Goal: Task Accomplishment & Management: Use online tool/utility

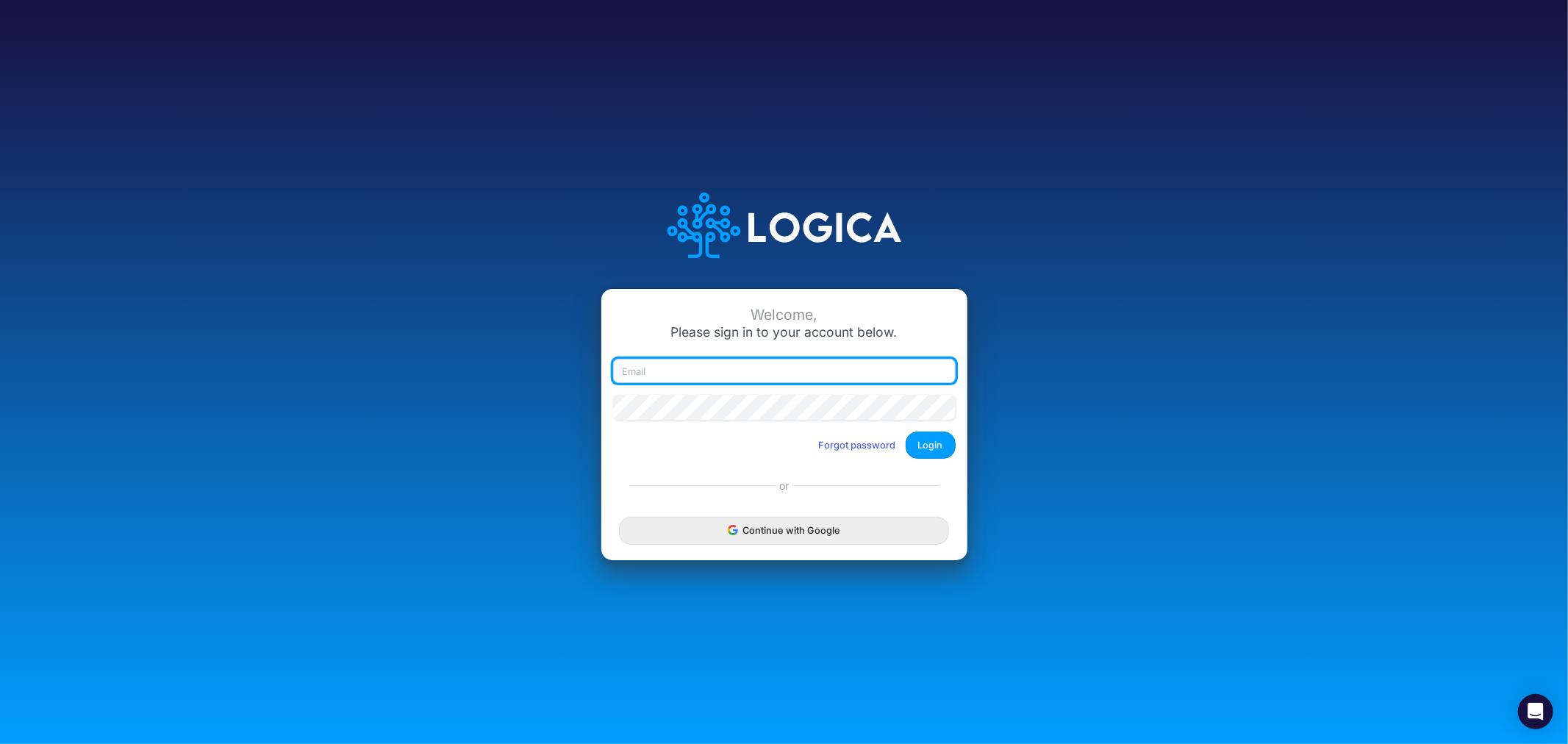
click at [728, 368] on input "email" at bounding box center [784, 371] width 343 height 25
type input "james.rau@heritage-communities.com"
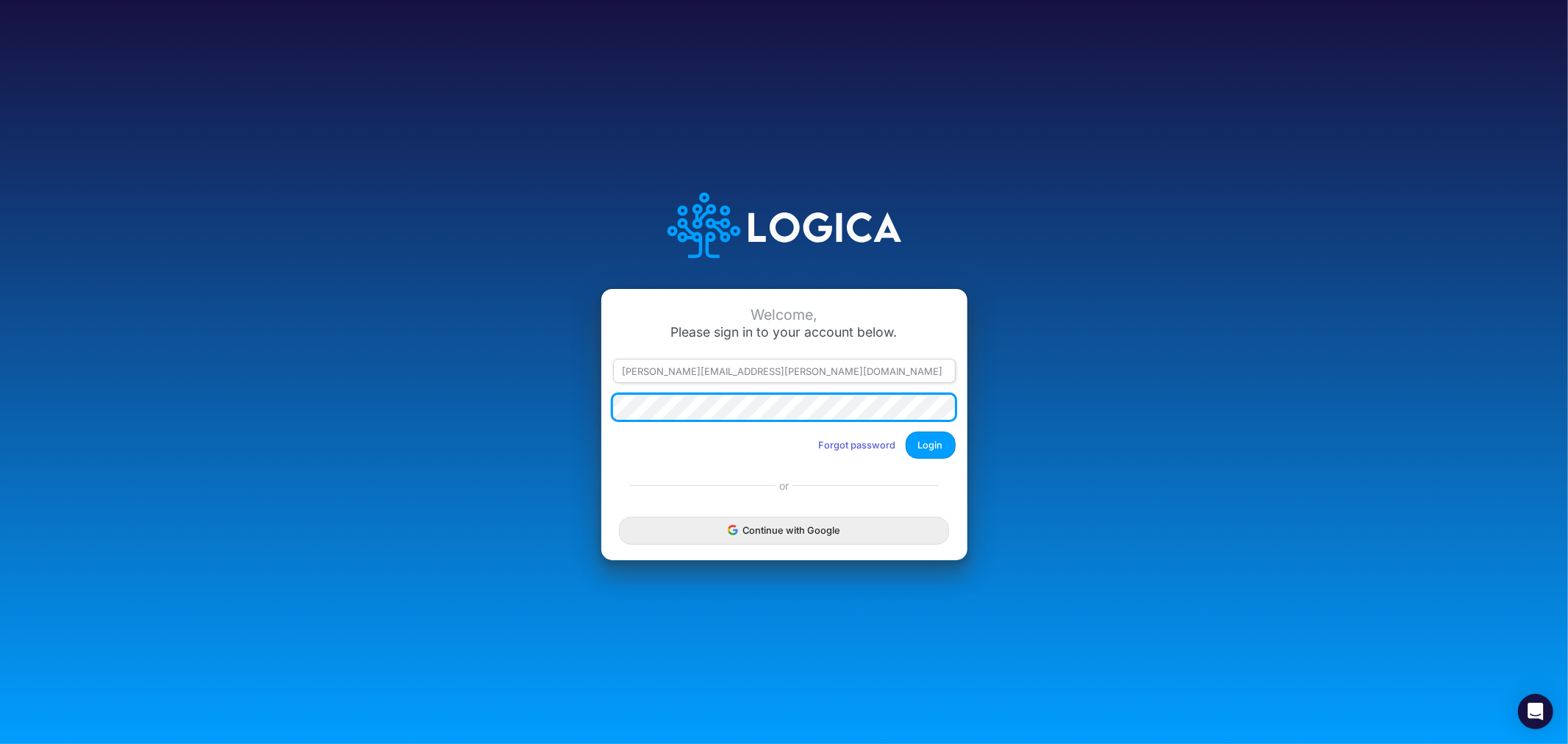
click at [905, 432] on button "Login" at bounding box center [930, 446] width 50 height 27
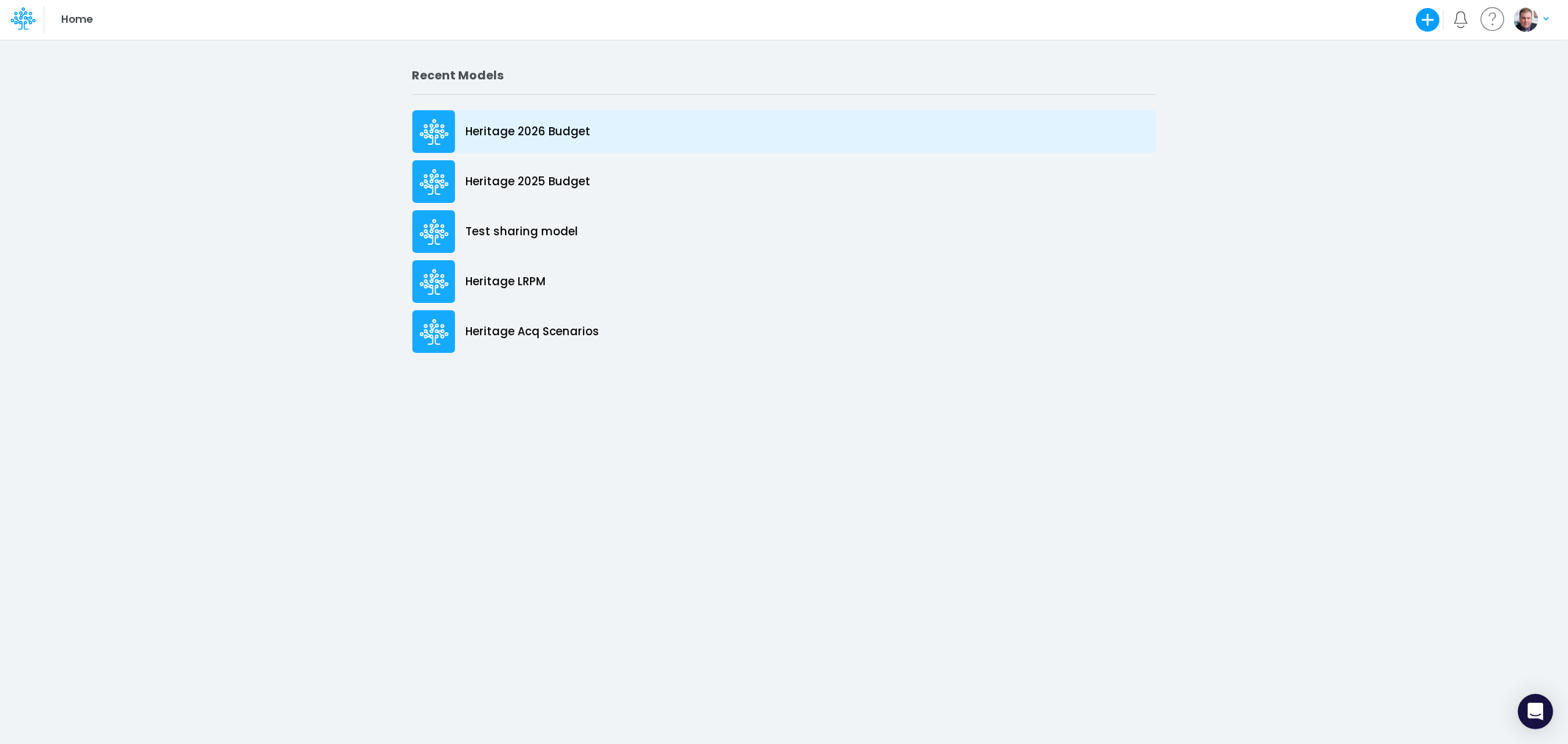
click at [533, 133] on p "Heritage 2026 Budget" at bounding box center [528, 132] width 125 height 17
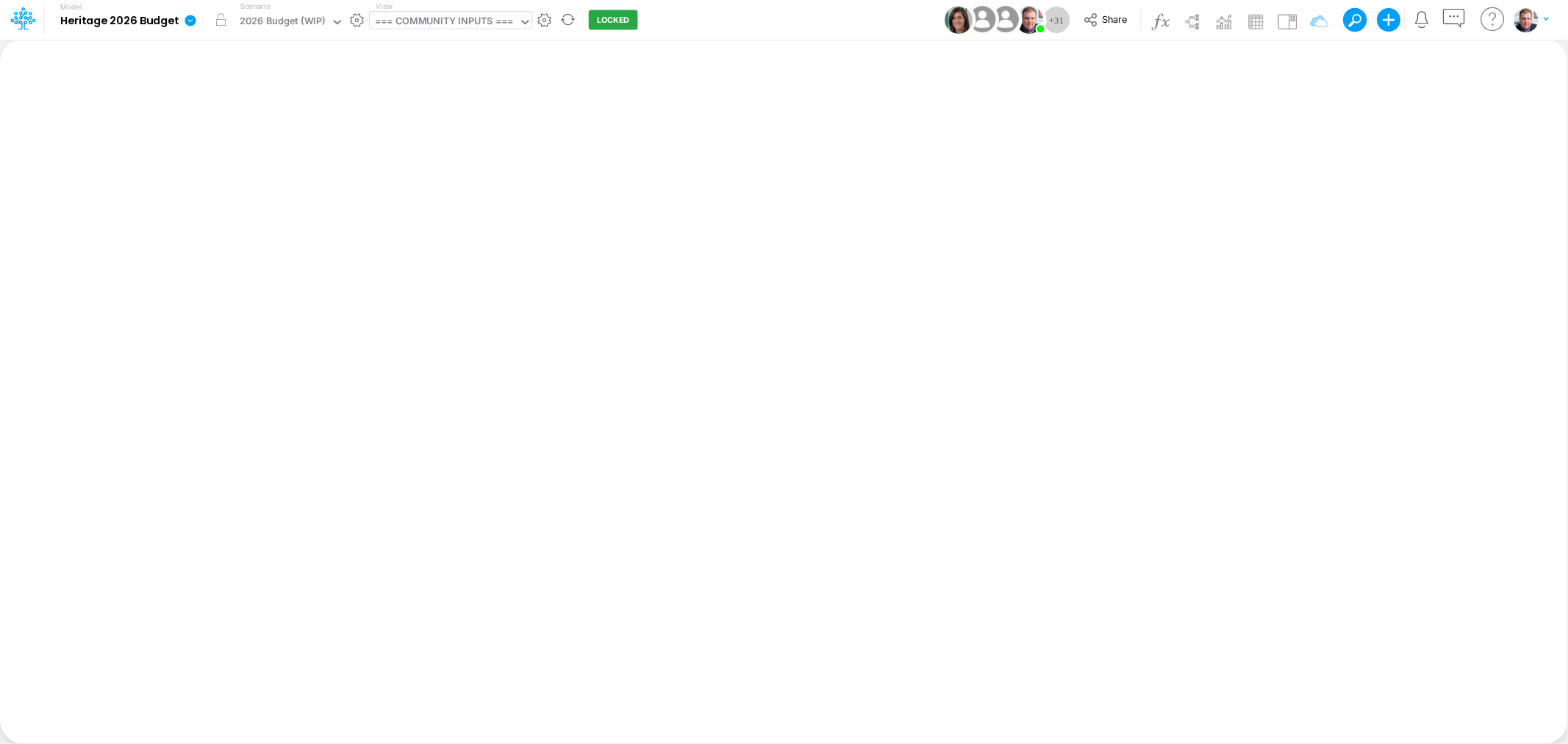
click at [461, 25] on div "=== COMMUNITY INPUTS ===" at bounding box center [444, 22] width 138 height 17
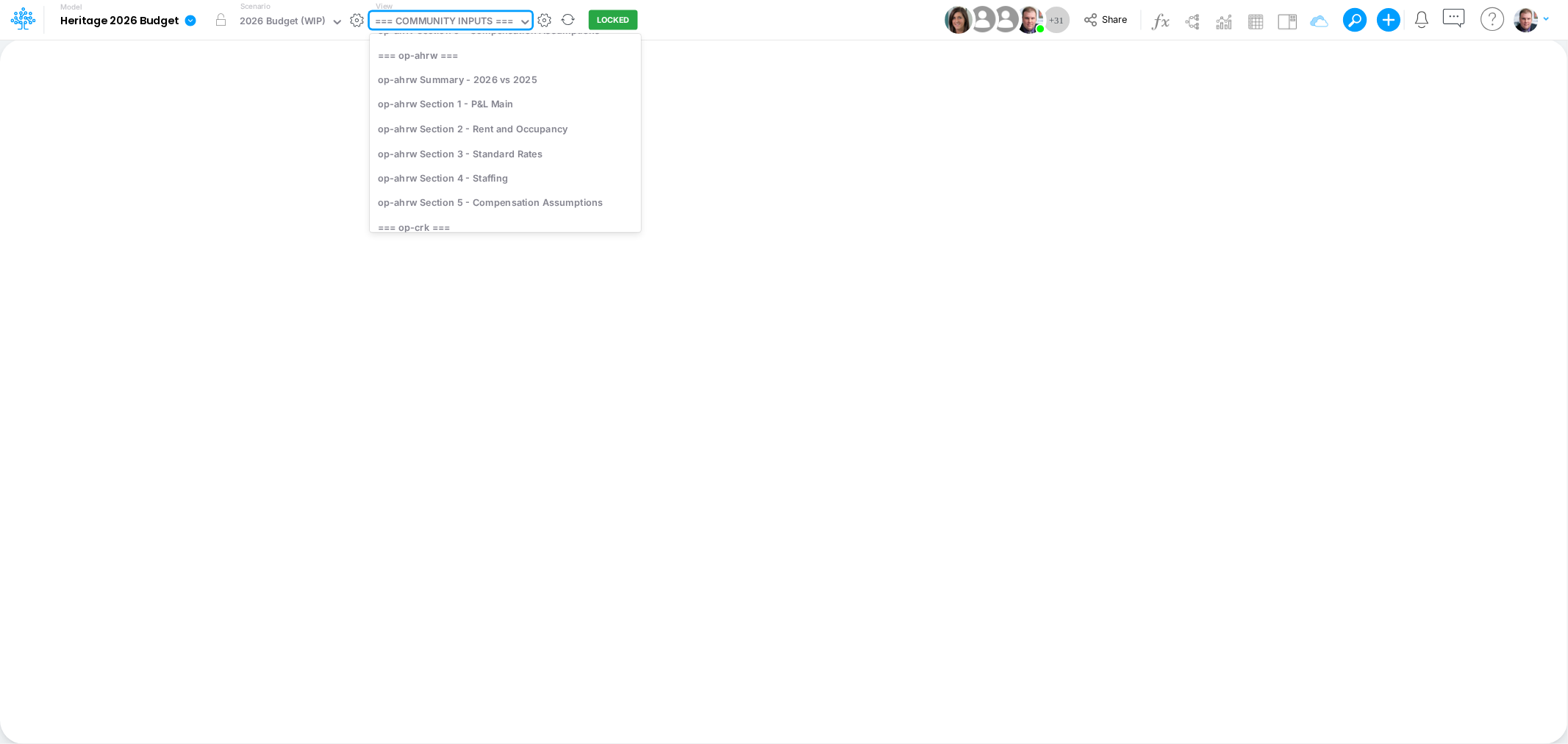
scroll to position [327, 0]
click at [517, 163] on div "op-ahrw Section 4 - Staffing" at bounding box center [505, 171] width 271 height 25
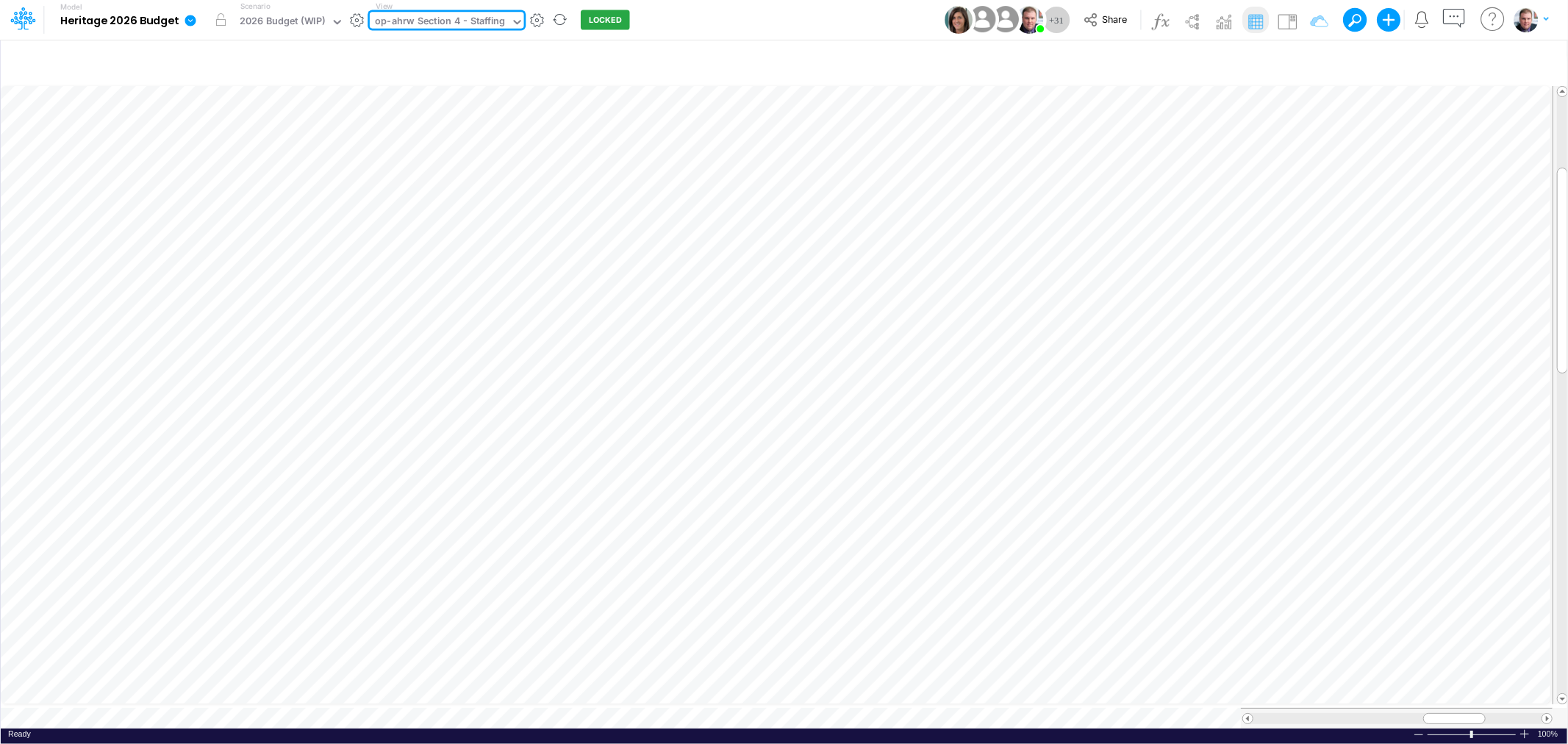
click at [464, 22] on div "op-ahrw Section 4 - Staffing" at bounding box center [439, 22] width 130 height 17
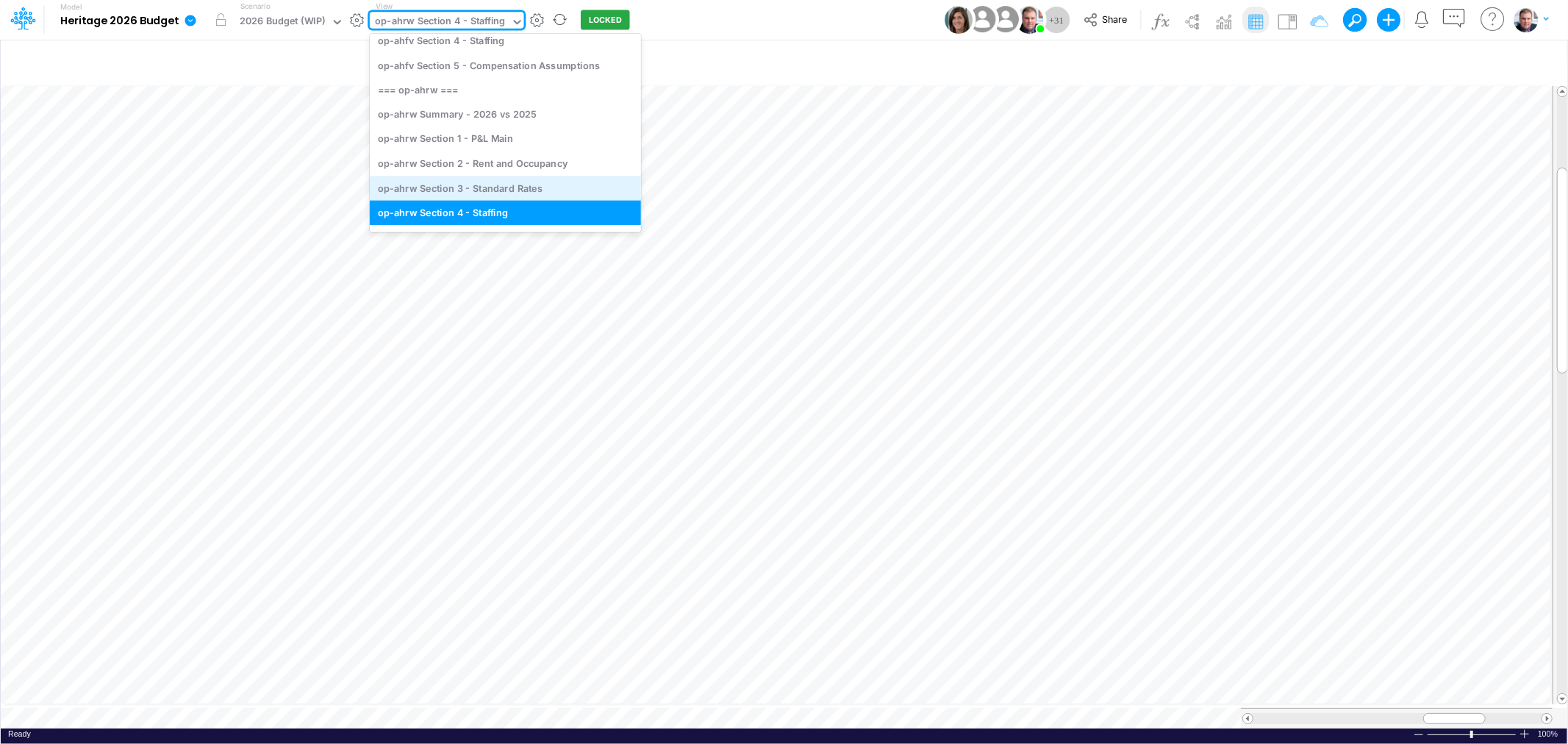
click at [509, 182] on div "op-ahrw Section 3 - Standard Rates" at bounding box center [505, 187] width 271 height 25
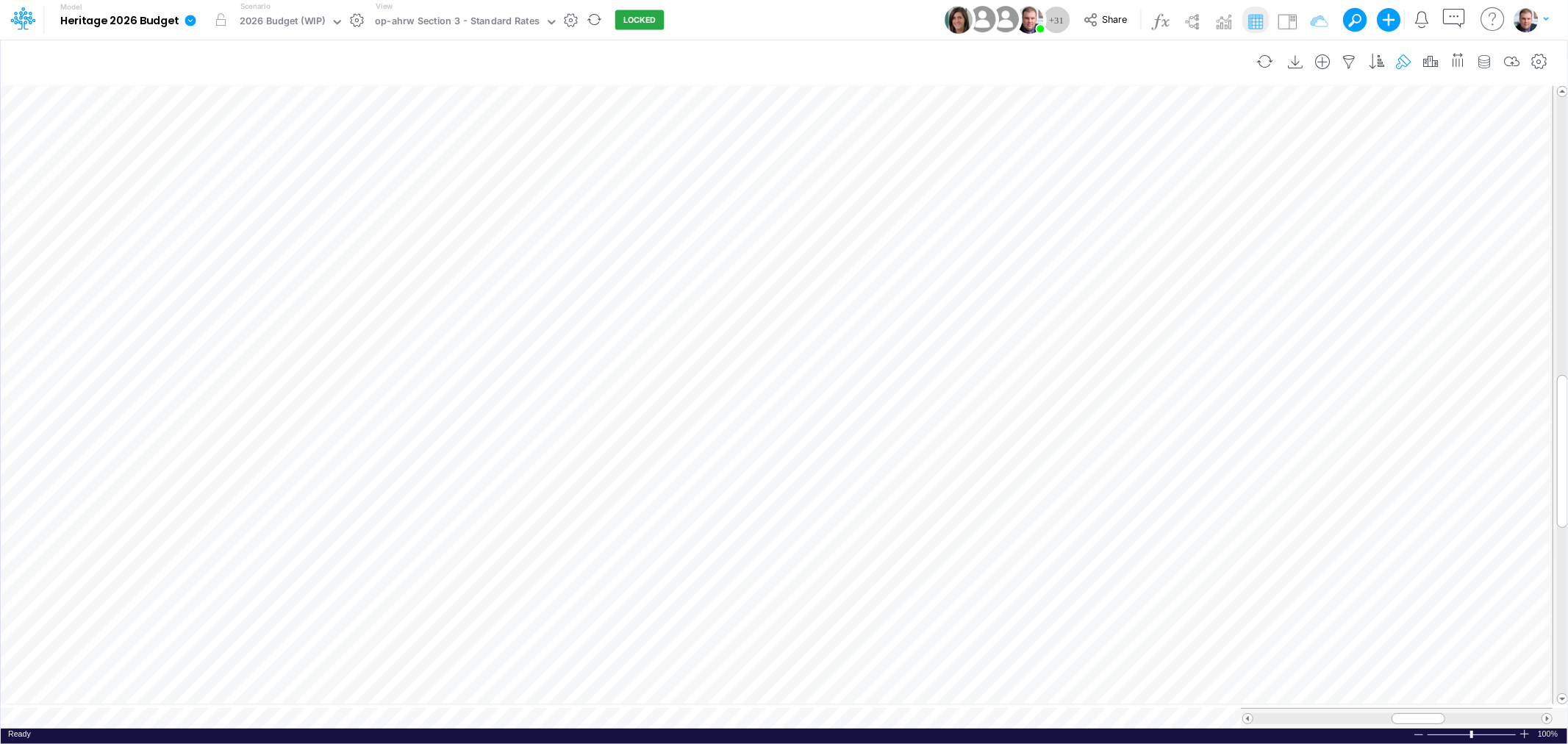
scroll to position [0, 1]
drag, startPoint x: 1413, startPoint y: 713, endPoint x: 1453, endPoint y: 709, distance: 40.2
click at [1453, 714] on span at bounding box center [1458, 719] width 10 height 10
click at [431, 17] on div "op-ahrw Section 4 - Staffing" at bounding box center [439, 22] width 130 height 17
type input "ster"
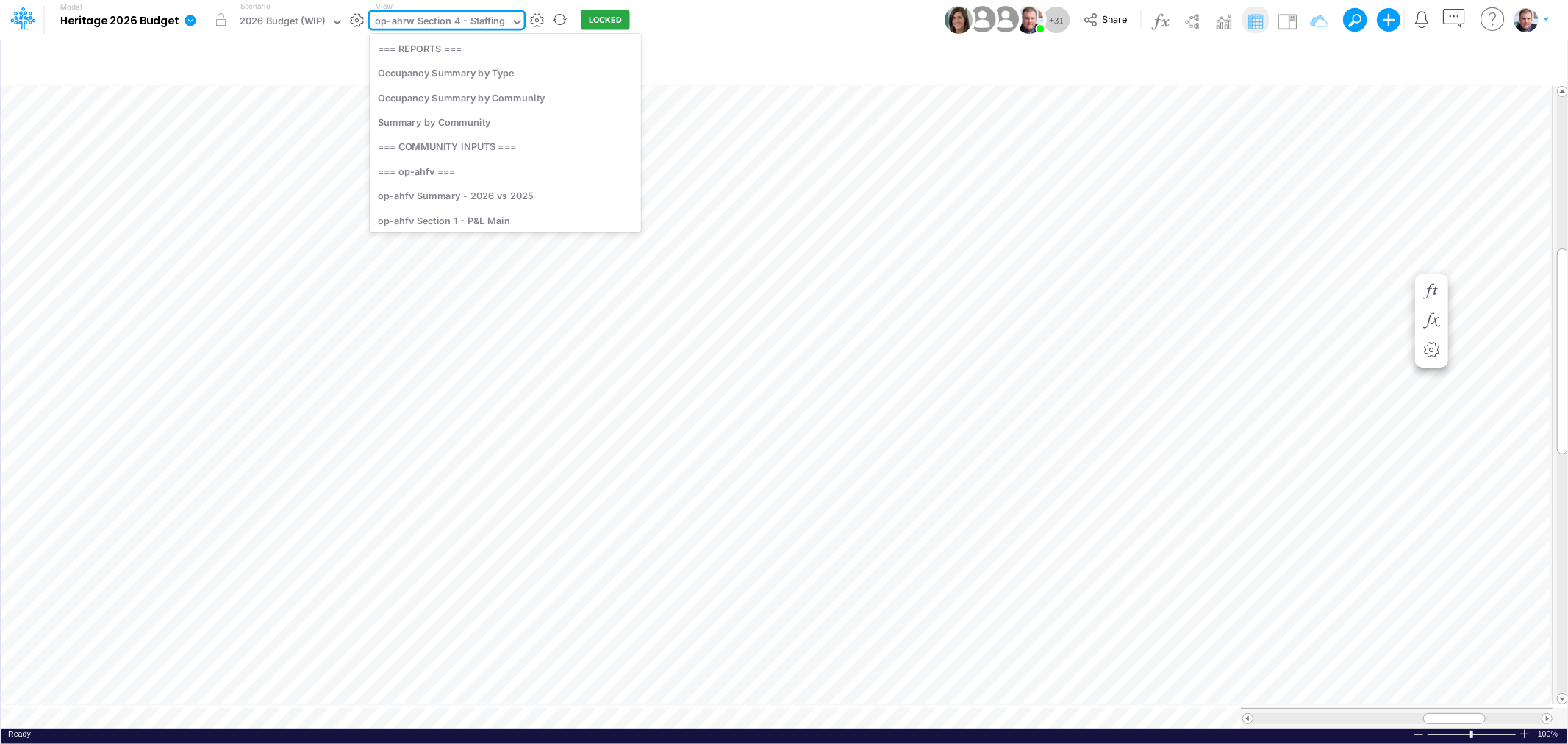
click at [424, 26] on div "op-ahrw Section 4 - Staffing" at bounding box center [439, 22] width 130 height 17
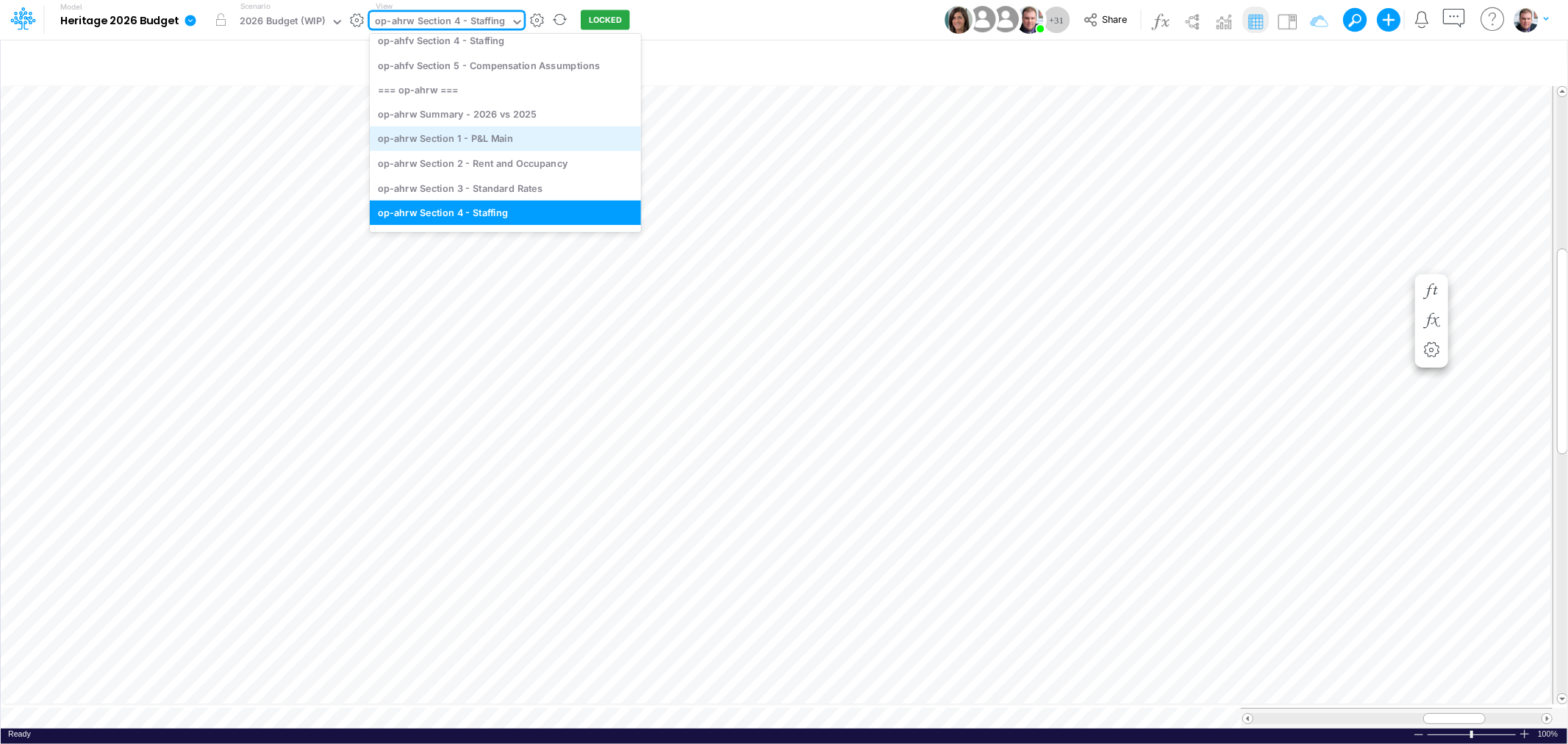
click at [476, 143] on div "op-ahrw Section 1 - P&L Main" at bounding box center [505, 138] width 271 height 25
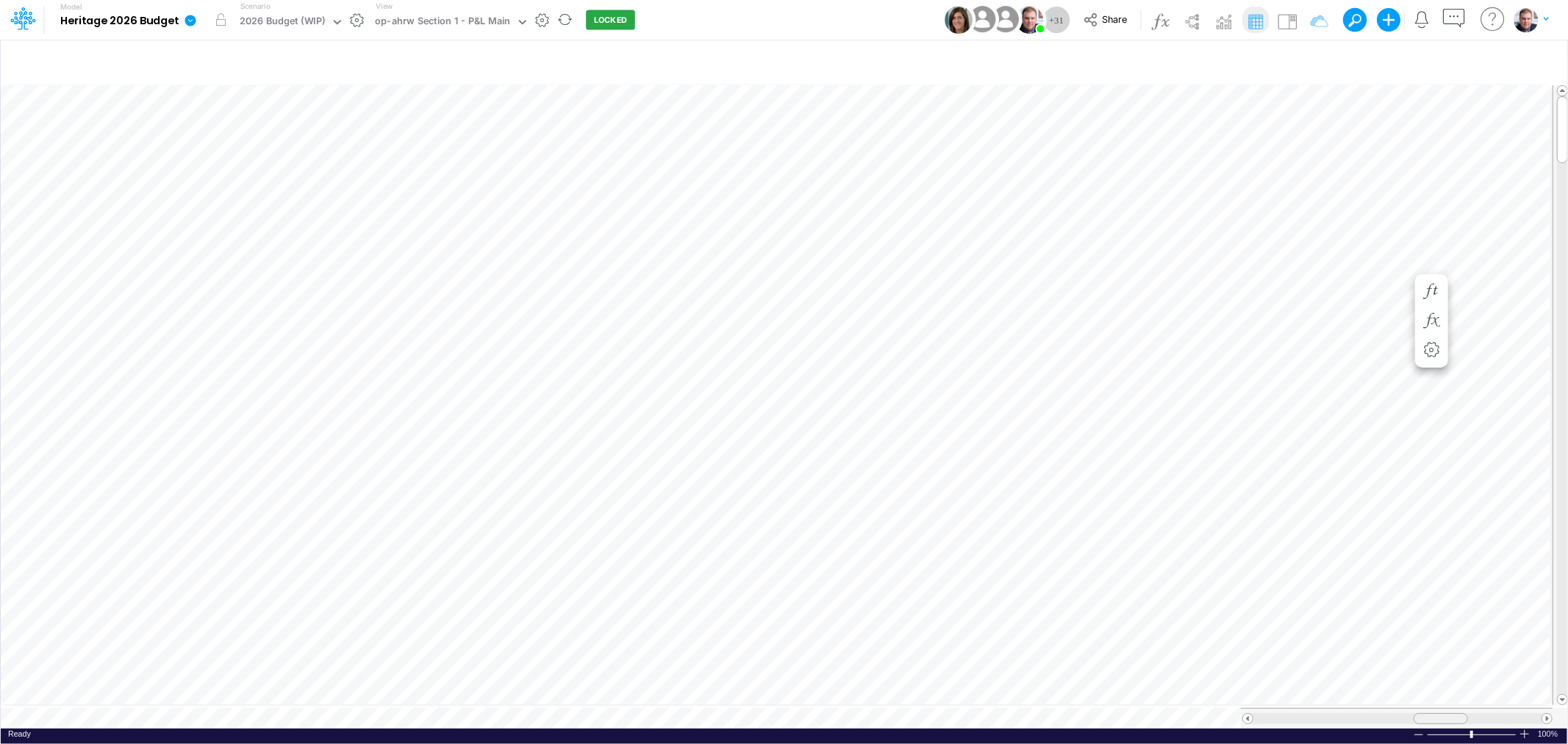
drag, startPoint x: 1404, startPoint y: 717, endPoint x: 1429, endPoint y: 709, distance: 26.2
click at [1429, 713] on div at bounding box center [1441, 719] width 55 height 11
drag, startPoint x: 1429, startPoint y: 709, endPoint x: 1464, endPoint y: 705, distance: 35.2
click at [1464, 709] on div at bounding box center [1396, 719] width 312 height 21
drag, startPoint x: 1462, startPoint y: 707, endPoint x: 1392, endPoint y: 705, distance: 70.0
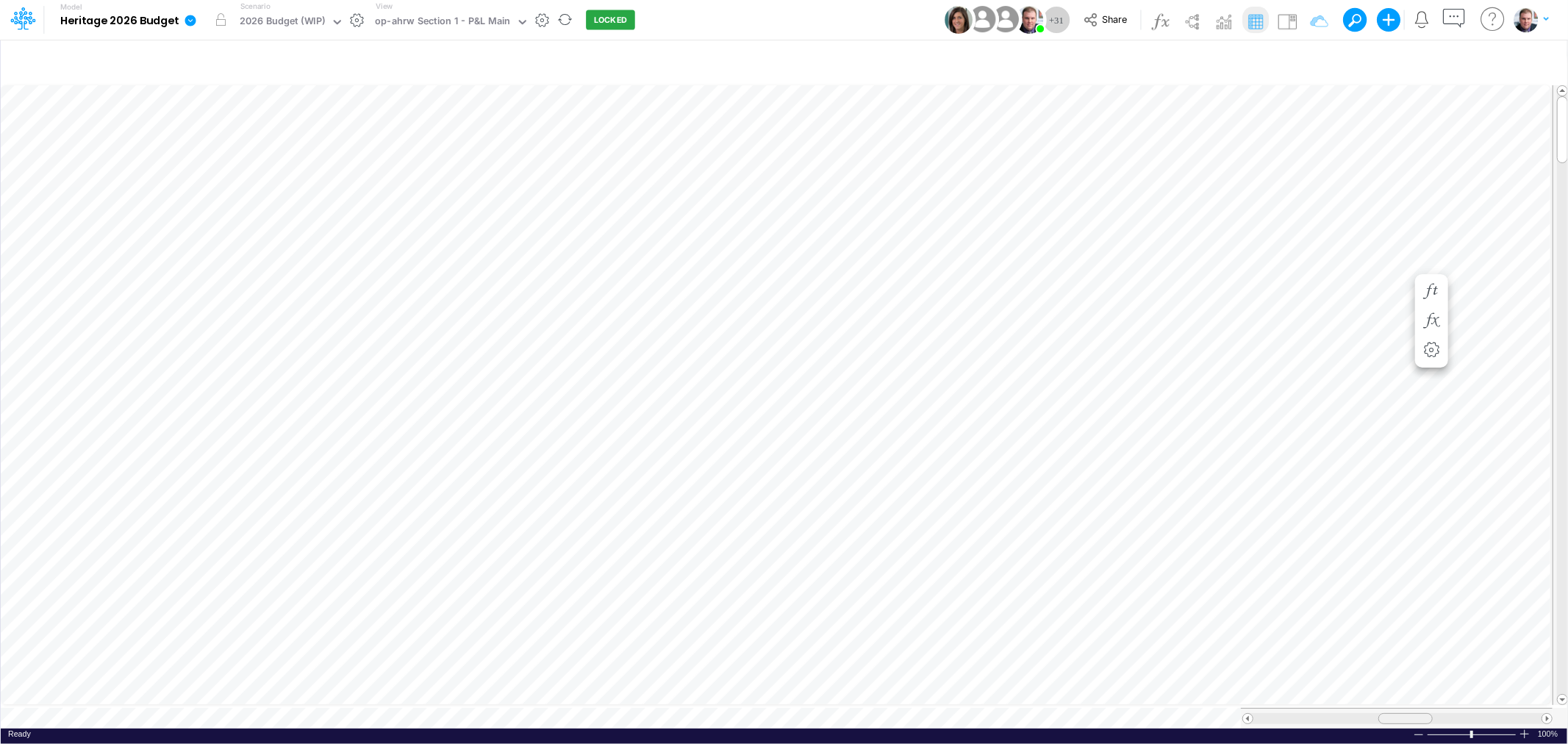
click at [1392, 709] on div at bounding box center [1396, 719] width 312 height 21
drag, startPoint x: 1421, startPoint y: 710, endPoint x: 1435, endPoint y: 709, distance: 14.0
click at [1435, 713] on div at bounding box center [1431, 719] width 55 height 11
drag, startPoint x: 1422, startPoint y: 709, endPoint x: 1466, endPoint y: 708, distance: 44.0
click at [1466, 713] on div at bounding box center [1478, 719] width 55 height 11
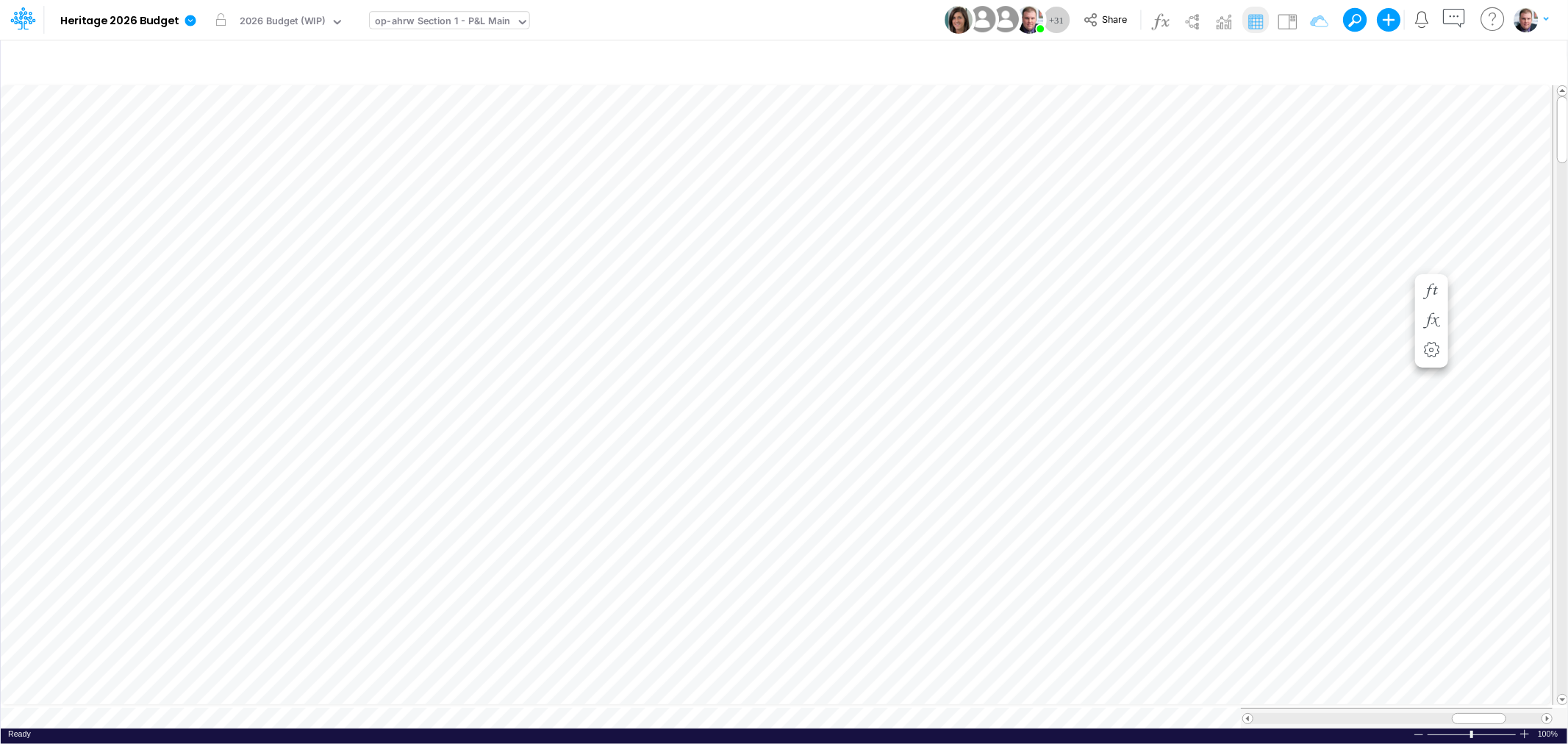
click at [450, 15] on div "op-ahrw Section 1 - P&L Main" at bounding box center [442, 22] width 135 height 17
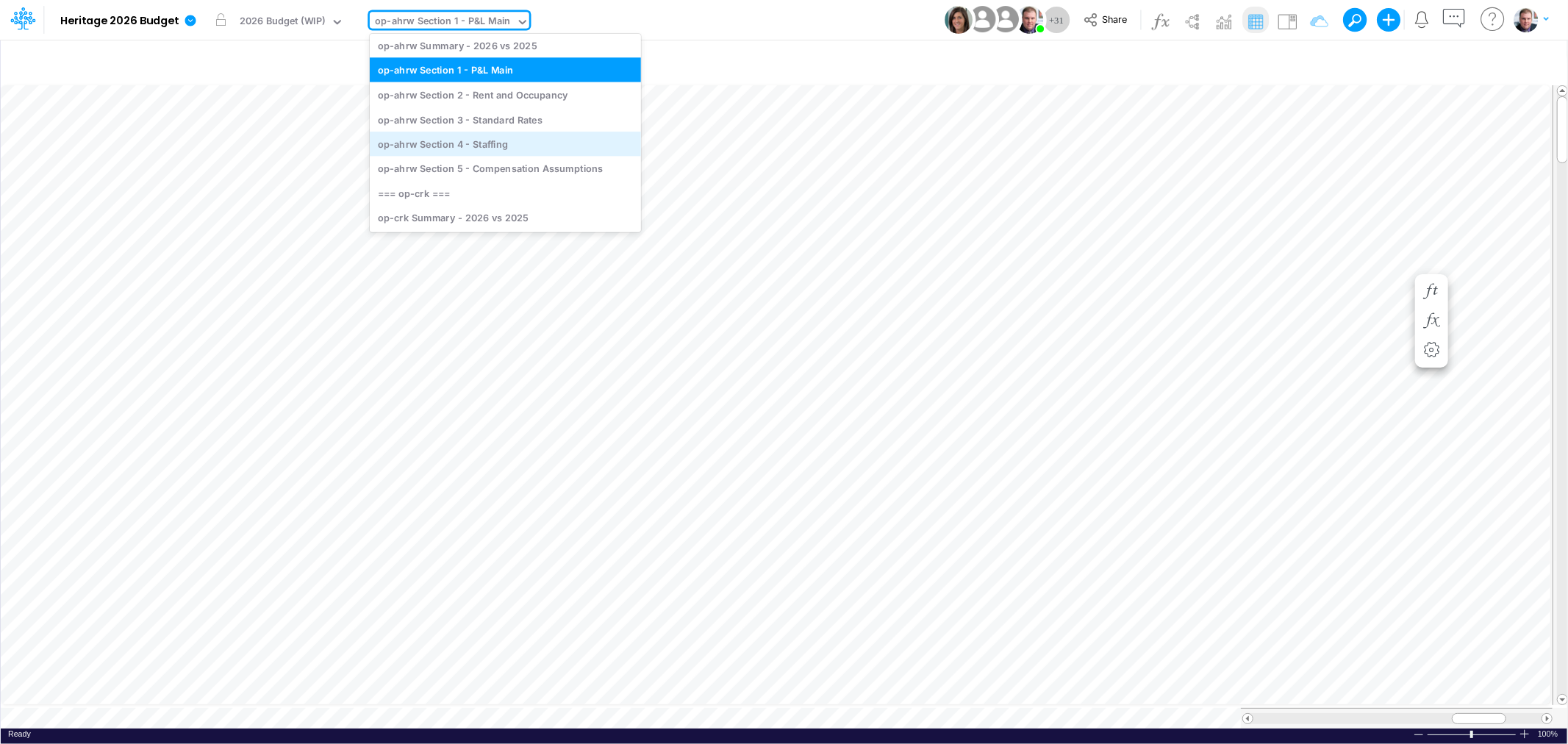
scroll to position [364, 0]
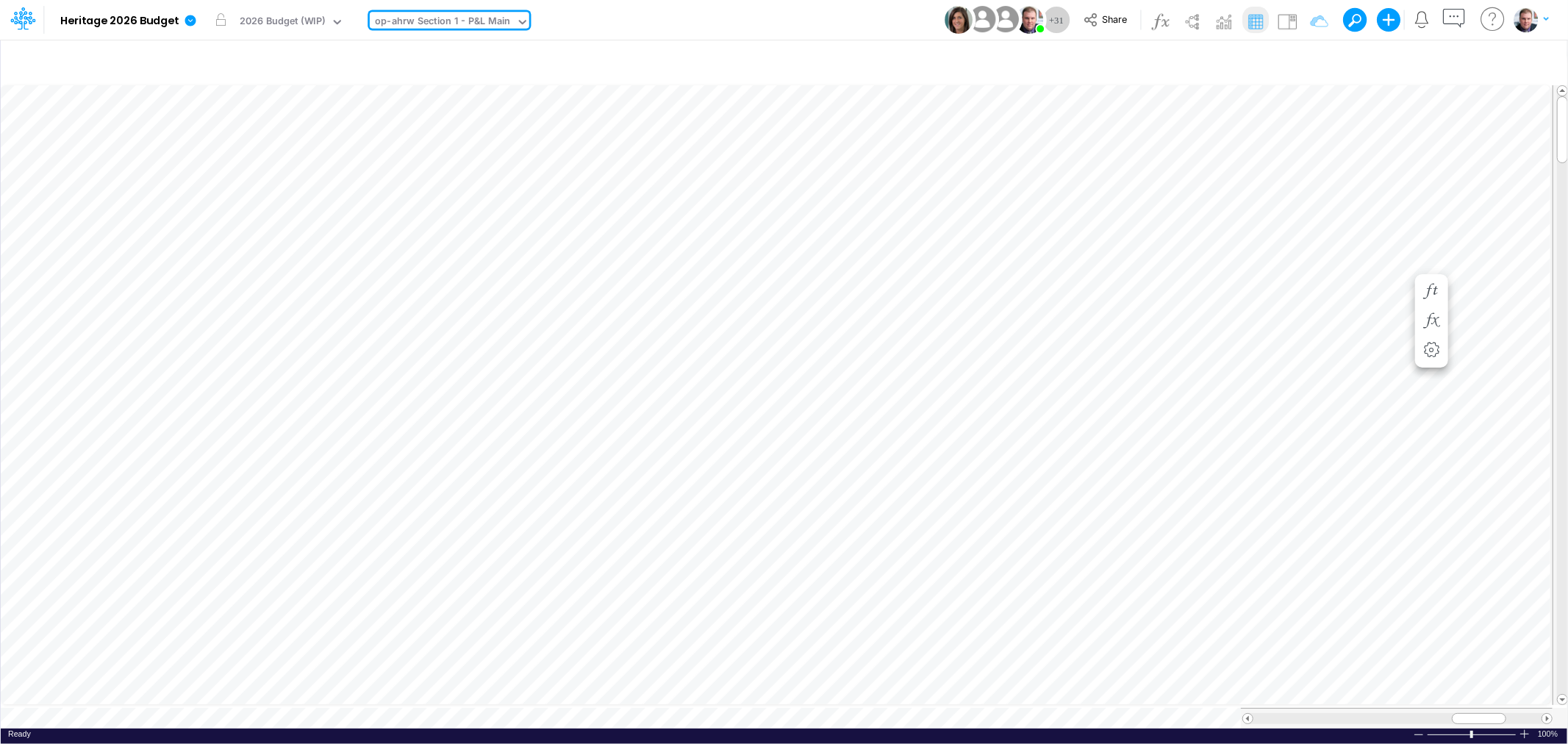
click at [467, 19] on div "op-ahrw Section 1 - P&L Main" at bounding box center [442, 22] width 135 height 17
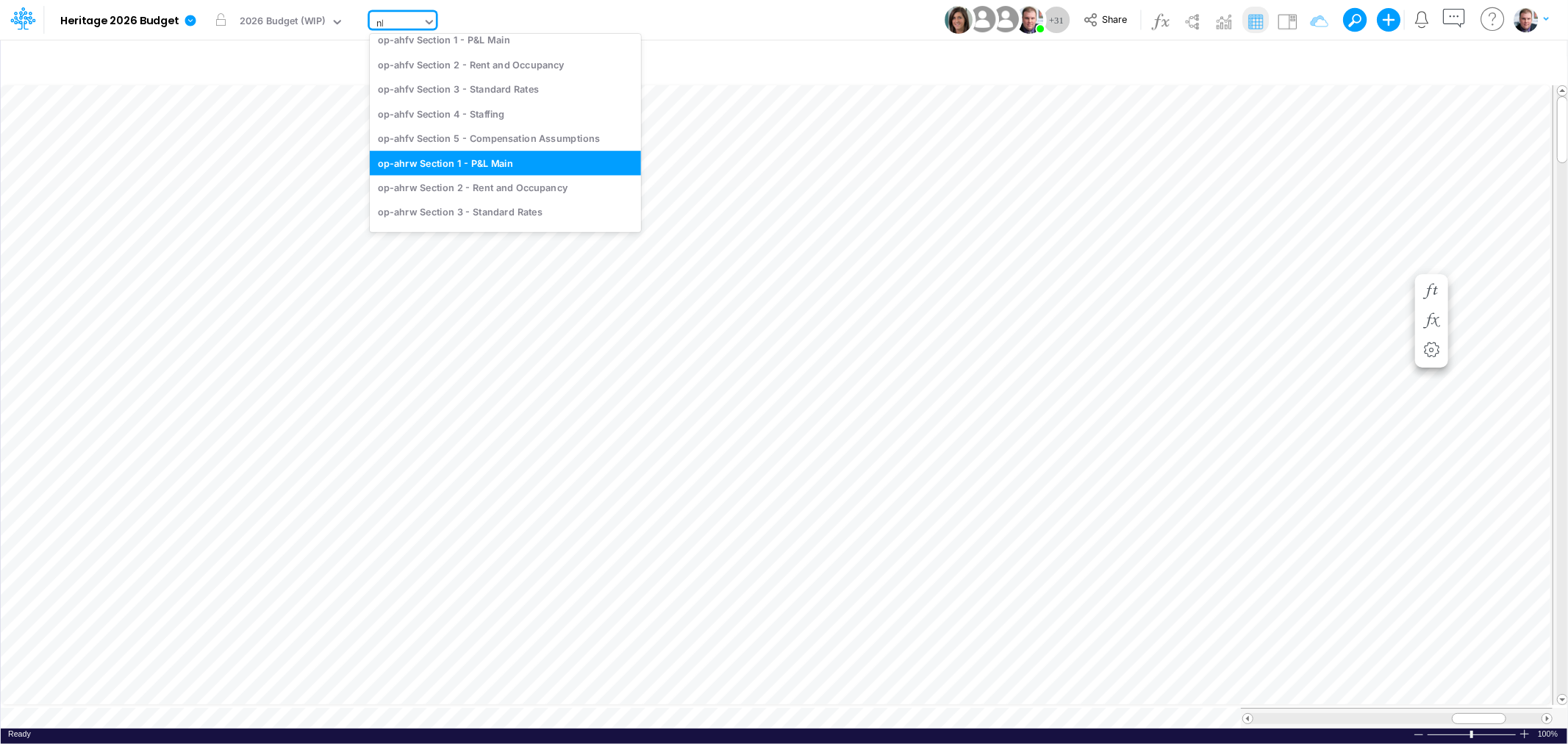
type input "nha"
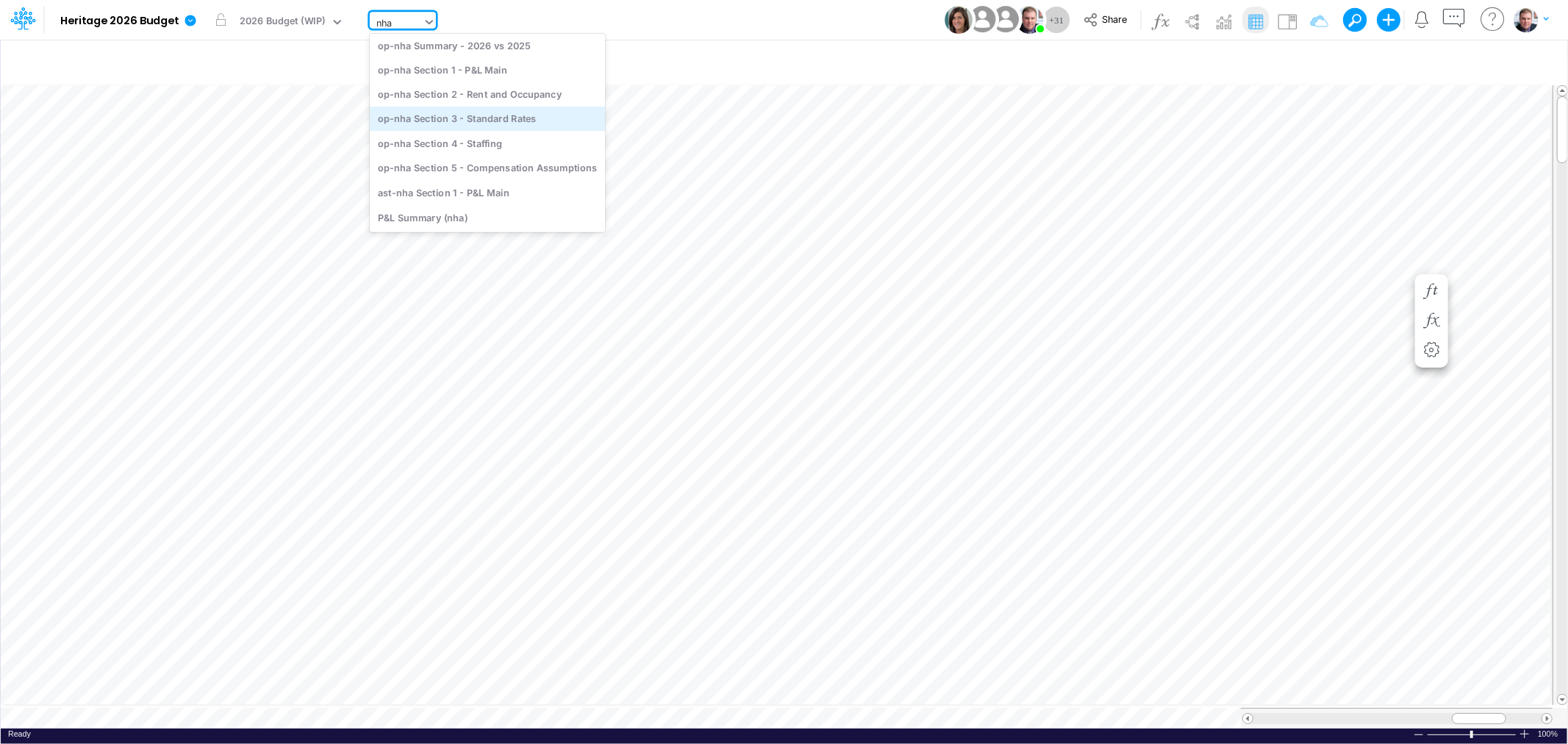
scroll to position [0, 0]
click at [495, 94] on div "op-nha Section 1 - P&L Main" at bounding box center [487, 97] width 235 height 25
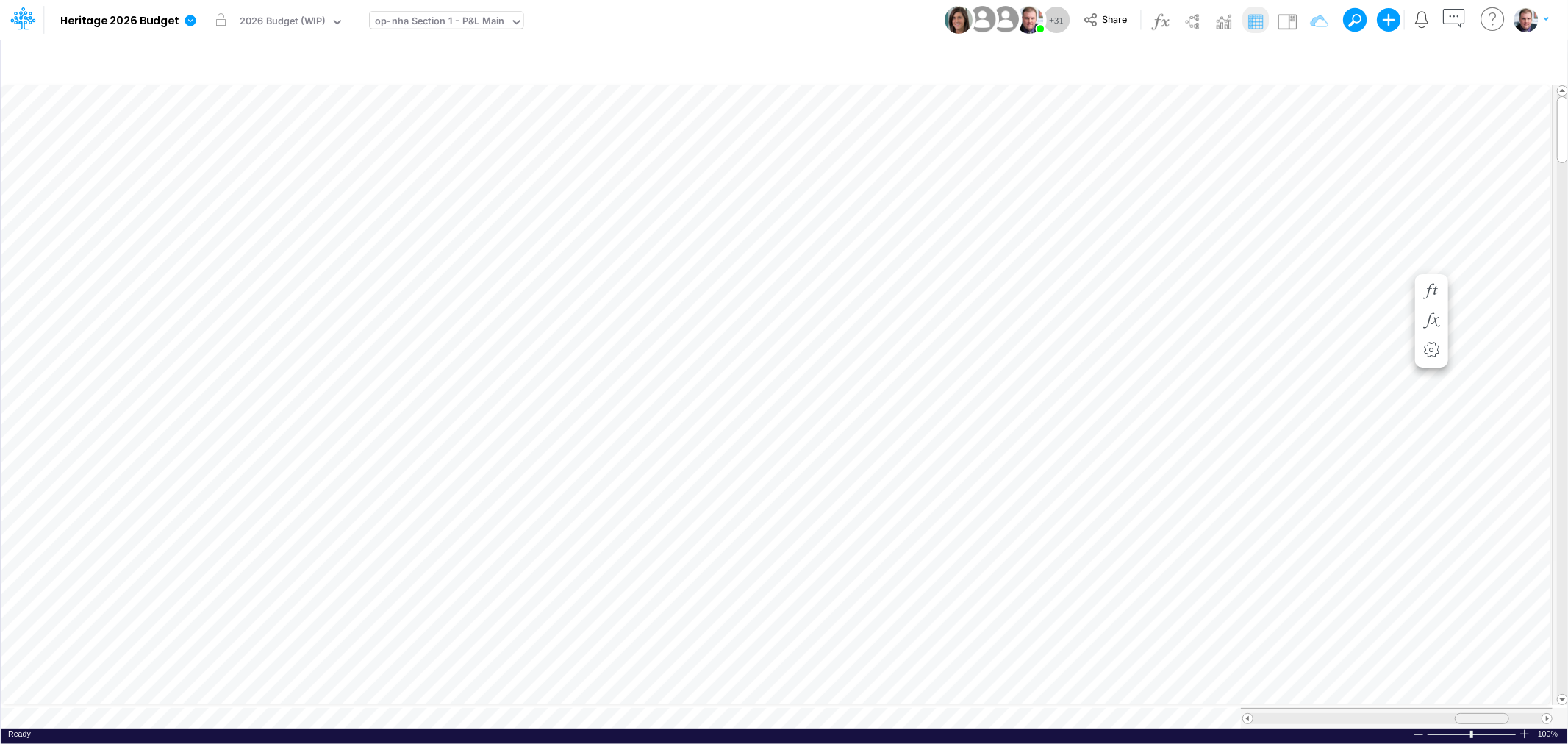
drag, startPoint x: 1413, startPoint y: 708, endPoint x: 1478, endPoint y: 711, distance: 65.1
click at [1478, 714] on span at bounding box center [1482, 719] width 10 height 10
drag, startPoint x: 1483, startPoint y: 713, endPoint x: 1391, endPoint y: 713, distance: 92.0
click at [1391, 714] on span at bounding box center [1390, 719] width 10 height 10
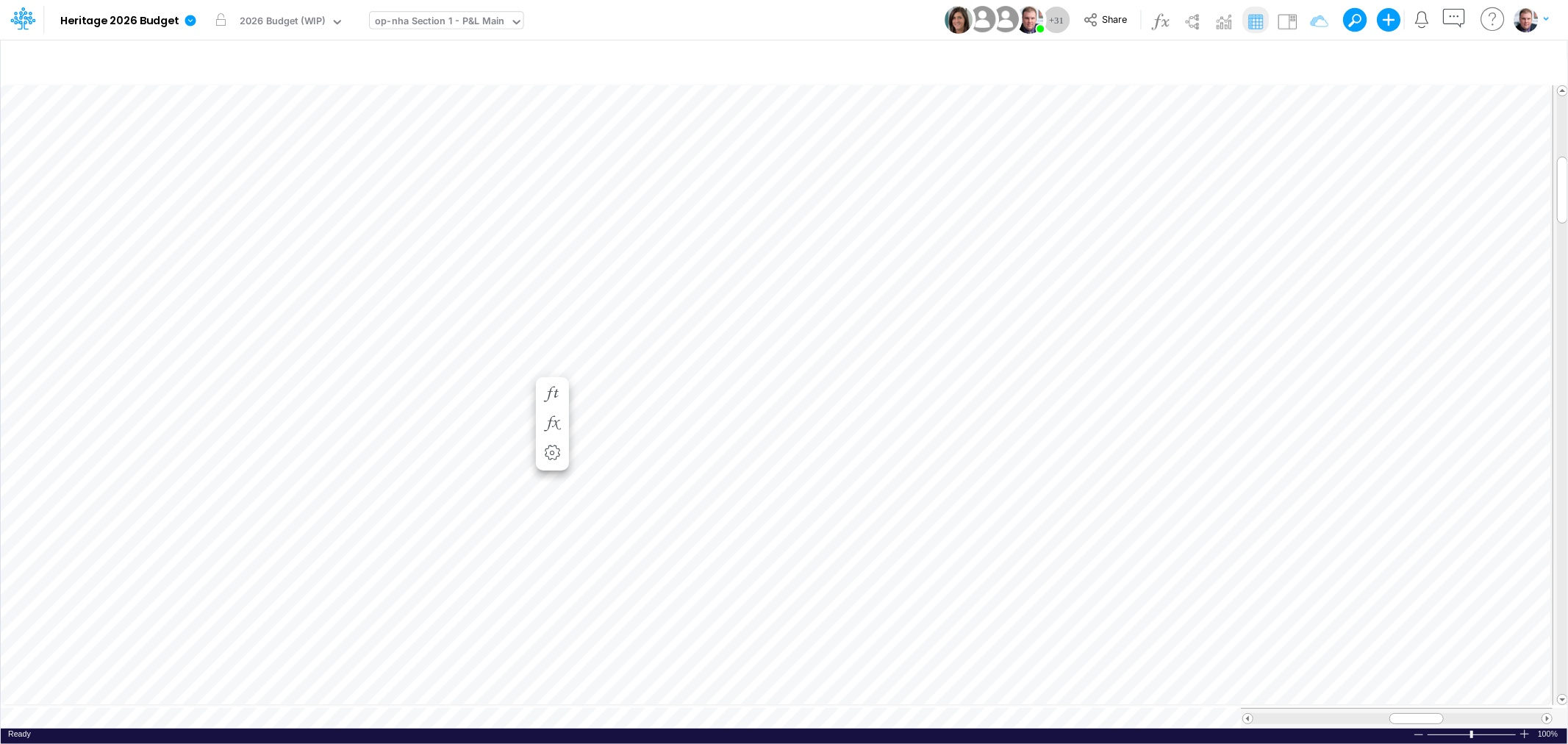
scroll to position [0, 1]
drag, startPoint x: 1398, startPoint y: 709, endPoint x: 1449, endPoint y: 708, distance: 51.0
click at [1449, 713] on div at bounding box center [1467, 719] width 55 height 11
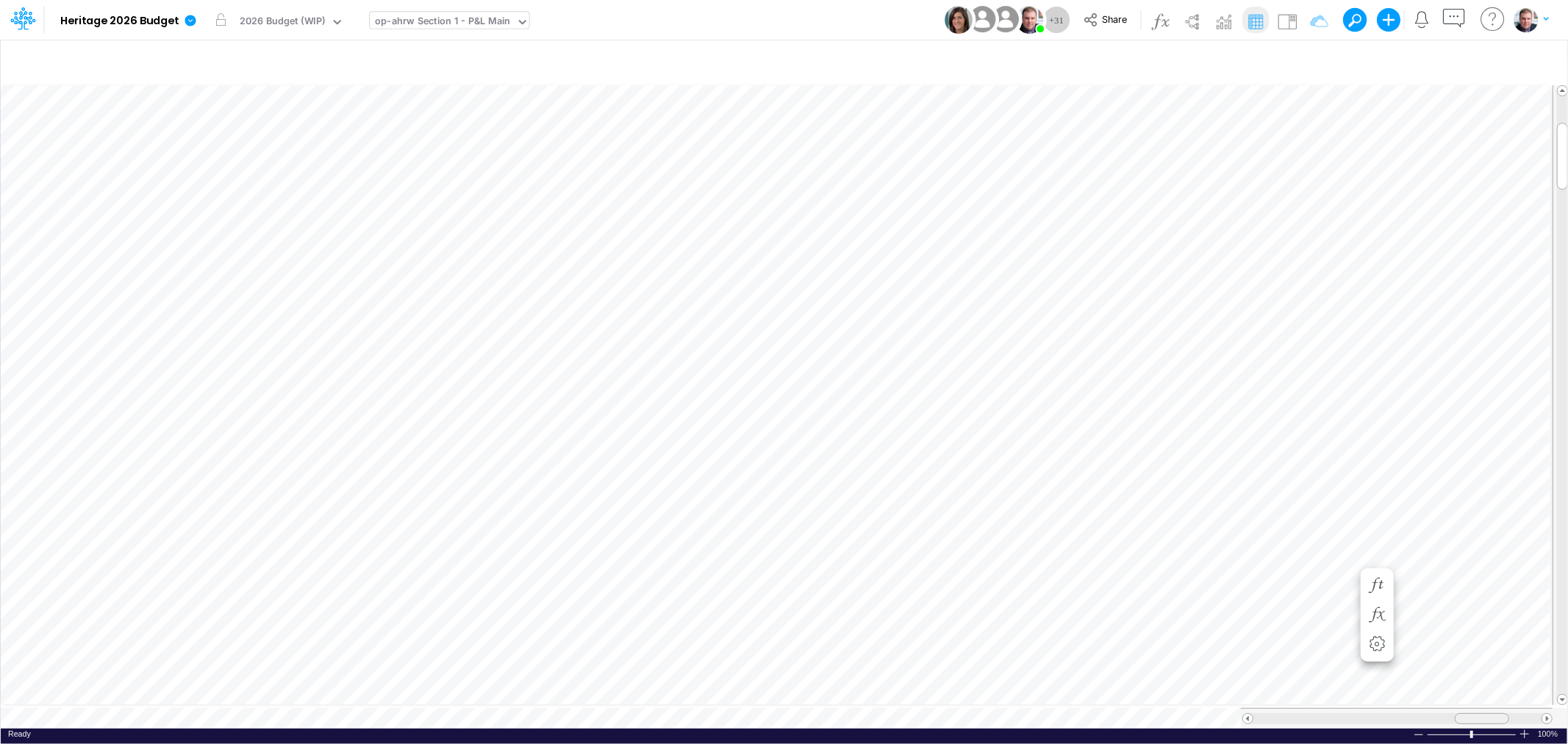
click at [1482, 714] on span at bounding box center [1482, 719] width 10 height 10
click at [1450, 713] on div at bounding box center [1467, 719] width 55 height 11
drag, startPoint x: 1462, startPoint y: 709, endPoint x: 1379, endPoint y: 722, distance: 84.0
click at [1379, 722] on div "Paste Cut Copy AutoFill 241791.5543842352 Ready 100% Sum: null Max: null Min: n…" at bounding box center [784, 406] width 1566 height 647
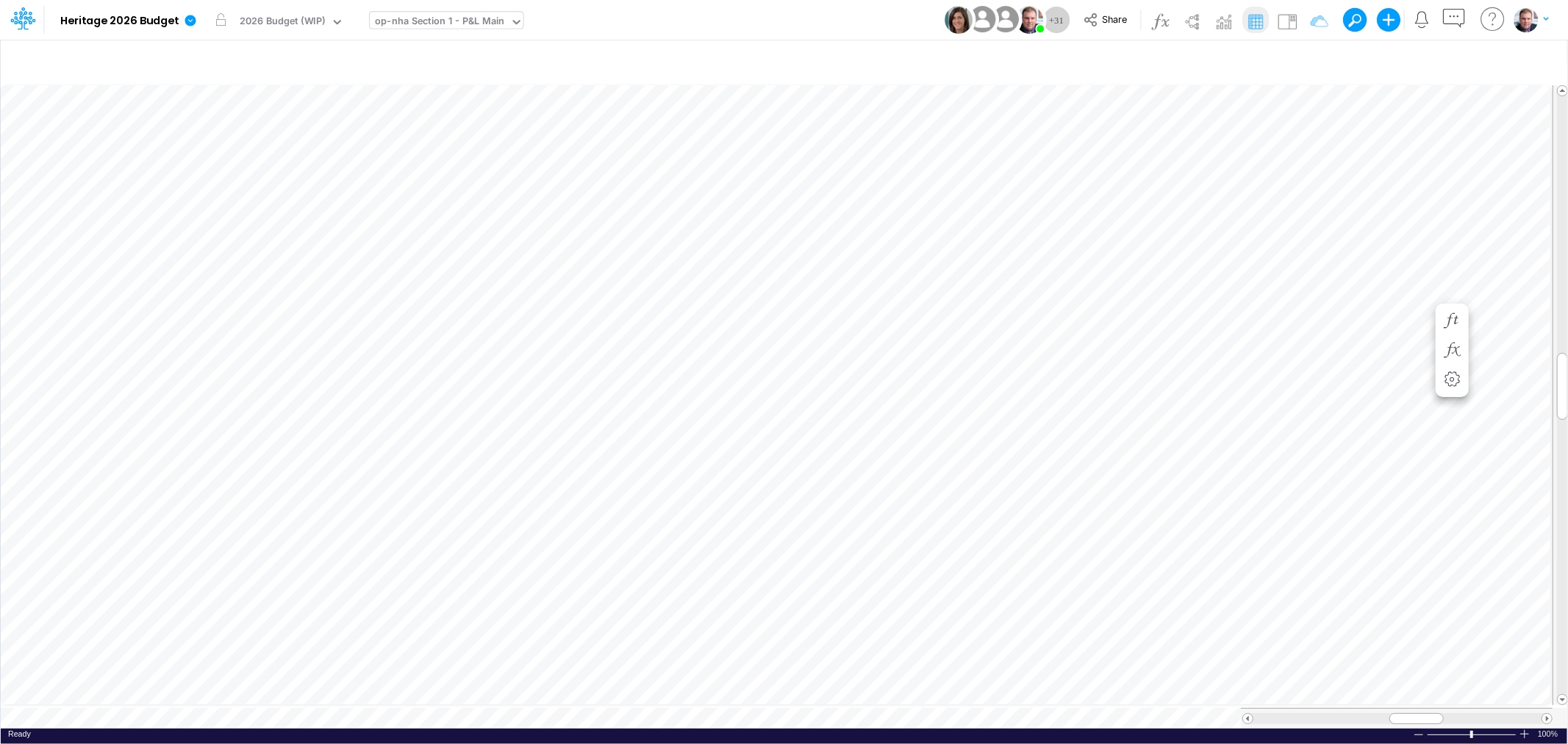
scroll to position [0, 1]
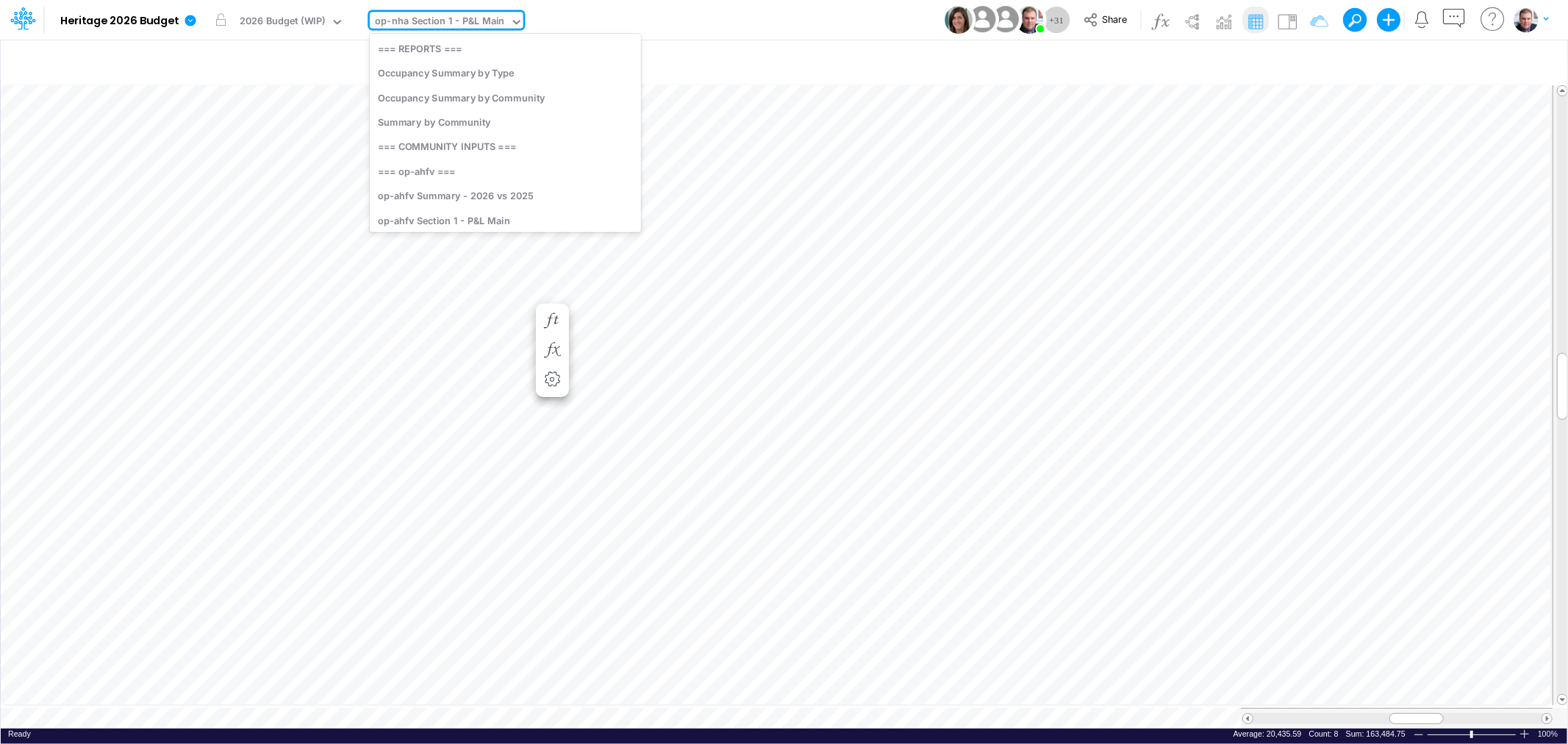
click at [419, 17] on div "op-nha Section 1 - P&L Main" at bounding box center [439, 22] width 129 height 17
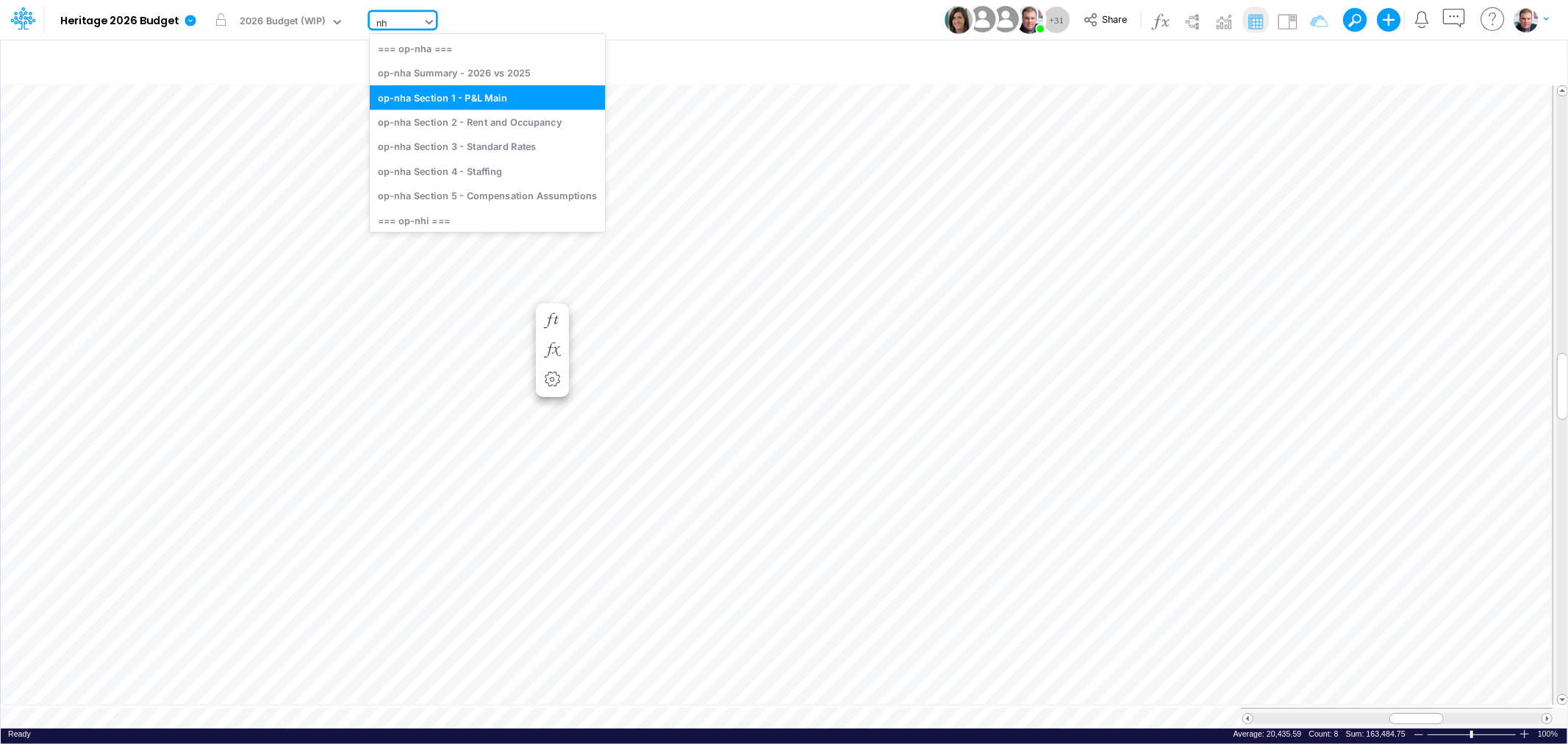
type input "nhi"
click at [490, 121] on div "op-nhi Section 2 - Rent and Occupancy" at bounding box center [486, 121] width 233 height 25
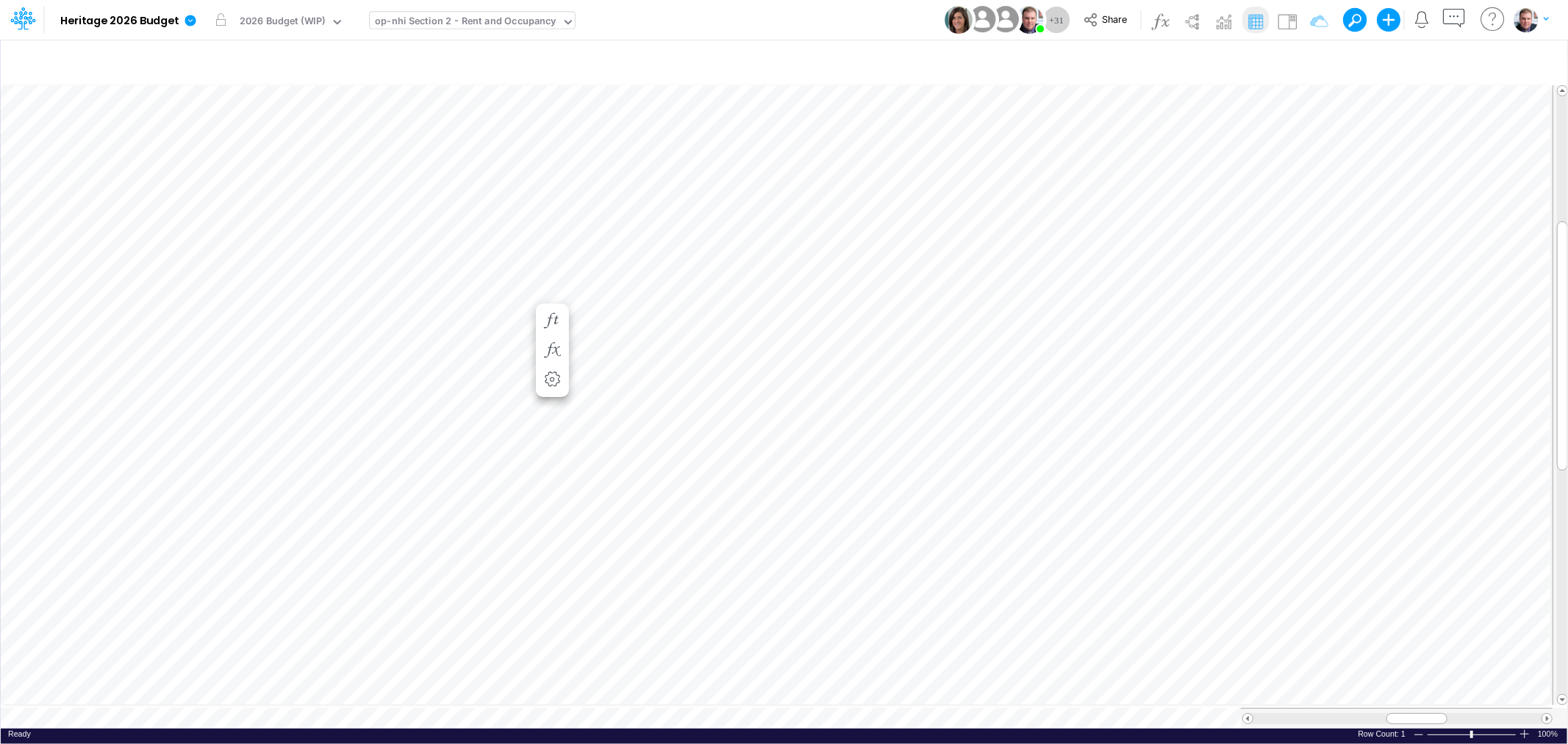
scroll to position [0, 1]
click at [1406, 713] on div at bounding box center [1421, 719] width 61 height 11
drag, startPoint x: 1423, startPoint y: 704, endPoint x: 1458, endPoint y: 702, distance: 35.1
click at [1458, 709] on div at bounding box center [1396, 719] width 312 height 21
drag, startPoint x: 1413, startPoint y: 709, endPoint x: 1428, endPoint y: 715, distance: 16.2
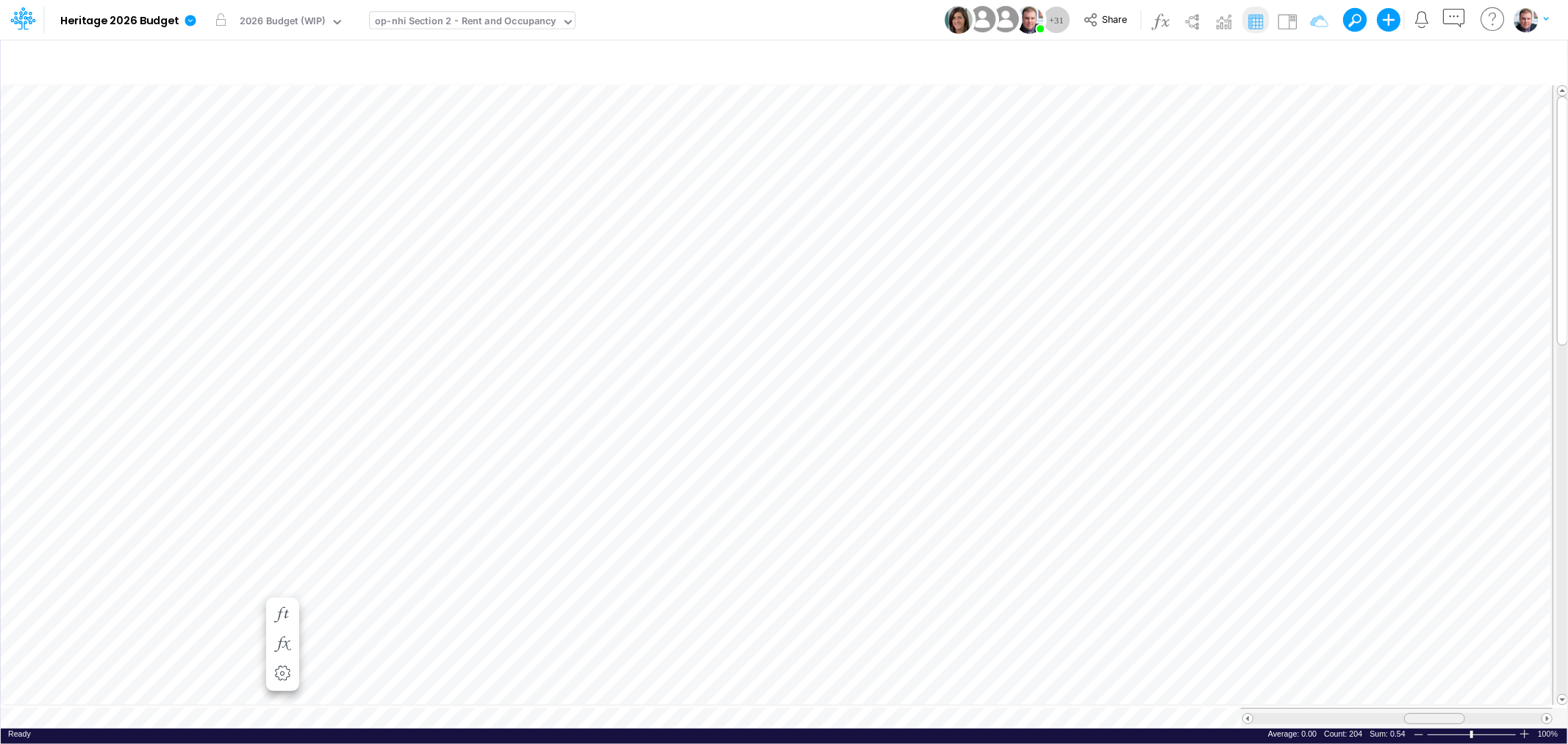
click at [1428, 715] on div at bounding box center [1434, 719] width 61 height 11
click at [452, 18] on div "op-nha Section 1 - P&L Main" at bounding box center [439, 22] width 129 height 17
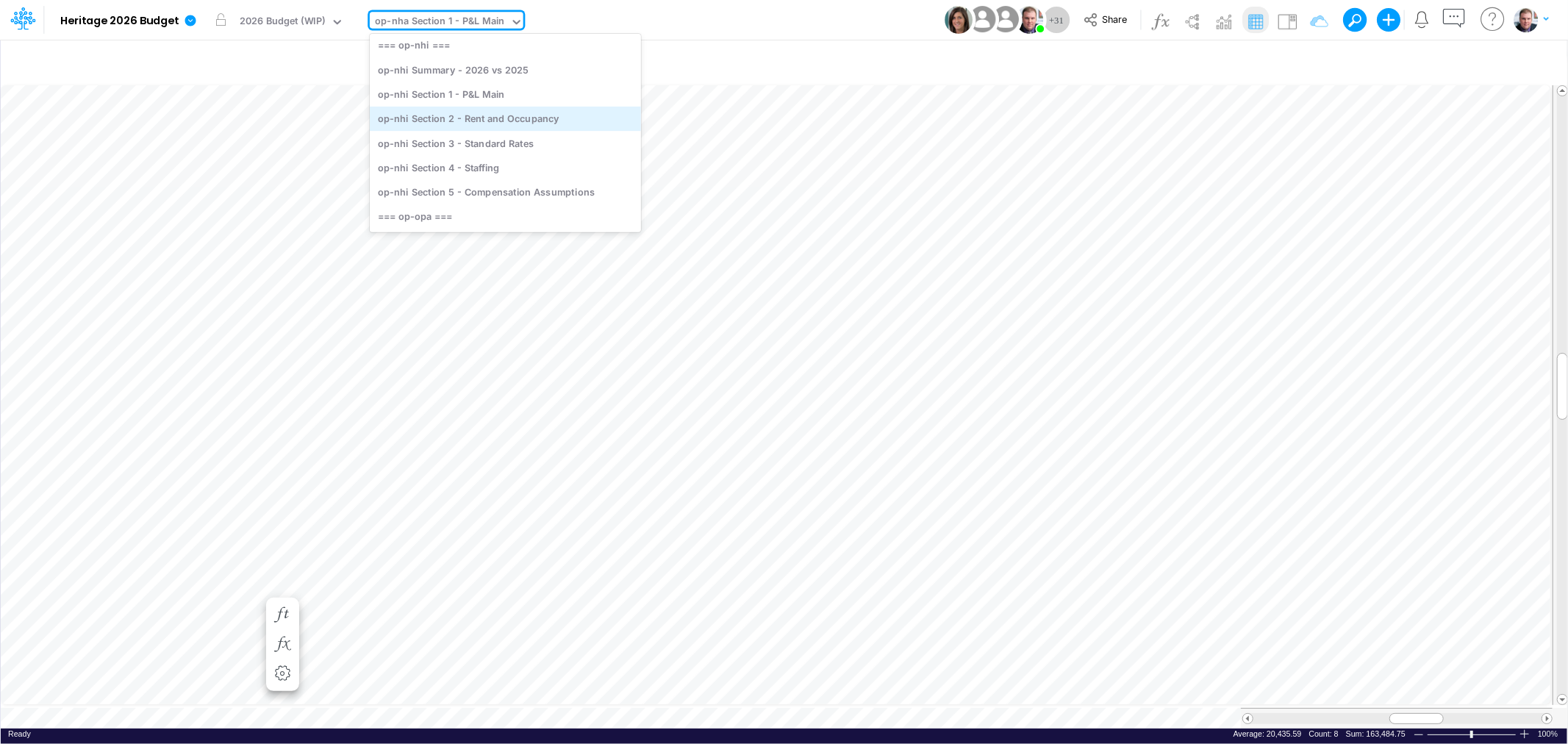
scroll to position [2436, 0]
click at [514, 163] on div "op-nhi Section 4 - Staffing" at bounding box center [505, 165] width 271 height 25
click at [502, 18] on icon at bounding box center [508, 22] width 14 height 14
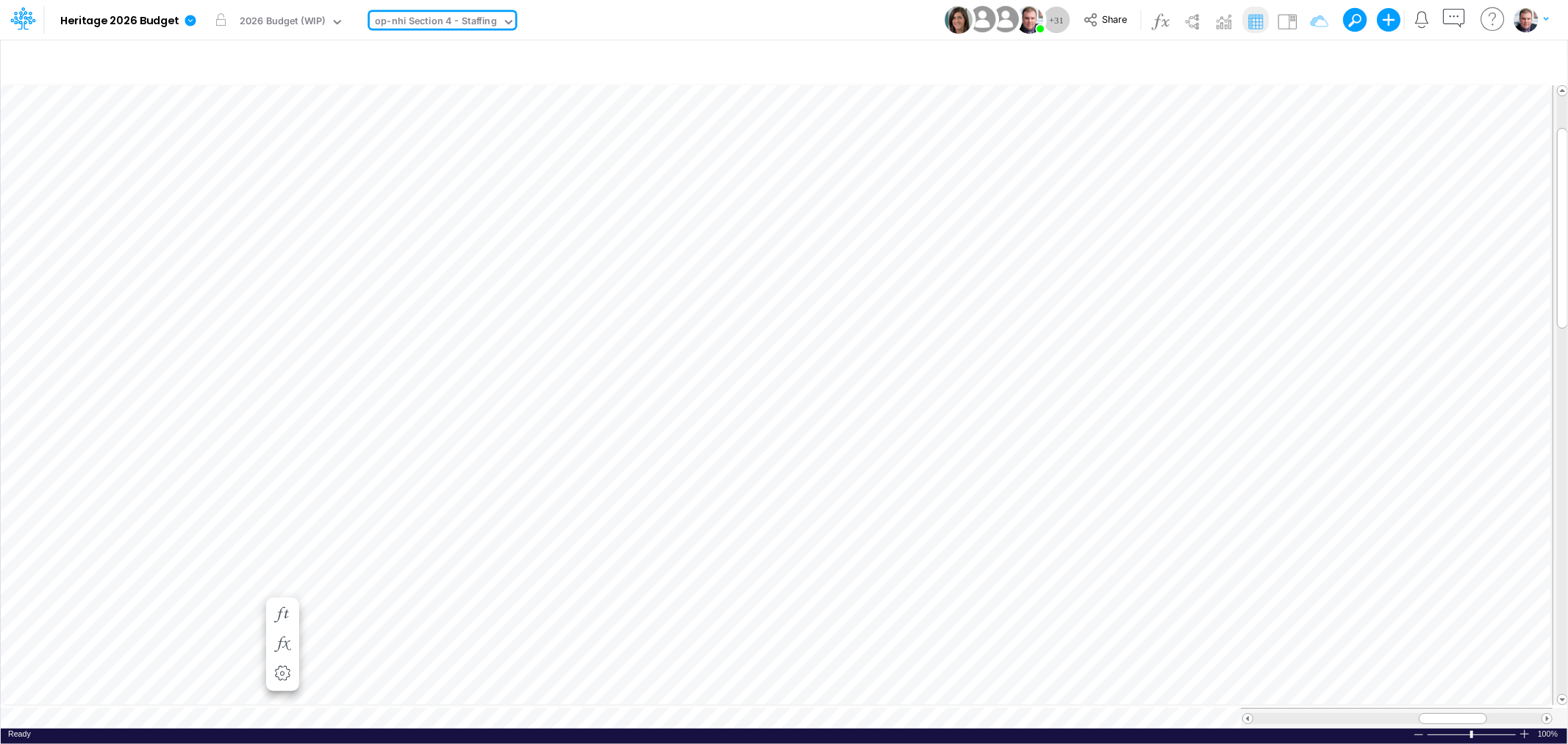
click at [505, 19] on icon at bounding box center [508, 22] width 14 height 14
type input "head"
click at [504, 118] on div "Headcount (Labor Factors)" at bounding box center [469, 121] width 198 height 25
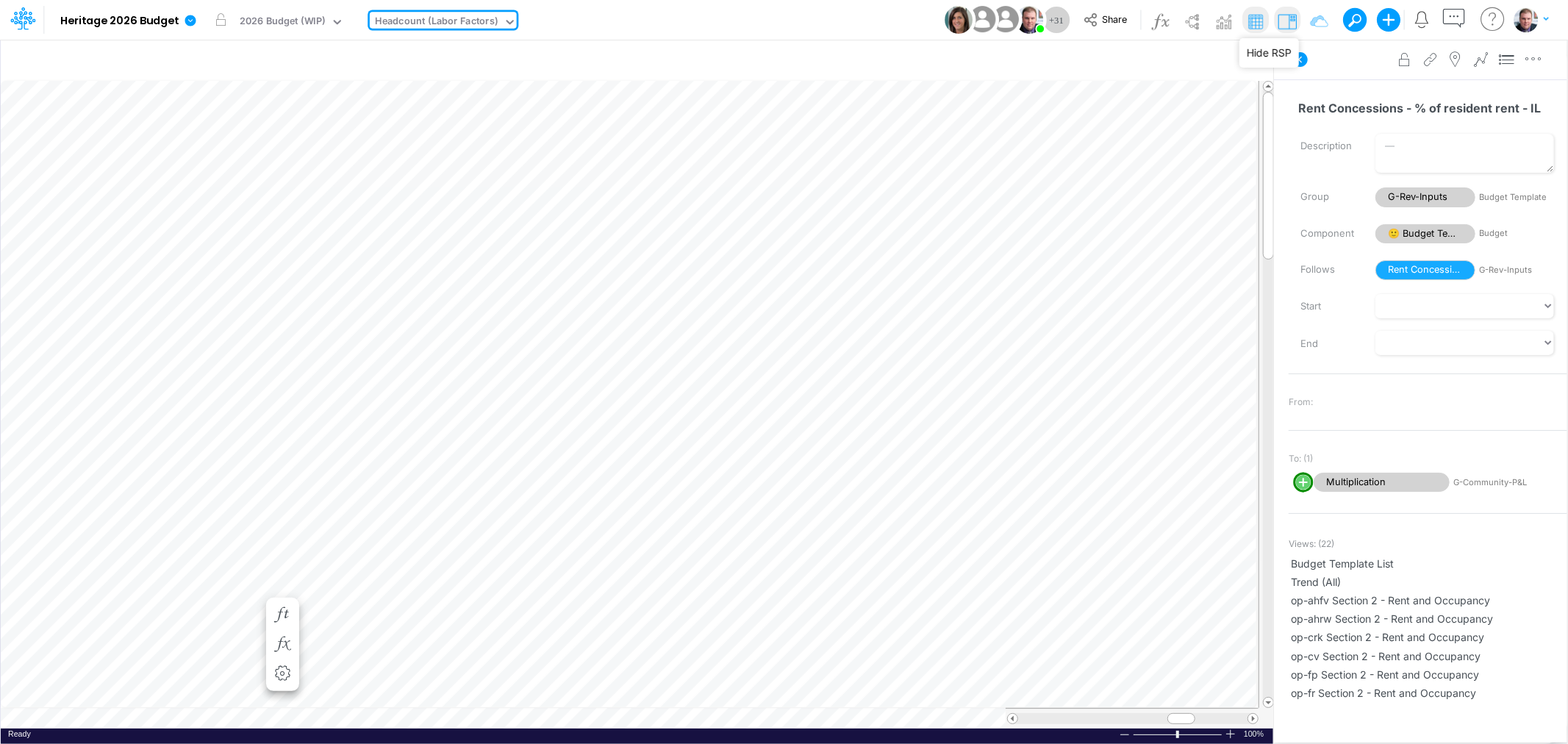
click at [1290, 20] on img at bounding box center [1287, 22] width 24 height 24
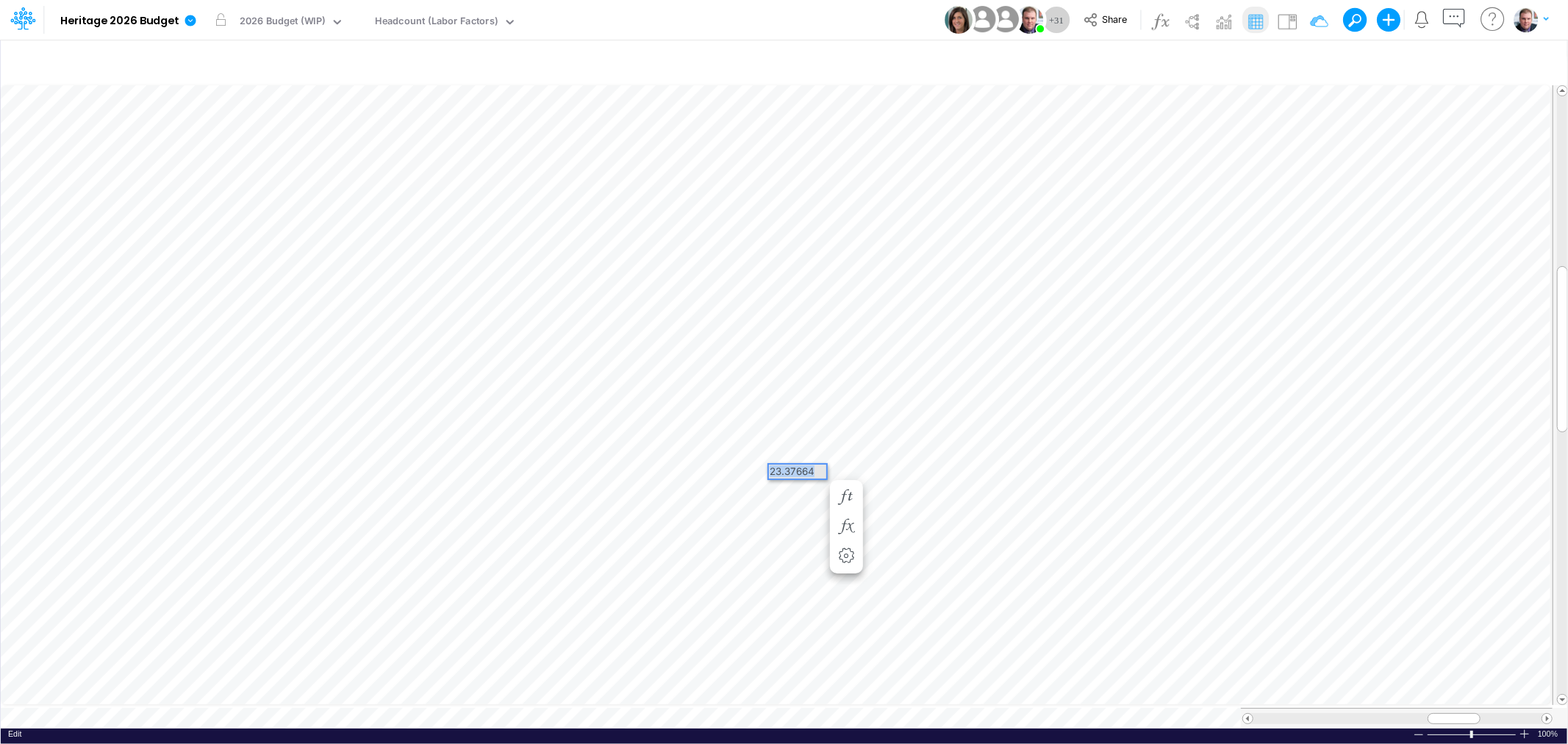
click at [724, 468] on div "Paste Cut Copy AutoFill 23.37664" at bounding box center [784, 406] width 1566 height 647
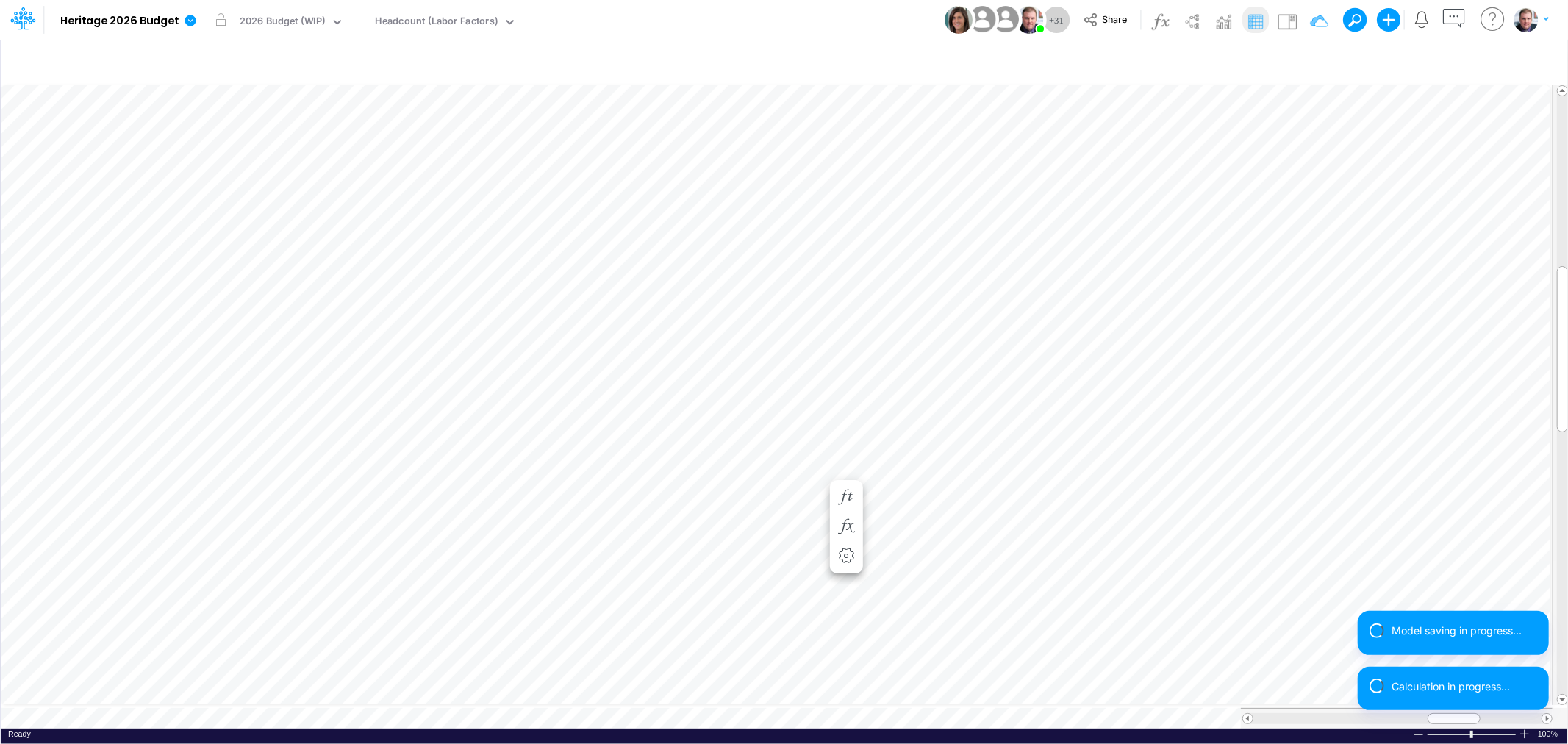
scroll to position [0, 1]
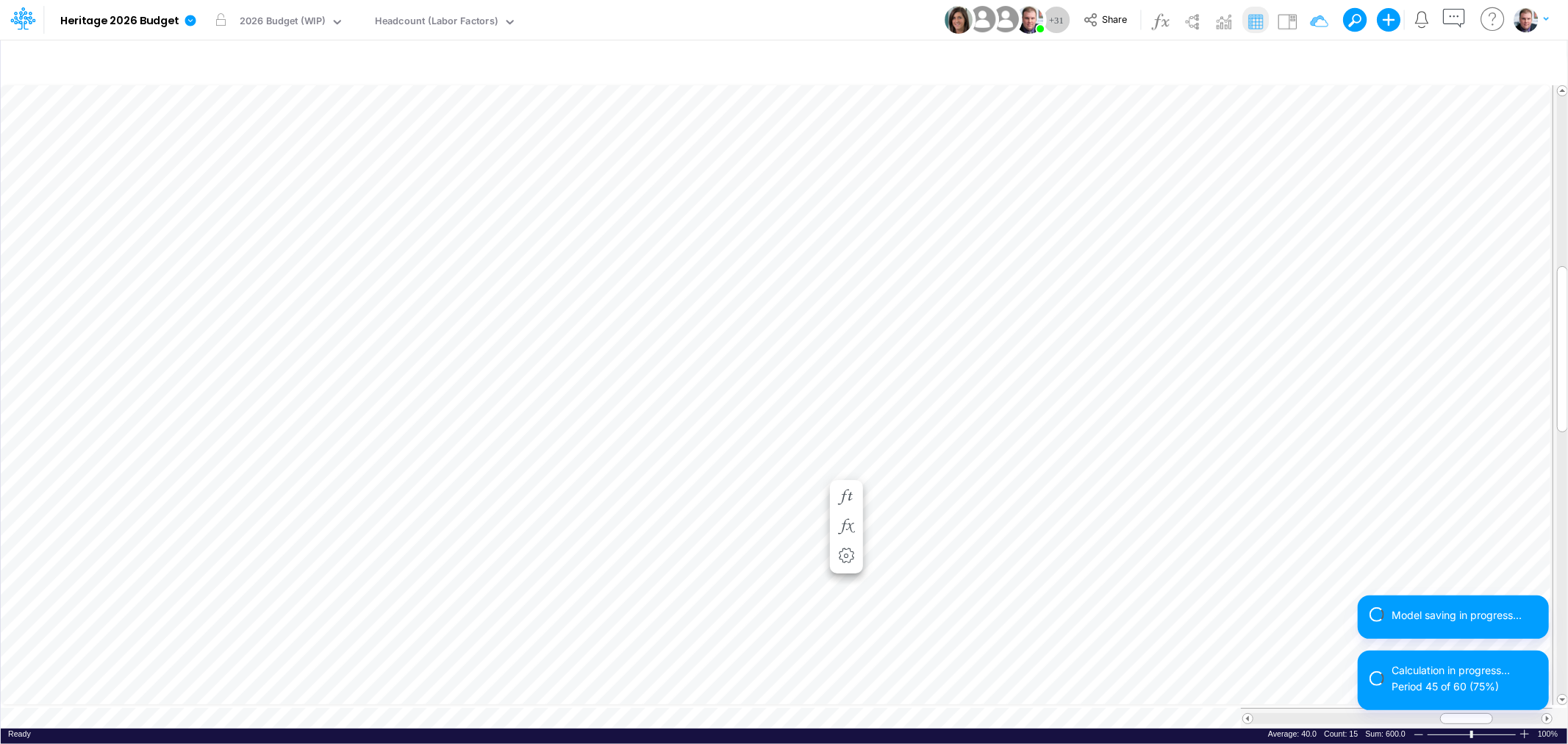
click at [1244, 714] on span at bounding box center [1248, 719] width 10 height 10
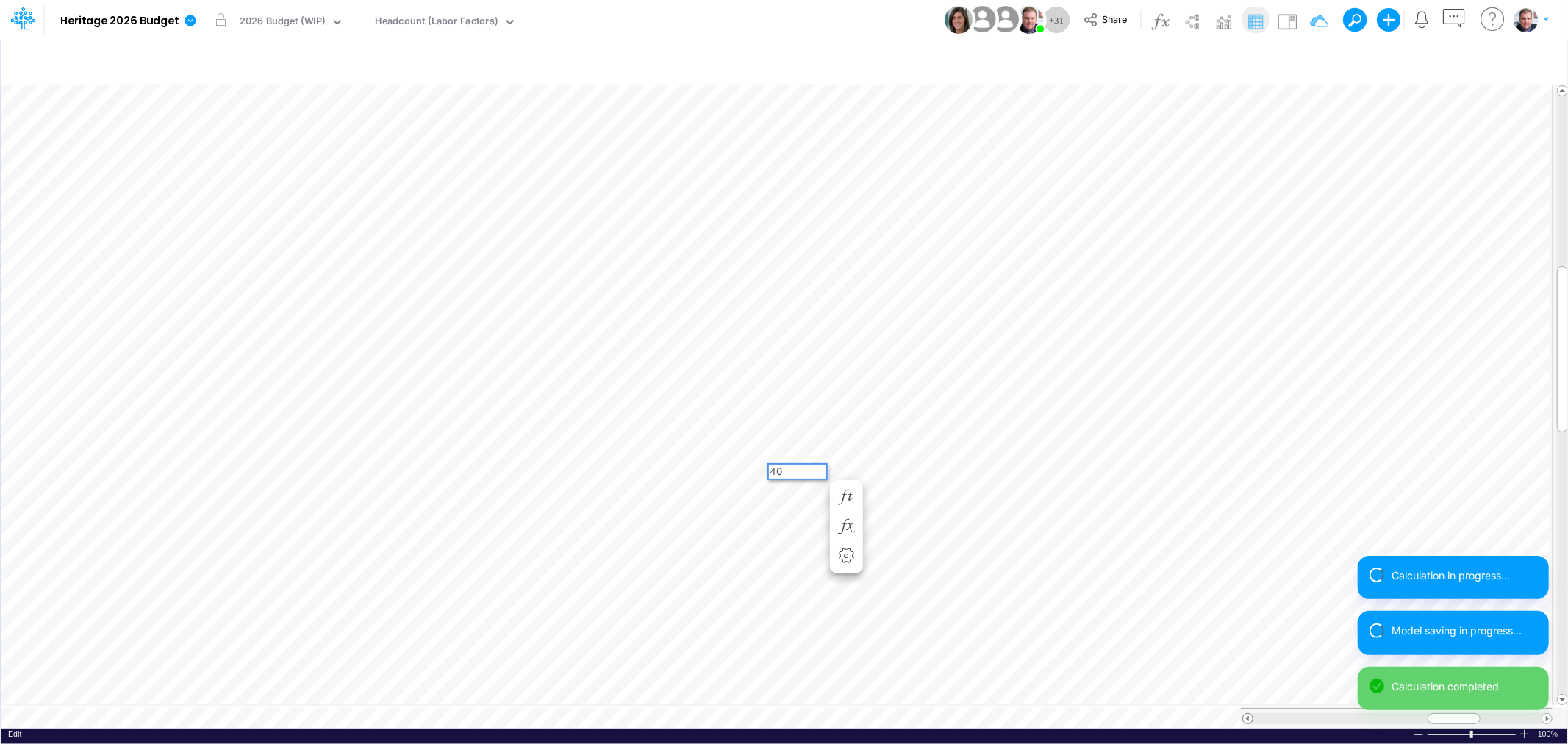
click at [1248, 714] on span at bounding box center [1248, 719] width 10 height 10
click at [1246, 714] on span at bounding box center [1248, 719] width 10 height 10
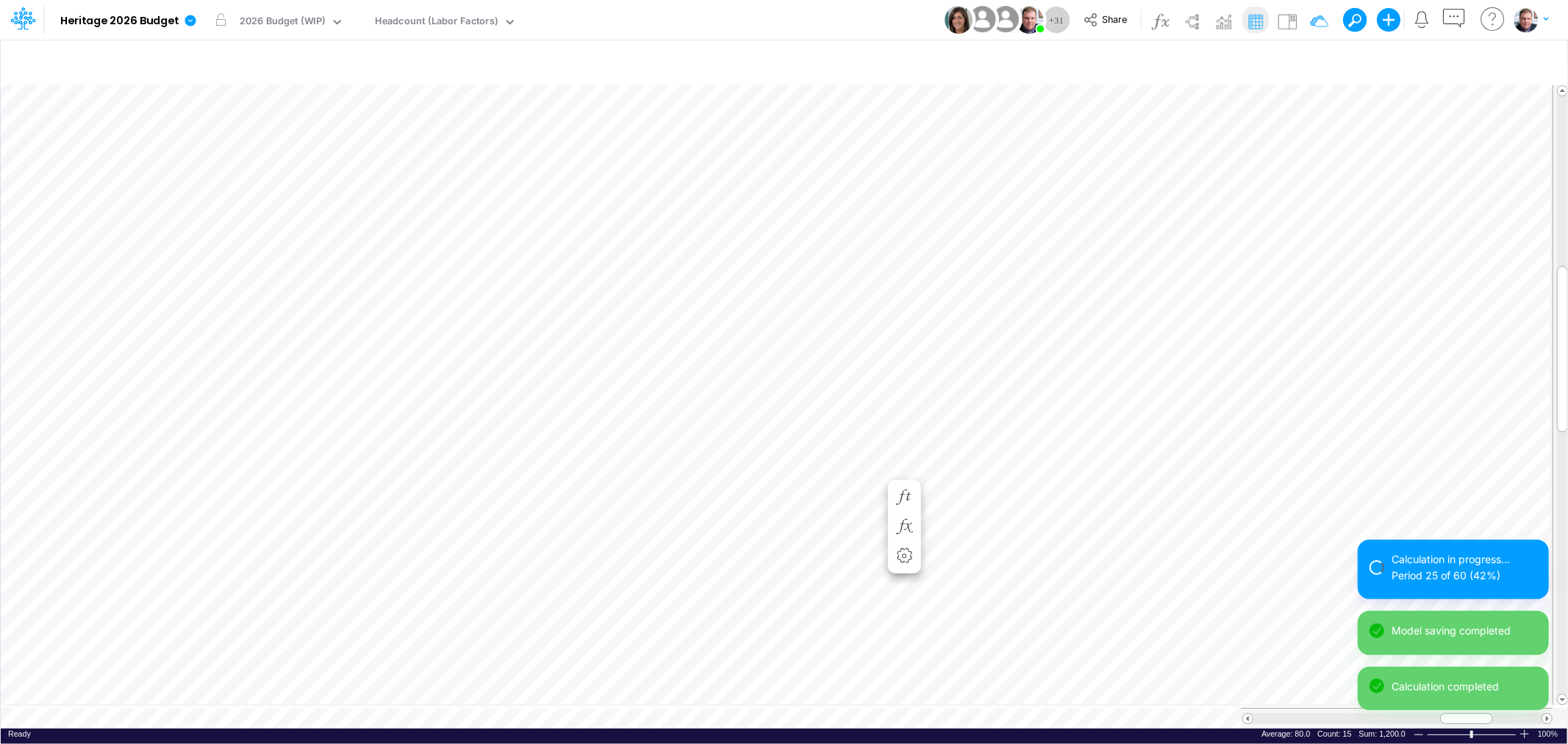
scroll to position [0, 1]
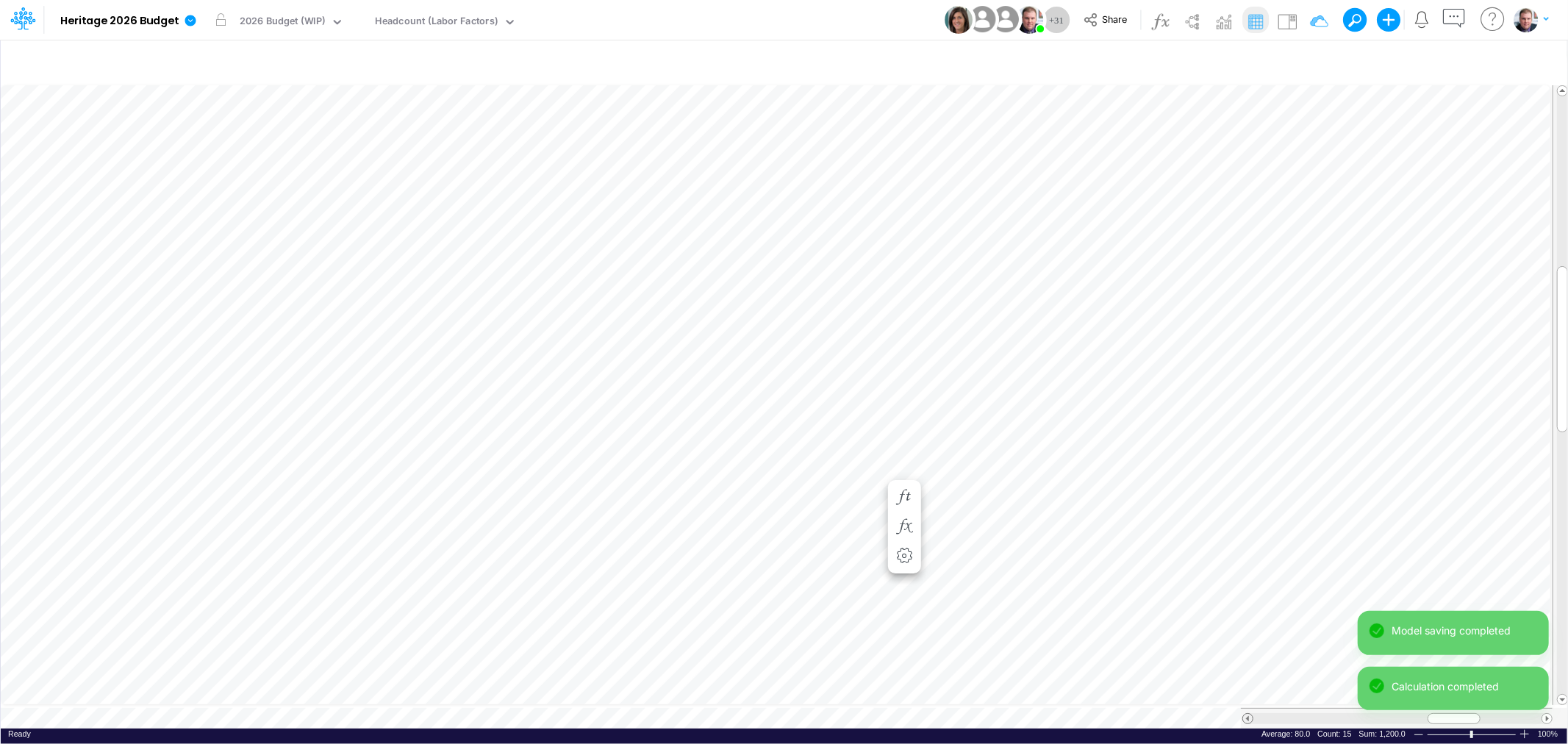
click at [1251, 715] on span at bounding box center [1248, 719] width 10 height 10
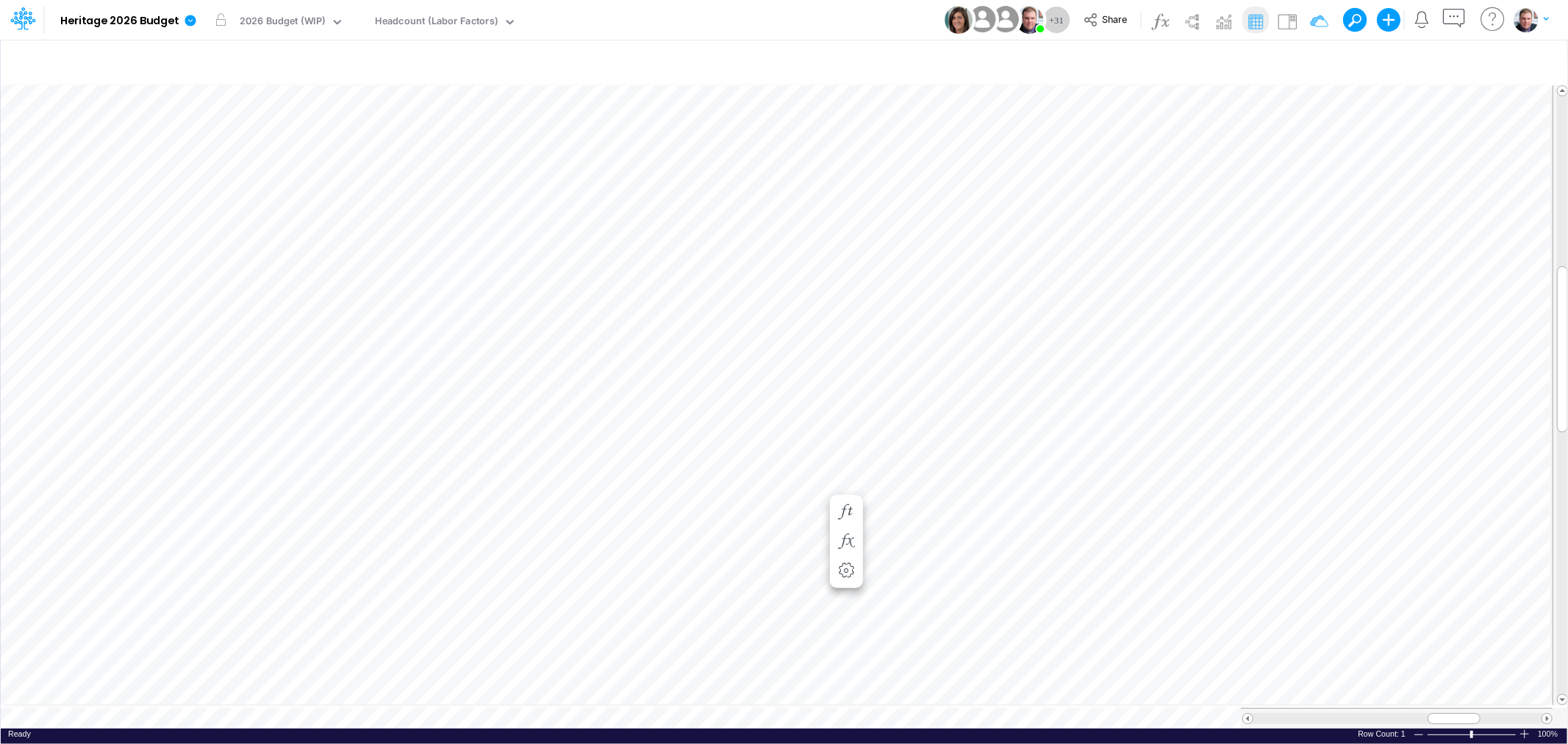
scroll to position [0, 1]
drag, startPoint x: 1449, startPoint y: 710, endPoint x: 1254, endPoint y: 702, distance: 195.2
click at [1273, 709] on div at bounding box center [1396, 719] width 312 height 21
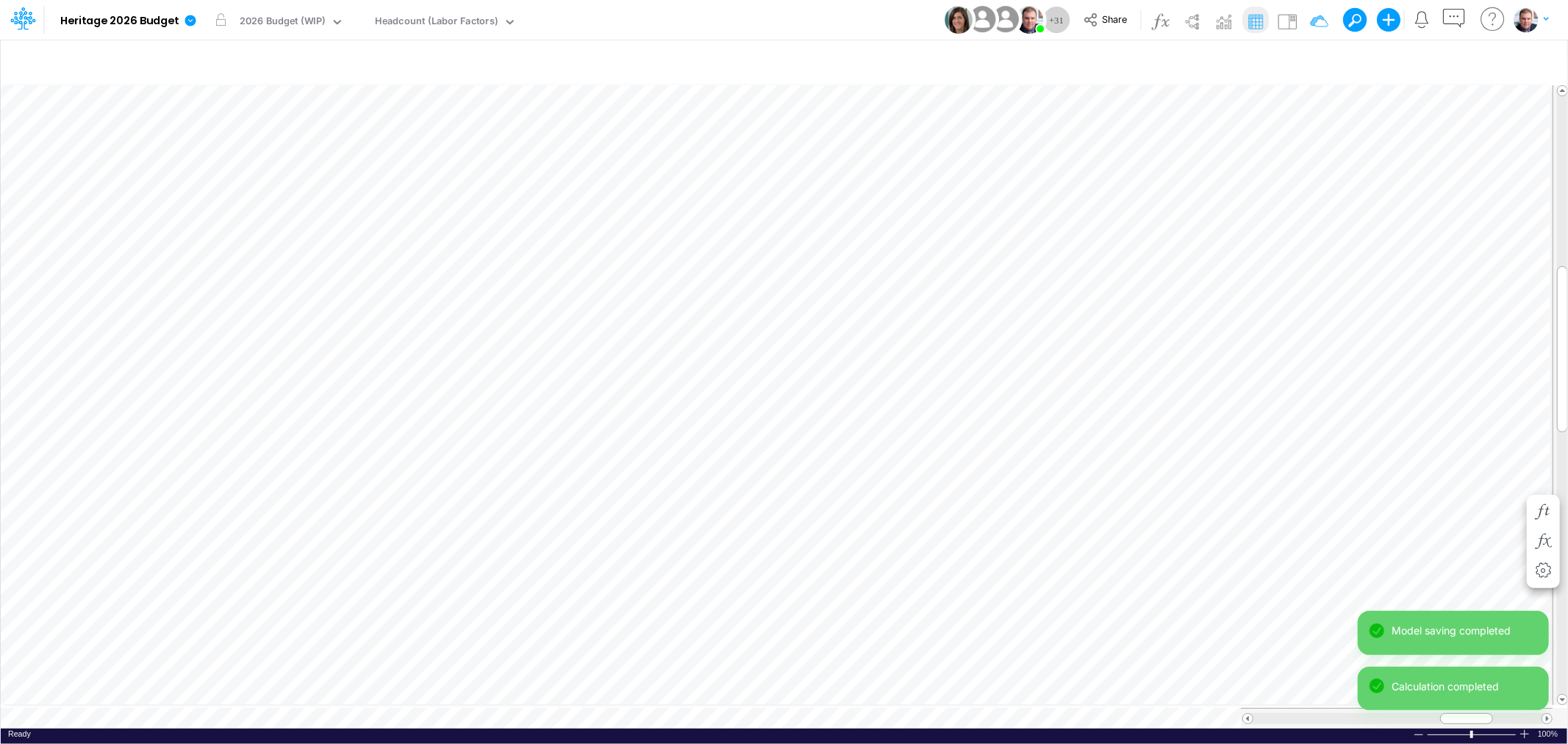
scroll to position [0, 1]
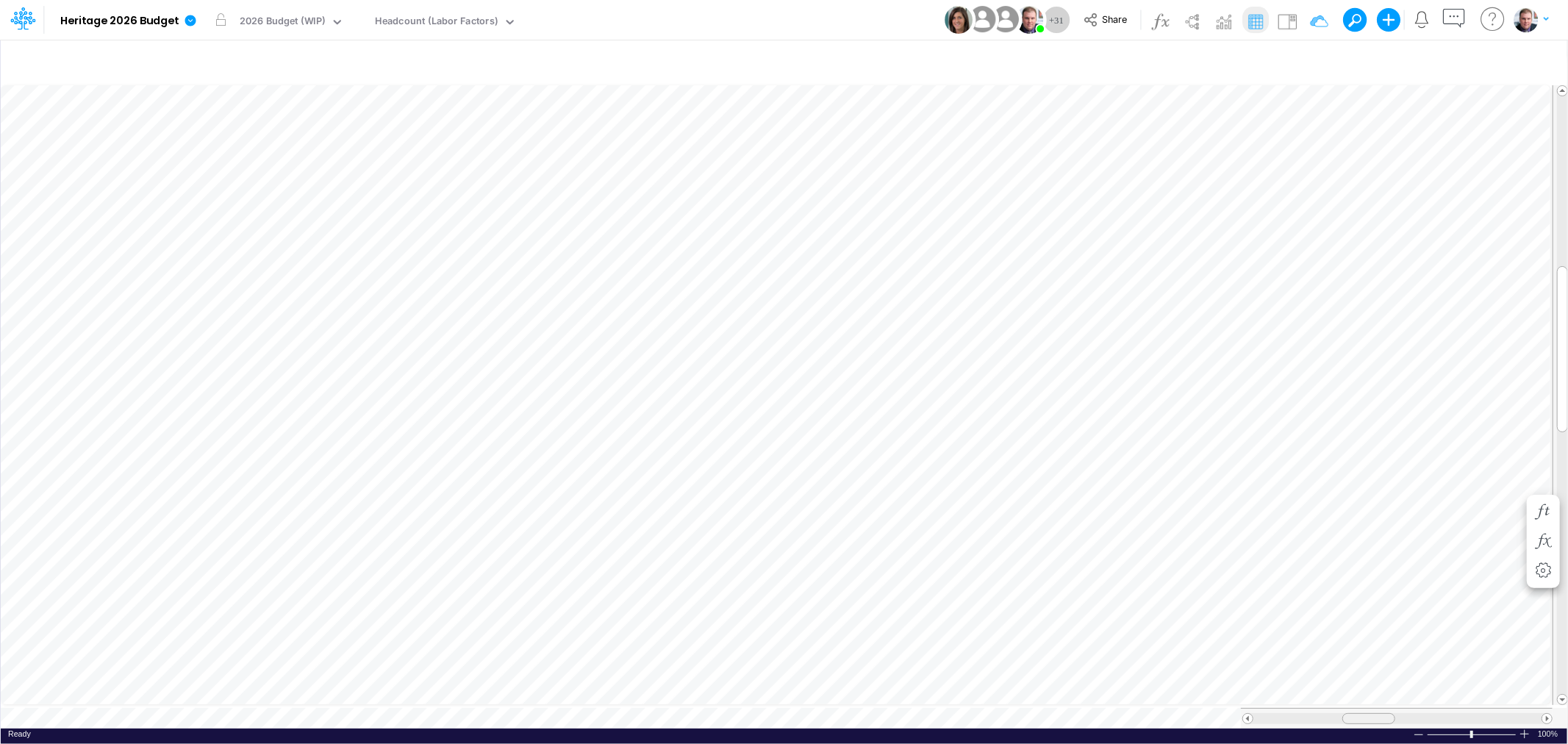
drag, startPoint x: 1473, startPoint y: 708, endPoint x: 1373, endPoint y: 708, distance: 100.0
click at [1373, 713] on div at bounding box center [1369, 719] width 53 height 11
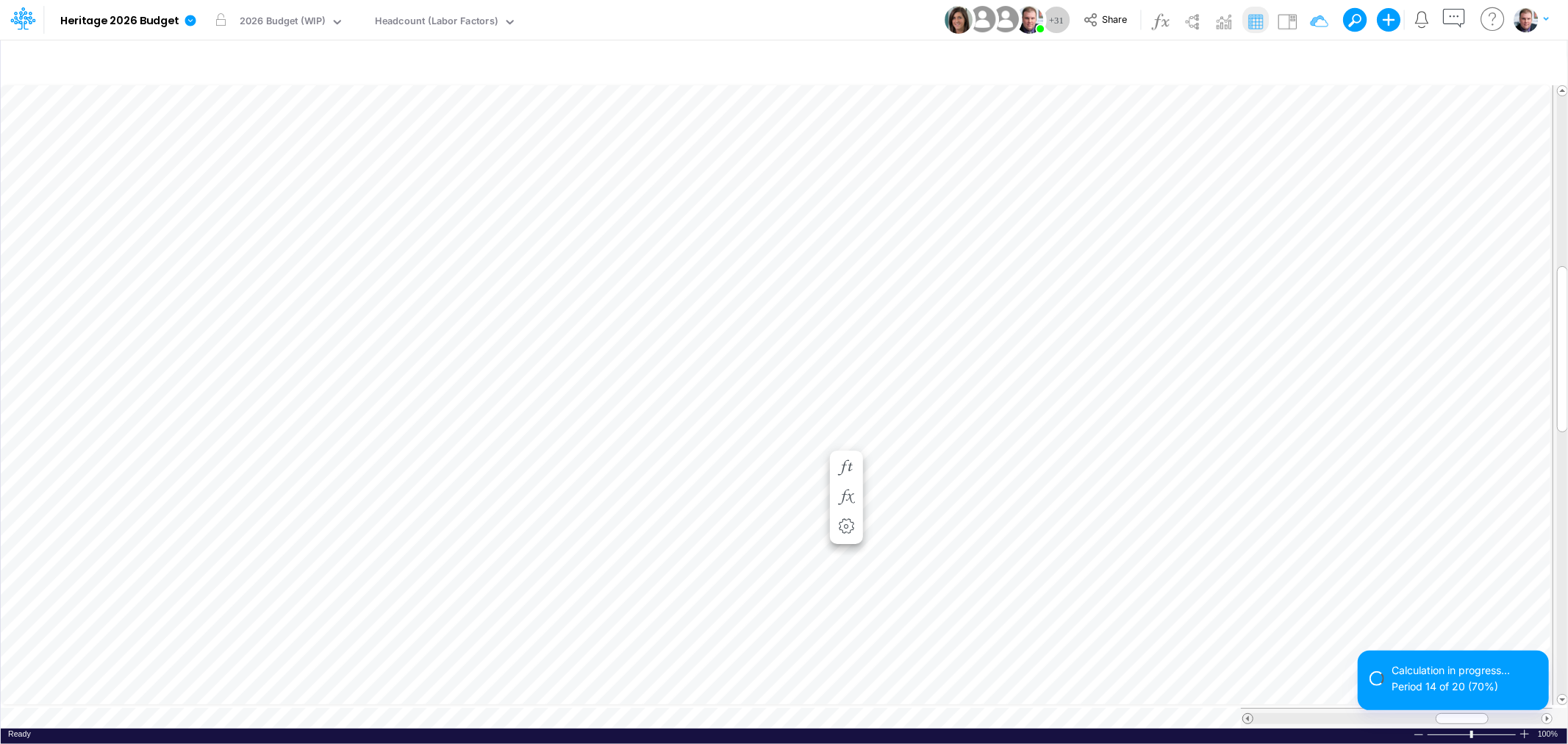
scroll to position [0, 1]
click at [1243, 715] on span at bounding box center [1248, 719] width 10 height 10
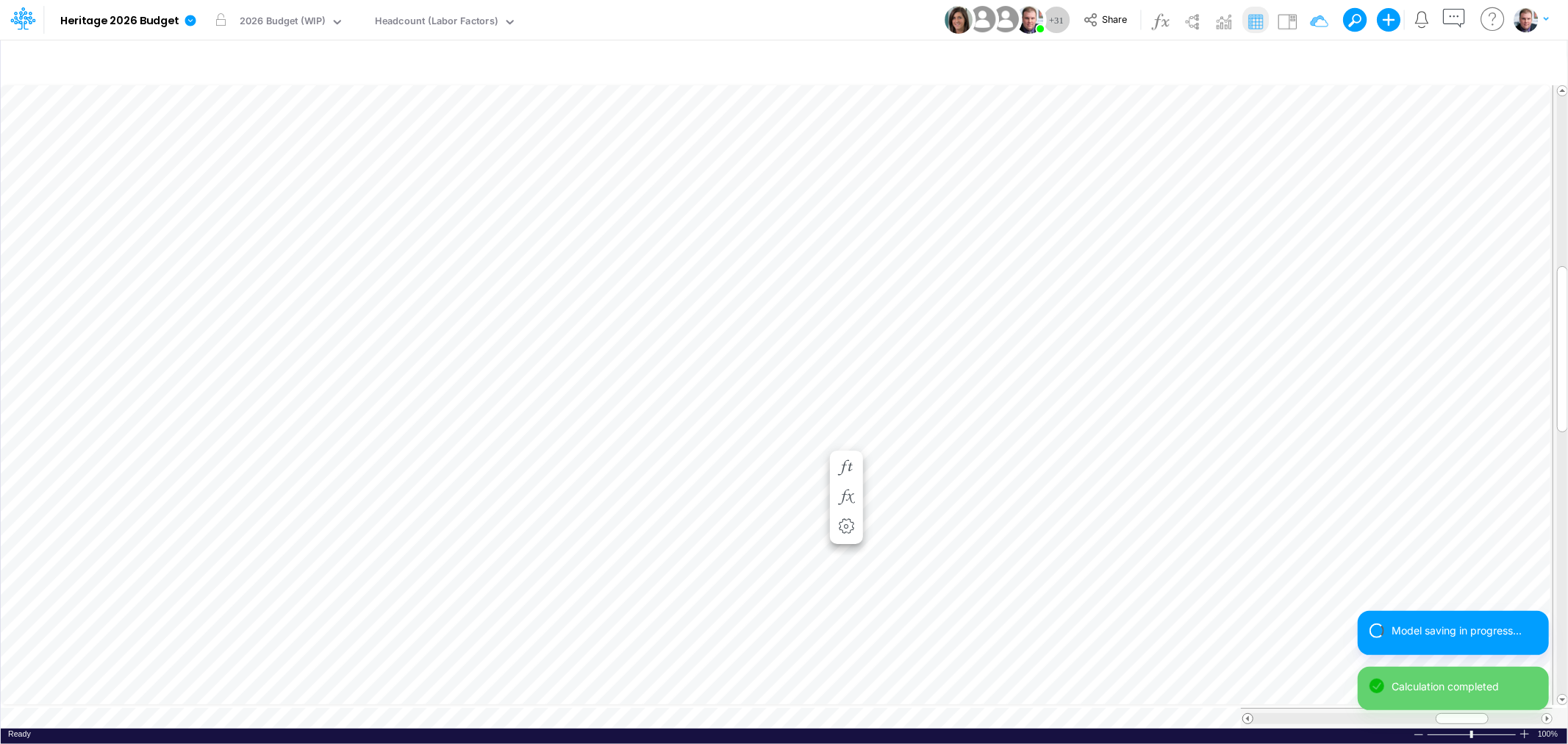
click at [1243, 714] on span at bounding box center [1248, 719] width 10 height 10
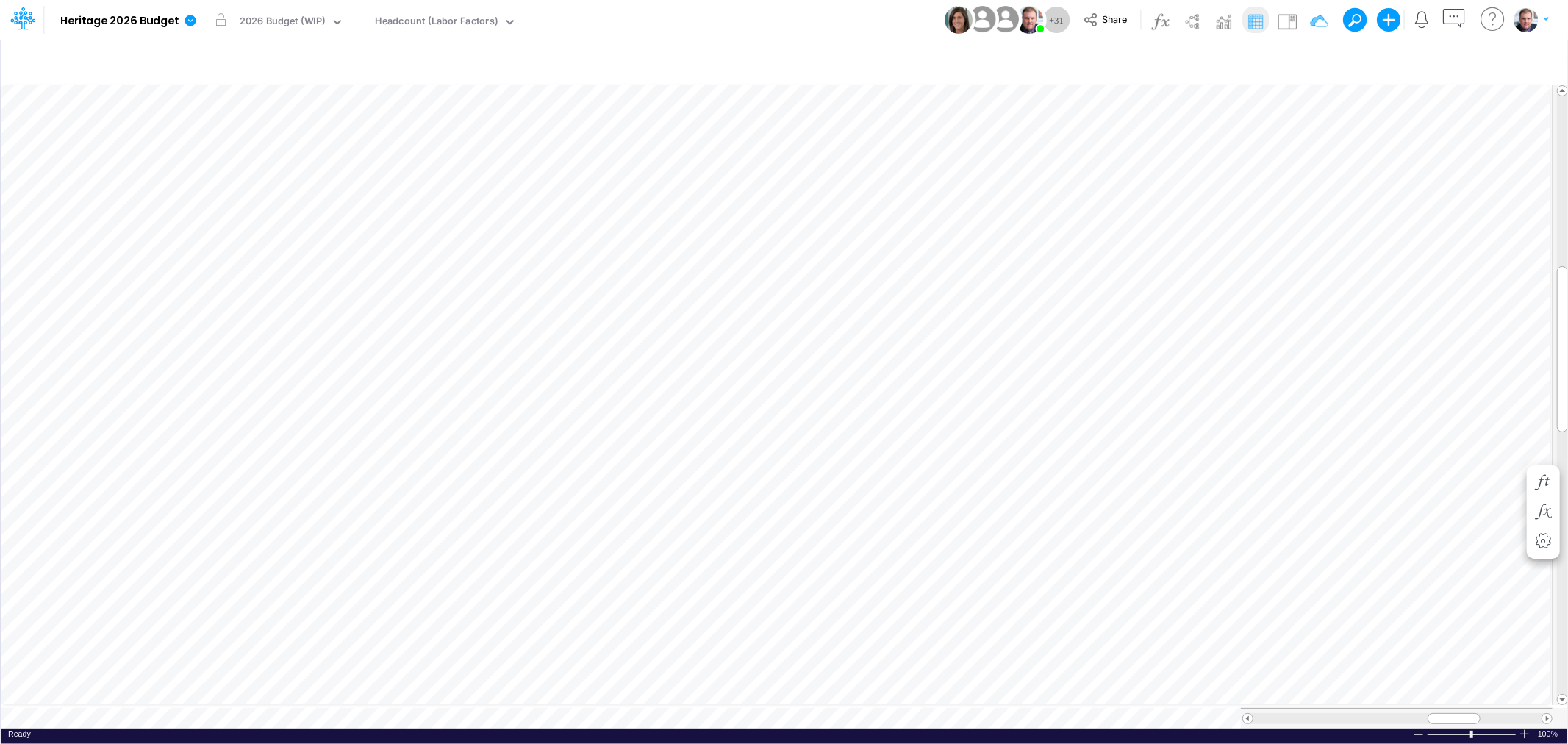
scroll to position [0, 1]
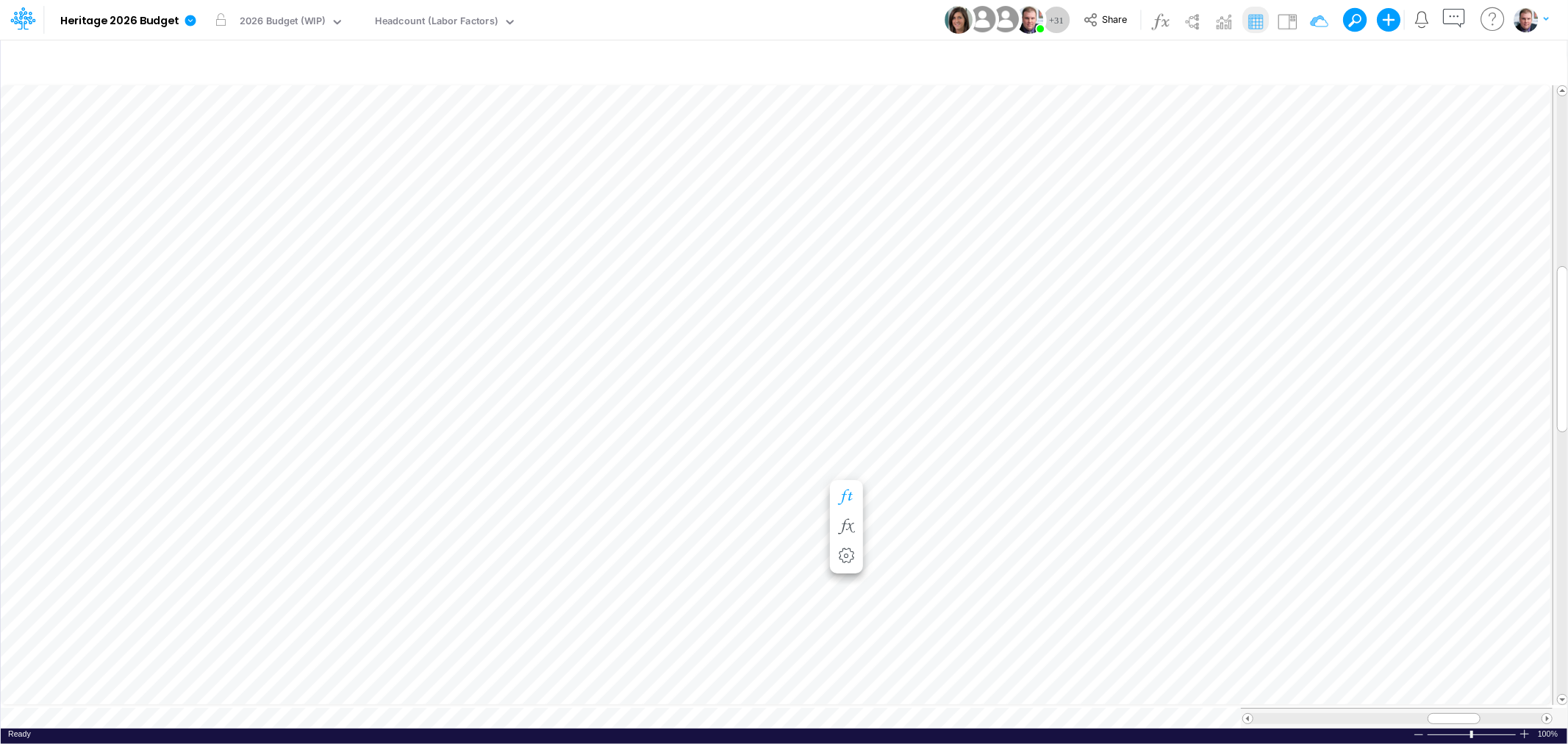
scroll to position [0, 1]
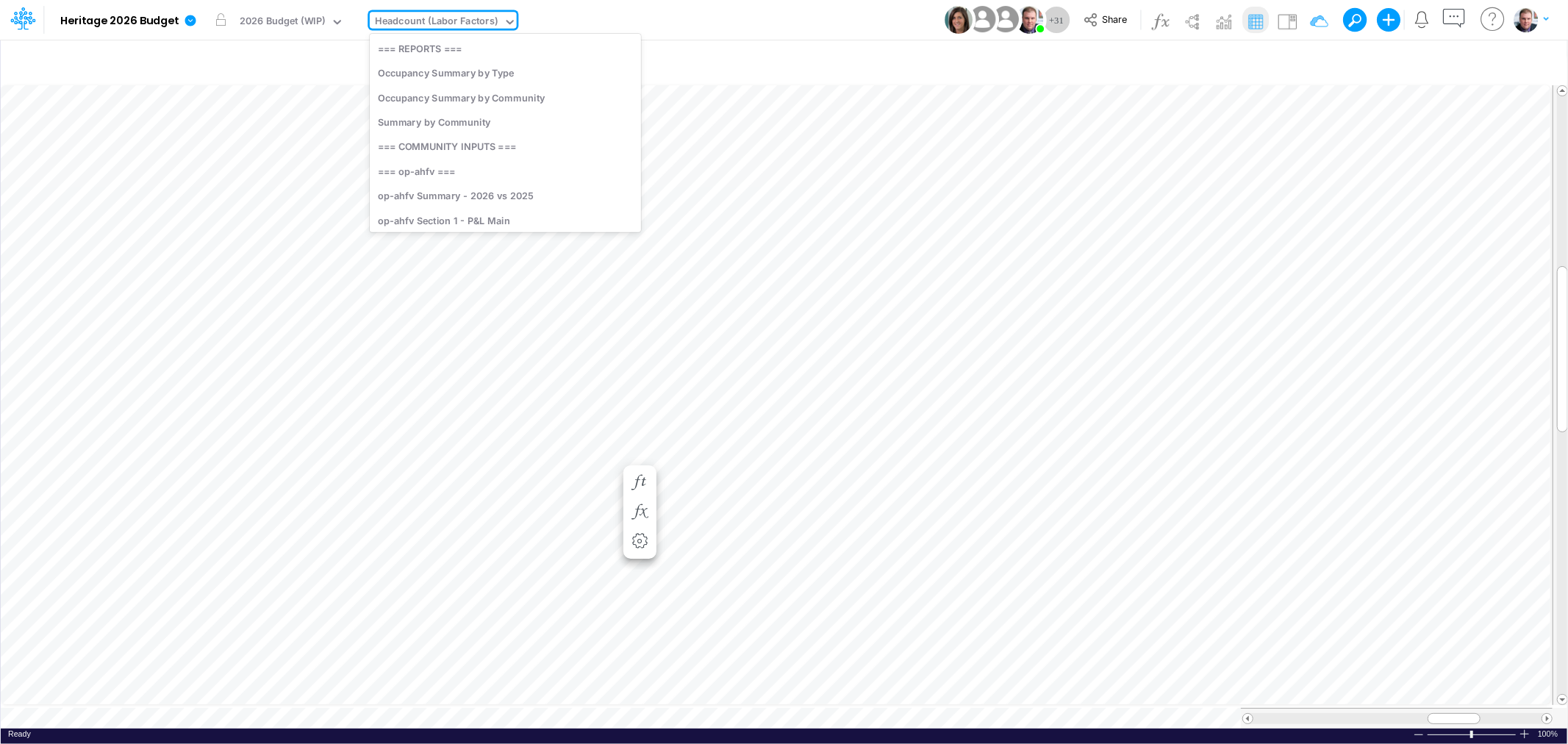
click at [504, 17] on icon at bounding box center [510, 22] width 14 height 14
type input "nhi"
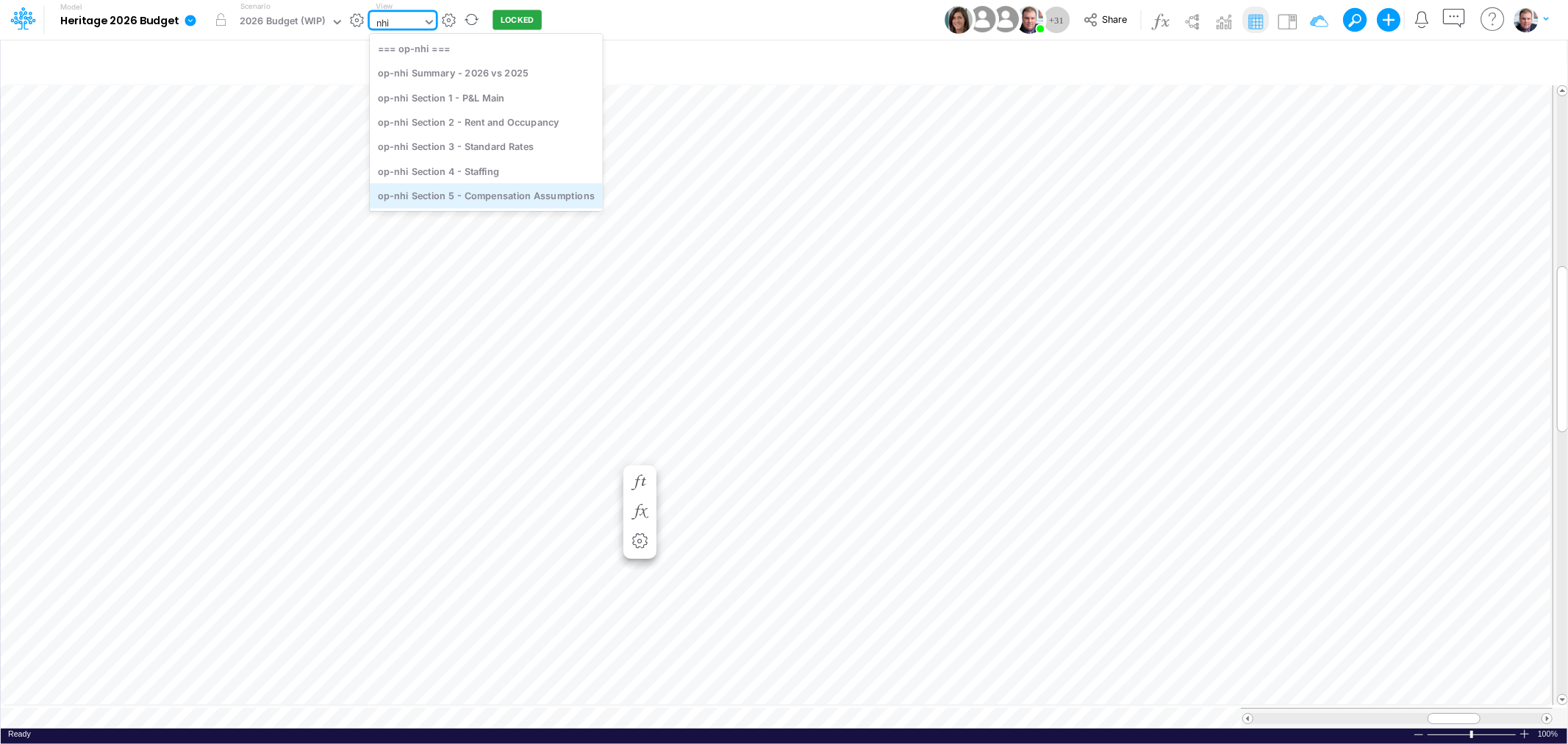
click at [444, 198] on div "op-nhi Section 5 - Compensation Assumptions" at bounding box center [486, 196] width 233 height 25
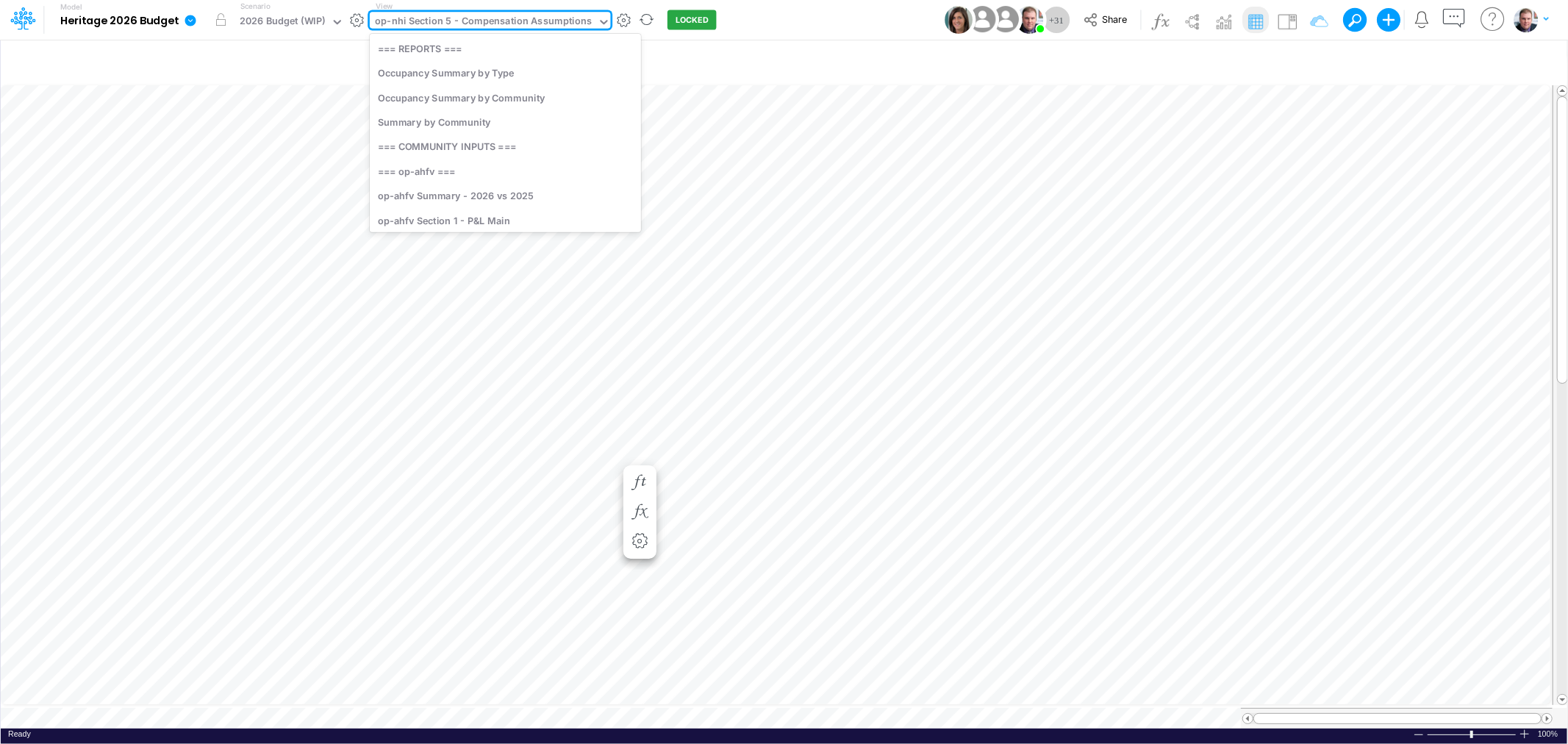
click at [563, 25] on div "op-nhi Section 5 - Compensation Assumptions" at bounding box center [483, 22] width 217 height 17
click at [524, 119] on div "op-nha Section 5 - Compensation Assumptions" at bounding box center [505, 115] width 271 height 25
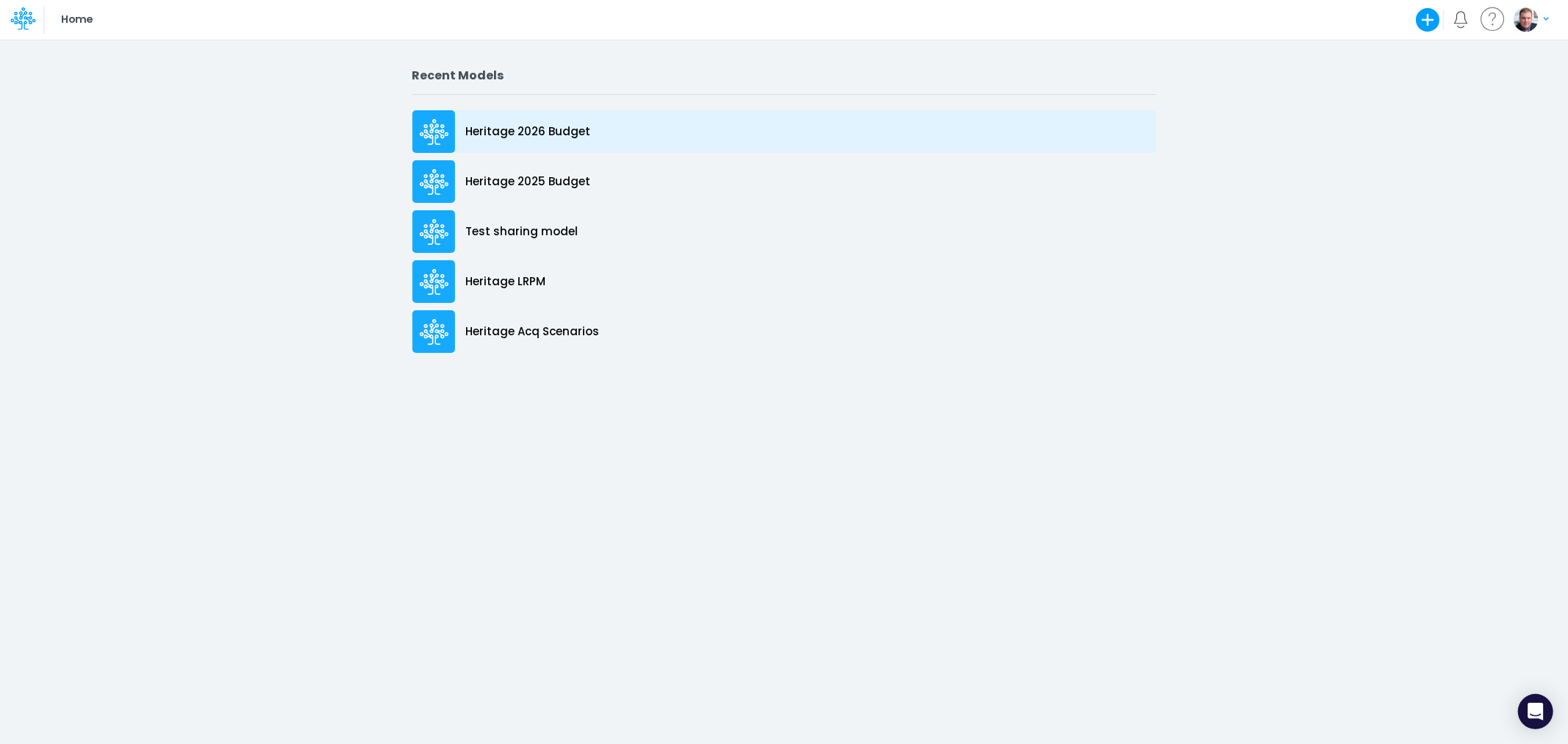
click at [474, 127] on p "Heritage 2026 Budget" at bounding box center [528, 132] width 125 height 17
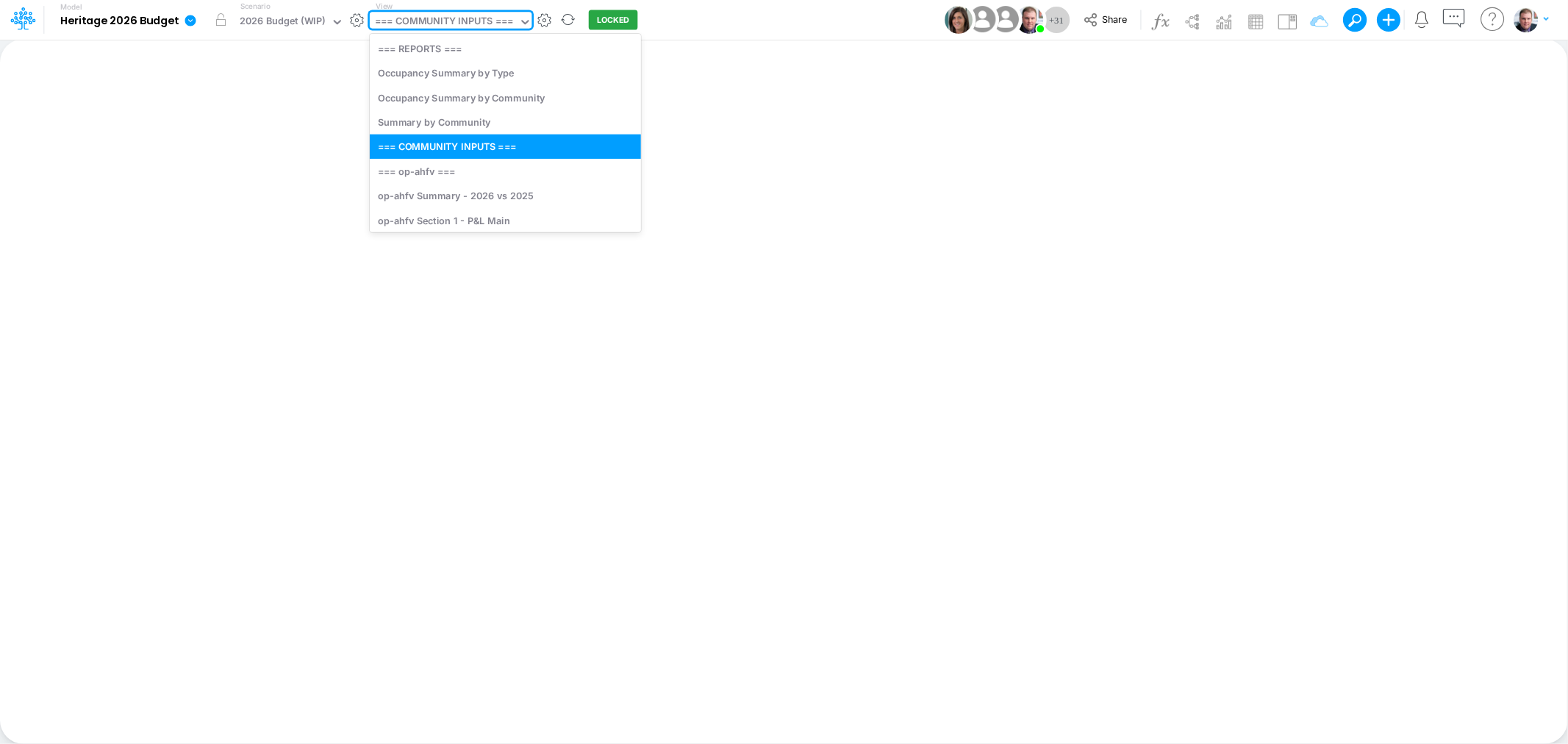
click at [422, 15] on div "=== COMMUNITY INPUTS ===" at bounding box center [444, 22] width 138 height 17
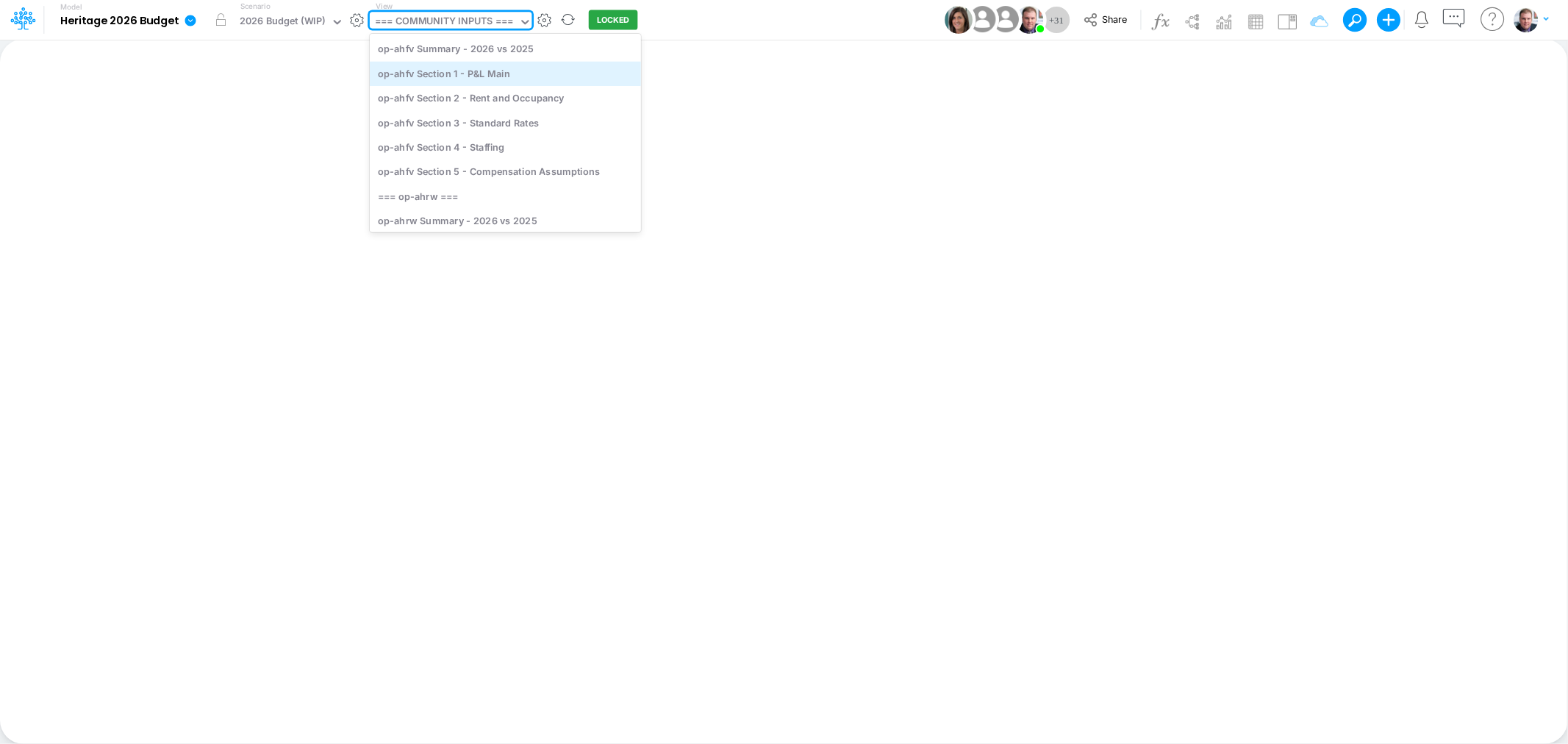
scroll to position [82, 0]
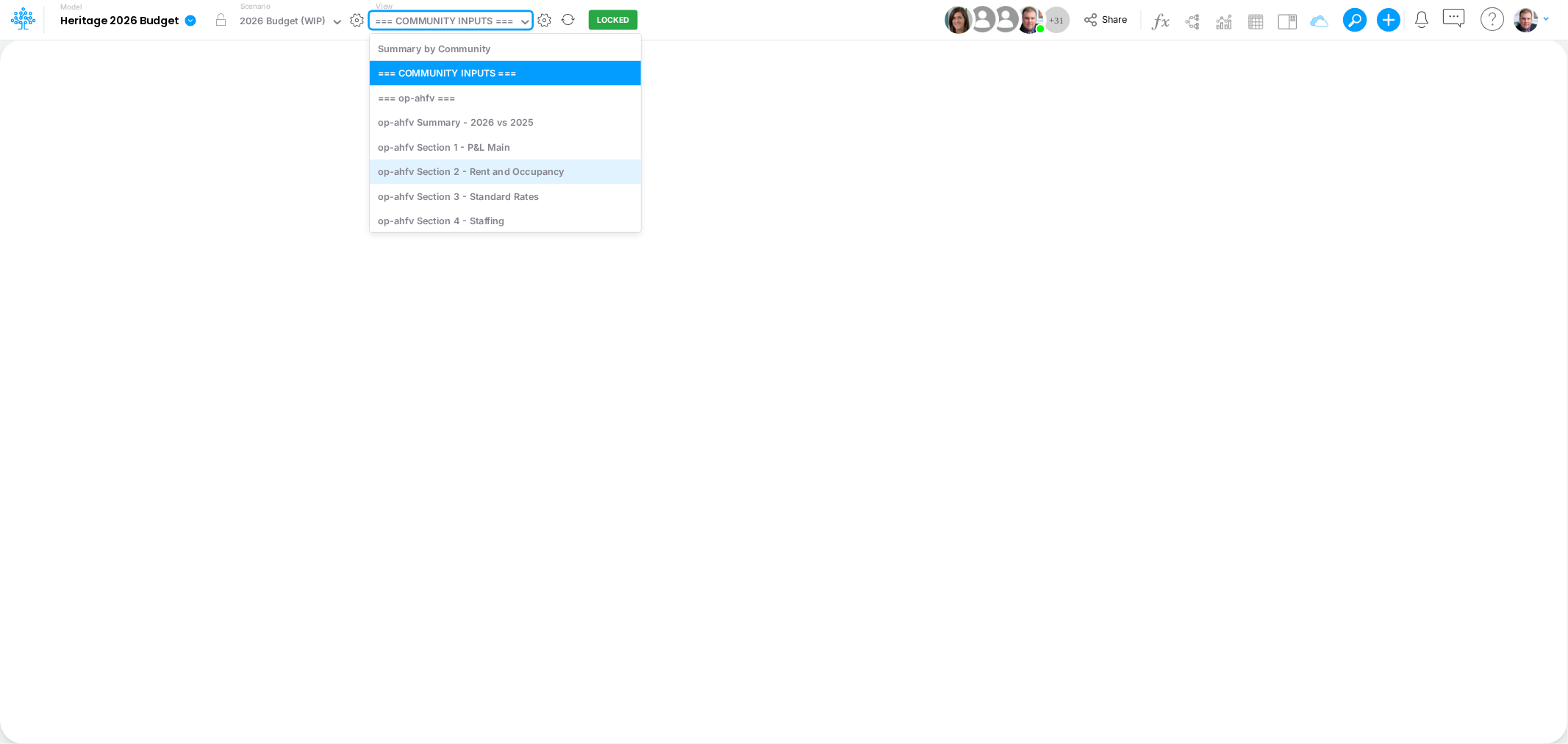
click at [546, 164] on div "op-ahfv Section 2 - Rent and Occupancy" at bounding box center [505, 171] width 271 height 25
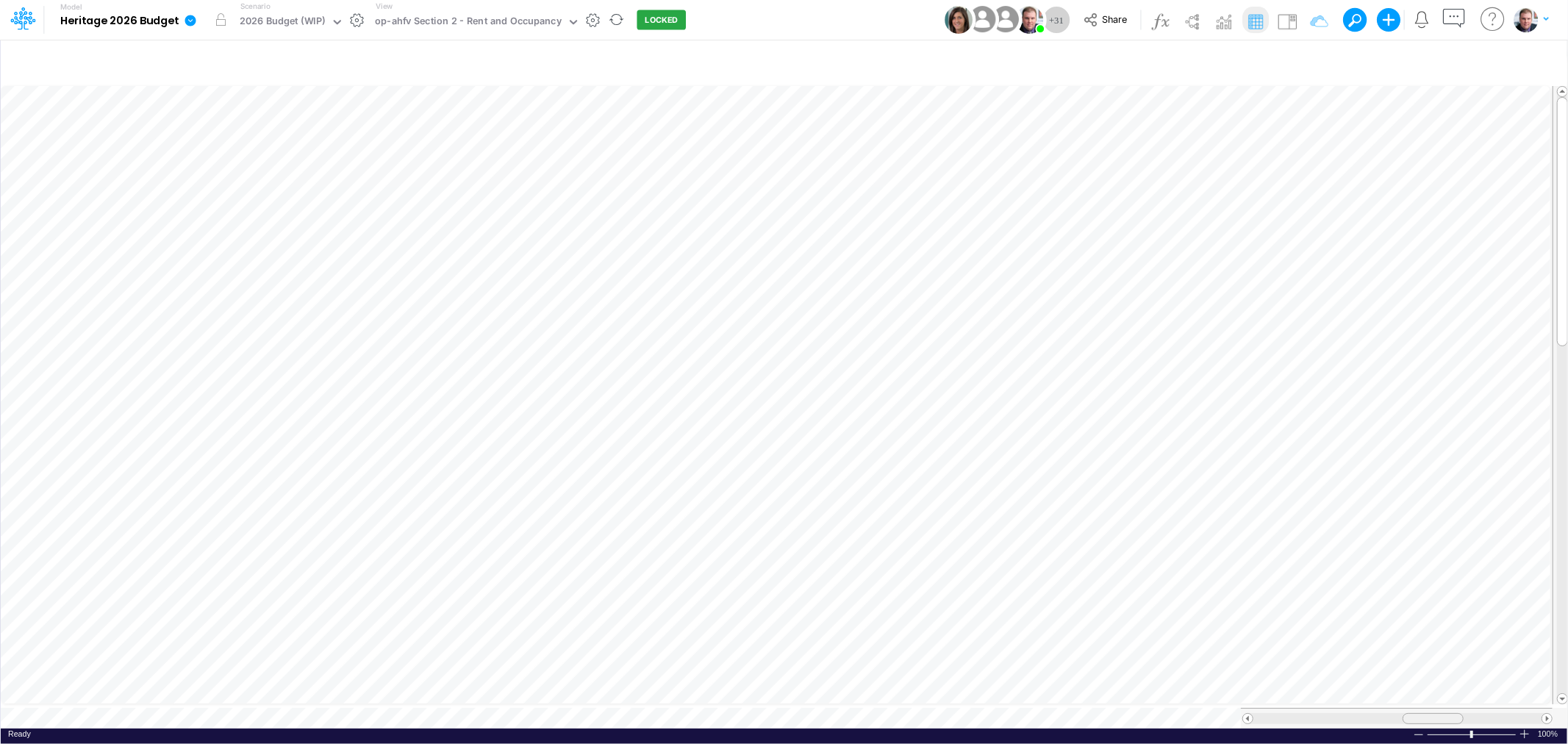
drag, startPoint x: 1413, startPoint y: 710, endPoint x: 1429, endPoint y: 710, distance: 16.0
click at [1429, 714] on span at bounding box center [1433, 719] width 10 height 10
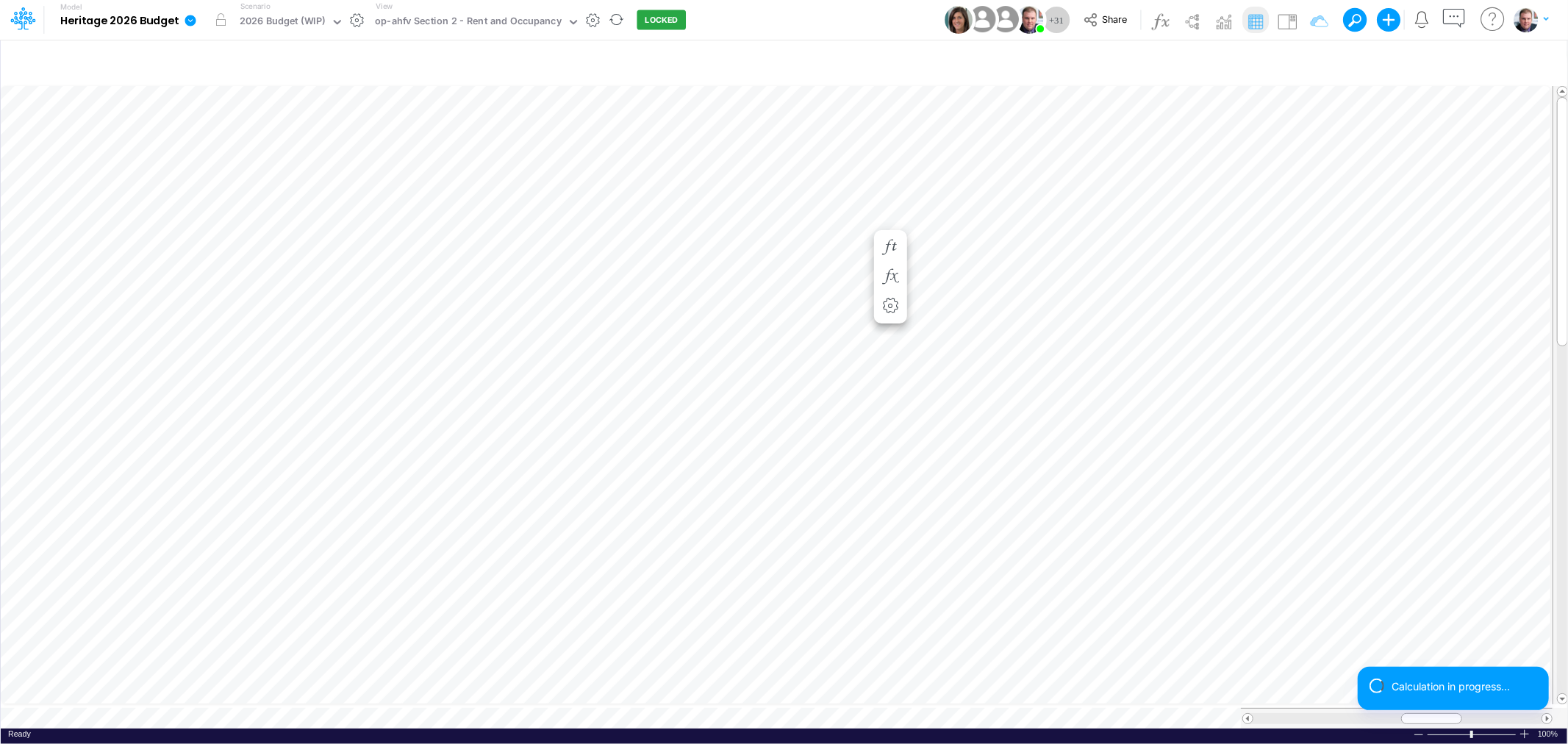
scroll to position [0, 1]
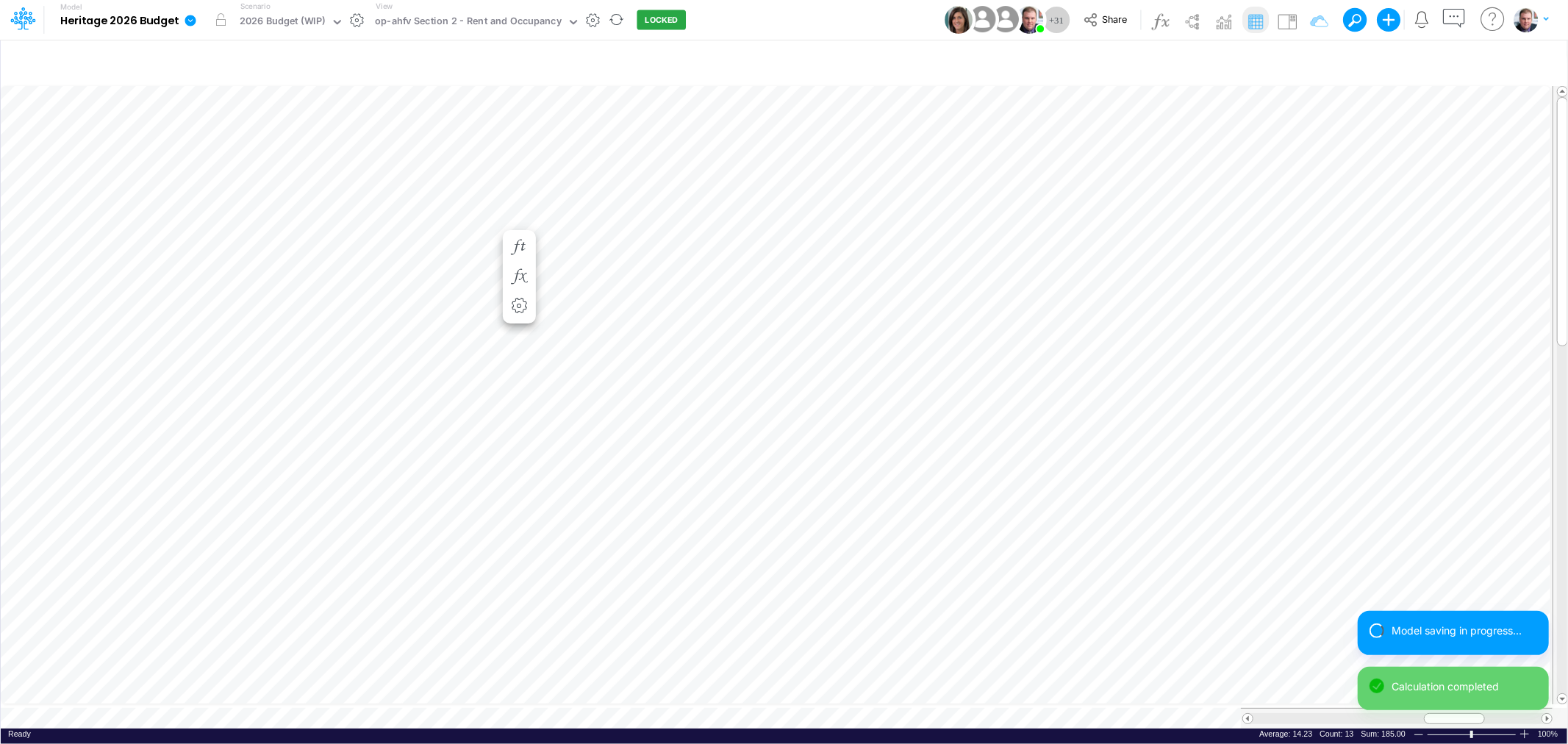
scroll to position [0, 1]
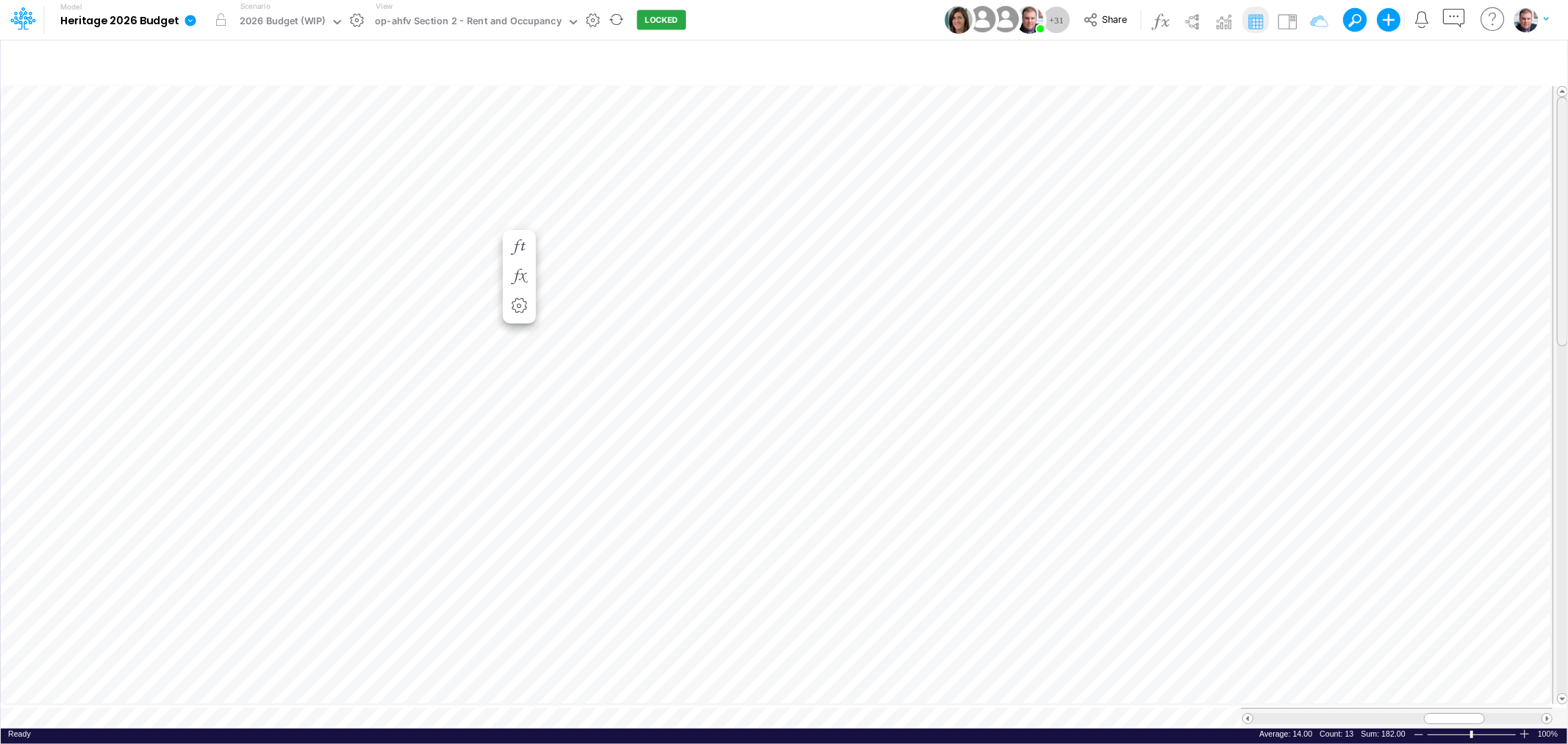
click at [1563, 229] on div at bounding box center [1563, 222] width 11 height 249
drag, startPoint x: 1438, startPoint y: 711, endPoint x: 1424, endPoint y: 715, distance: 14.6
click at [1424, 715] on div at bounding box center [1441, 719] width 61 height 11
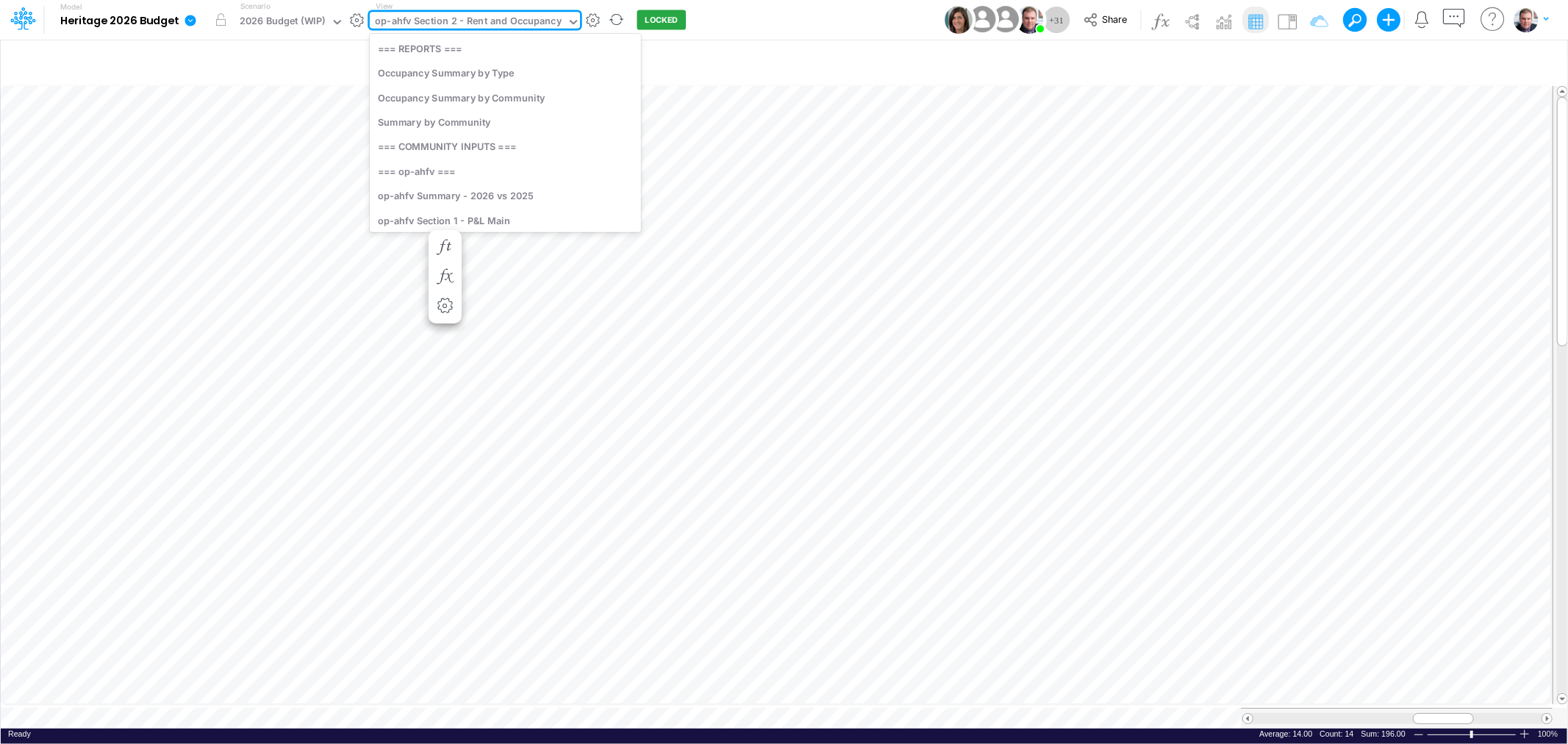
click at [434, 25] on div "op-ahfv Section 2 - Rent and Occupancy" at bounding box center [467, 22] width 186 height 17
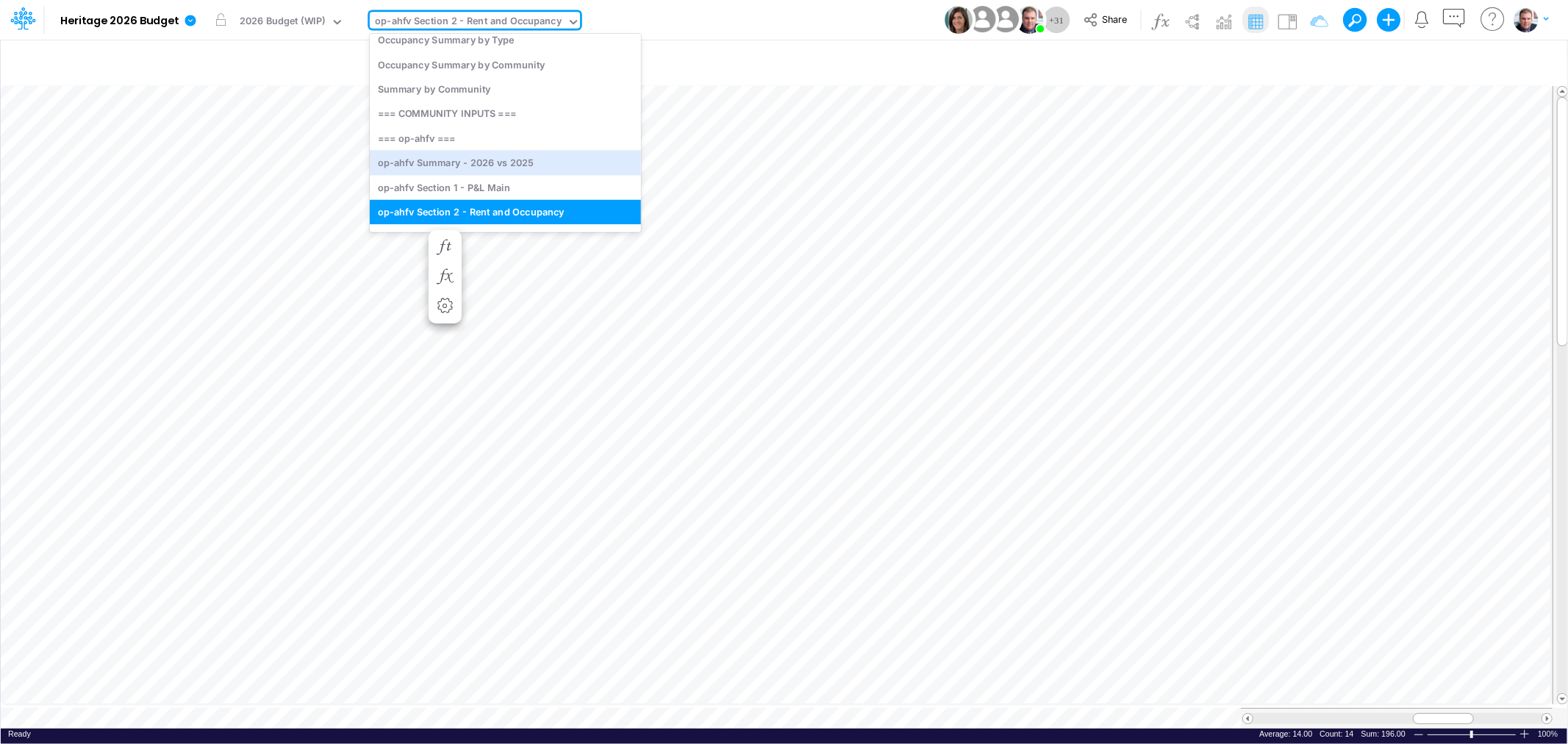
click at [795, 16] on div "Model Heritage 2026 Budget Edit model settings Duplicate Import QuickBooks Quic…" at bounding box center [784, 20] width 1412 height 40
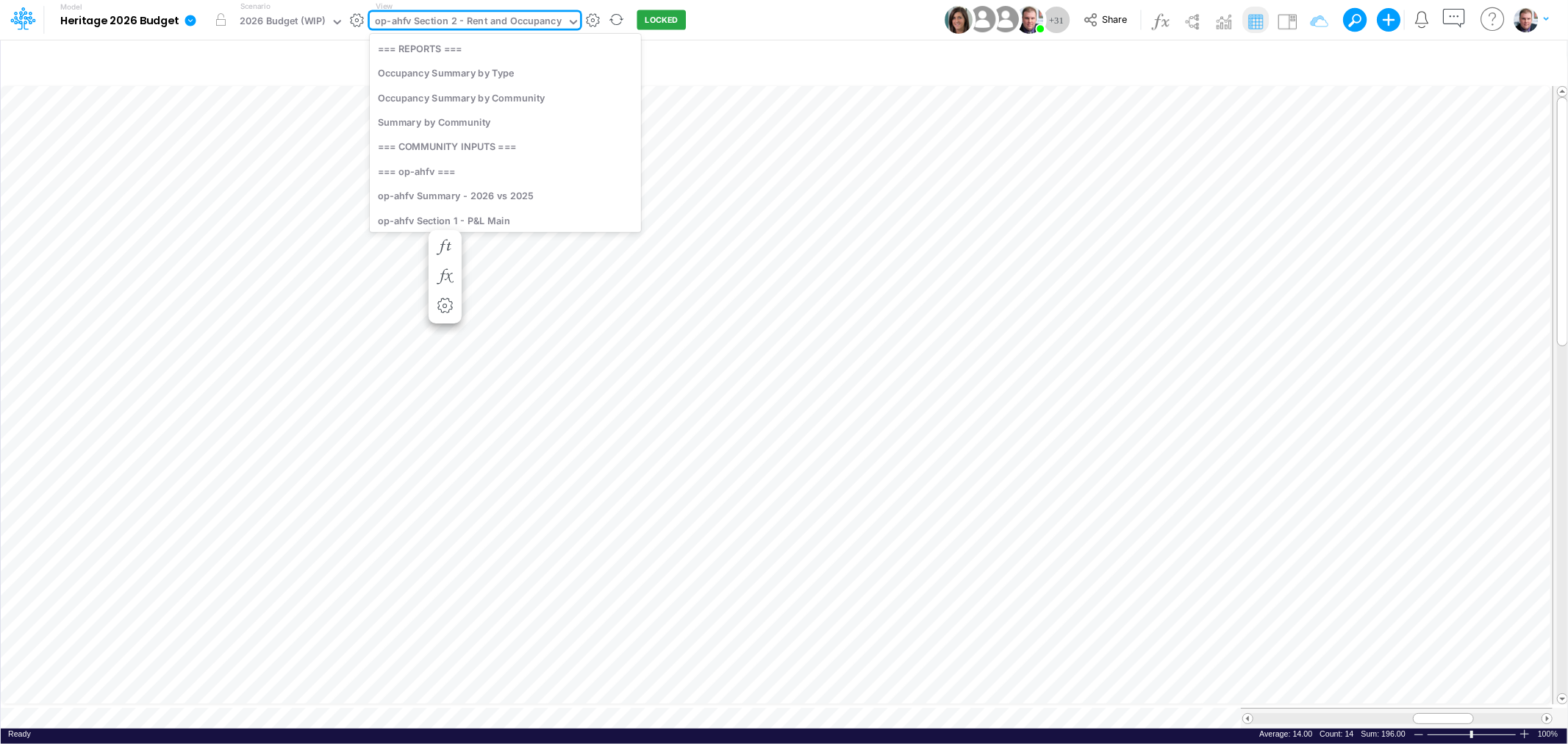
click at [442, 17] on div "op-ahfv Section 2 - Rent and Occupancy" at bounding box center [467, 22] width 186 height 17
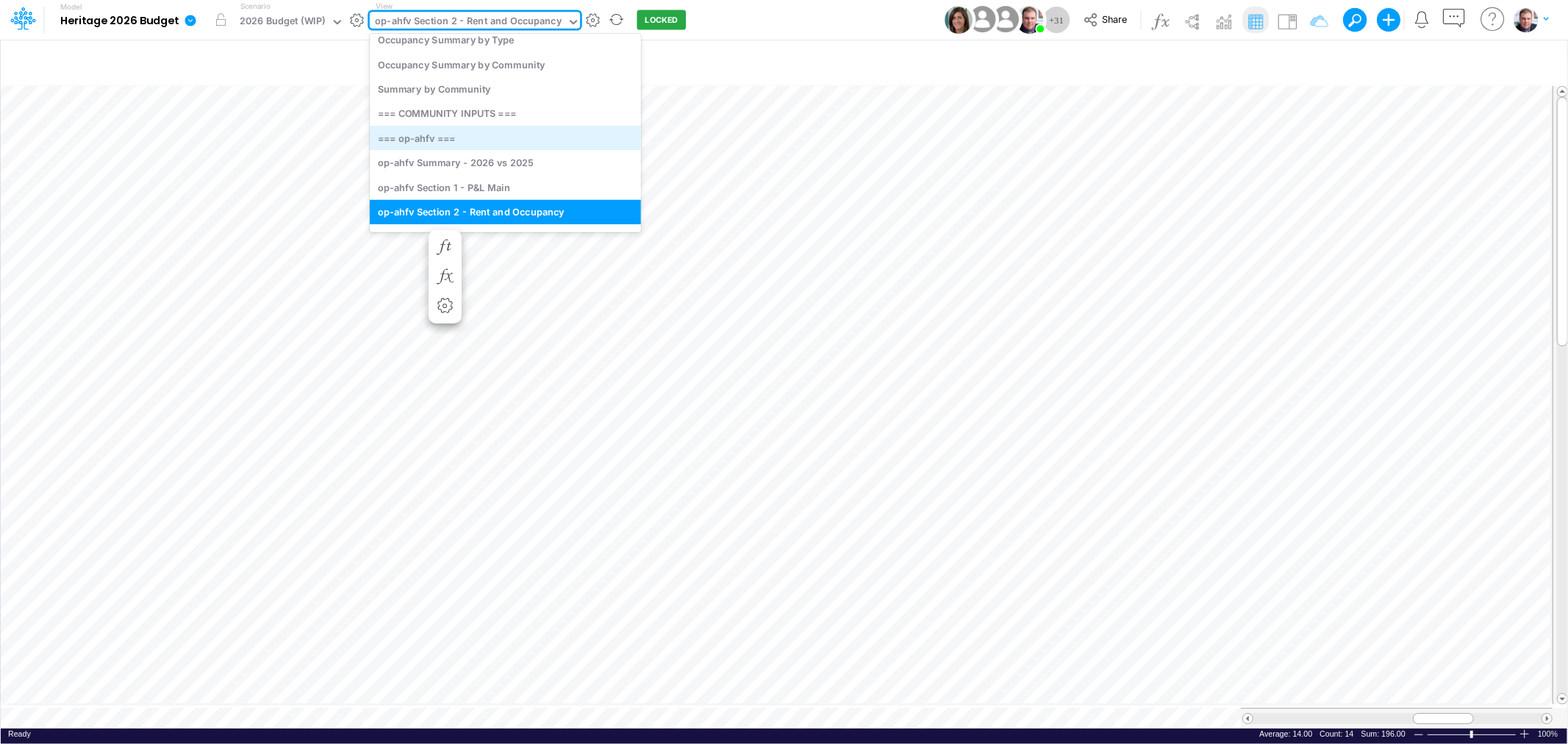
scroll to position [118, 0]
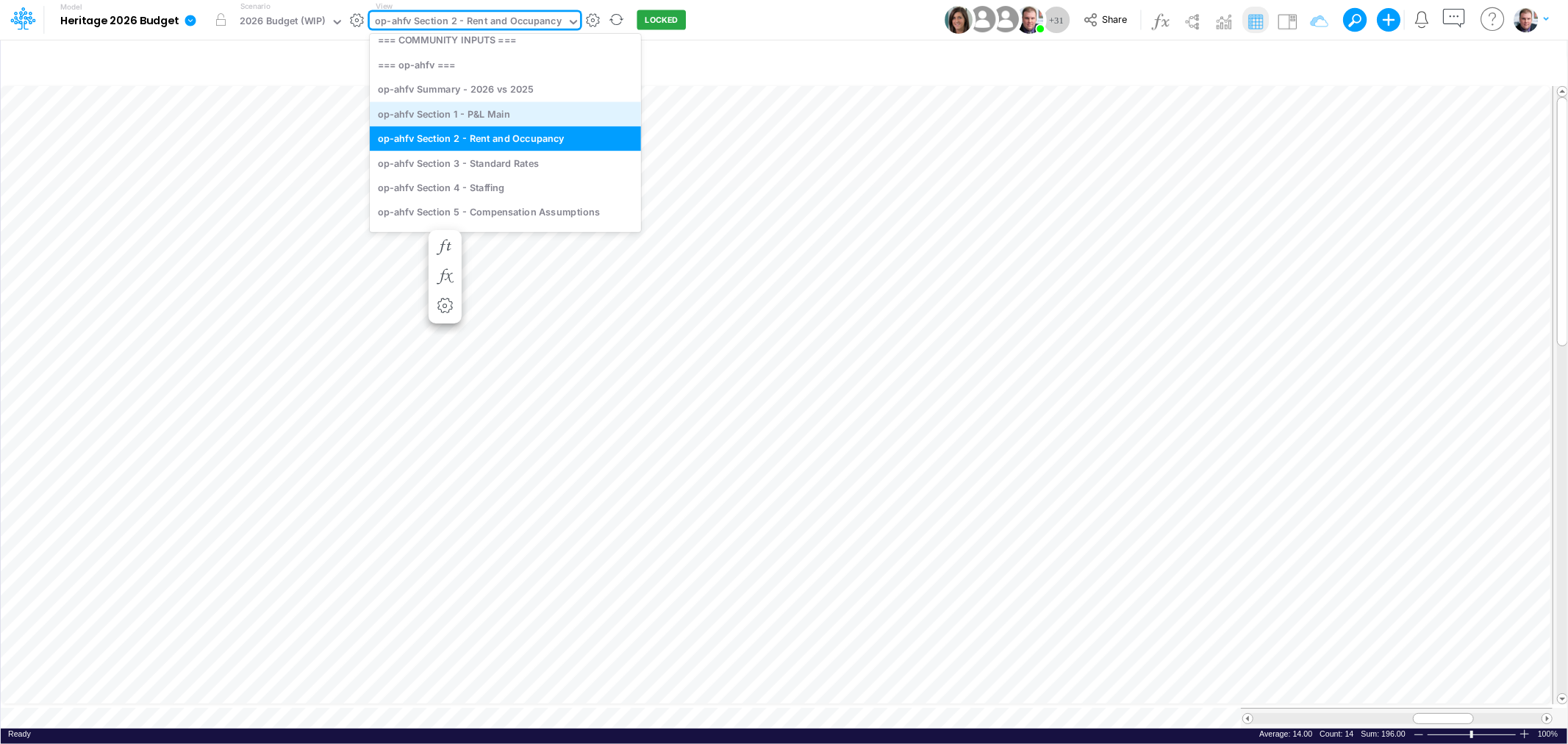
click at [482, 107] on div "op-ahfv Section 1 - P&L Main" at bounding box center [505, 114] width 271 height 25
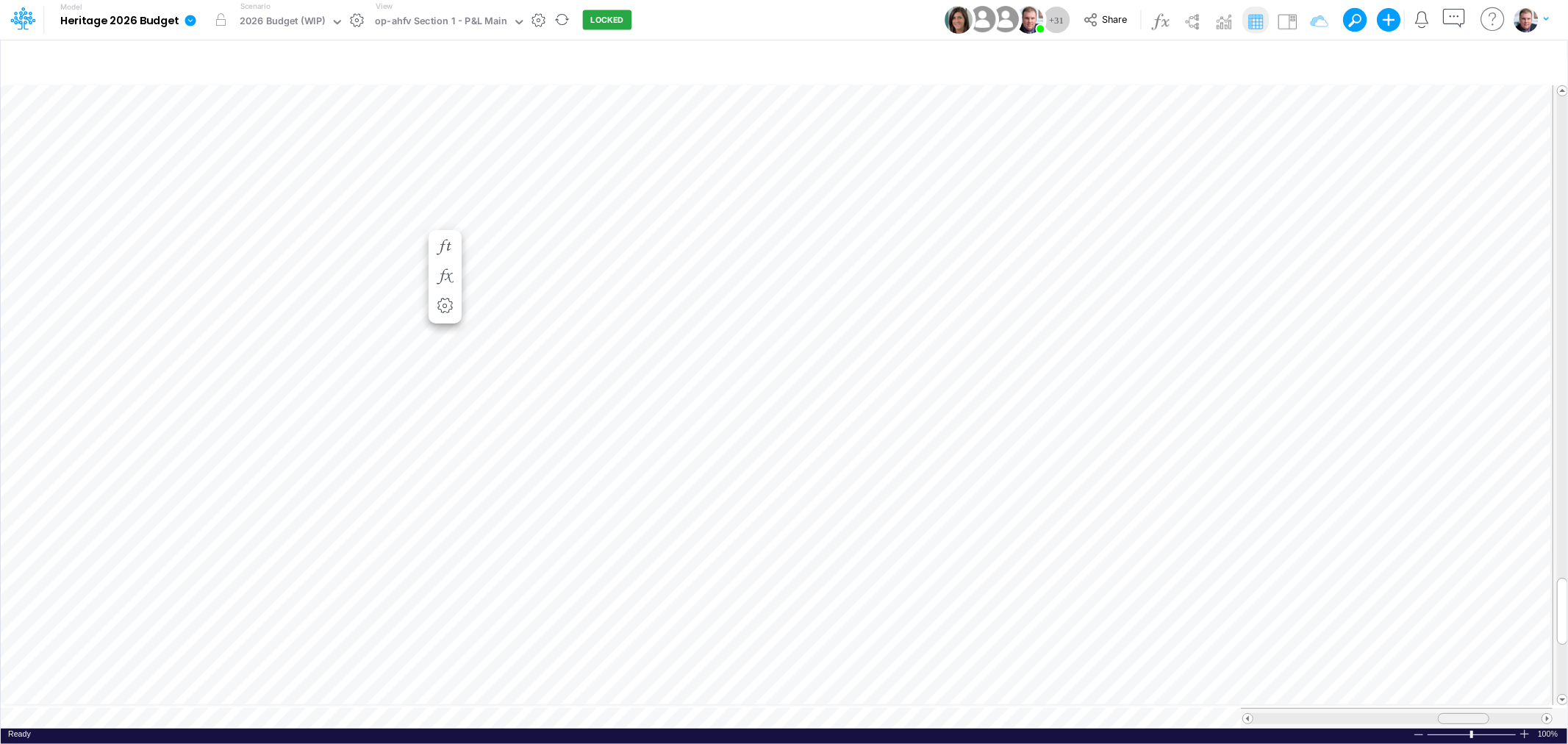
drag, startPoint x: 1401, startPoint y: 709, endPoint x: 1447, endPoint y: 710, distance: 46.0
click at [1447, 713] on div at bounding box center [1463, 719] width 52 height 11
drag, startPoint x: 1447, startPoint y: 711, endPoint x: 1449, endPoint y: 704, distance: 7.3
click at [1449, 709] on div at bounding box center [1396, 719] width 312 height 21
click at [1476, 713] on div at bounding box center [1465, 719] width 52 height 11
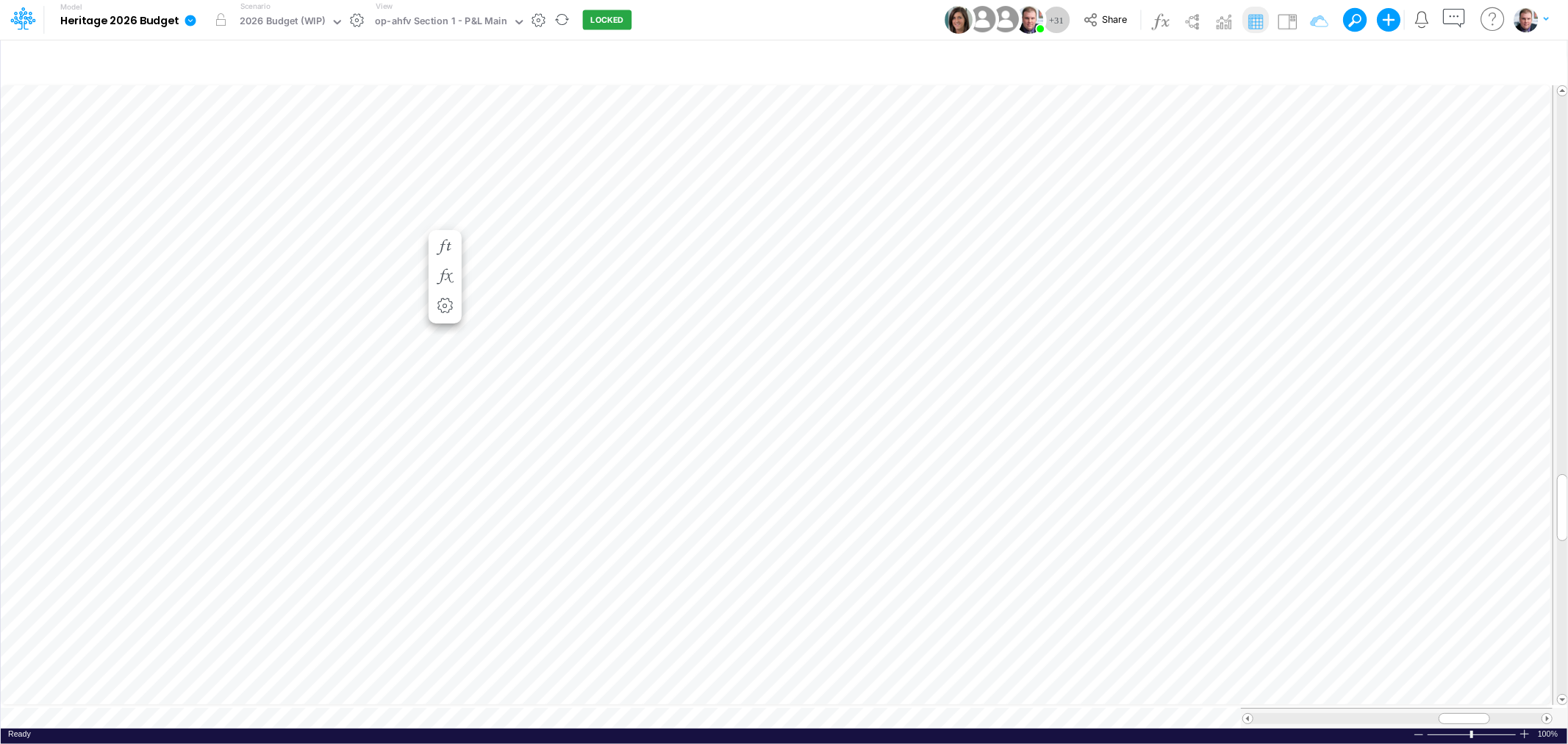
scroll to position [0, 1]
click at [460, 25] on div "op-ahfv Section 1 - P&L Main" at bounding box center [441, 22] width 133 height 17
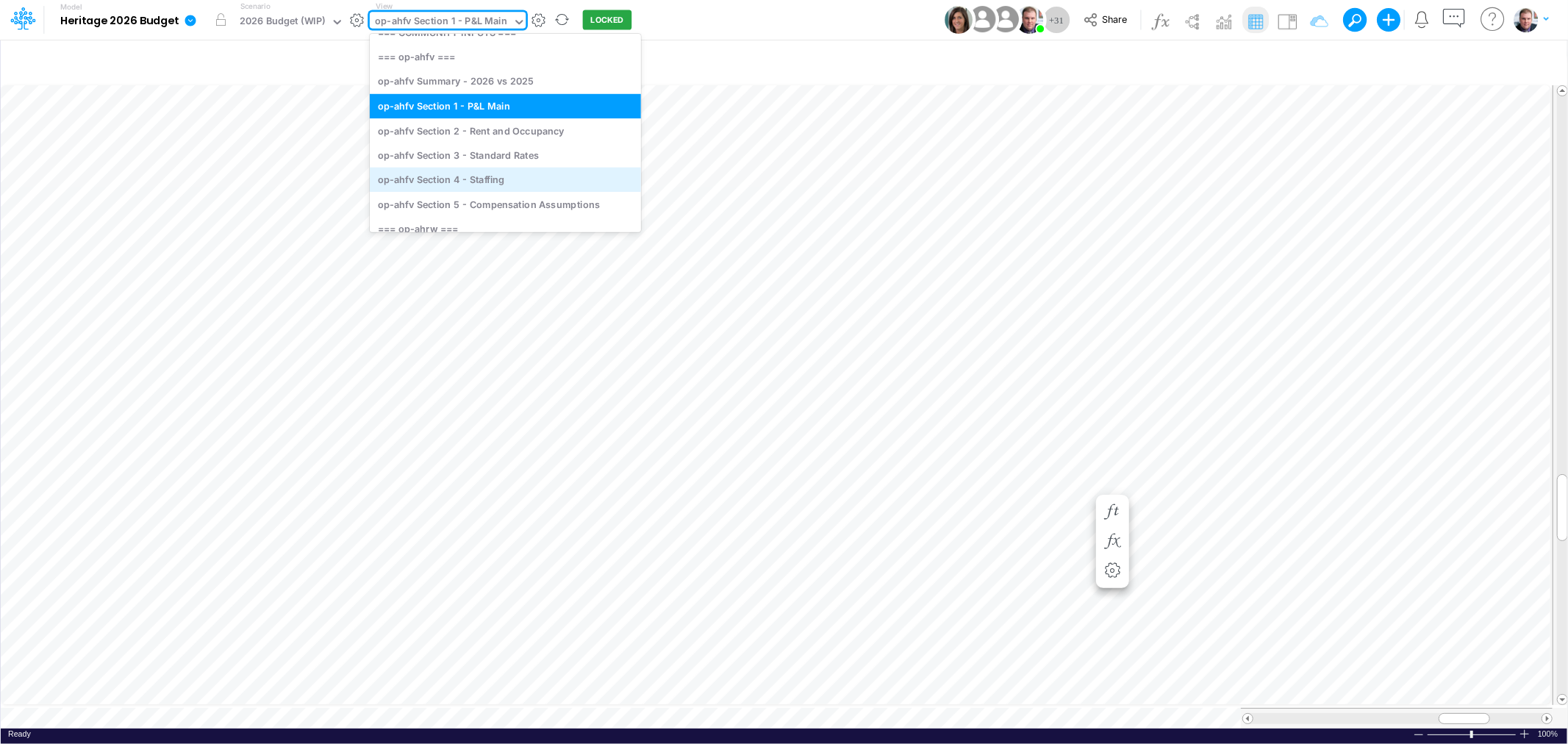
scroll to position [173, 0]
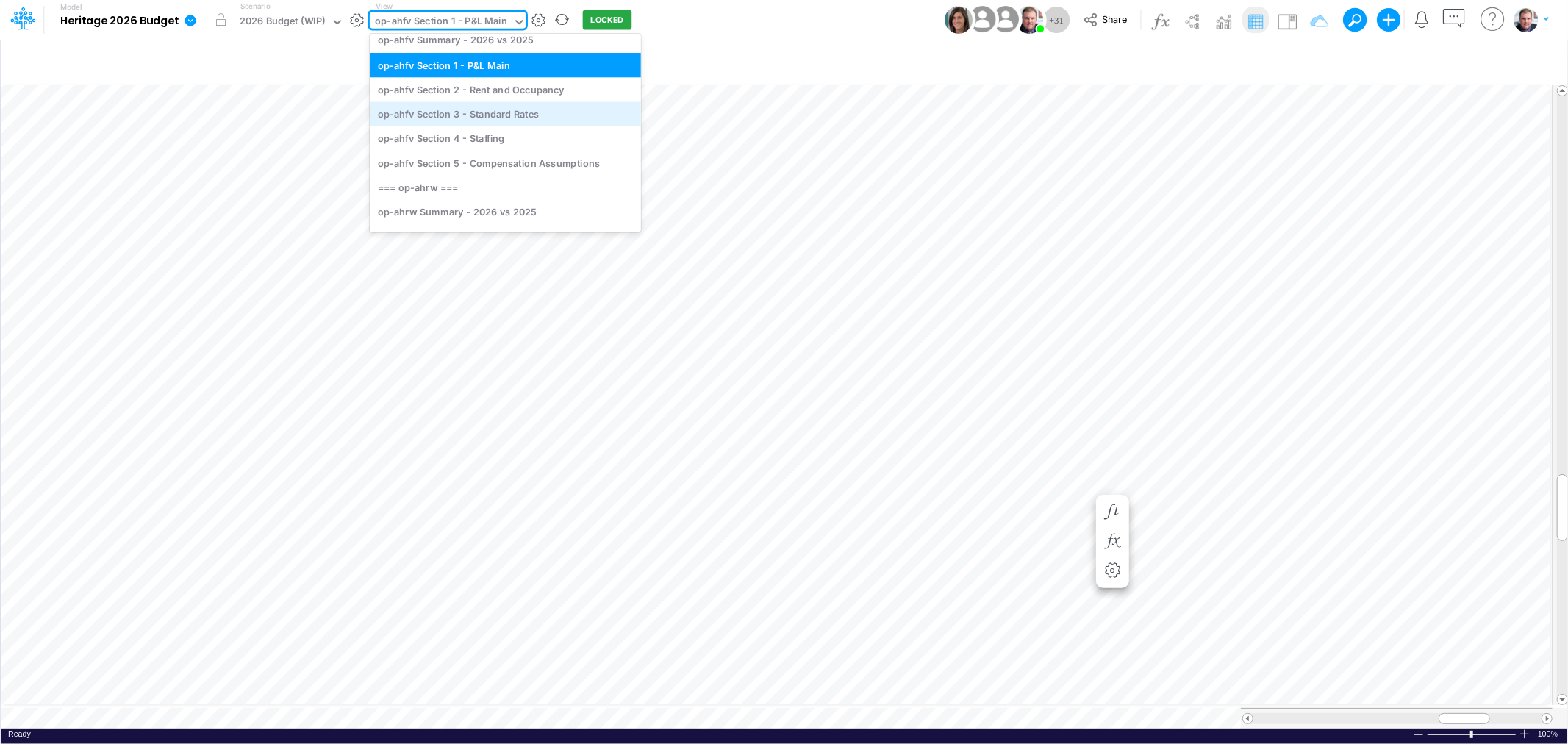
click at [509, 112] on div "op-ahfv Section 3 - Standard Rates" at bounding box center [505, 114] width 271 height 25
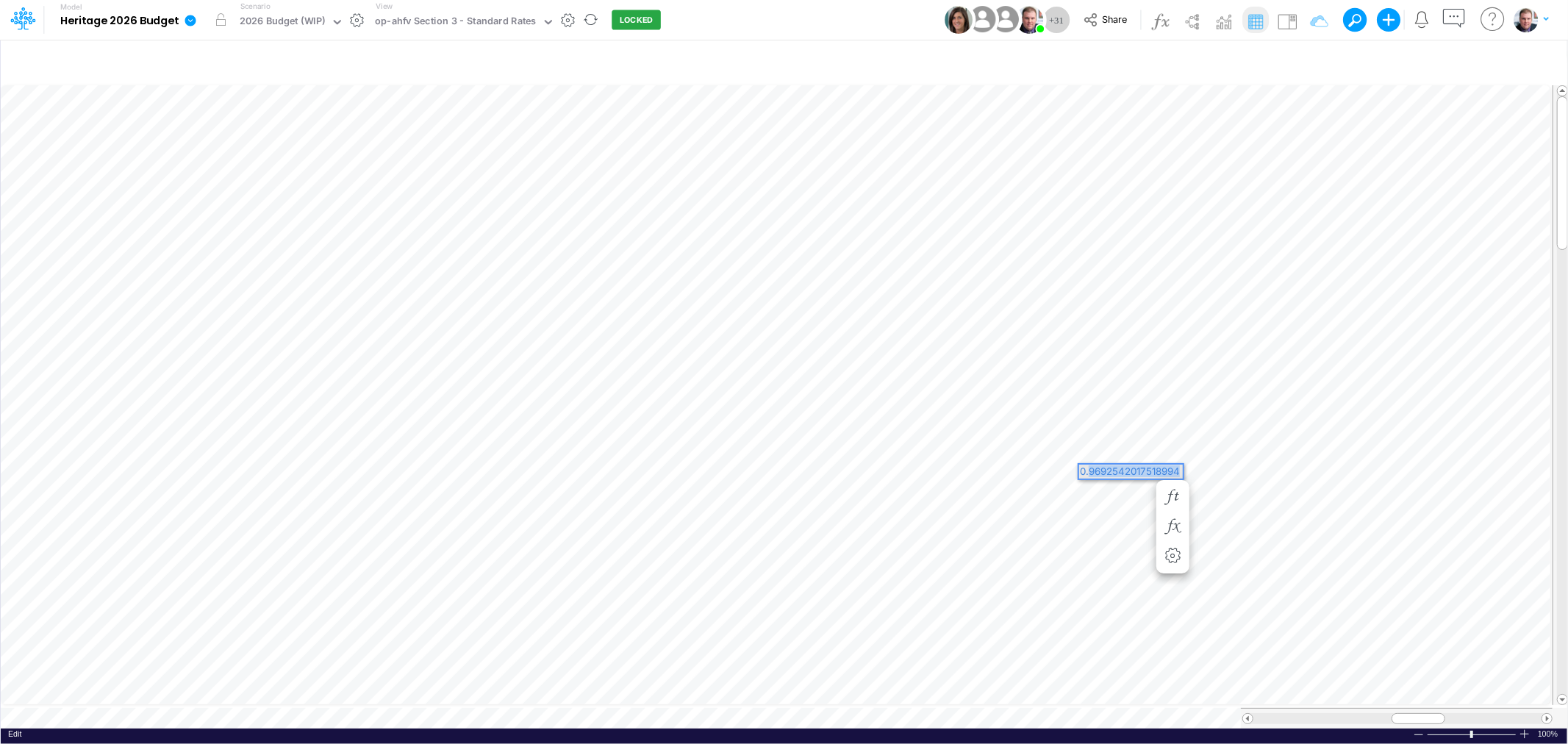
click at [1196, 472] on div "Paste Cut Copy AutoFill 0.9692542017518994" at bounding box center [784, 406] width 1566 height 647
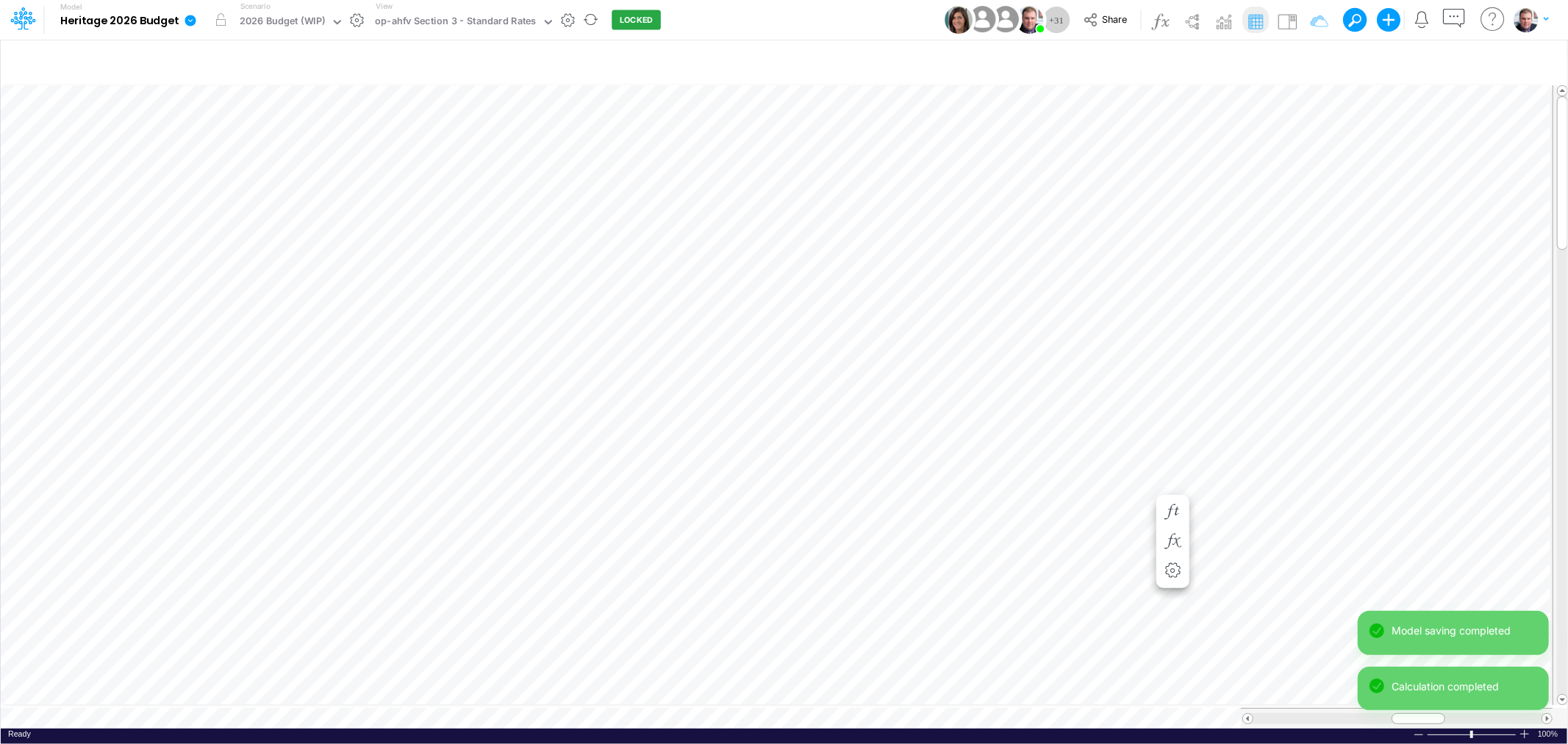
scroll to position [0, 1]
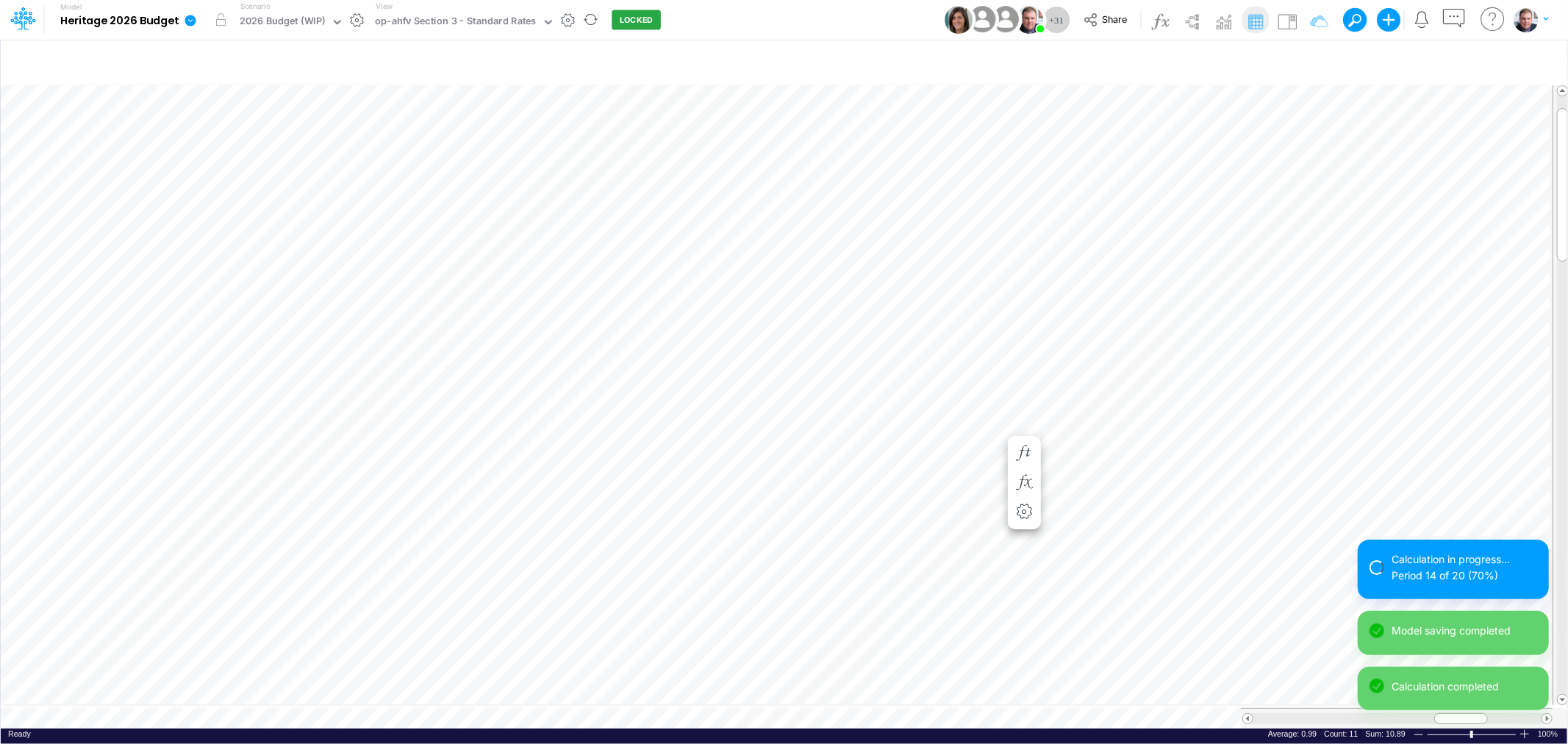
scroll to position [0, 1]
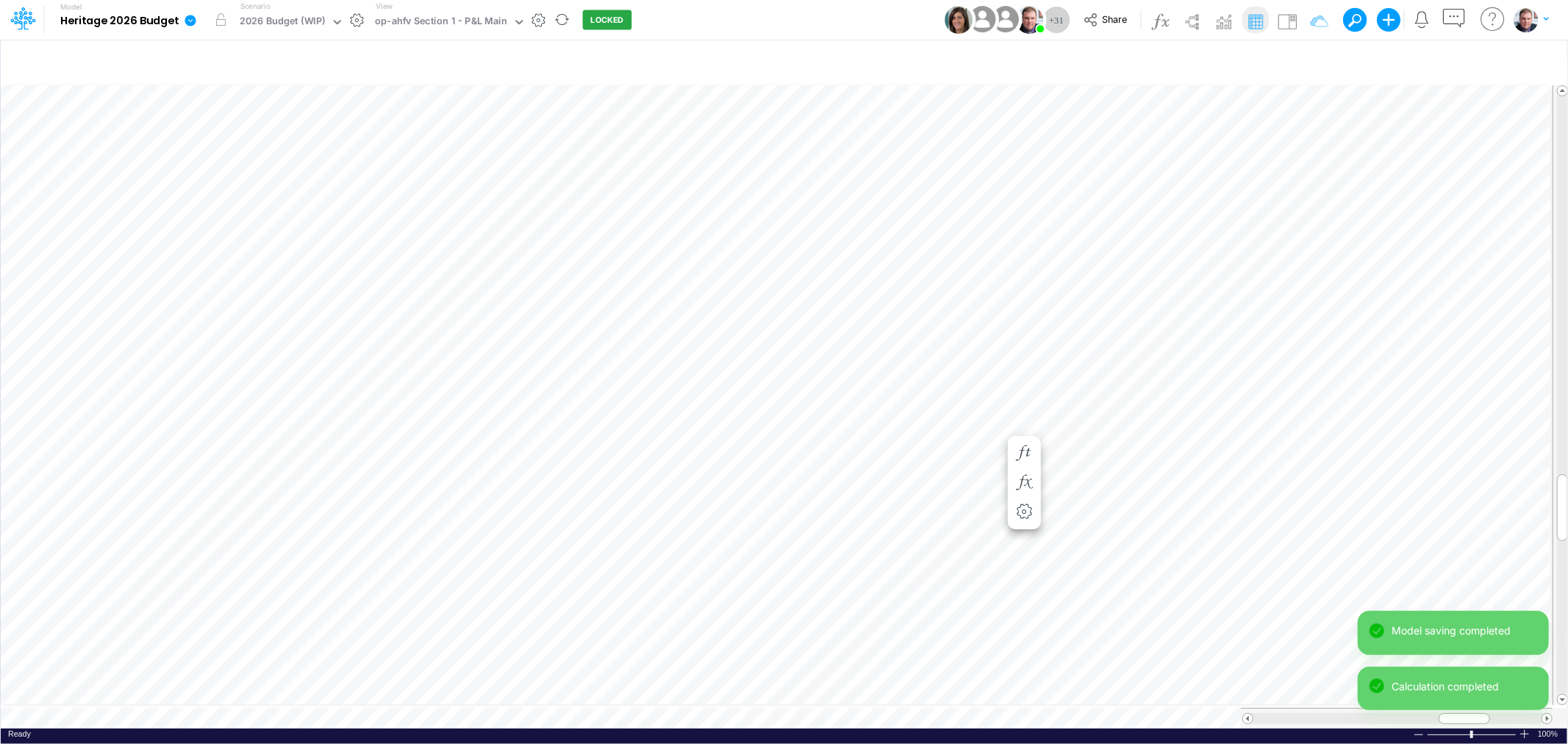
scroll to position [0, 1]
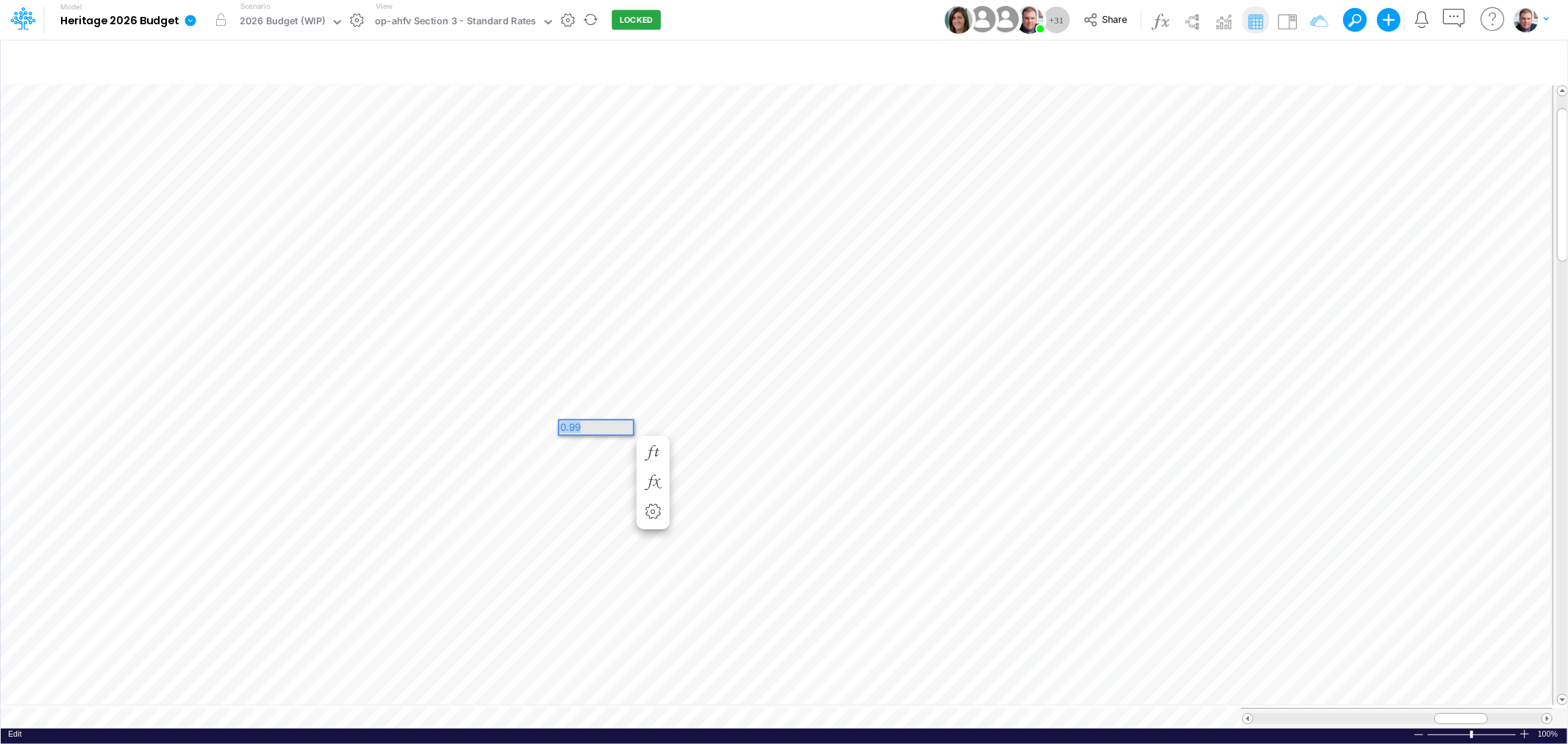
click at [536, 425] on div "Paste Cut Copy AutoFill 0.99" at bounding box center [784, 406] width 1566 height 647
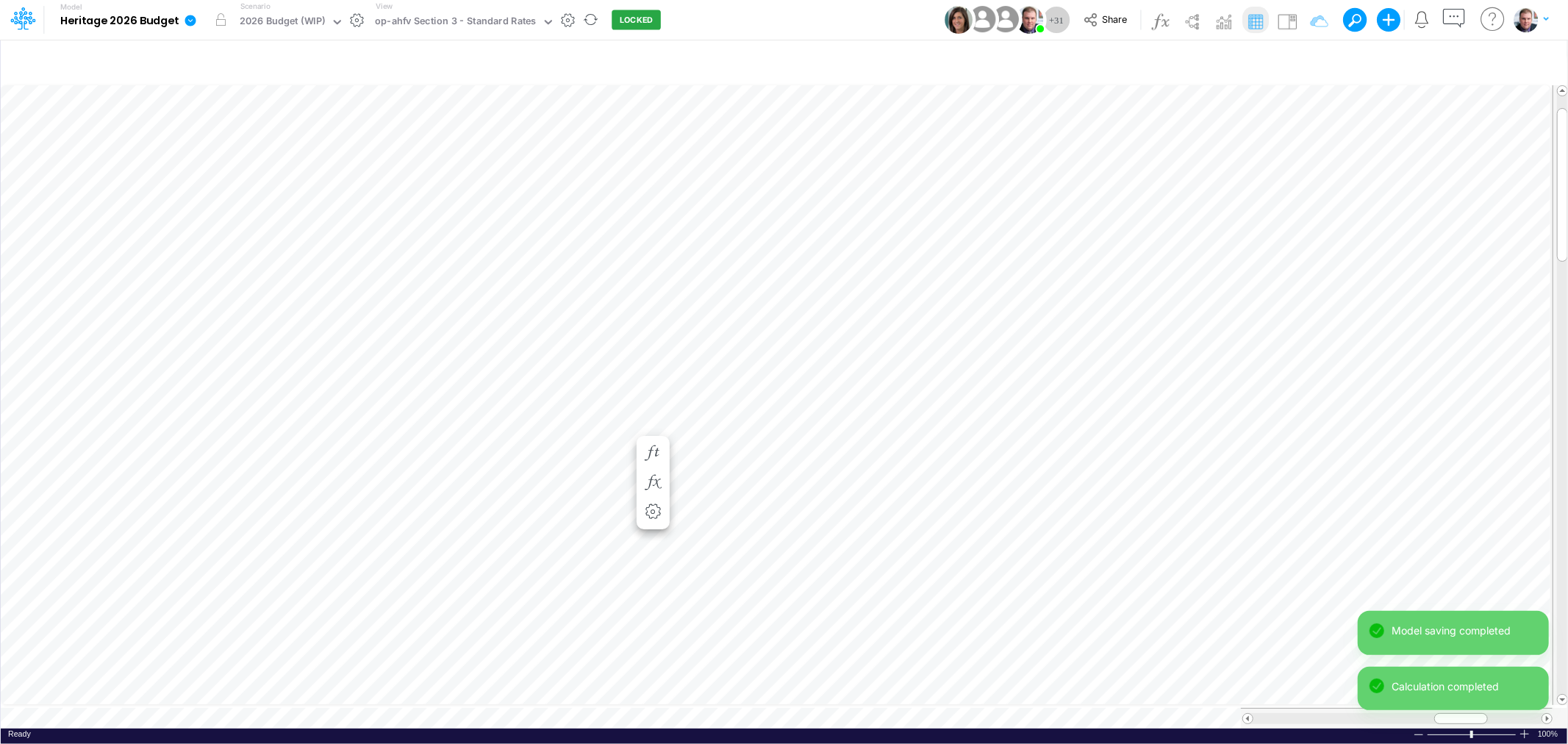
scroll to position [0, 1]
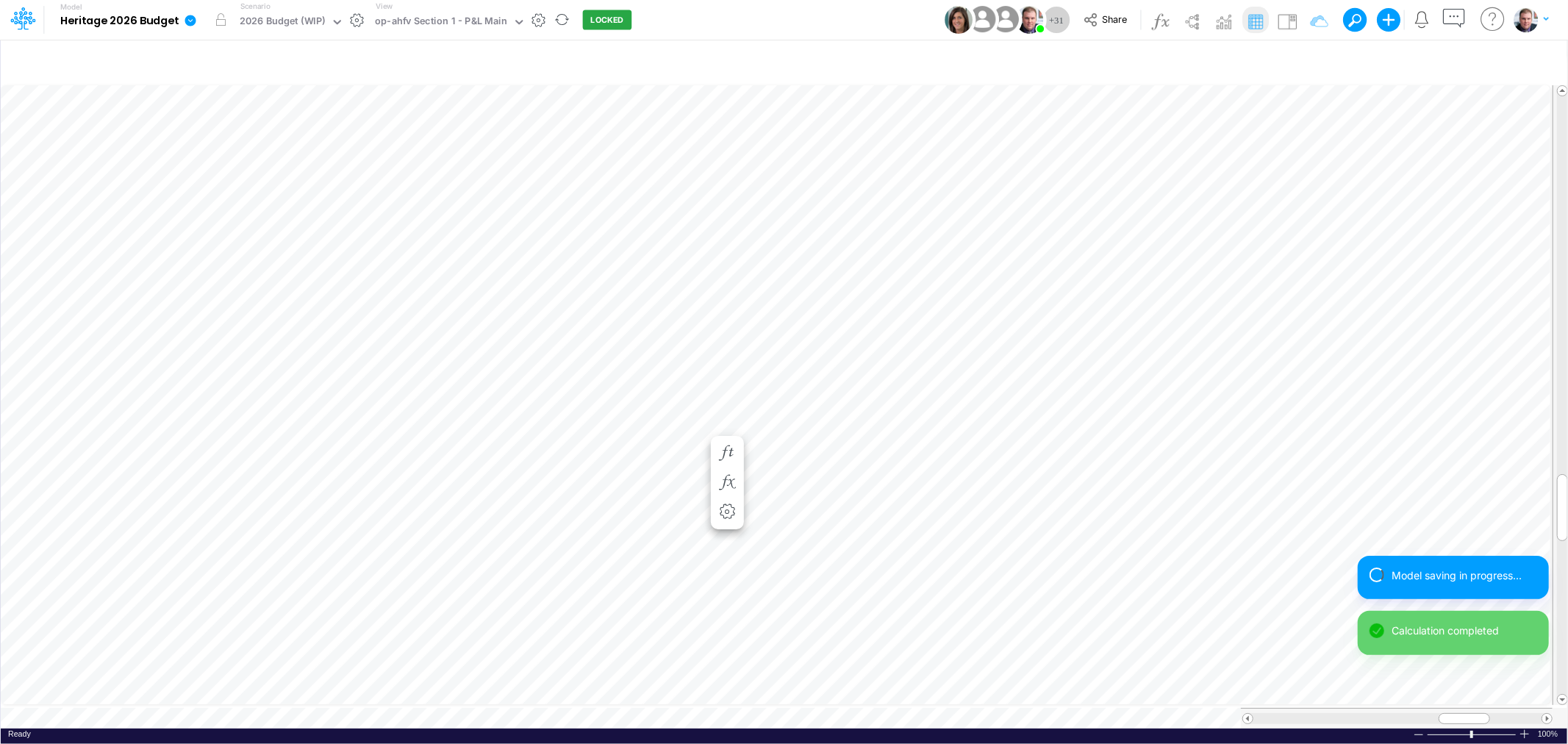
scroll to position [0, 1]
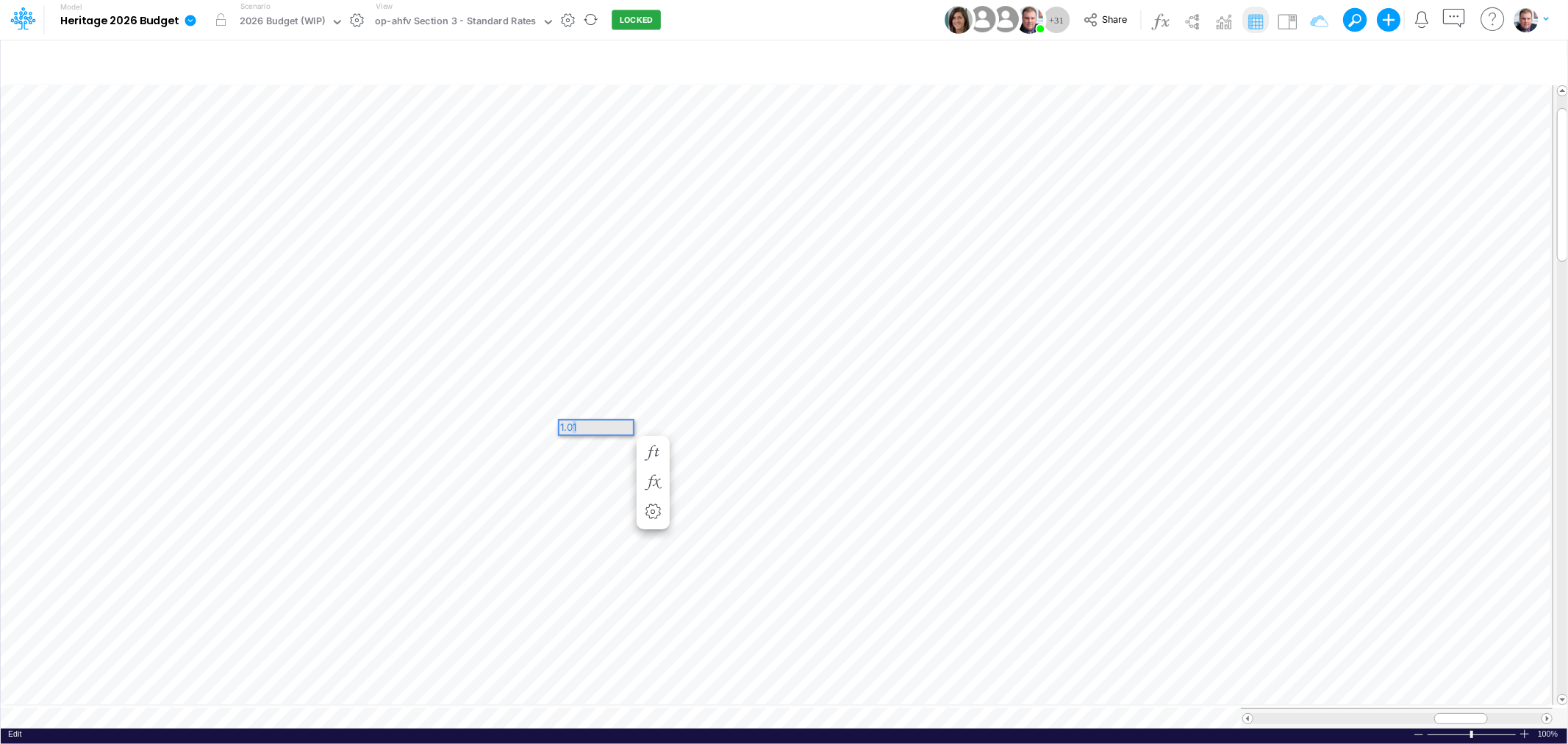
drag, startPoint x: 740, startPoint y: 496, endPoint x: 571, endPoint y: 423, distance: 184.1
click at [571, 423] on div "1.01" at bounding box center [595, 427] width 74 height 14
click at [607, 425] on div "1.03" at bounding box center [595, 427] width 74 height 14
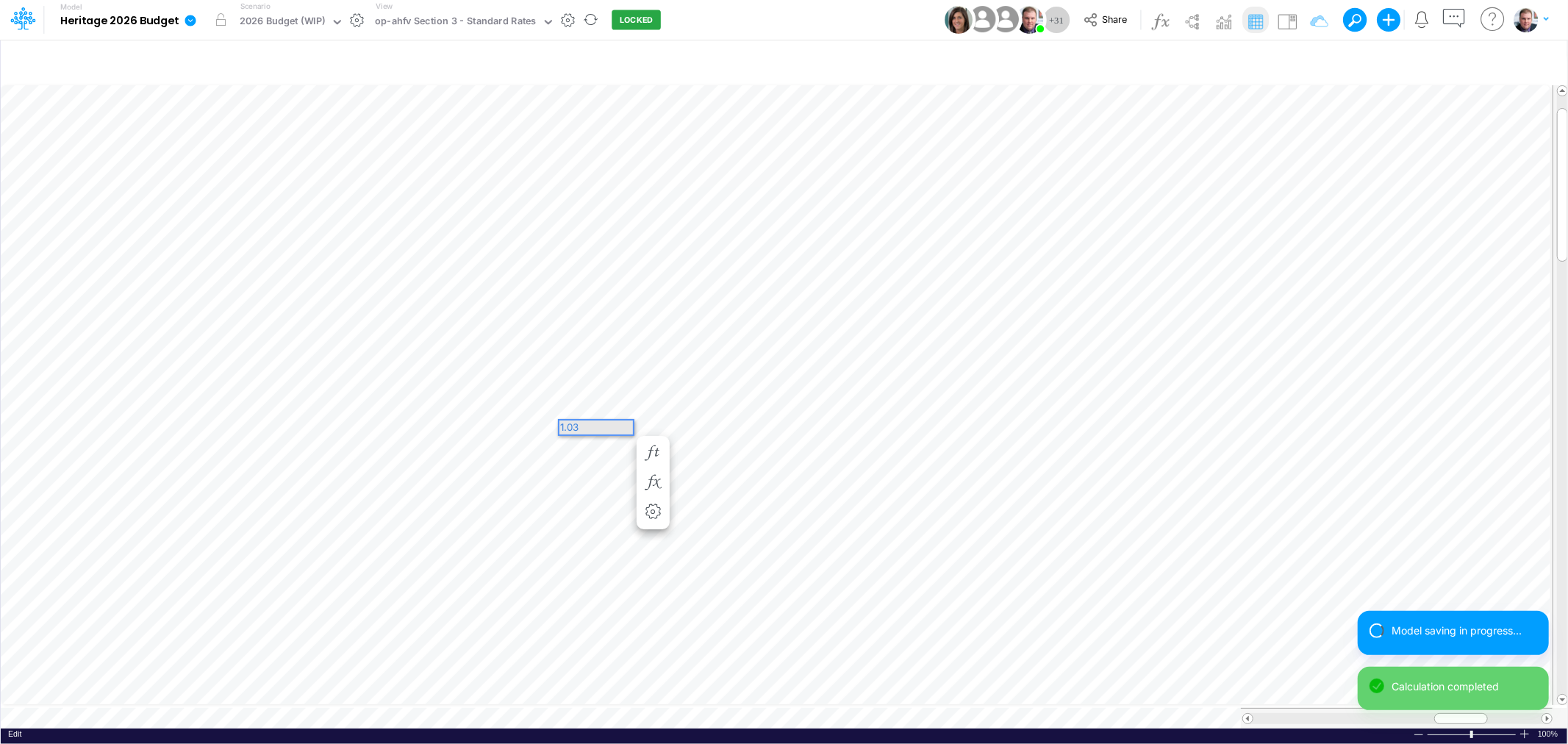
click at [607, 425] on div "1.03" at bounding box center [595, 427] width 74 height 14
click at [571, 428] on div "1.03" at bounding box center [595, 427] width 74 height 14
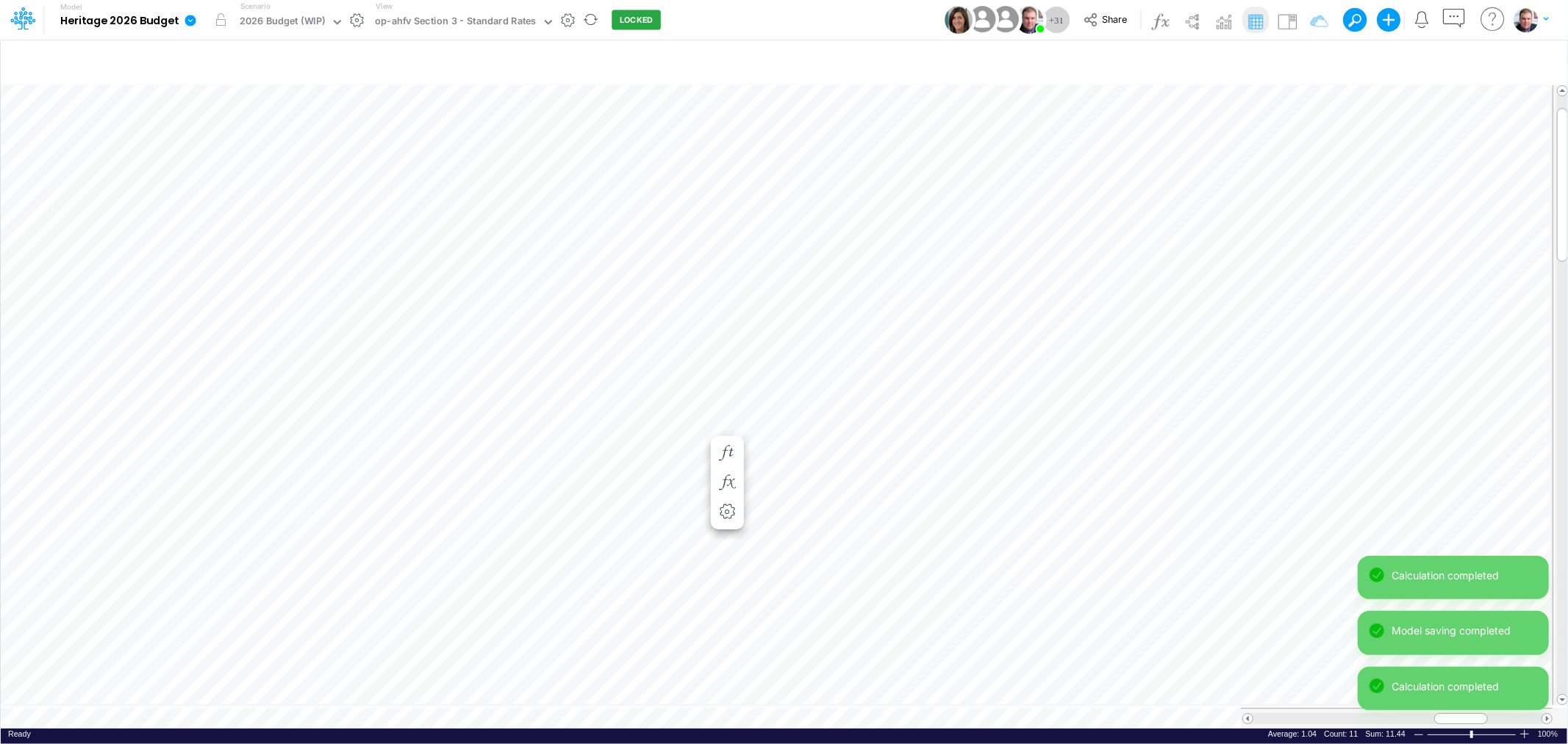
scroll to position [0, 1]
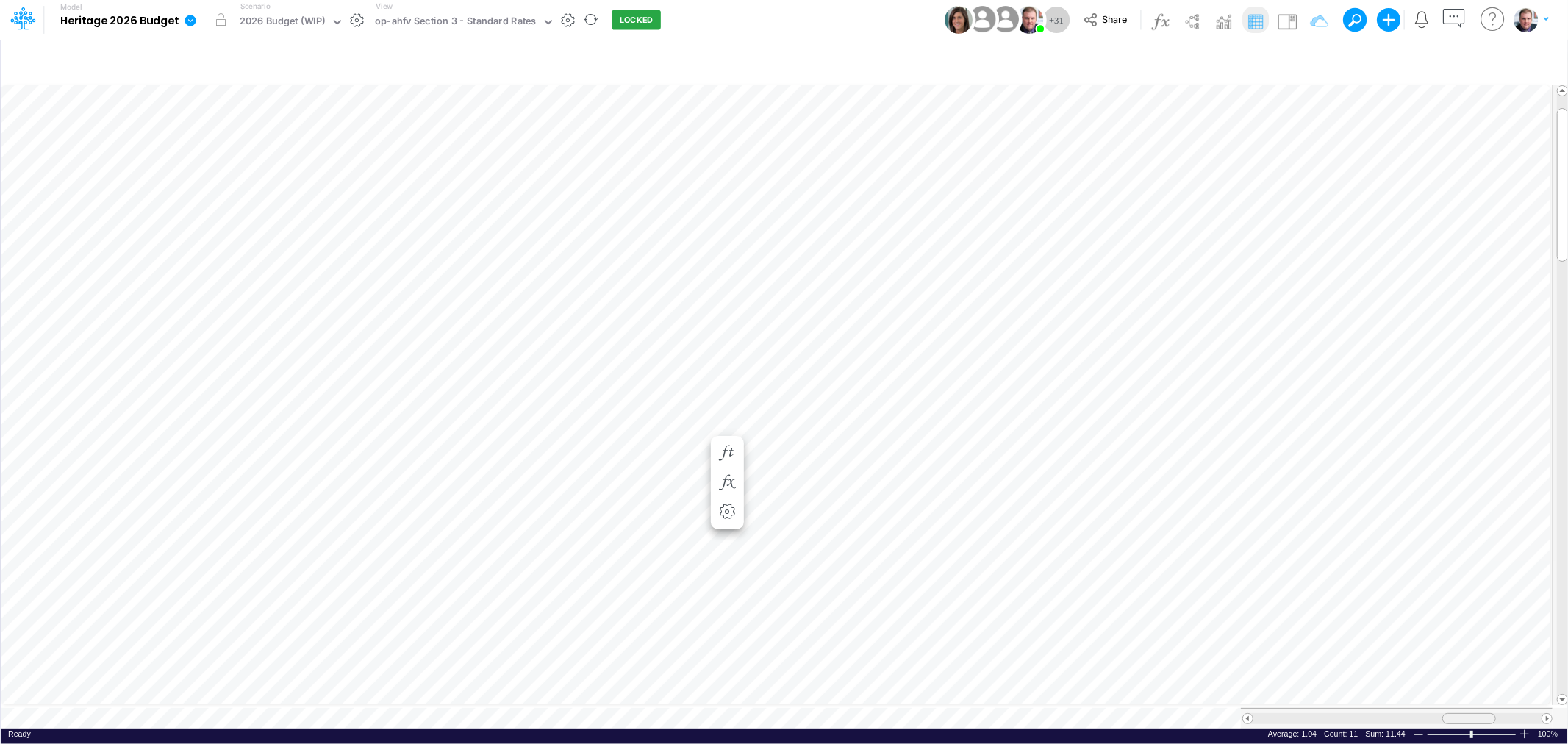
drag, startPoint x: 1451, startPoint y: 709, endPoint x: 1459, endPoint y: 709, distance: 8.0
click at [1459, 713] on div at bounding box center [1469, 719] width 54 height 11
drag, startPoint x: 1464, startPoint y: 708, endPoint x: 1448, endPoint y: 708, distance: 16.0
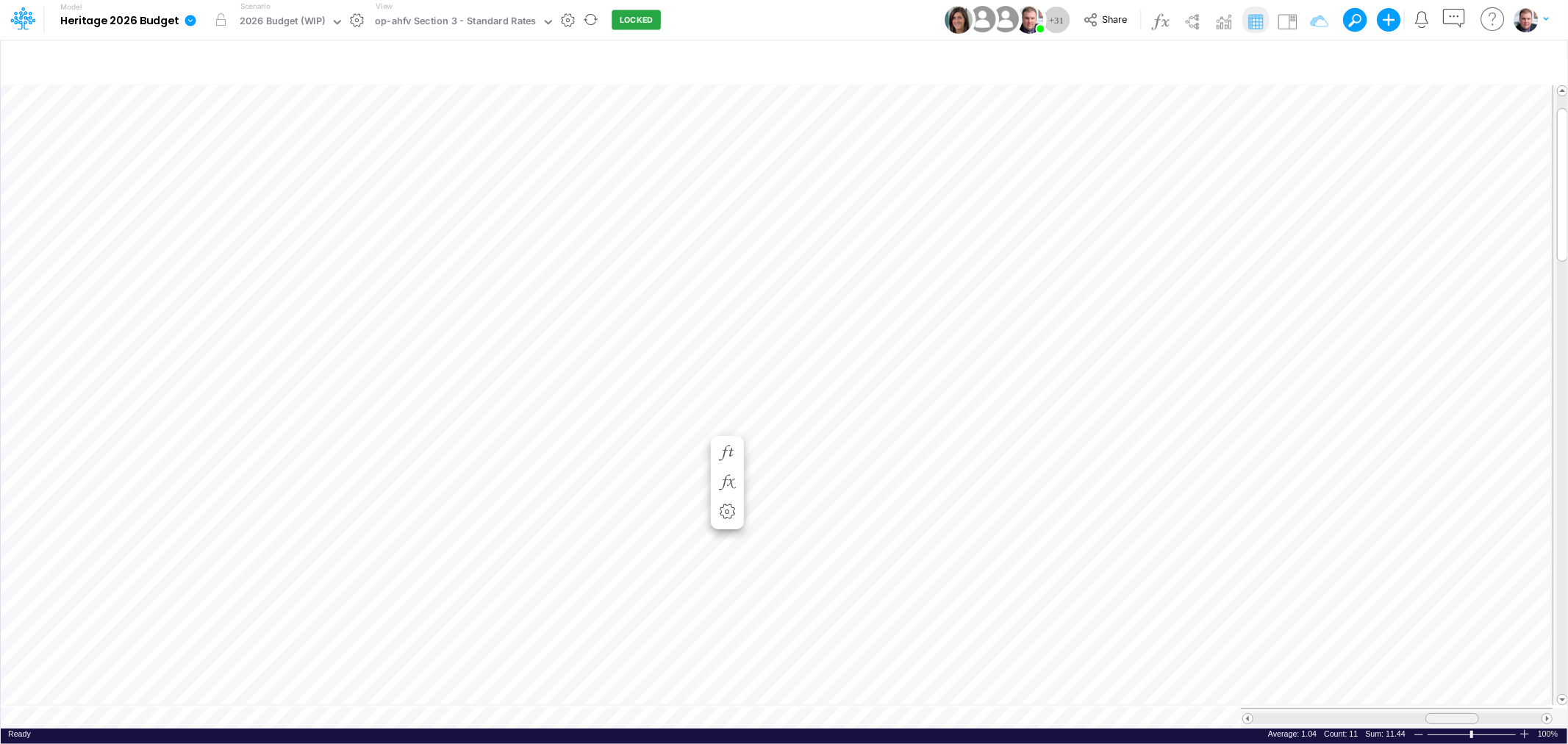
click at [1448, 714] on span at bounding box center [1452, 719] width 10 height 10
drag, startPoint x: 1442, startPoint y: 708, endPoint x: 722, endPoint y: 428, distance: 772.5
click at [722, 428] on div "1.04" at bounding box center [744, 427] width 74 height 14
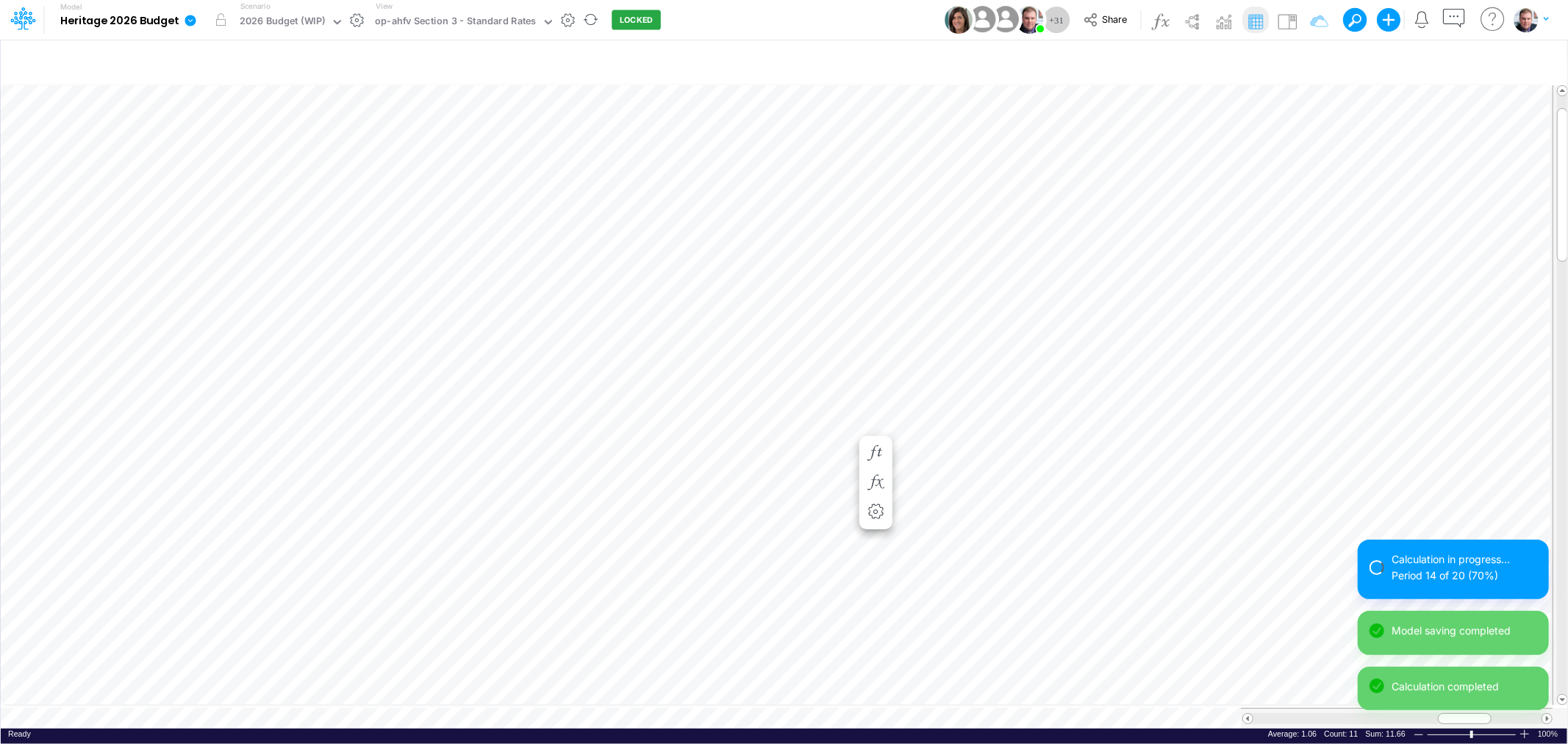
scroll to position [0, 1]
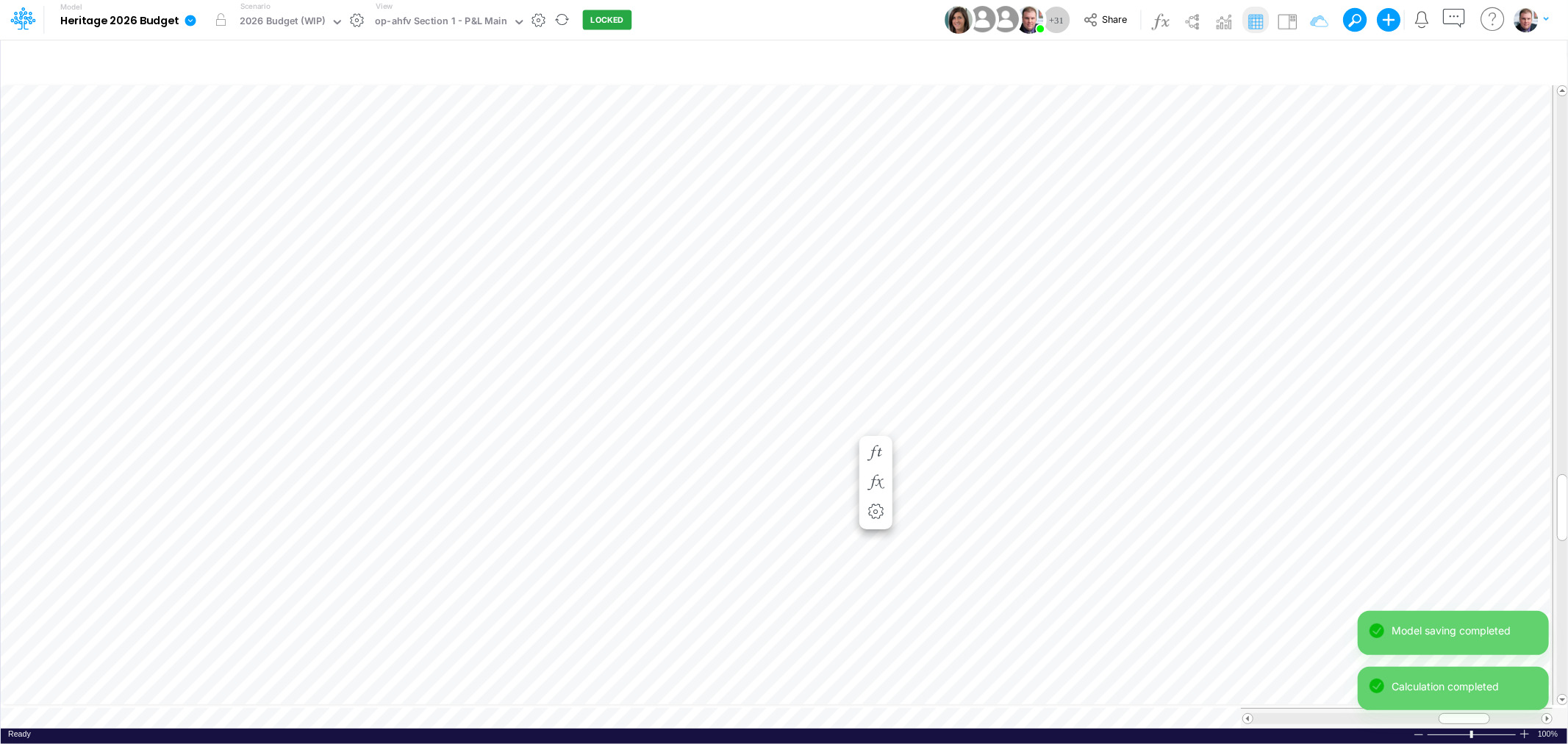
scroll to position [0, 1]
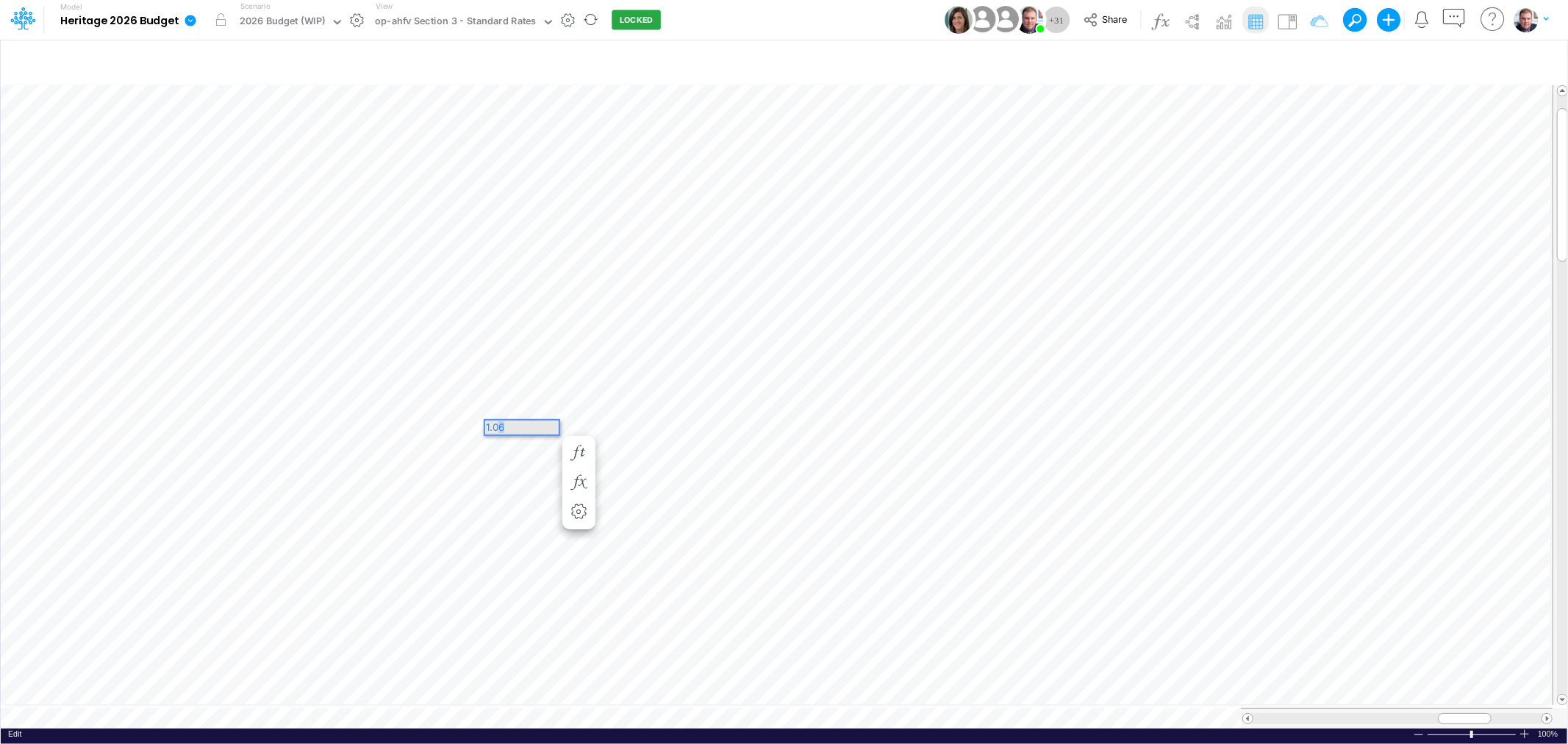
drag, startPoint x: 1596, startPoint y: 425, endPoint x: 498, endPoint y: 424, distance: 1098.0
click at [498, 424] on div "1.06" at bounding box center [522, 427] width 74 height 14
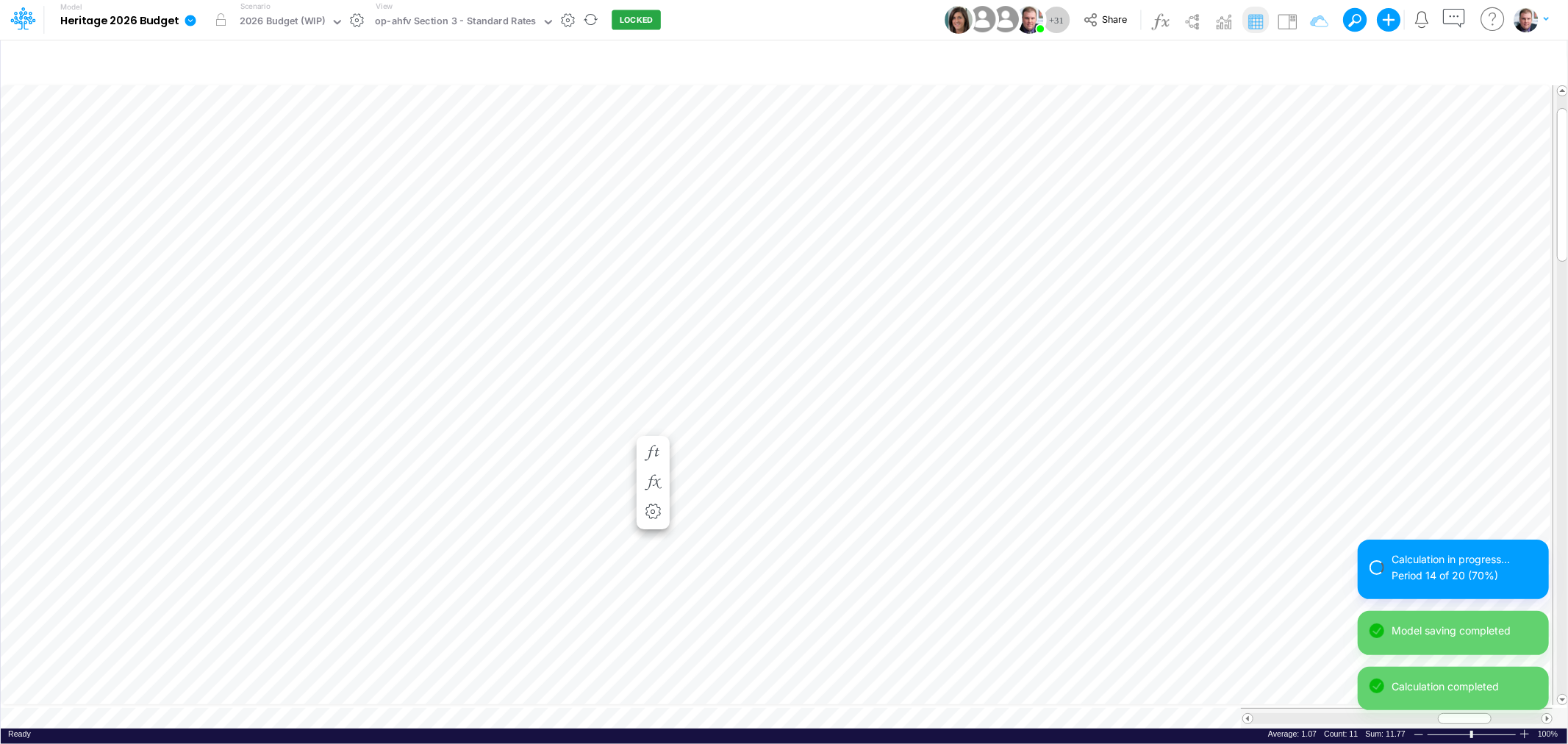
scroll to position [0, 1]
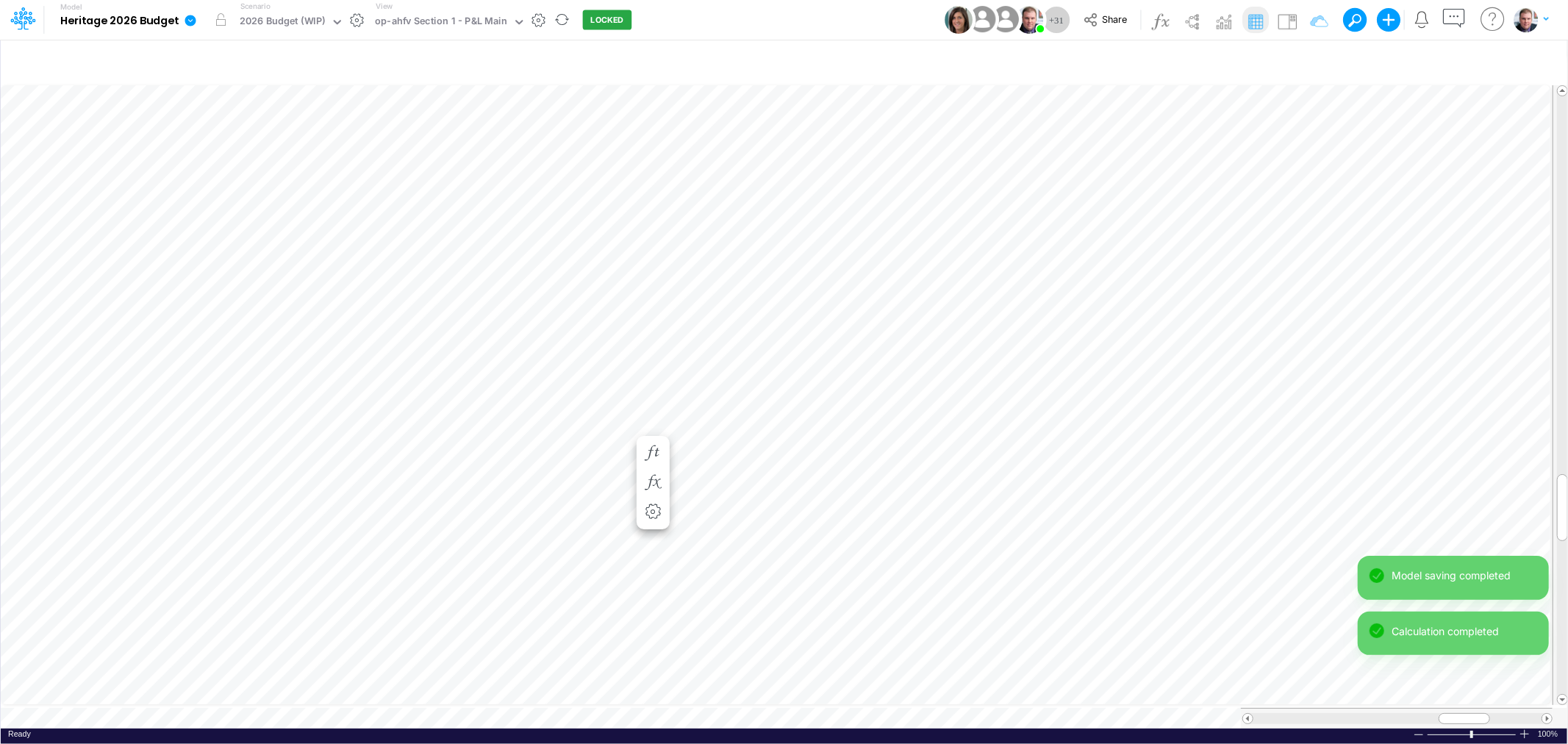
scroll to position [0, 1]
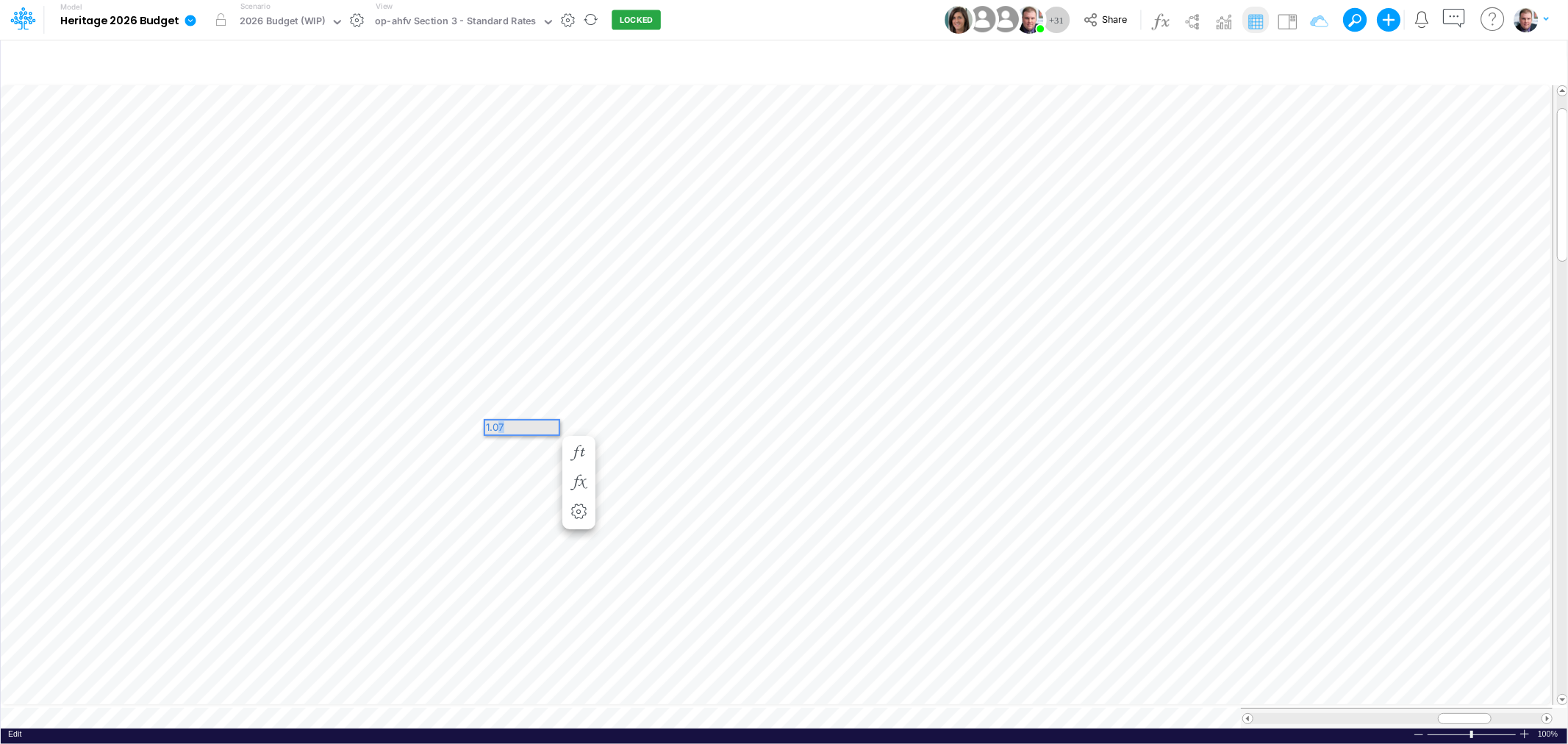
drag, startPoint x: 1555, startPoint y: 518, endPoint x: 498, endPoint y: 425, distance: 1061.1
click at [498, 425] on div "1.07" at bounding box center [522, 427] width 74 height 14
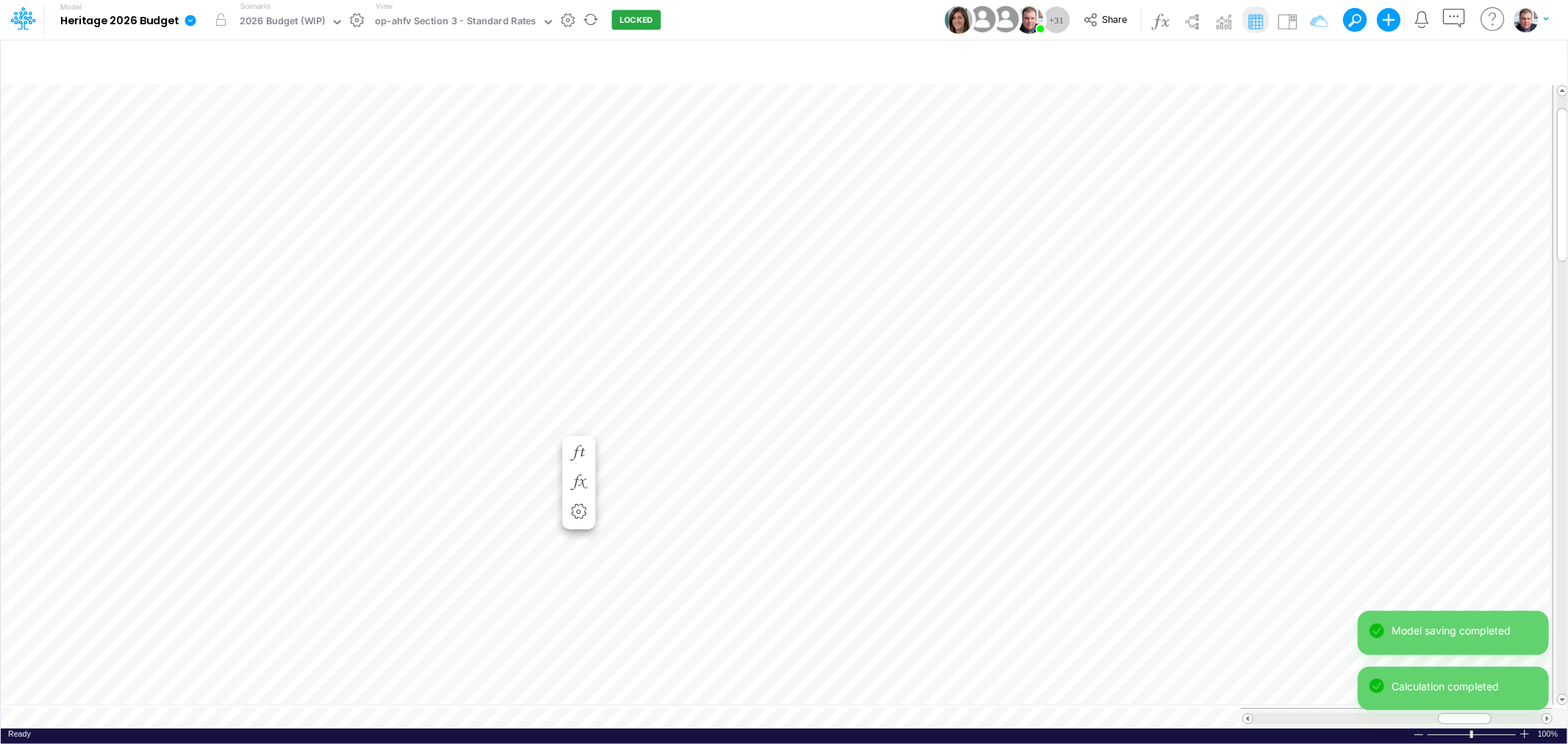
scroll to position [0, 1]
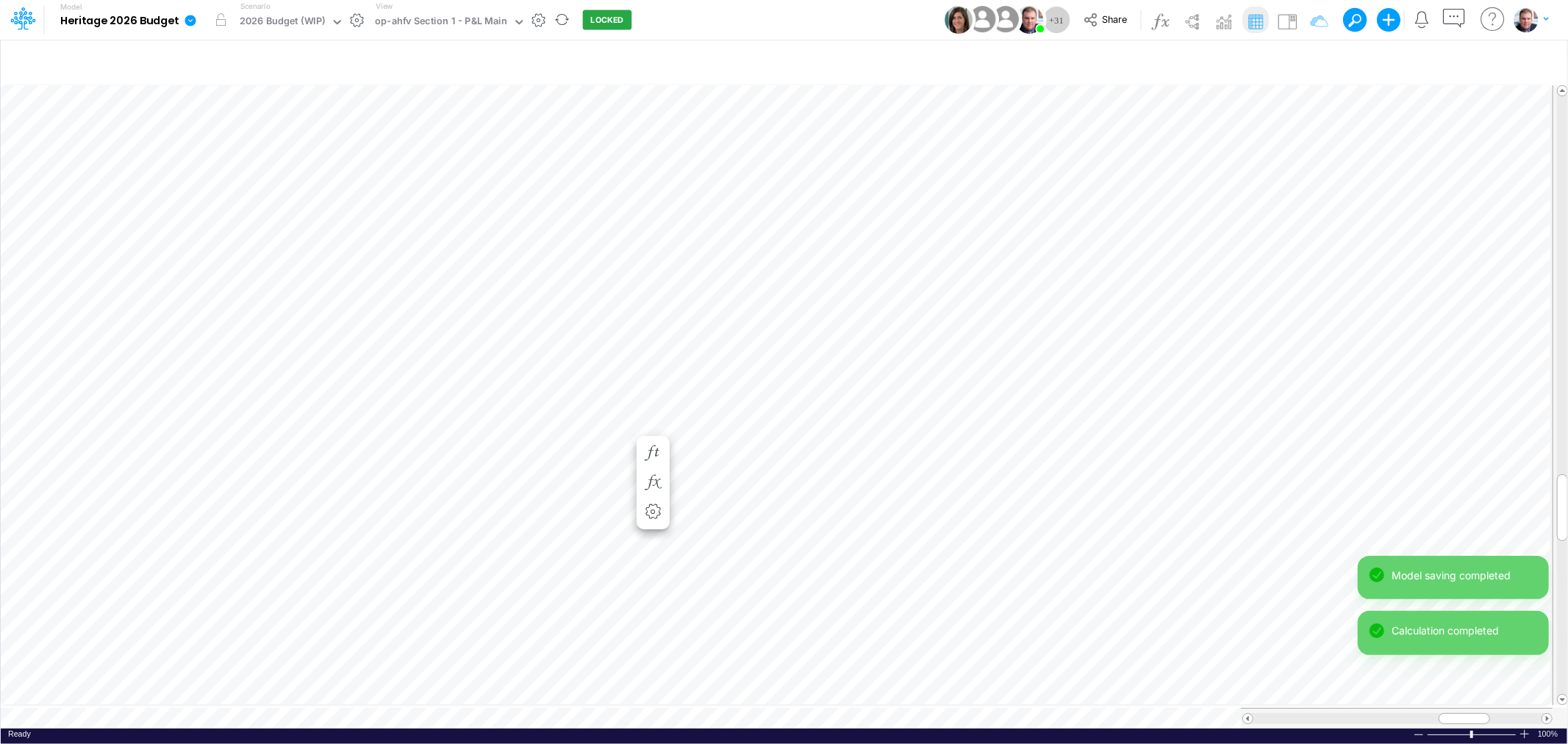
scroll to position [0, 1]
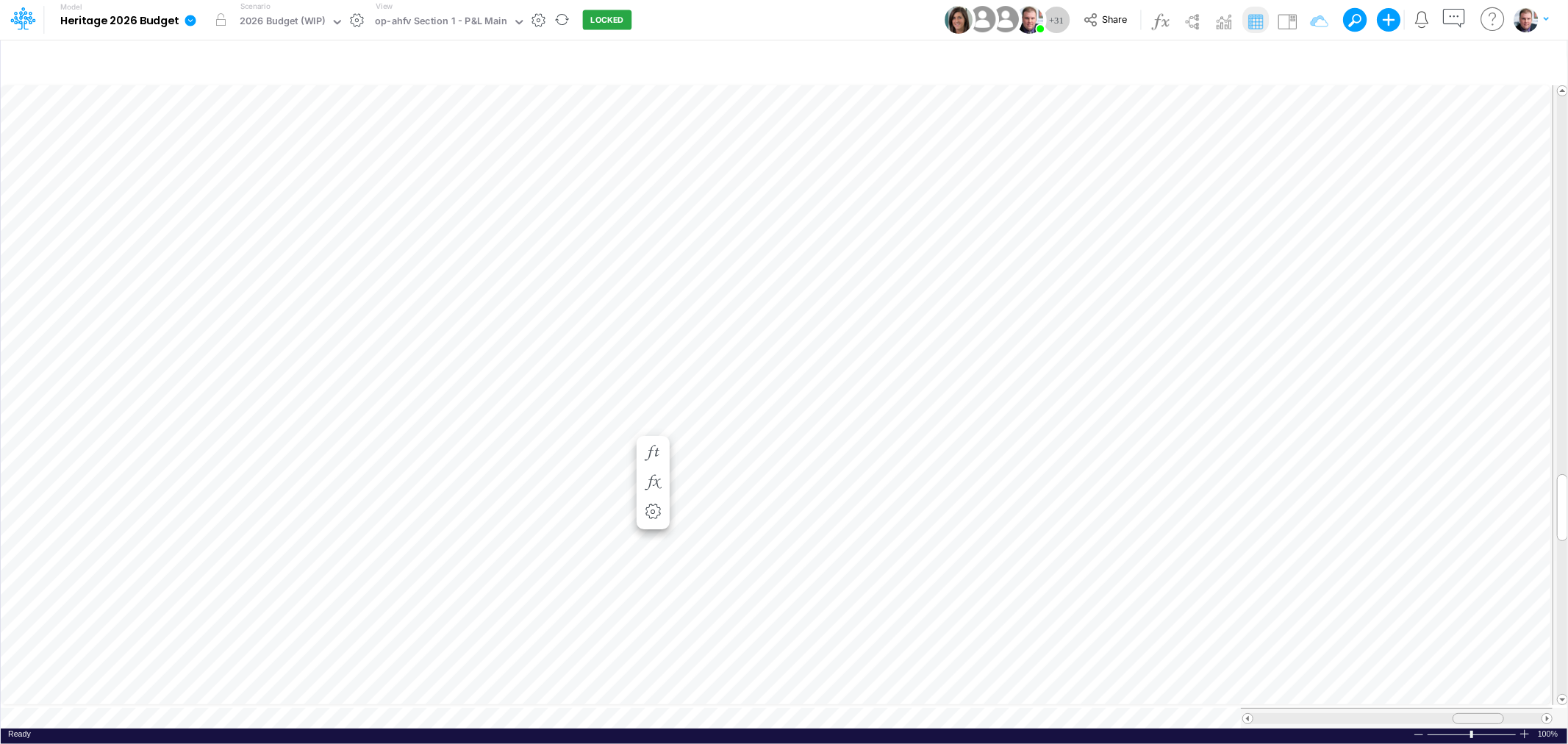
drag, startPoint x: 1460, startPoint y: 709, endPoint x: 1473, endPoint y: 709, distance: 13.0
click at [1473, 714] on span at bounding box center [1478, 719] width 10 height 10
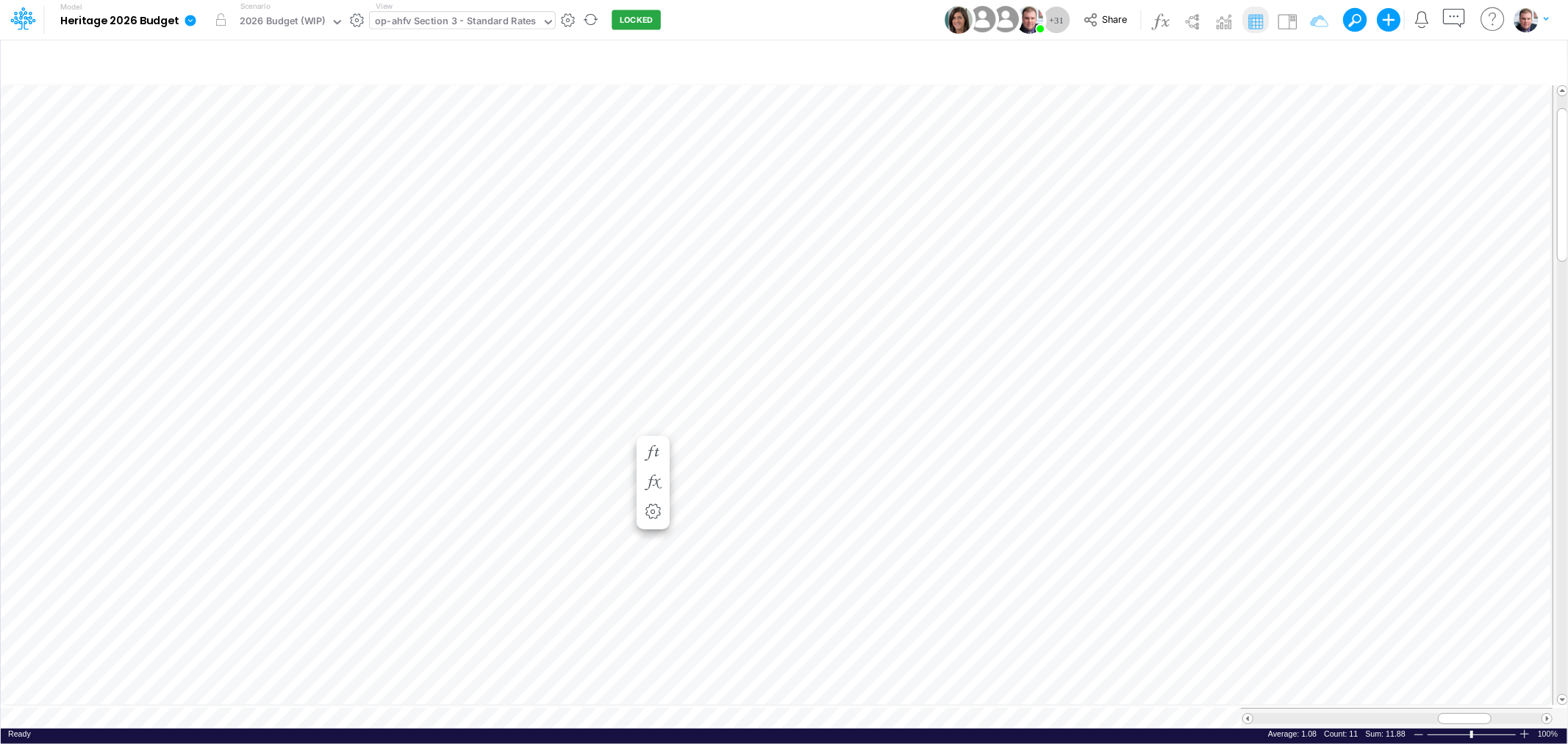
click at [459, 17] on div "op-ahfv Section 3 - Standard Rates" at bounding box center [455, 22] width 162 height 17
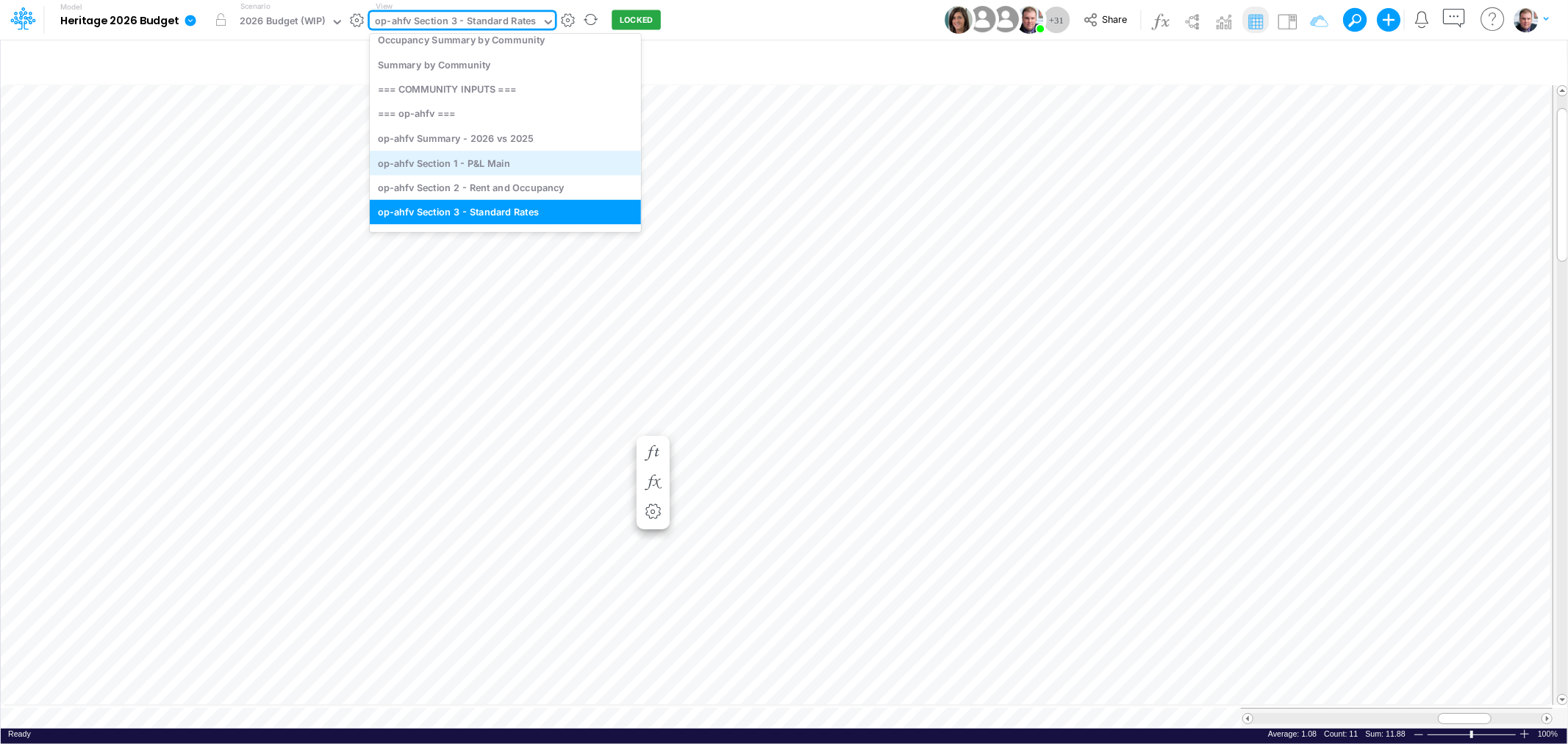
scroll to position [146, 0]
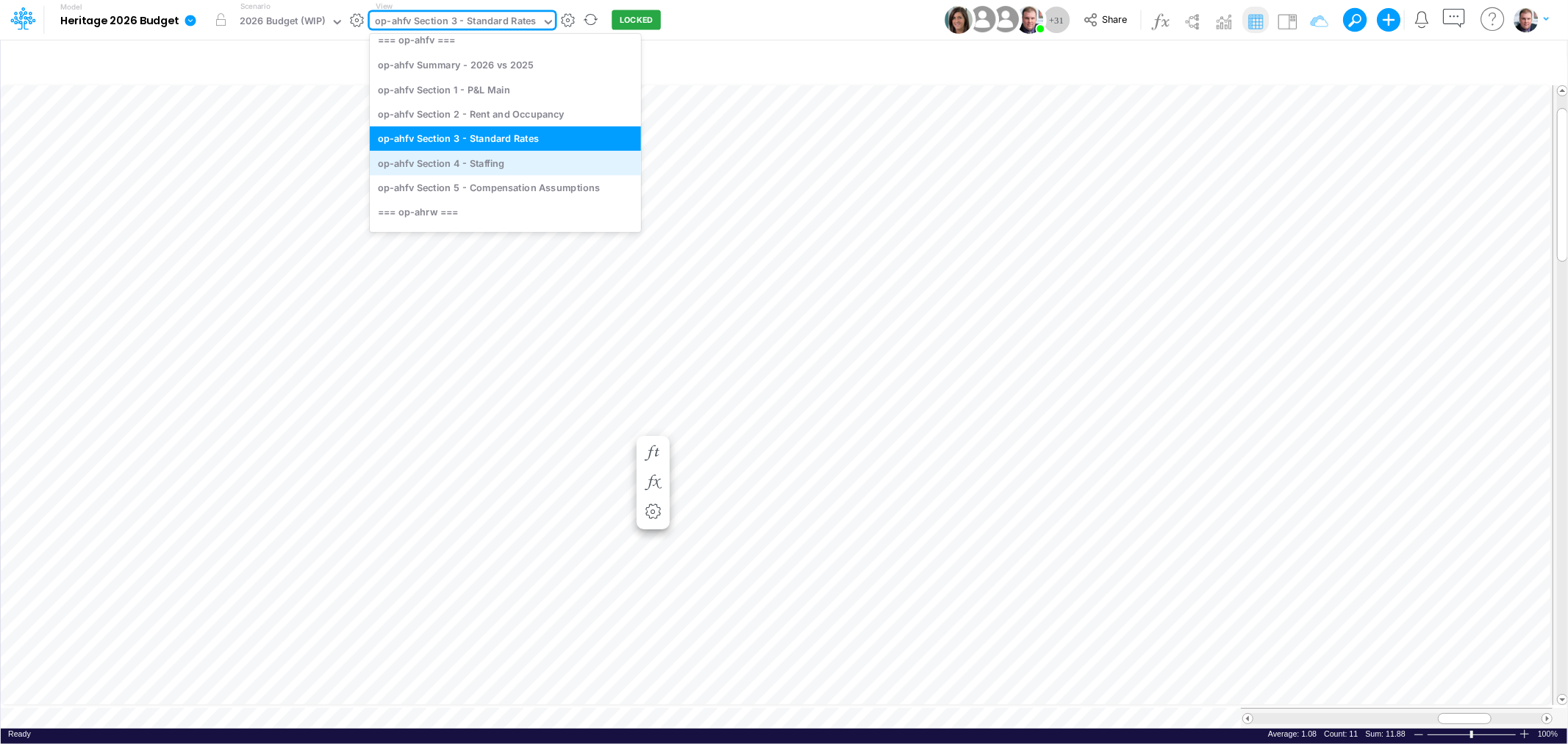
click at [469, 164] on div "op-ahfv Section 4 - Staffing" at bounding box center [505, 163] width 271 height 25
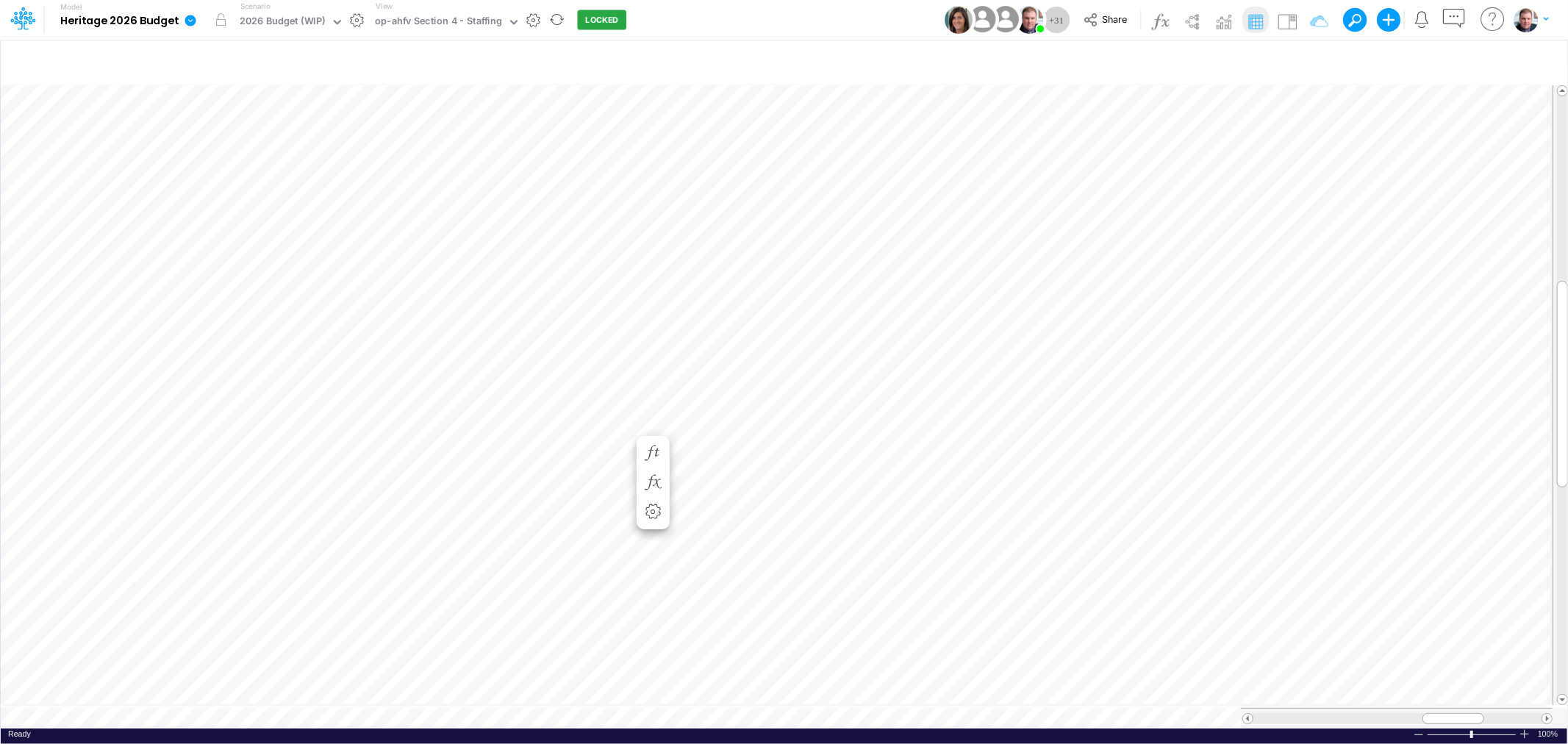
scroll to position [0, 1]
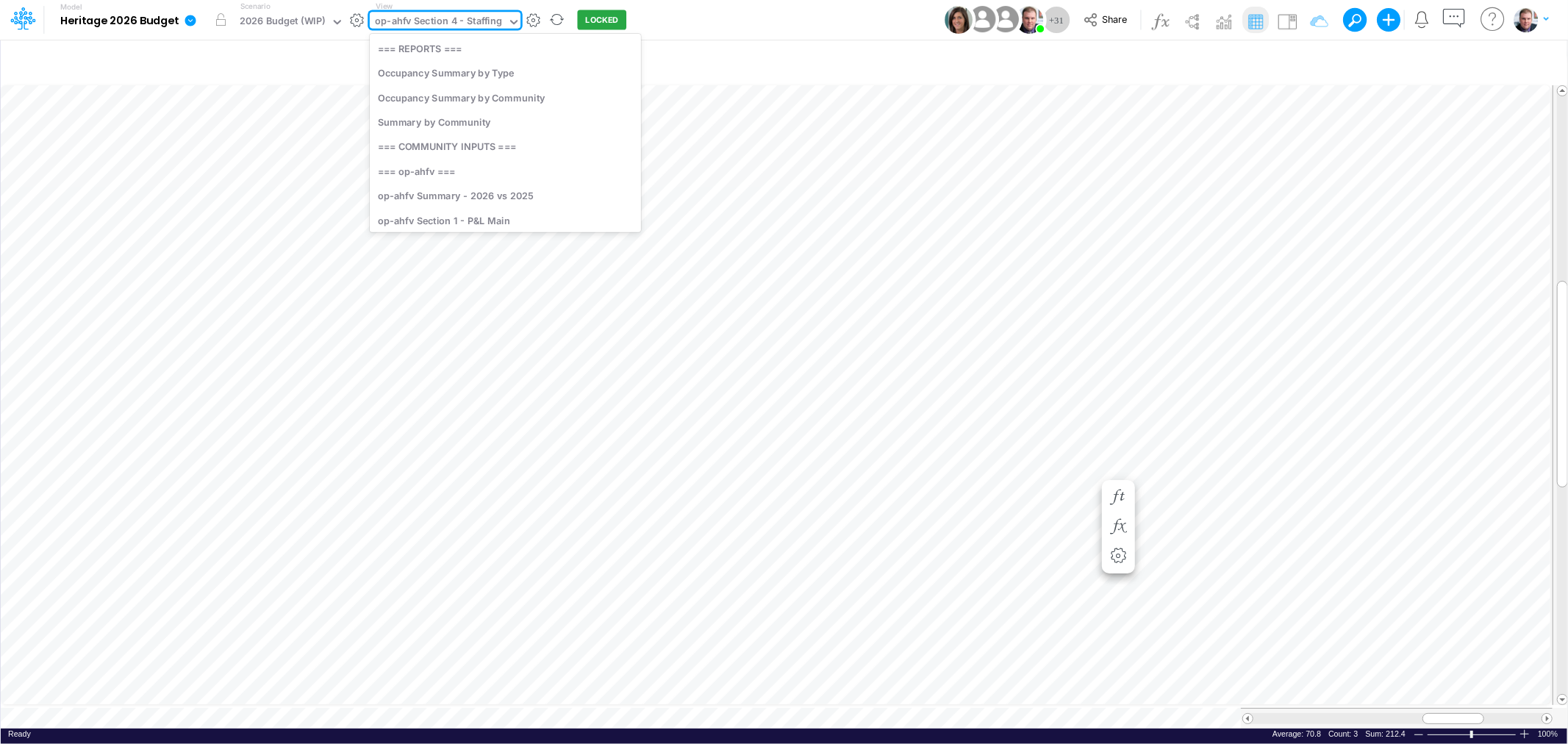
click at [483, 21] on div "op-ahfv Section 4 - Staffing" at bounding box center [438, 22] width 127 height 17
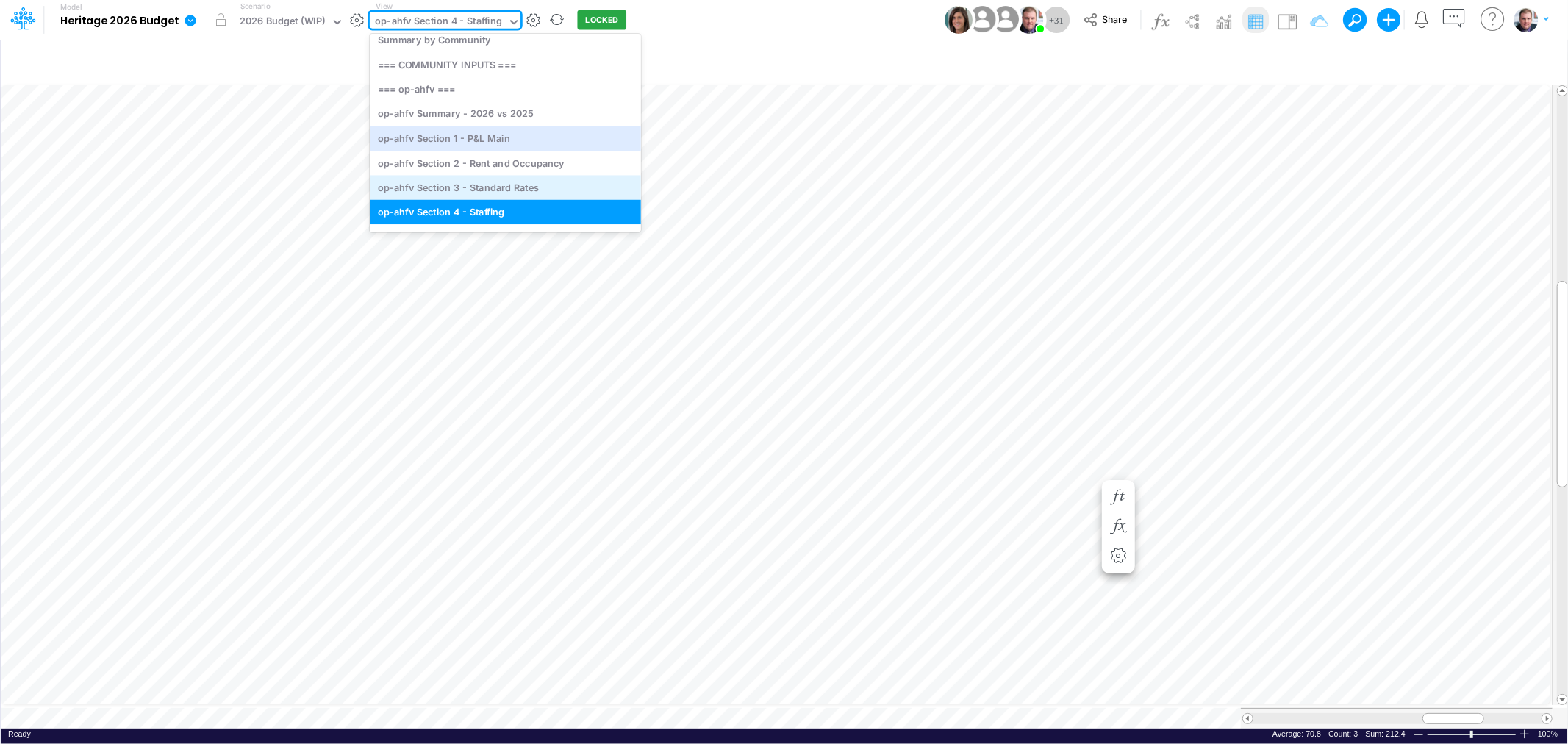
scroll to position [173, 0]
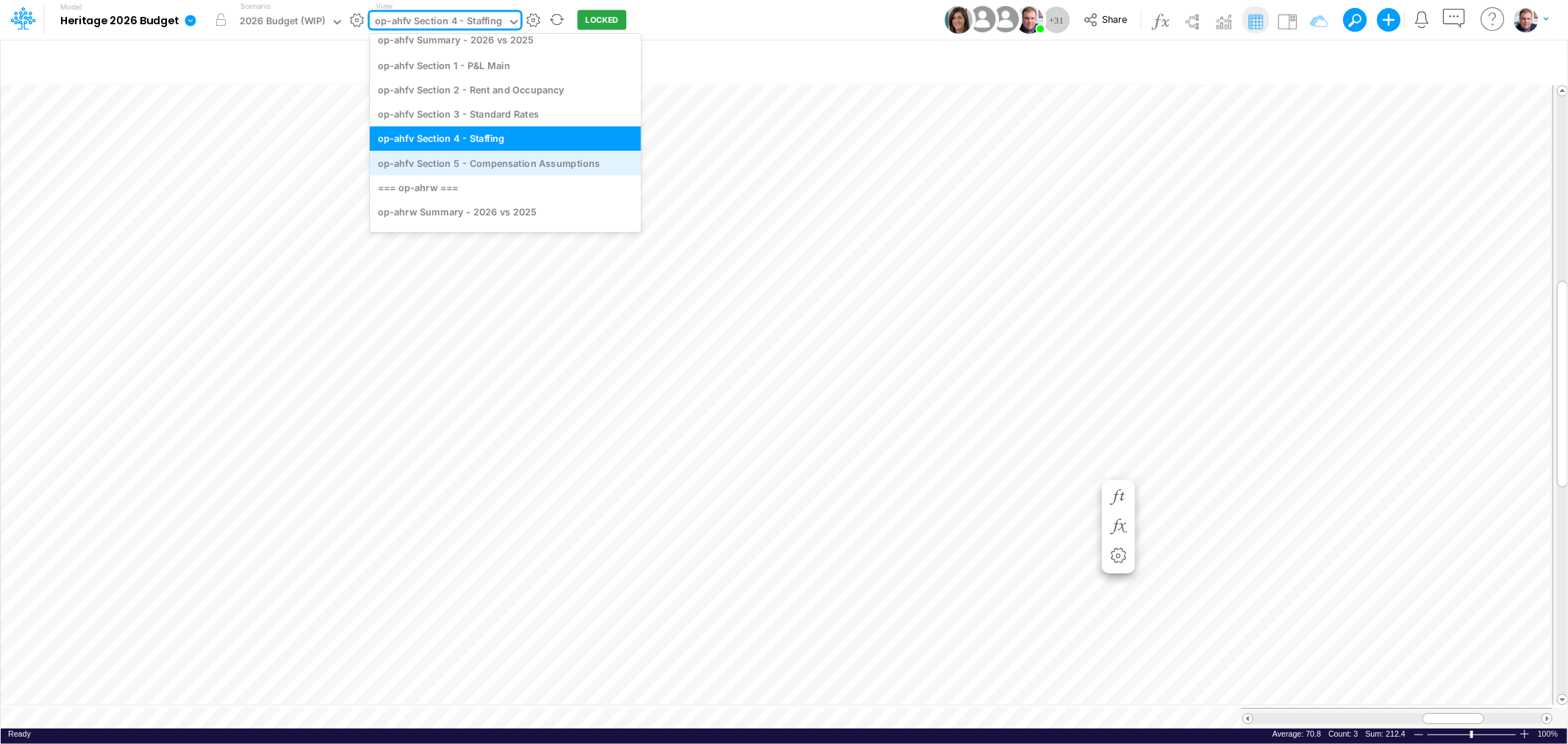
click at [516, 165] on div "op-ahfv Section 5 - Compensation Assumptions" at bounding box center [505, 163] width 271 height 25
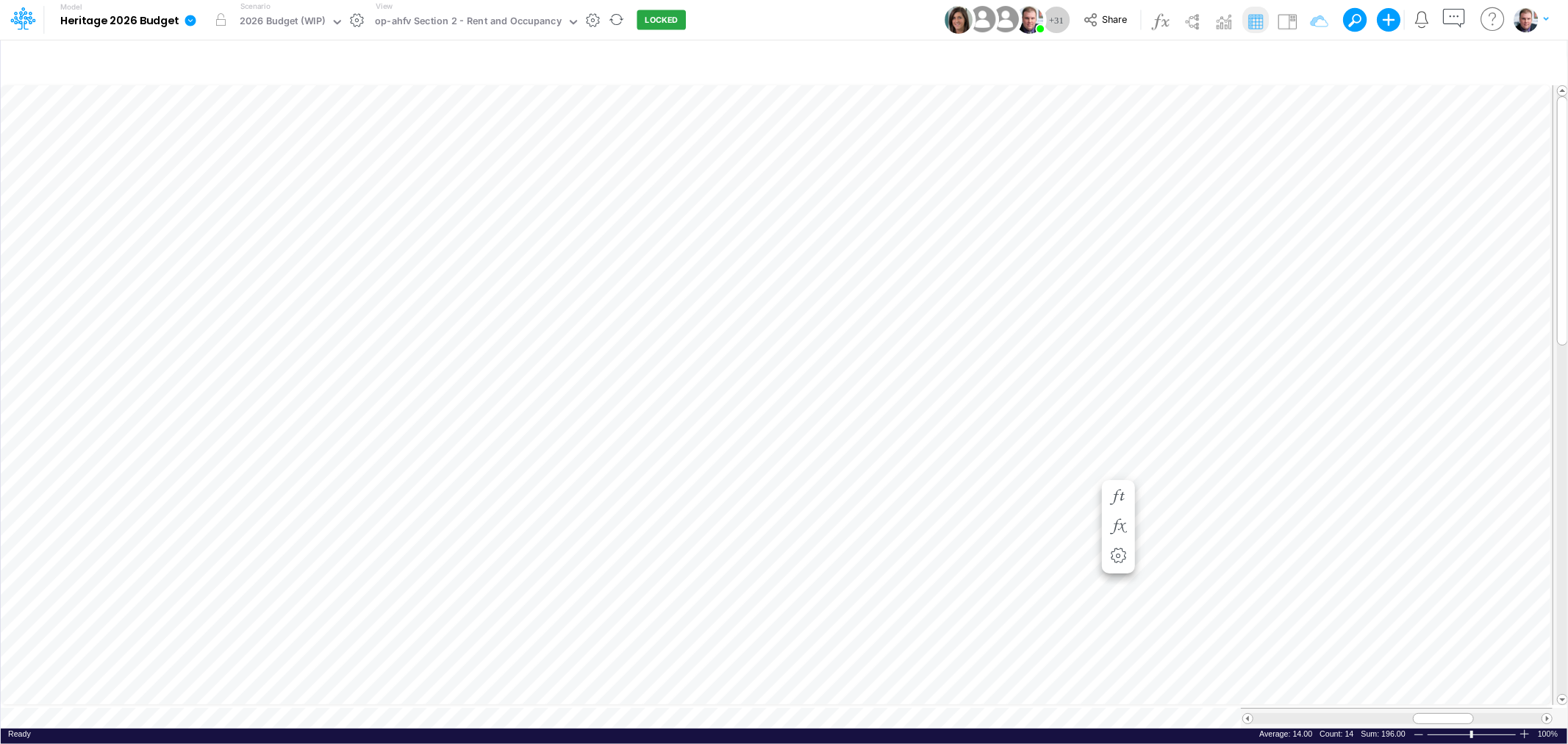
scroll to position [0, 1]
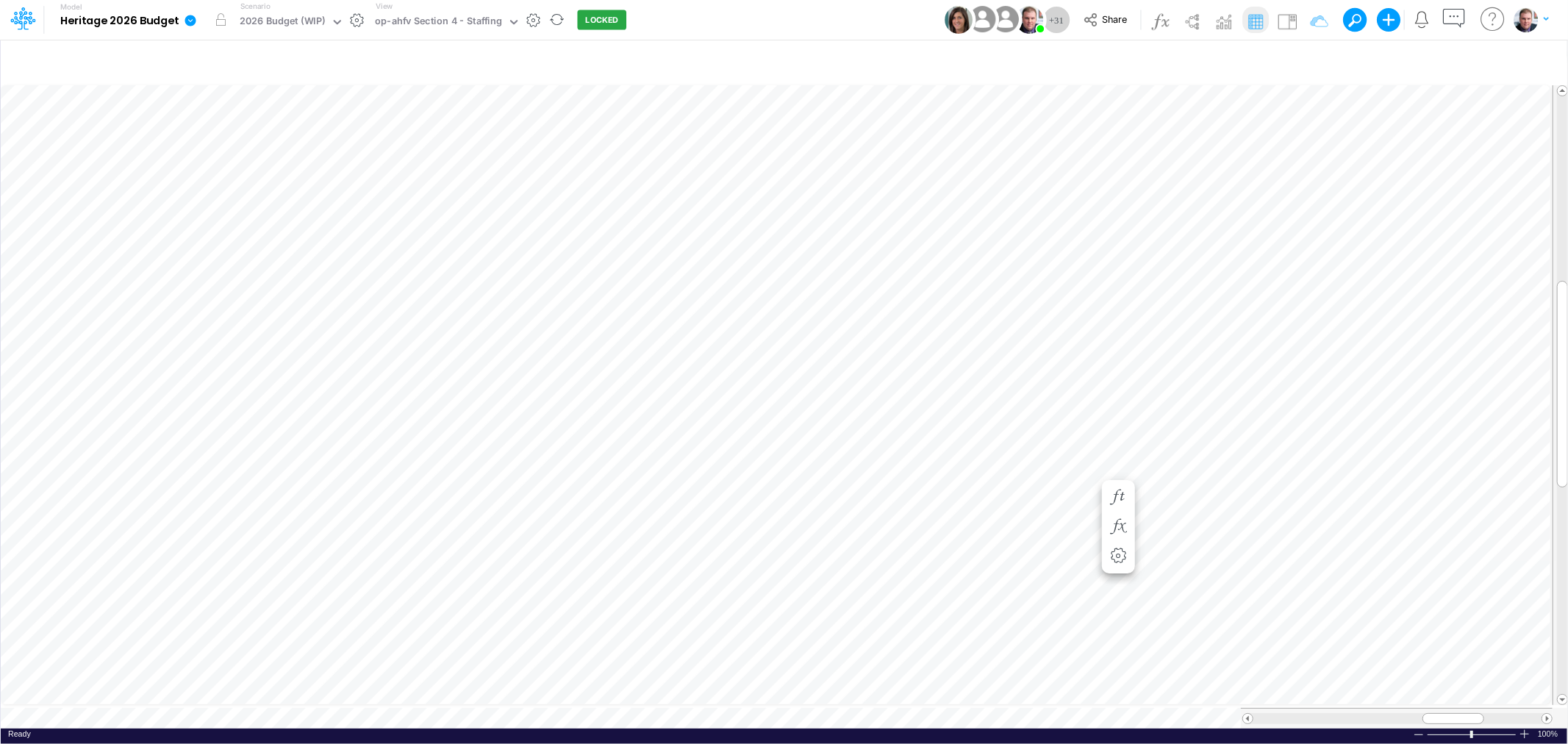
scroll to position [0, 1]
drag, startPoint x: 1463, startPoint y: 709, endPoint x: 1372, endPoint y: 709, distance: 91.0
click at [1372, 713] on div at bounding box center [1362, 719] width 62 height 11
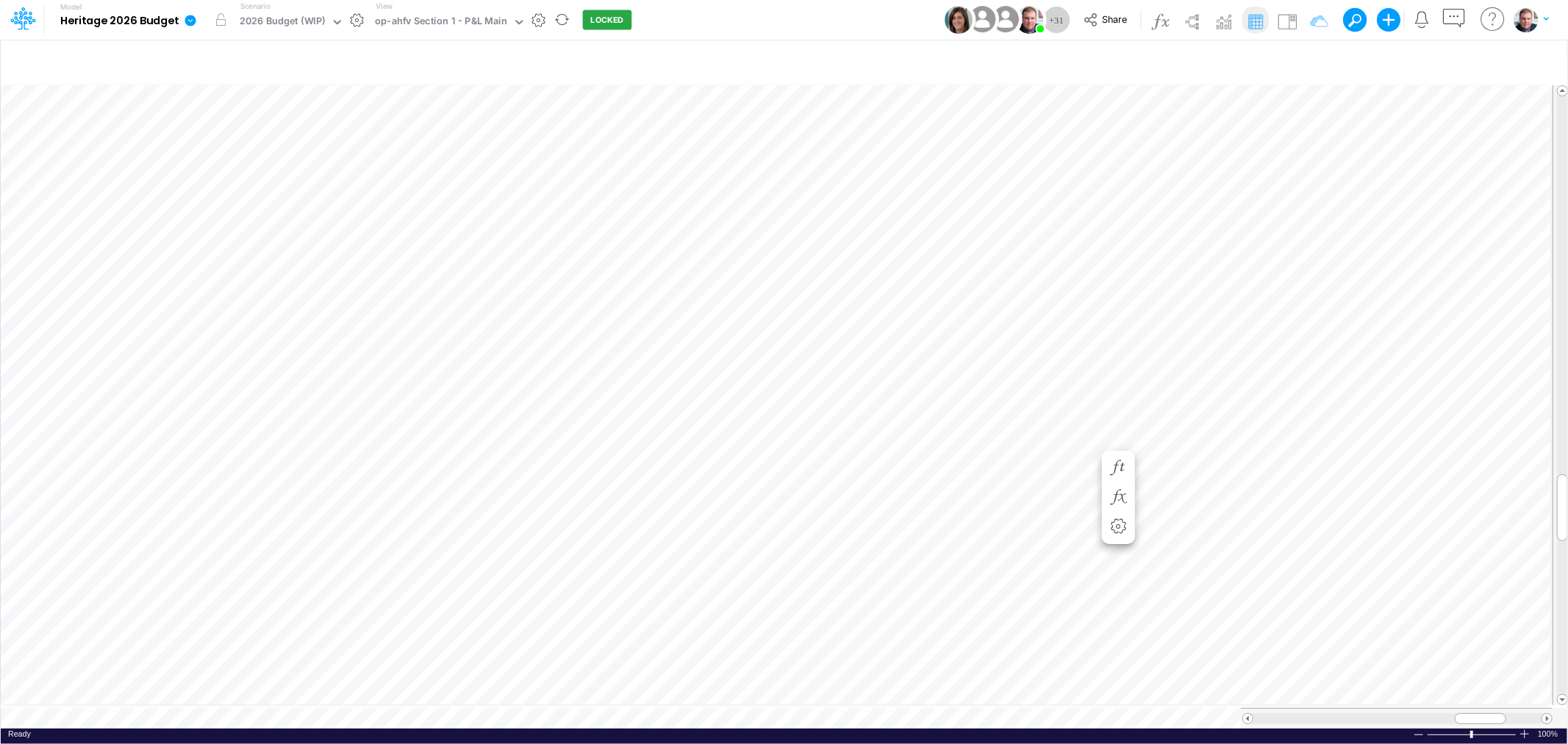
scroll to position [0, 1]
click at [674, 693] on span "Close" at bounding box center [694, 693] width 40 height 14
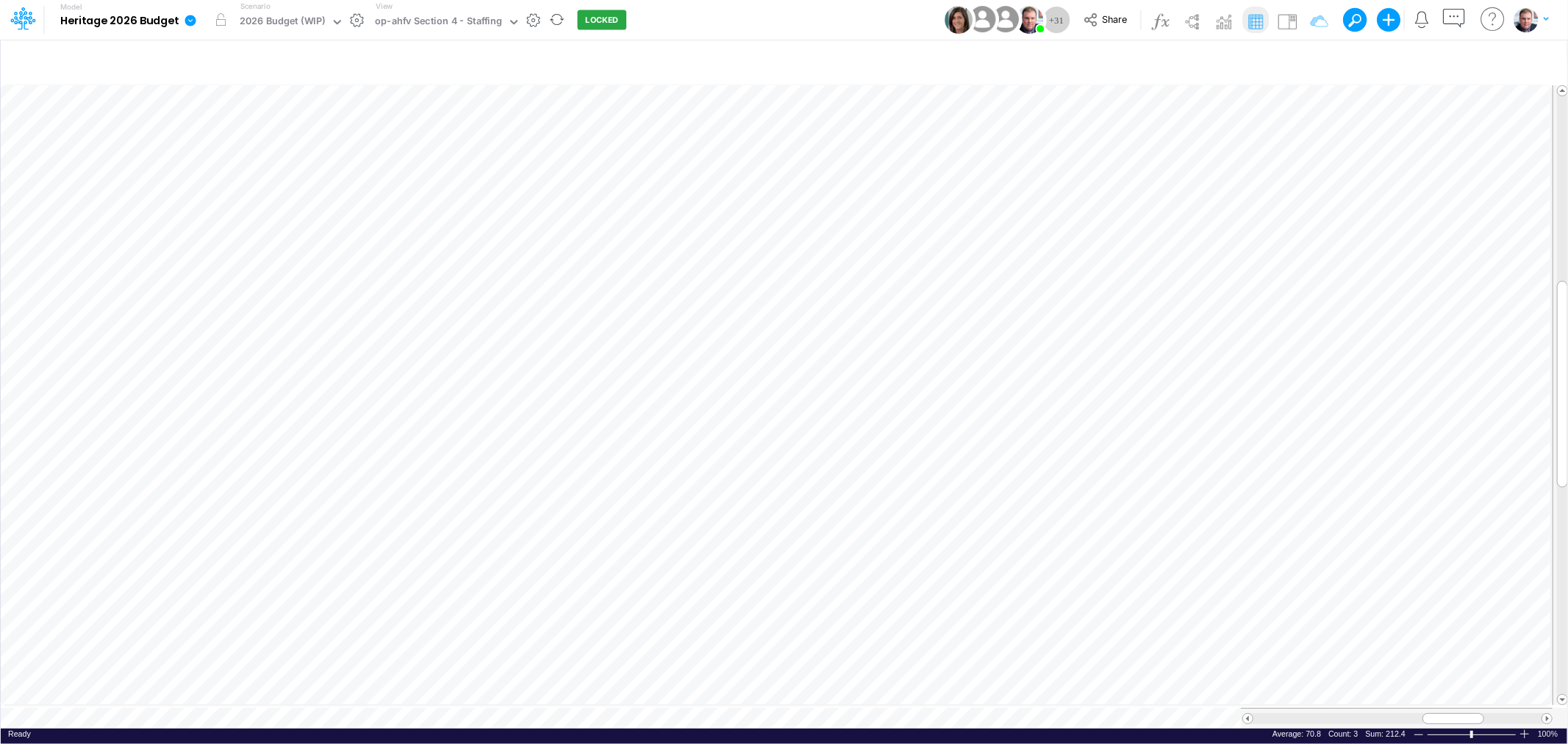
scroll to position [0, 1]
click at [692, 697] on span "Close" at bounding box center [709, 693] width 40 height 14
click at [712, 695] on span "Close" at bounding box center [724, 697] width 40 height 14
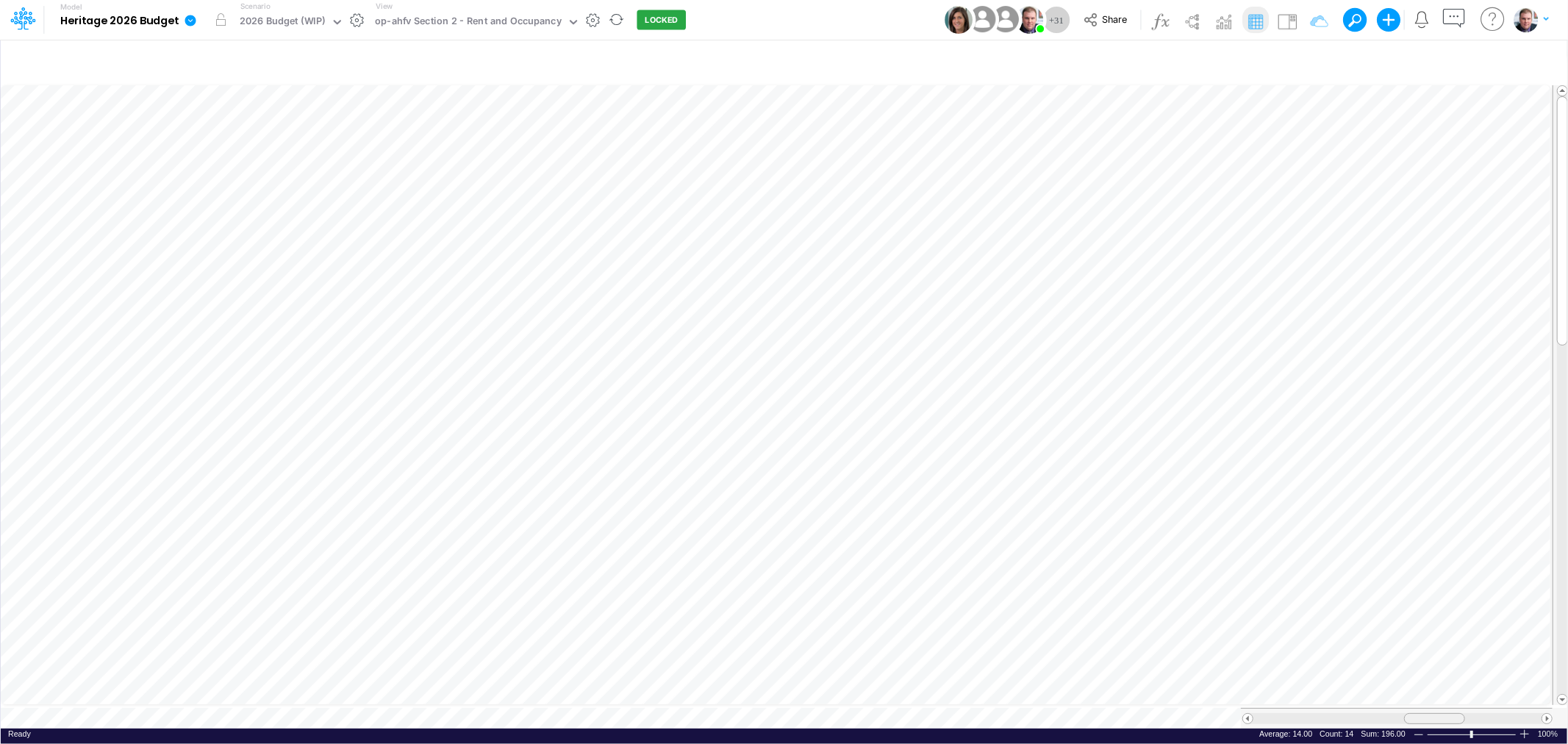
drag, startPoint x: 1447, startPoint y: 711, endPoint x: 1438, endPoint y: 709, distance: 9.2
click at [1438, 714] on span at bounding box center [1433, 719] width 10 height 10
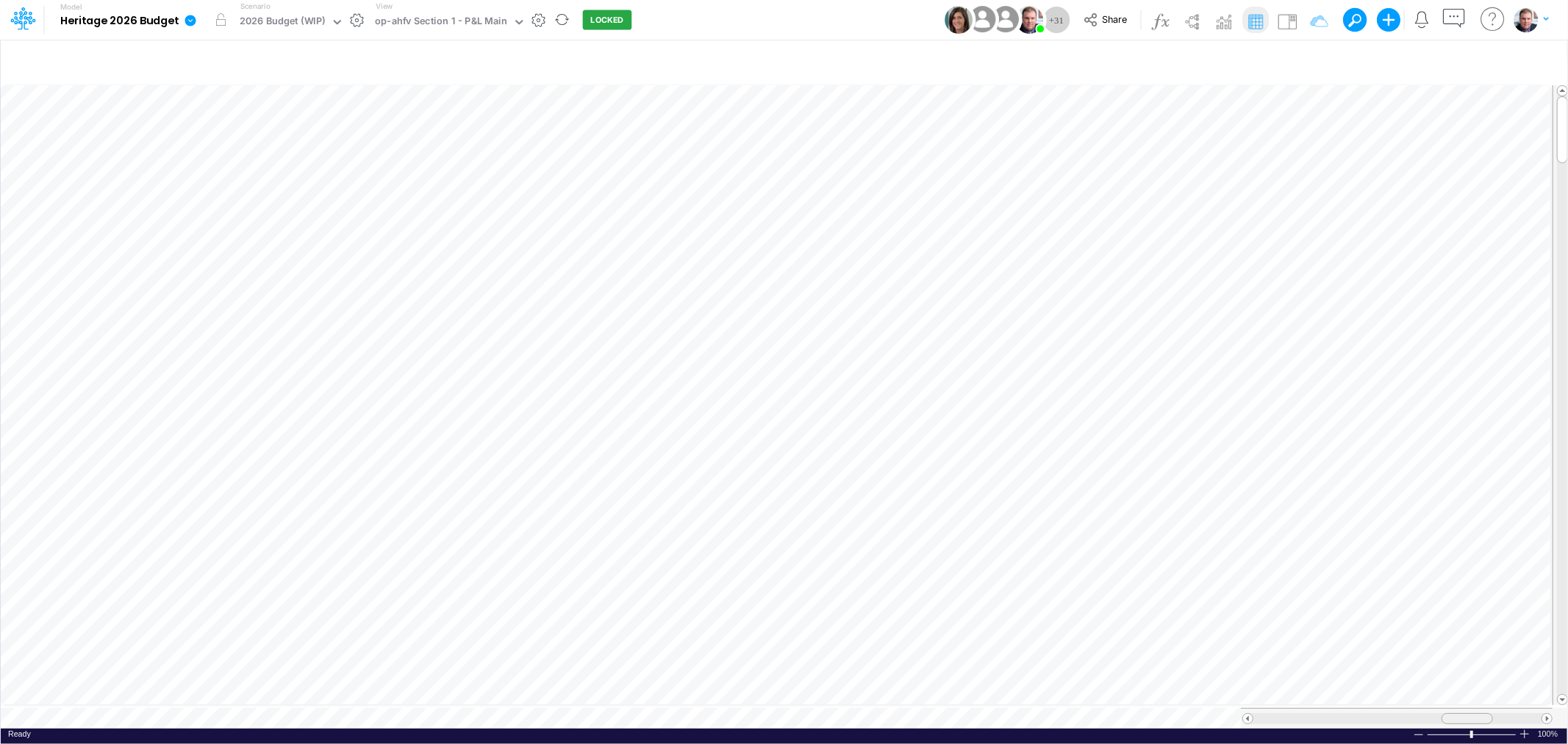
drag, startPoint x: 1480, startPoint y: 708, endPoint x: 1466, endPoint y: 708, distance: 14.0
click at [1466, 714] on span at bounding box center [1467, 719] width 10 height 10
click at [505, 471] on div "Paste Cut Copy AutoFill 29650.49" at bounding box center [784, 406] width 1566 height 647
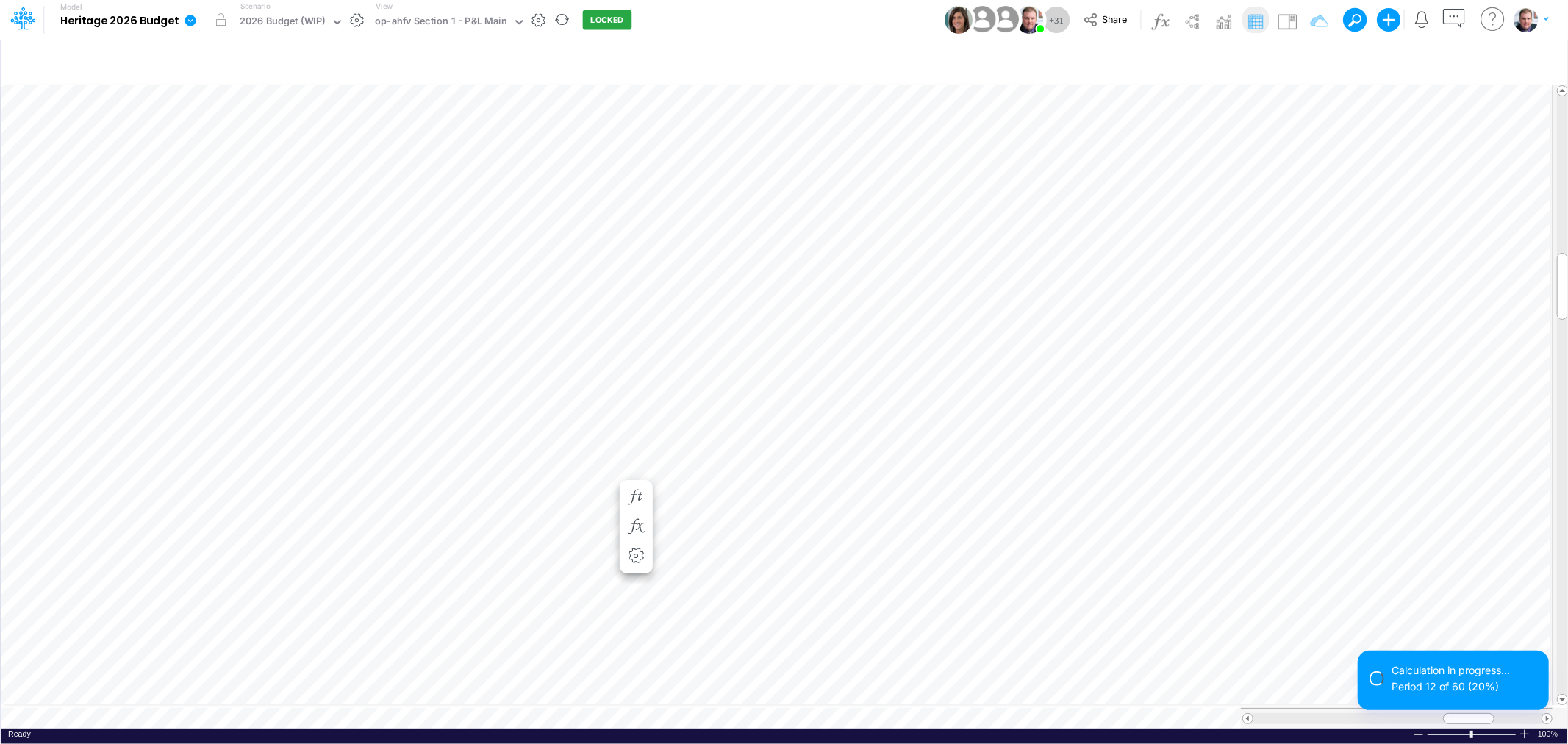
scroll to position [0, 1]
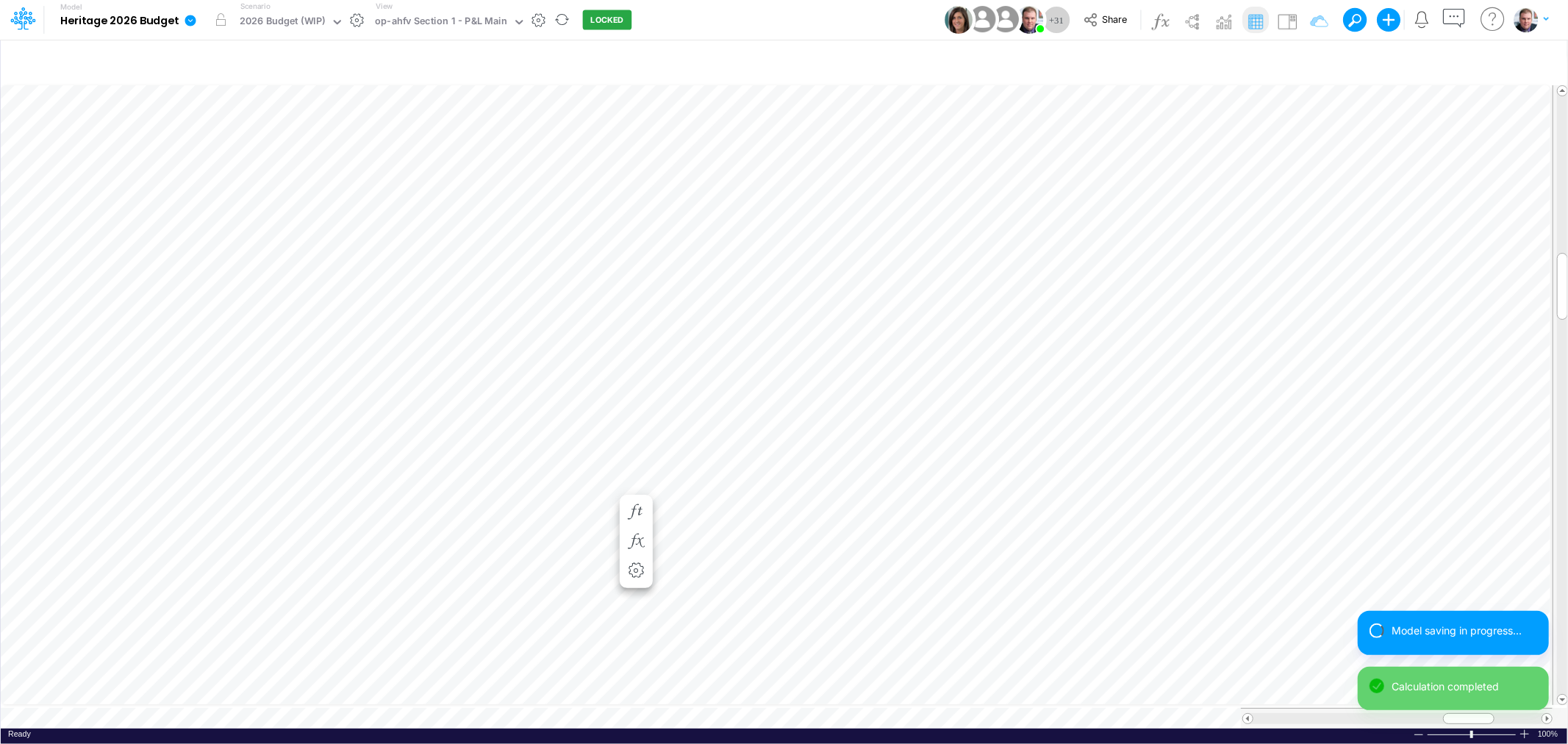
scroll to position [0, 1]
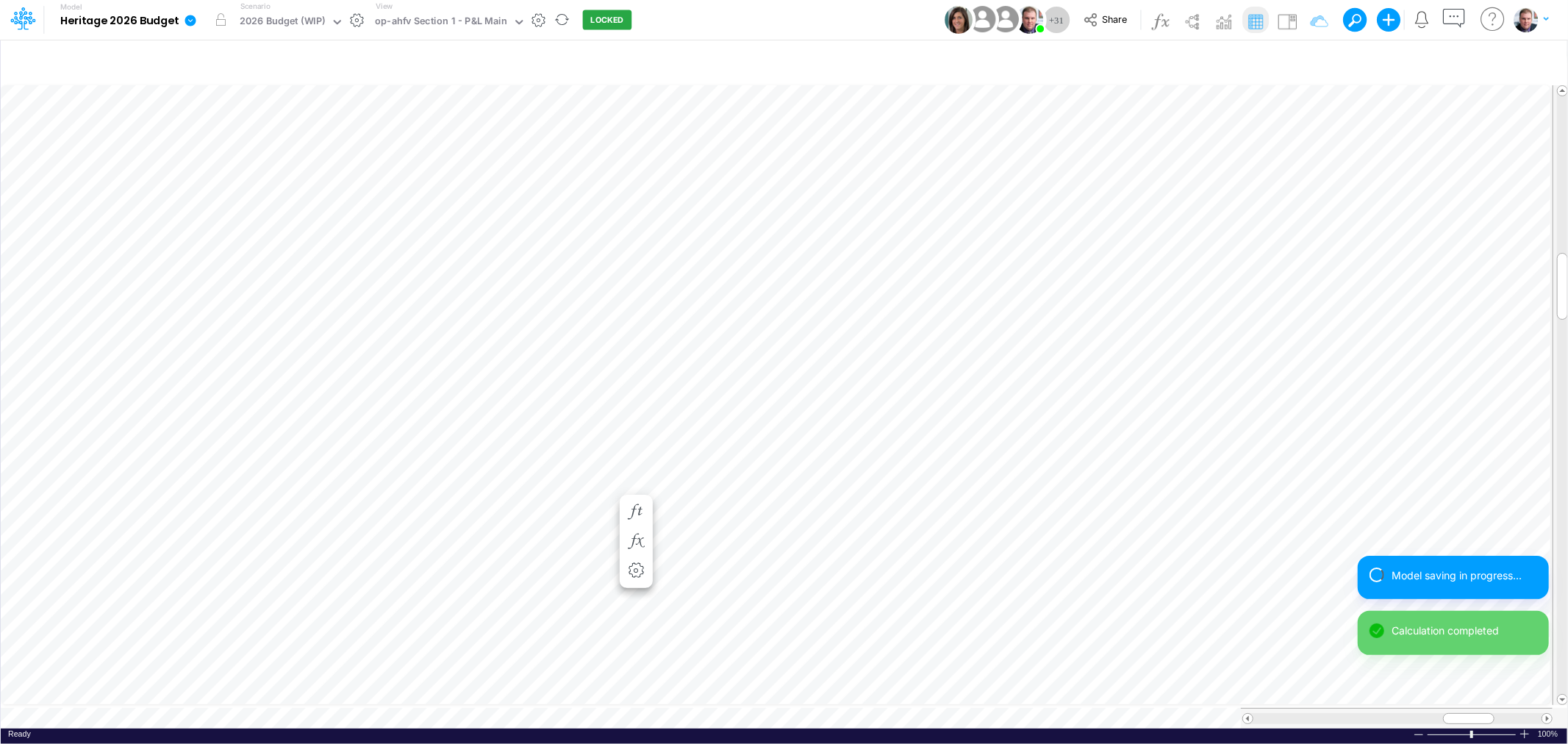
scroll to position [0, 1]
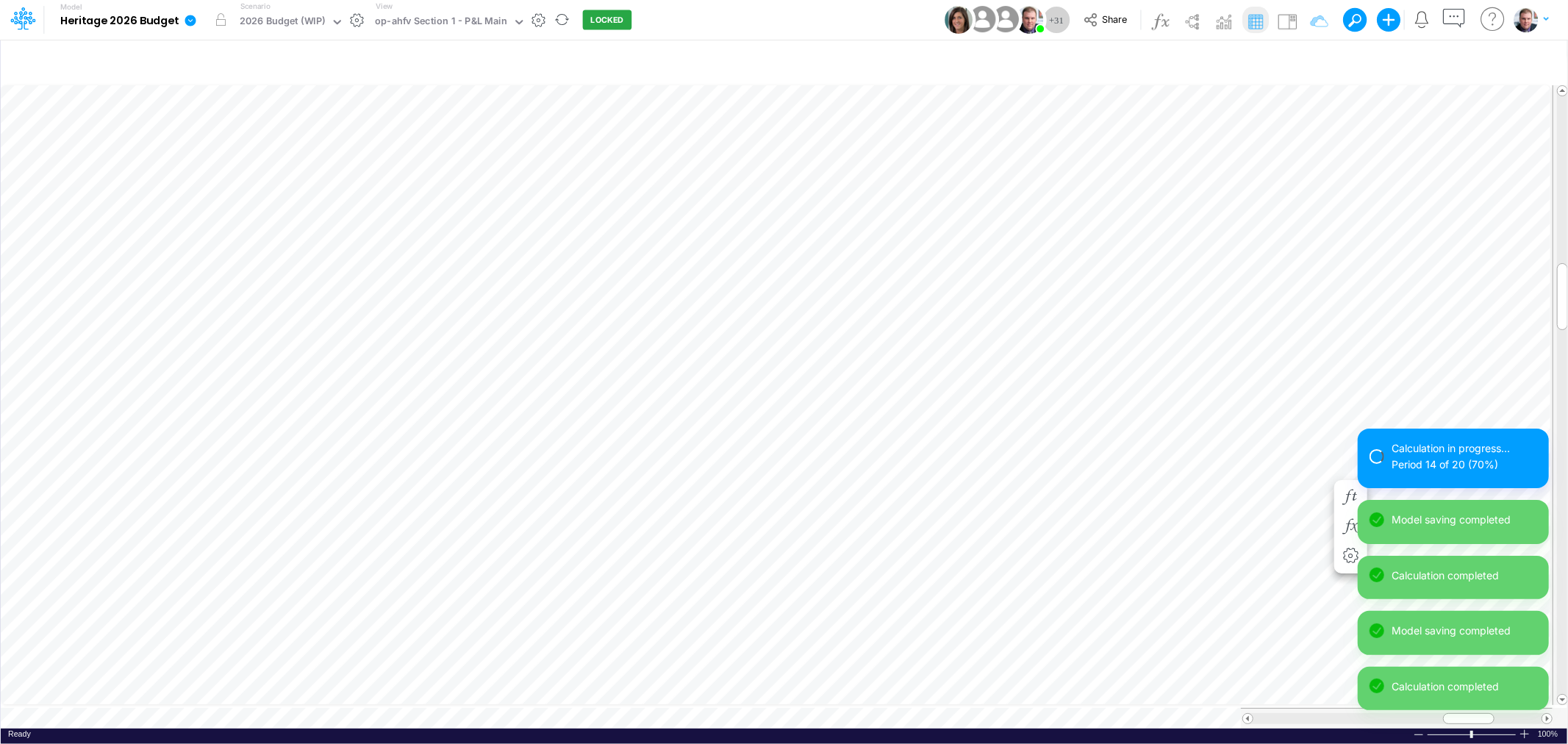
scroll to position [0, 1]
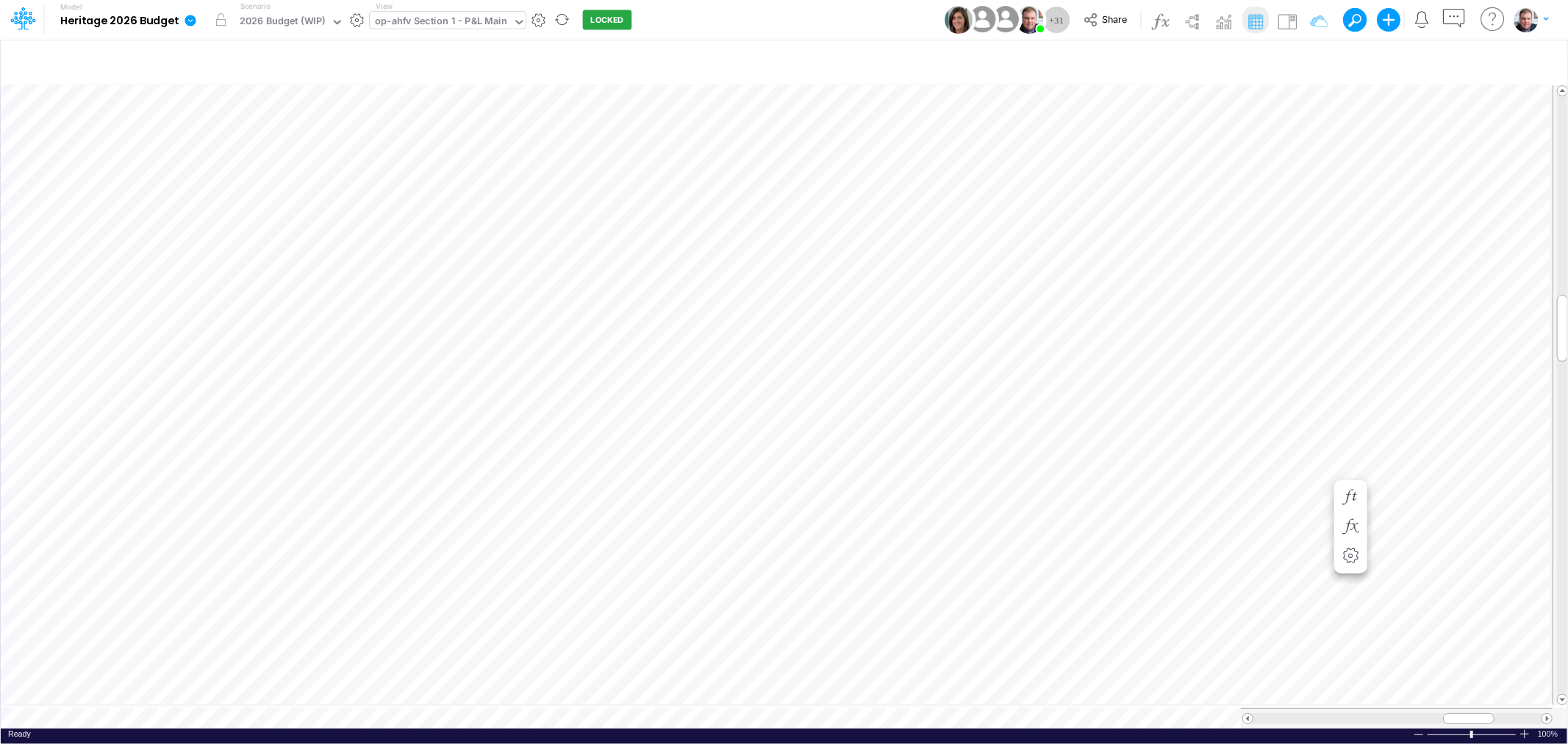
click at [462, 25] on div "op-ahfv Section 1 - P&L Main" at bounding box center [441, 22] width 133 height 17
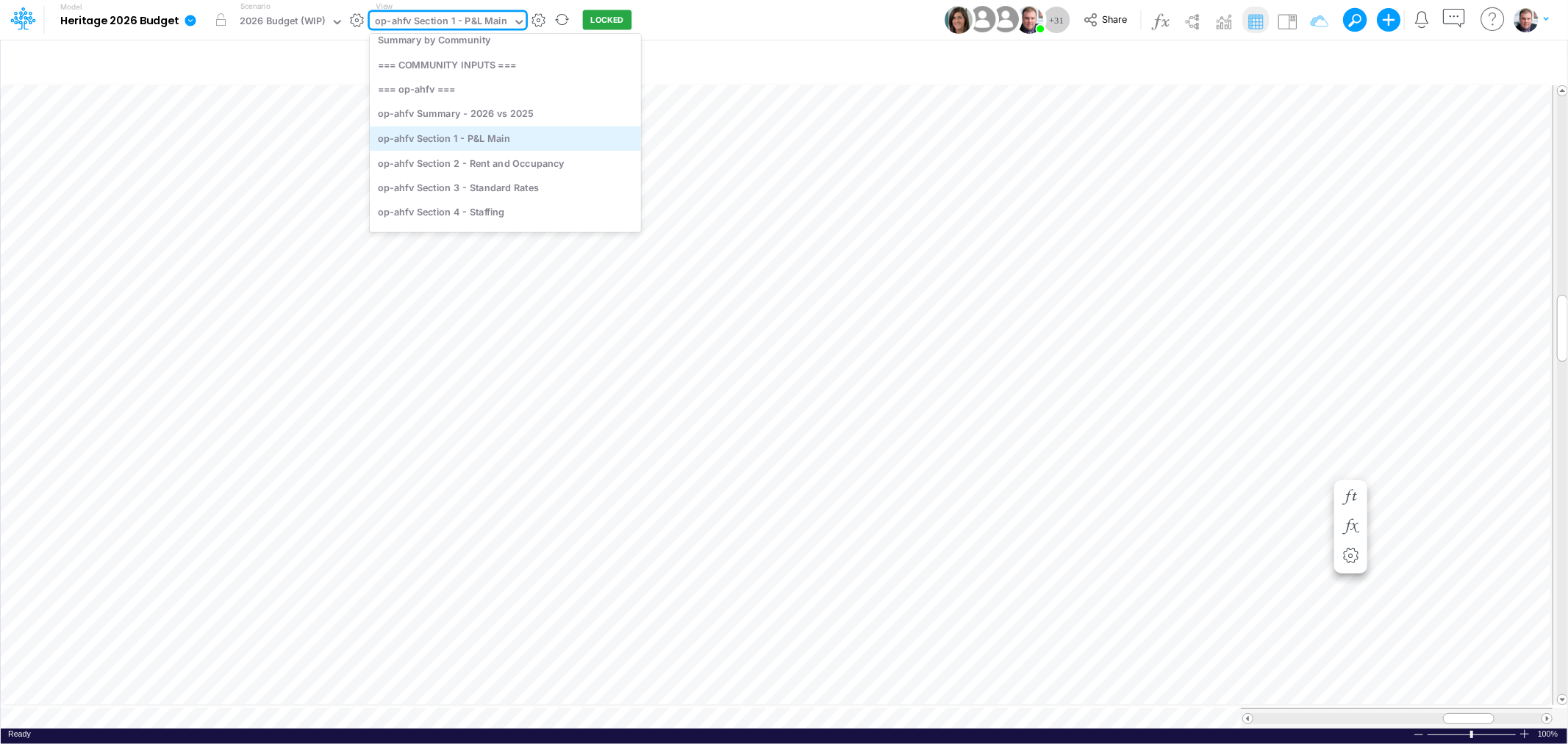
scroll to position [173, 0]
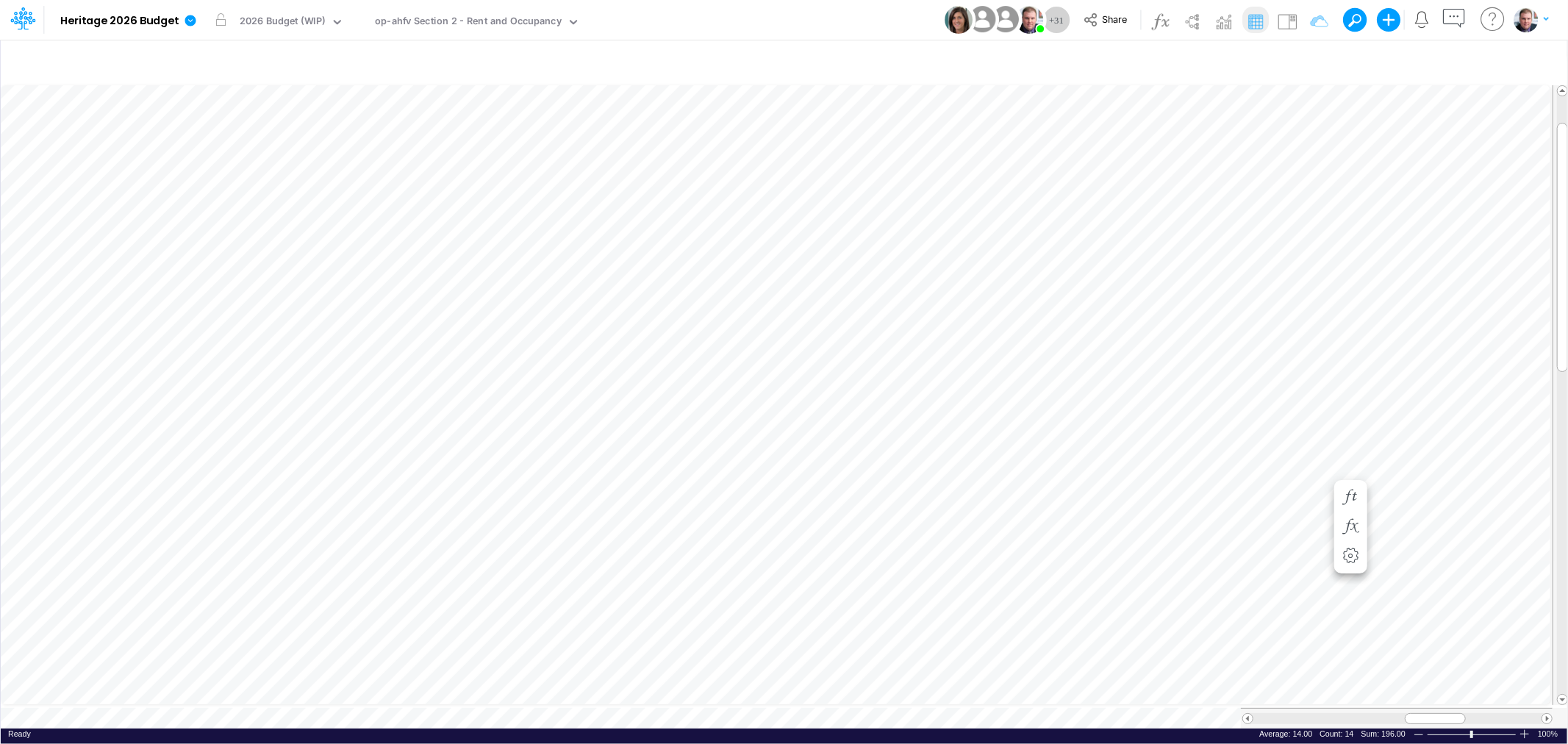
scroll to position [0, 1]
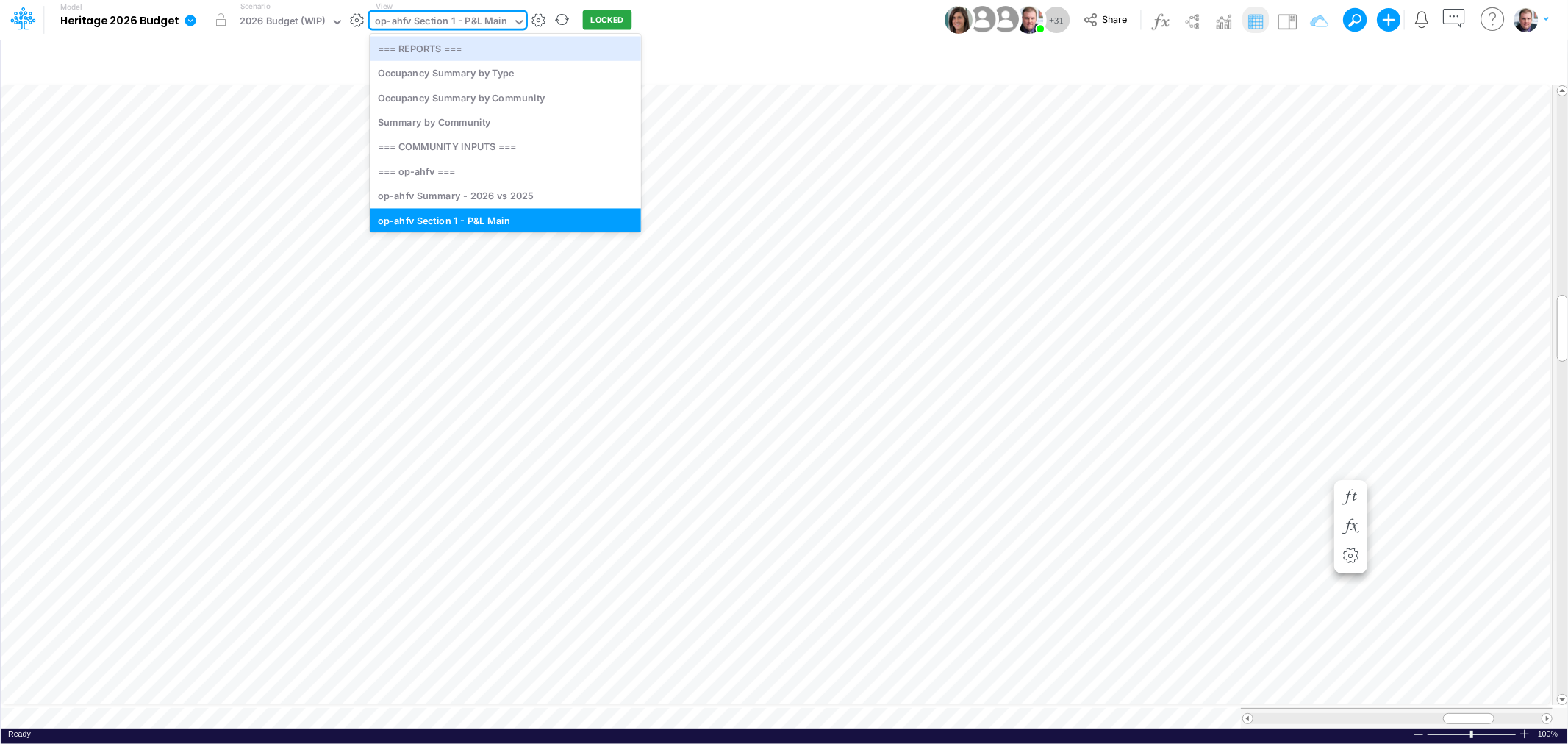
click at [486, 18] on div "op-ahfv Section 1 - P&L Main" at bounding box center [441, 22] width 133 height 17
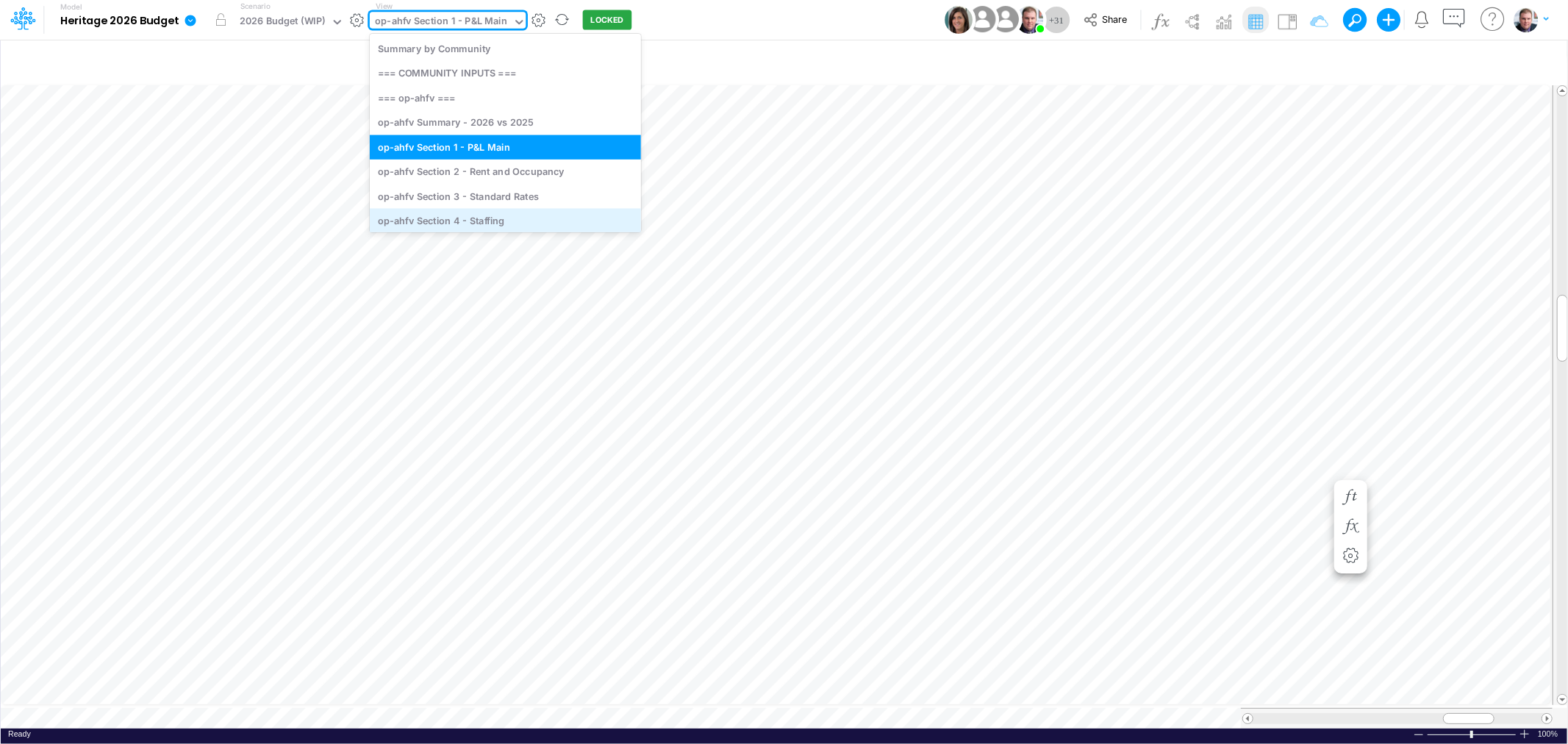
click at [523, 216] on div "op-ahfv Section 4 - Staffing" at bounding box center [505, 220] width 271 height 25
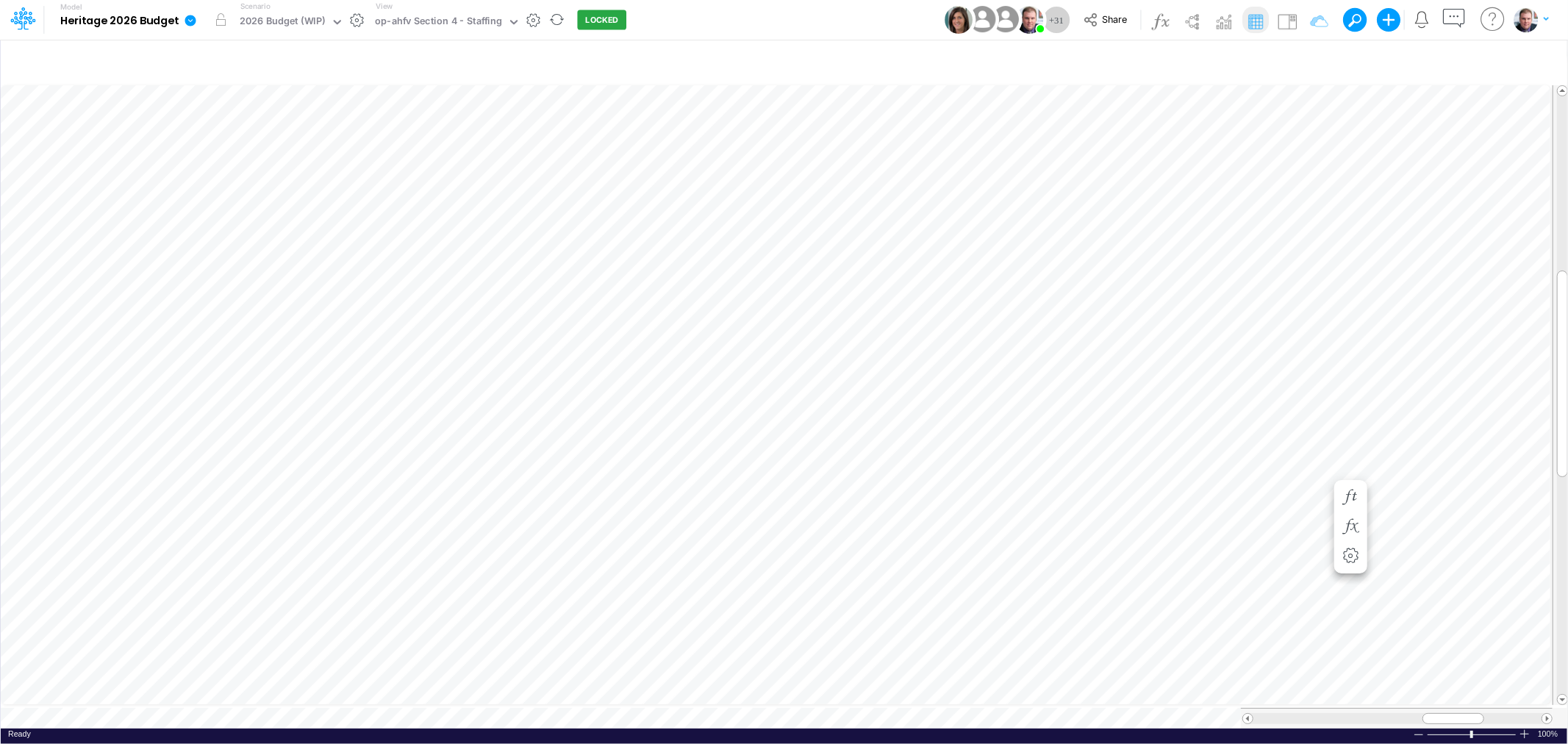
scroll to position [0, 1]
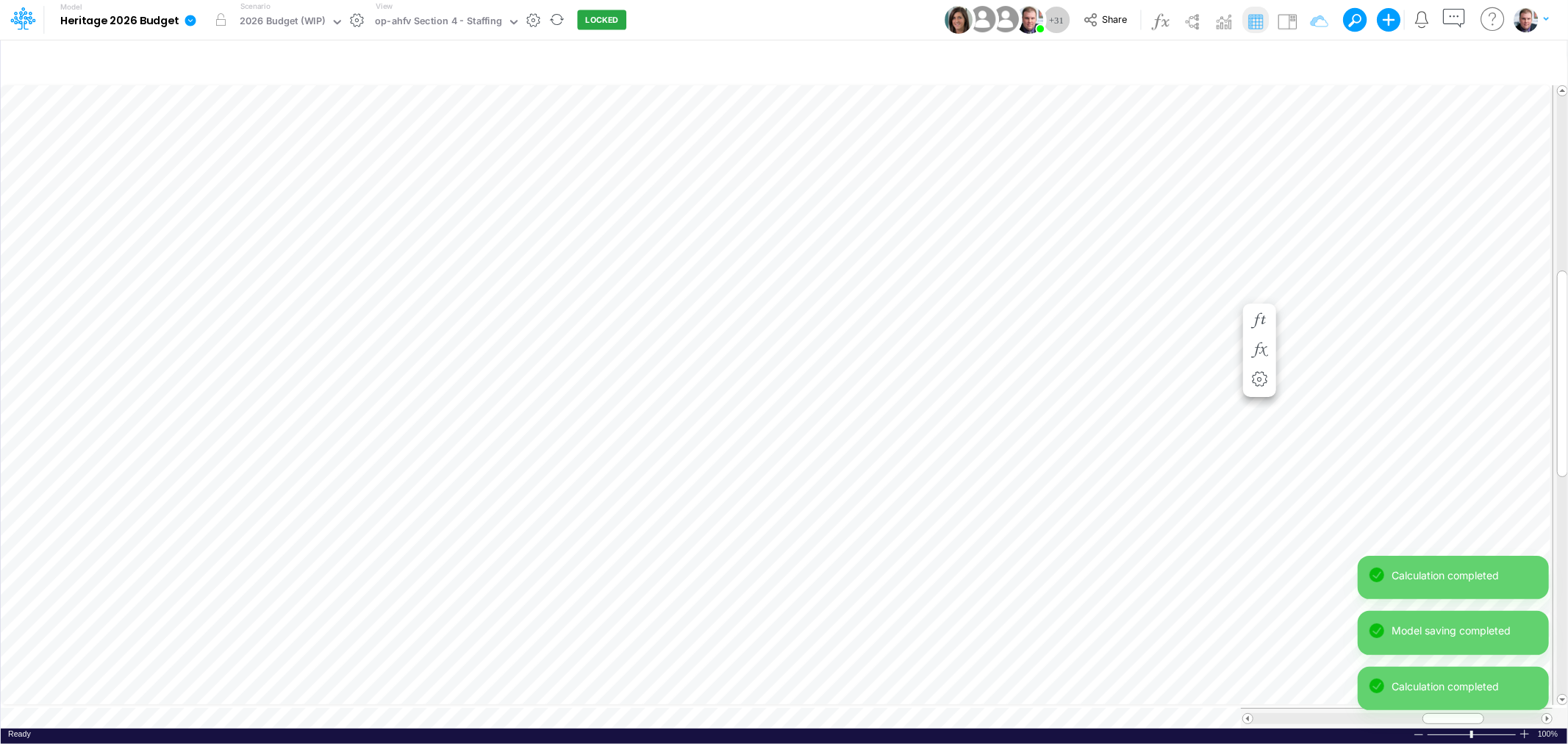
scroll to position [0, 1]
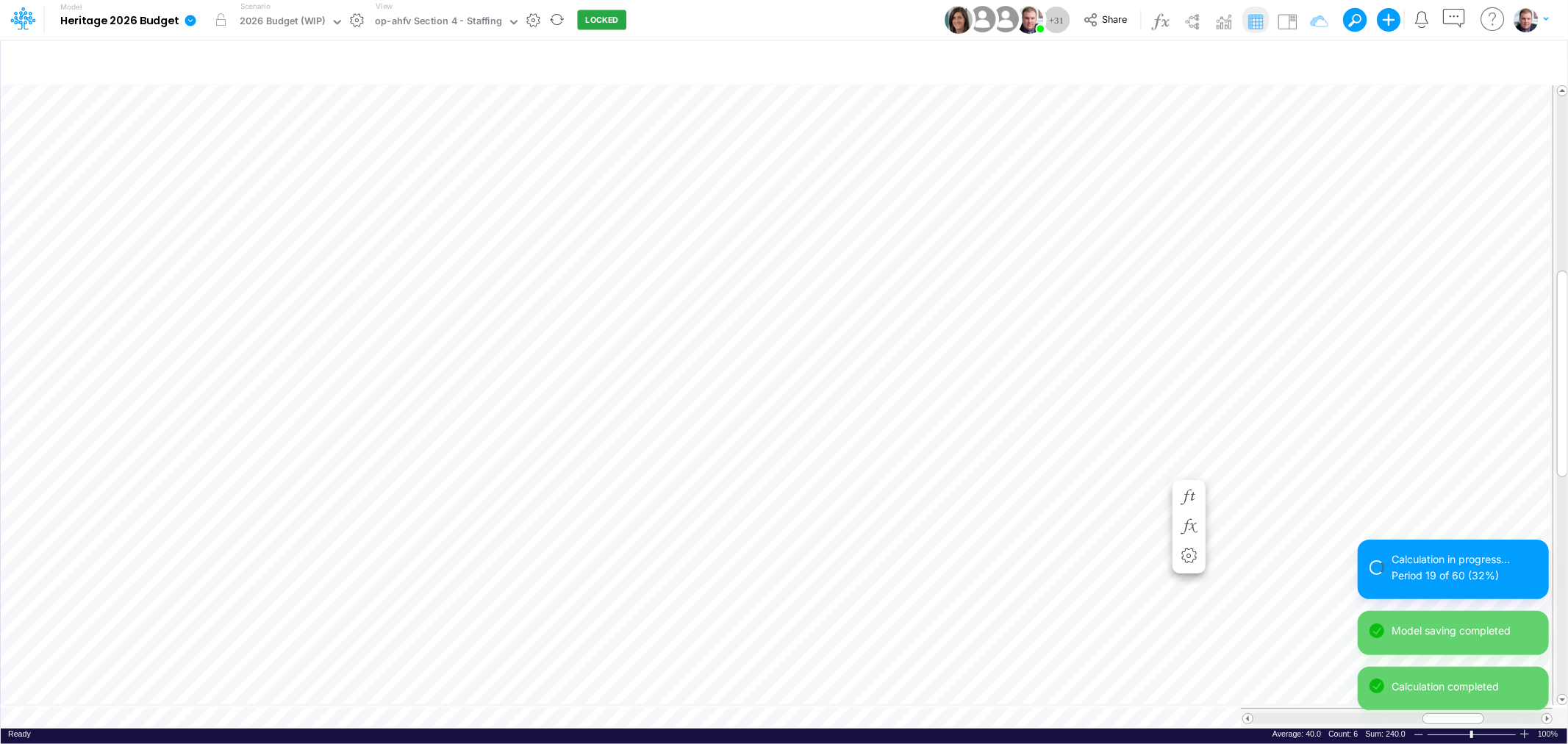
scroll to position [0, 1]
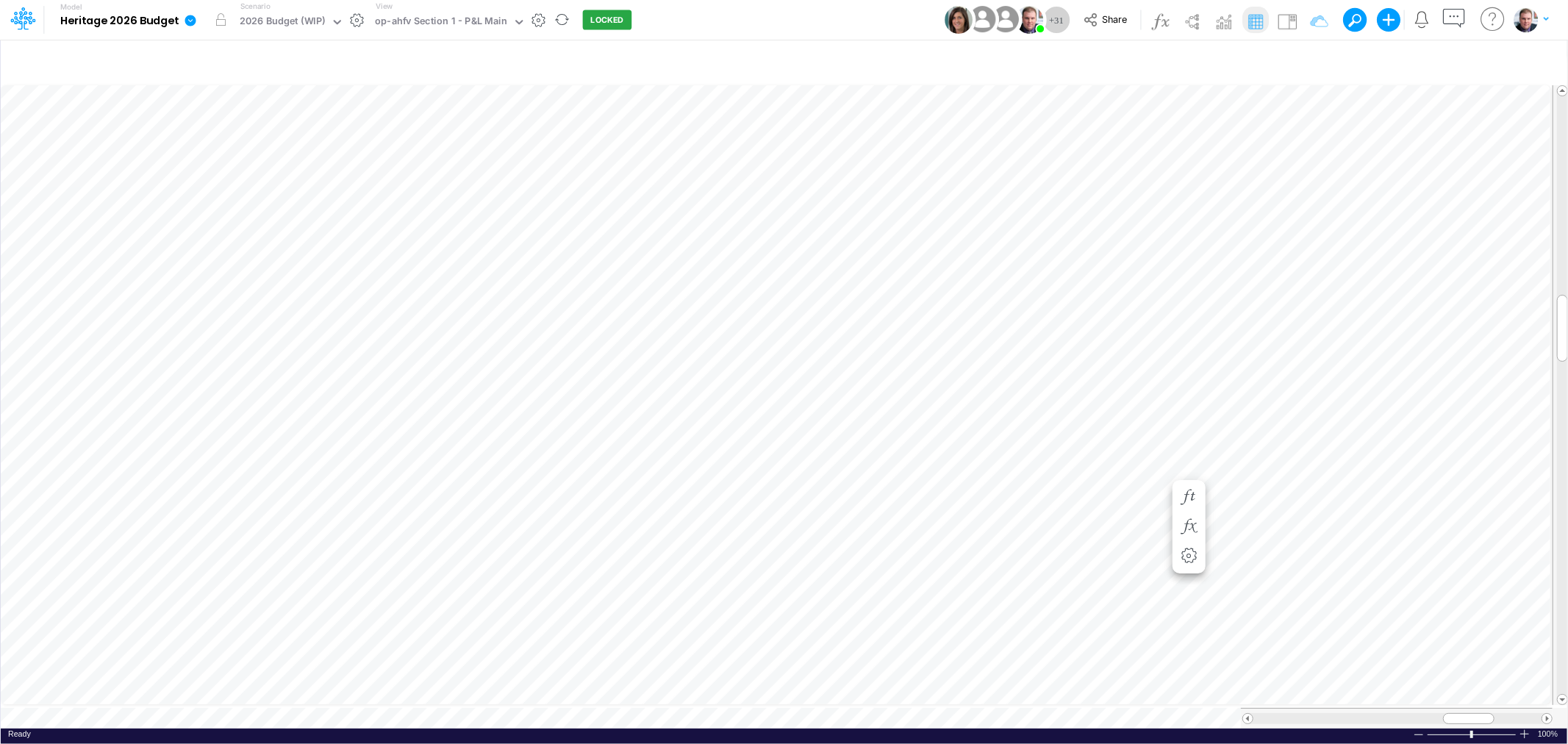
scroll to position [0, 1]
click at [402, 693] on span "Close" at bounding box center [410, 697] width 40 height 14
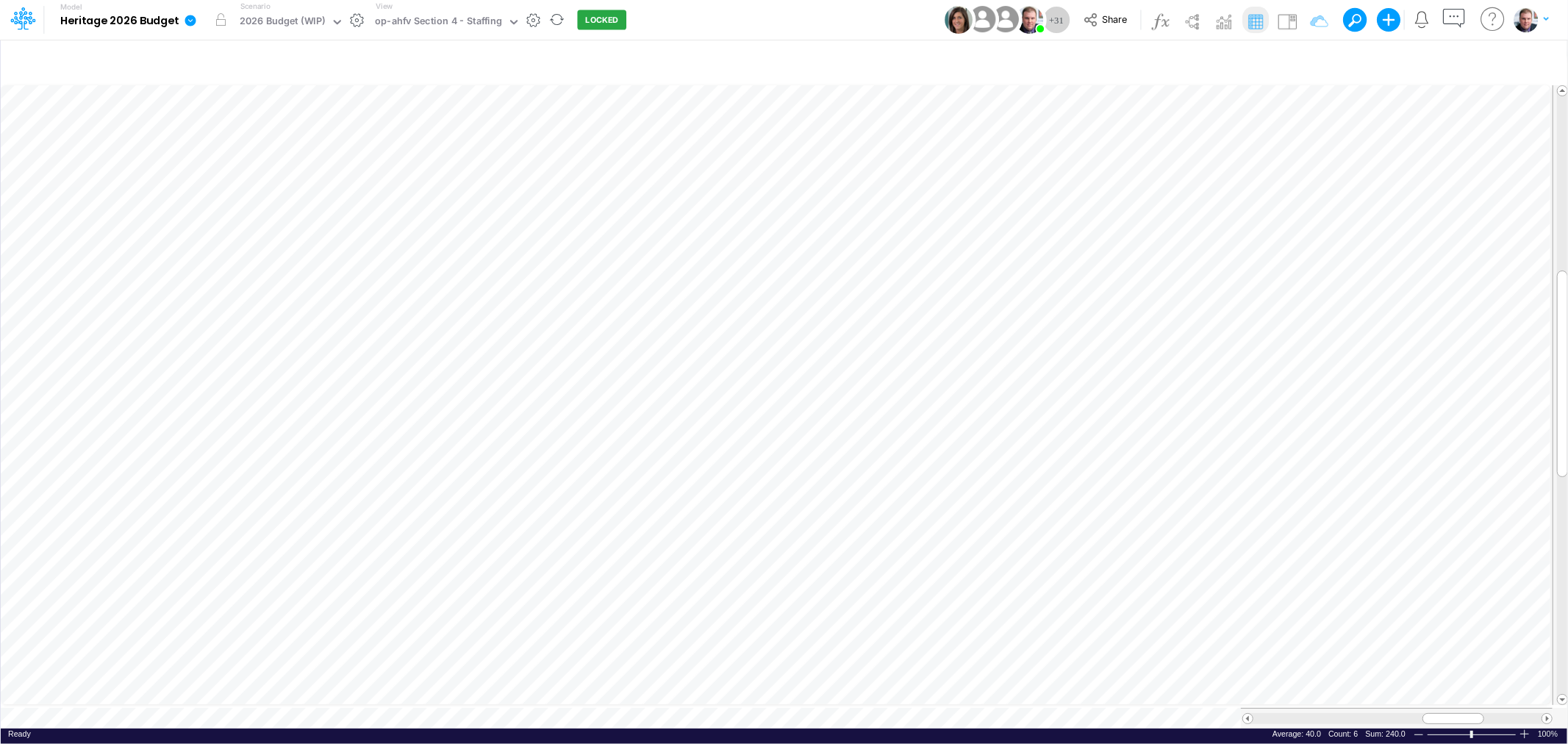
scroll to position [0, 1]
click at [444, 26] on div "op-ahfv Section 1 - P&L Main" at bounding box center [441, 22] width 133 height 17
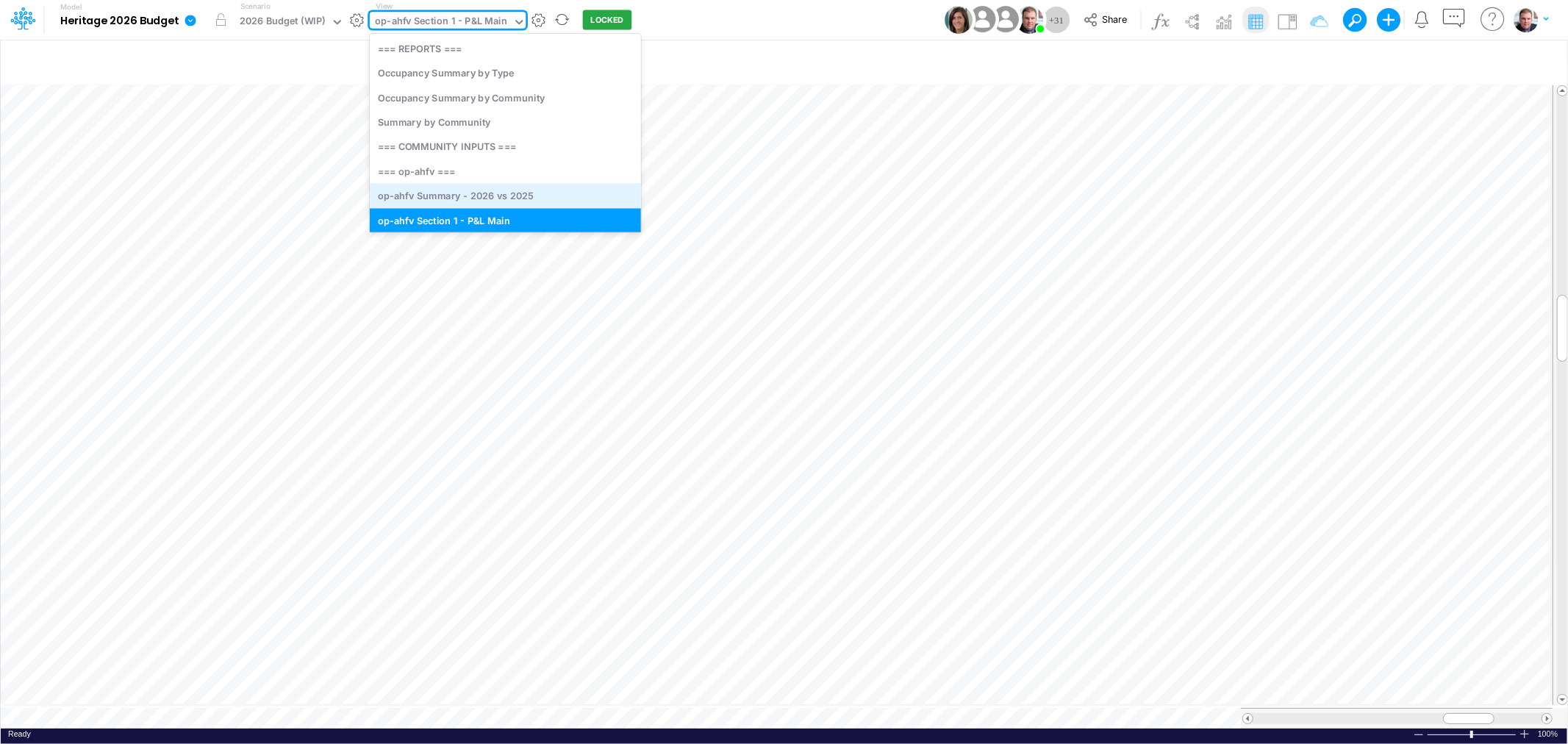
click at [552, 189] on div "op-ahfv Summary - 2026 vs 2025" at bounding box center [505, 196] width 271 height 25
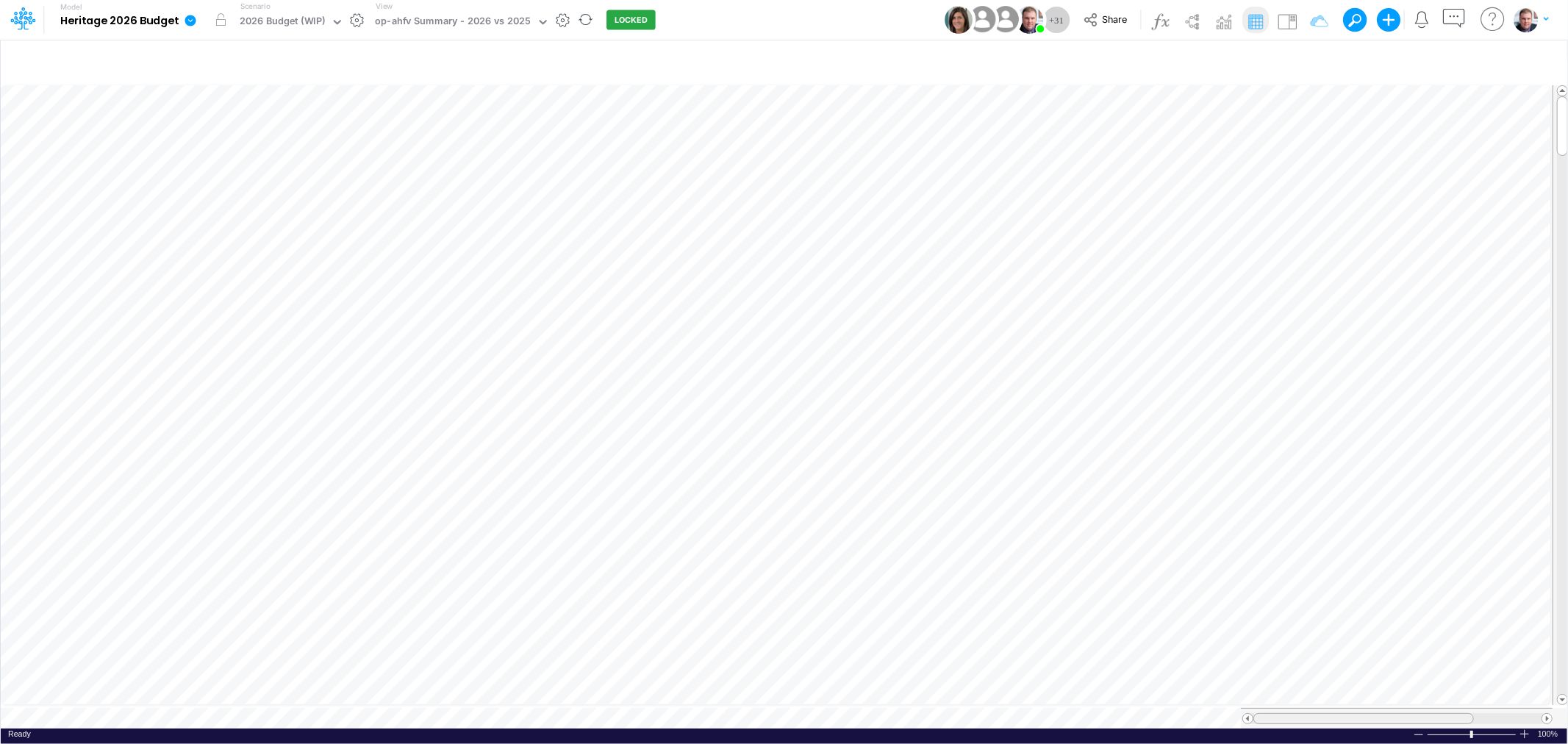
click at [1041, 674] on table at bounding box center [784, 406] width 1568 height 647
click at [474, 19] on div "op-ahfv Summary - 2026 vs 2025" at bounding box center [452, 22] width 155 height 17
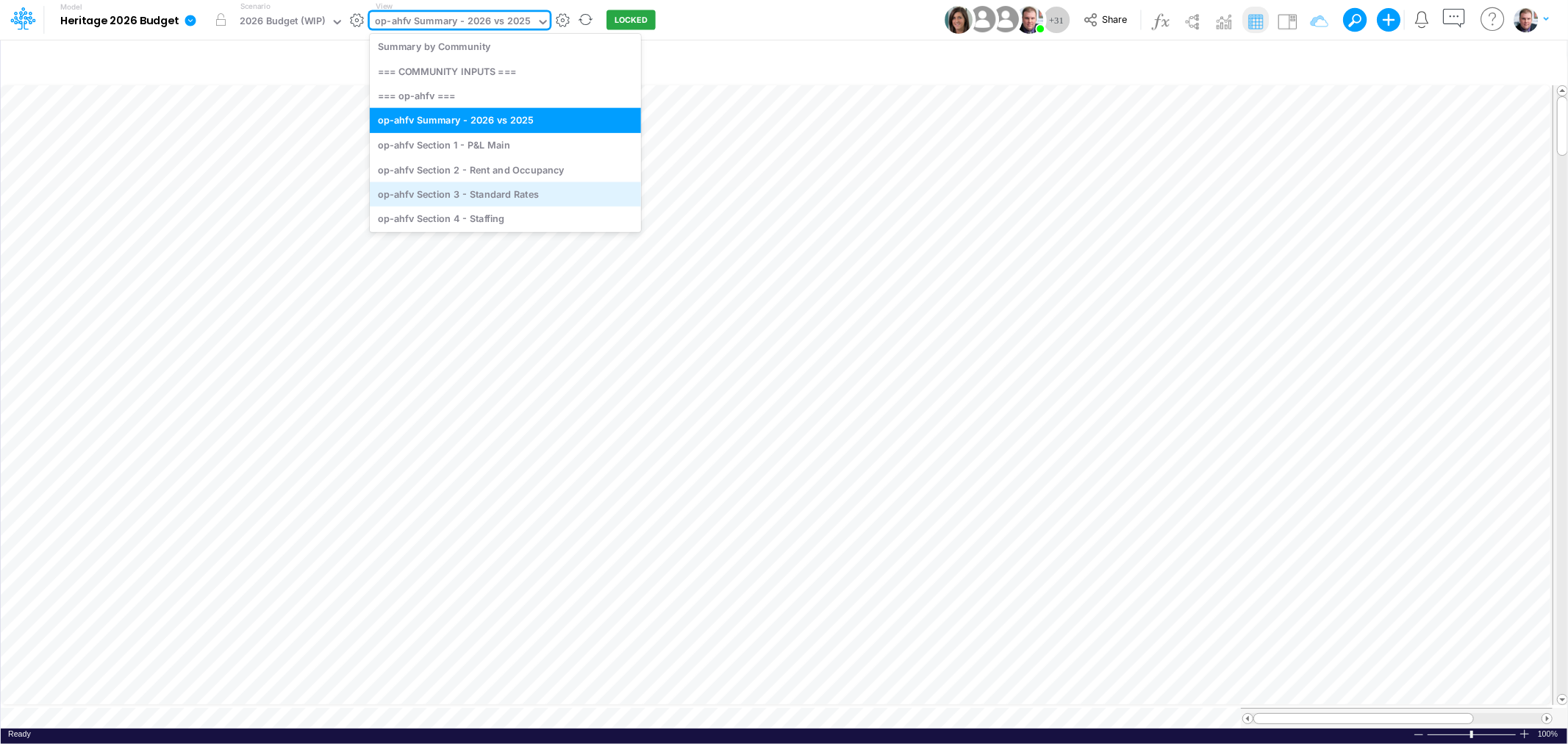
scroll to position [82, 0]
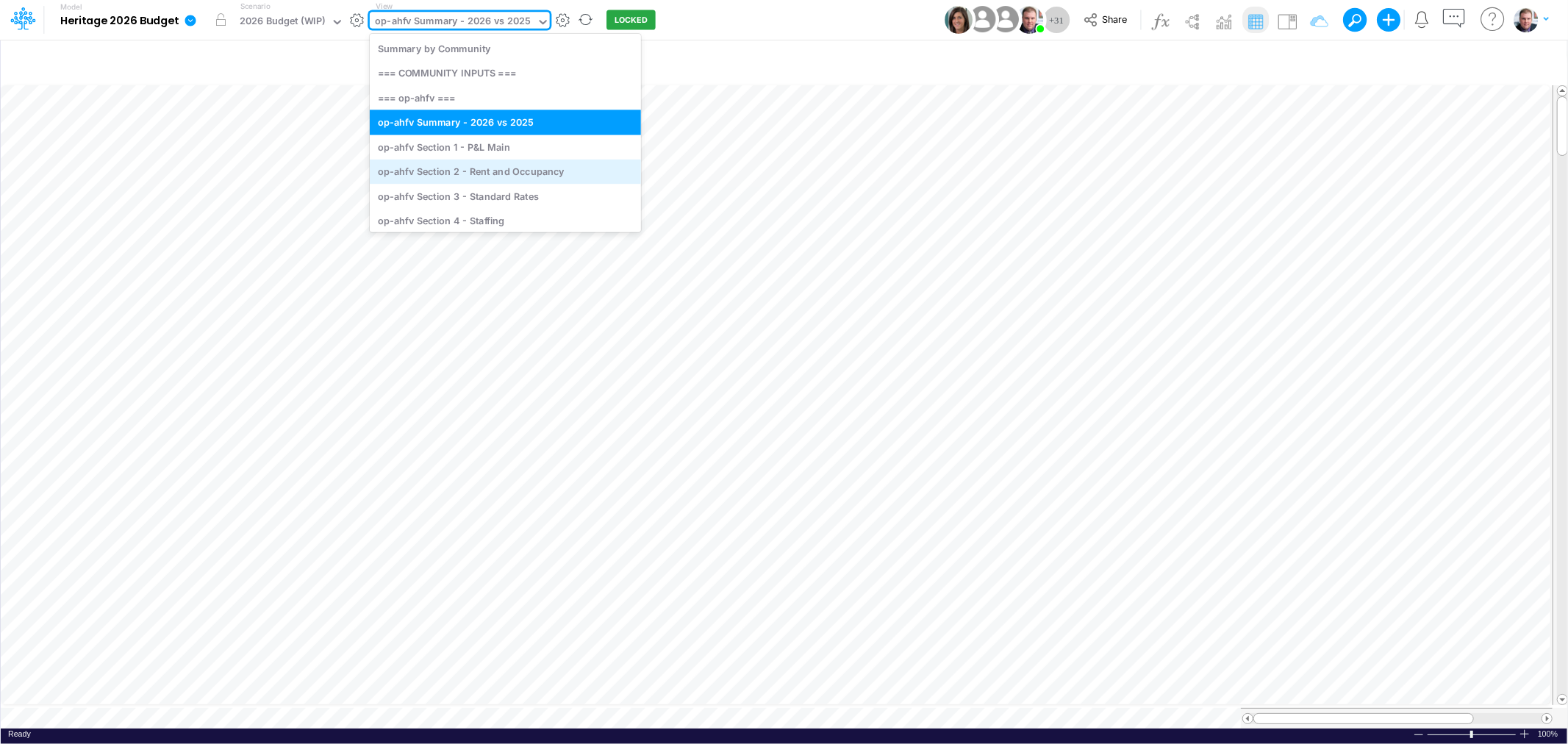
click at [498, 164] on div "op-ahfv Section 2 - Rent and Occupancy" at bounding box center [505, 171] width 271 height 25
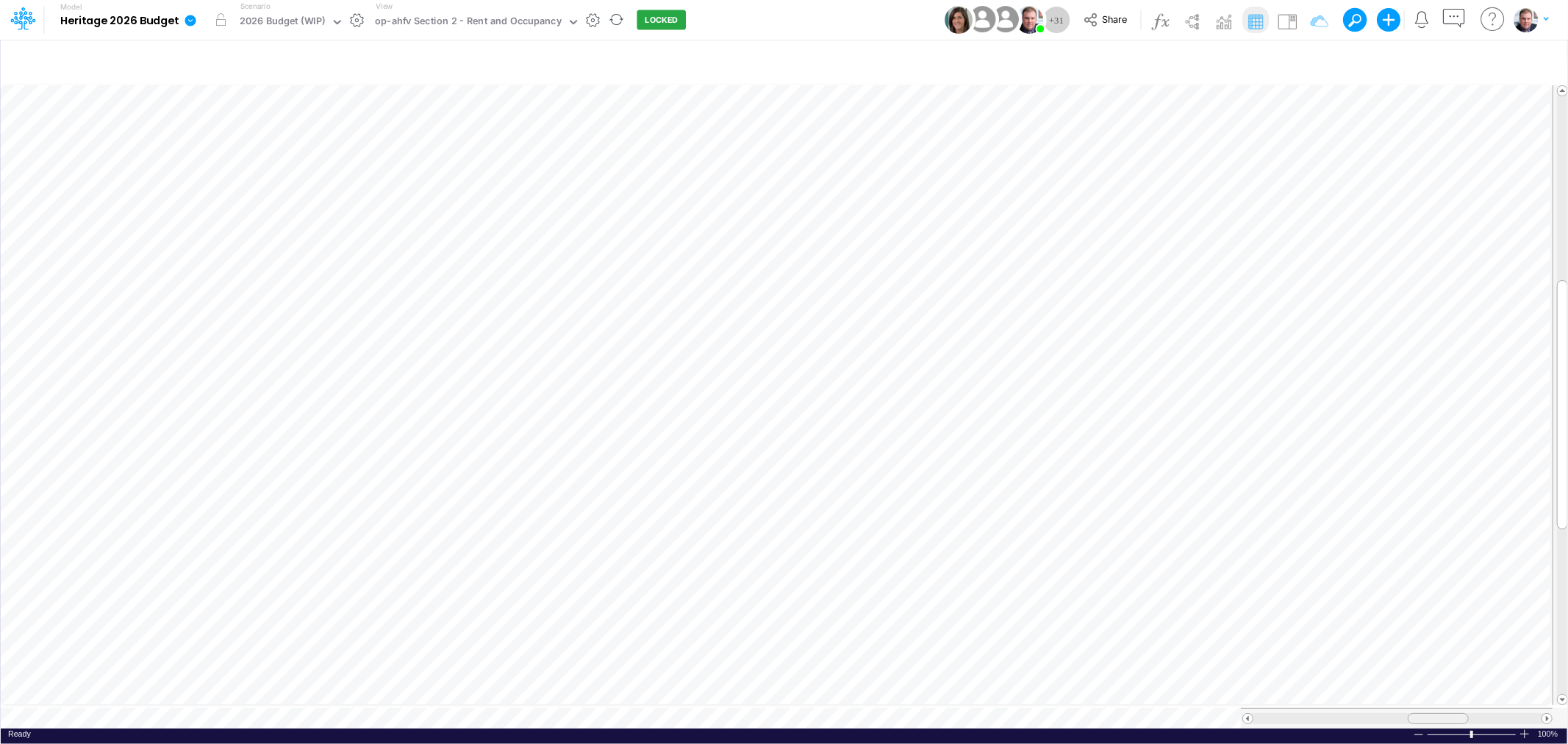
drag, startPoint x: 1435, startPoint y: 712, endPoint x: 1456, endPoint y: 710, distance: 21.1
click at [1456, 713] on div at bounding box center [1438, 719] width 61 height 11
drag, startPoint x: 1468, startPoint y: 709, endPoint x: 1429, endPoint y: 709, distance: 39.0
click at [1429, 714] on span at bounding box center [1429, 719] width 10 height 10
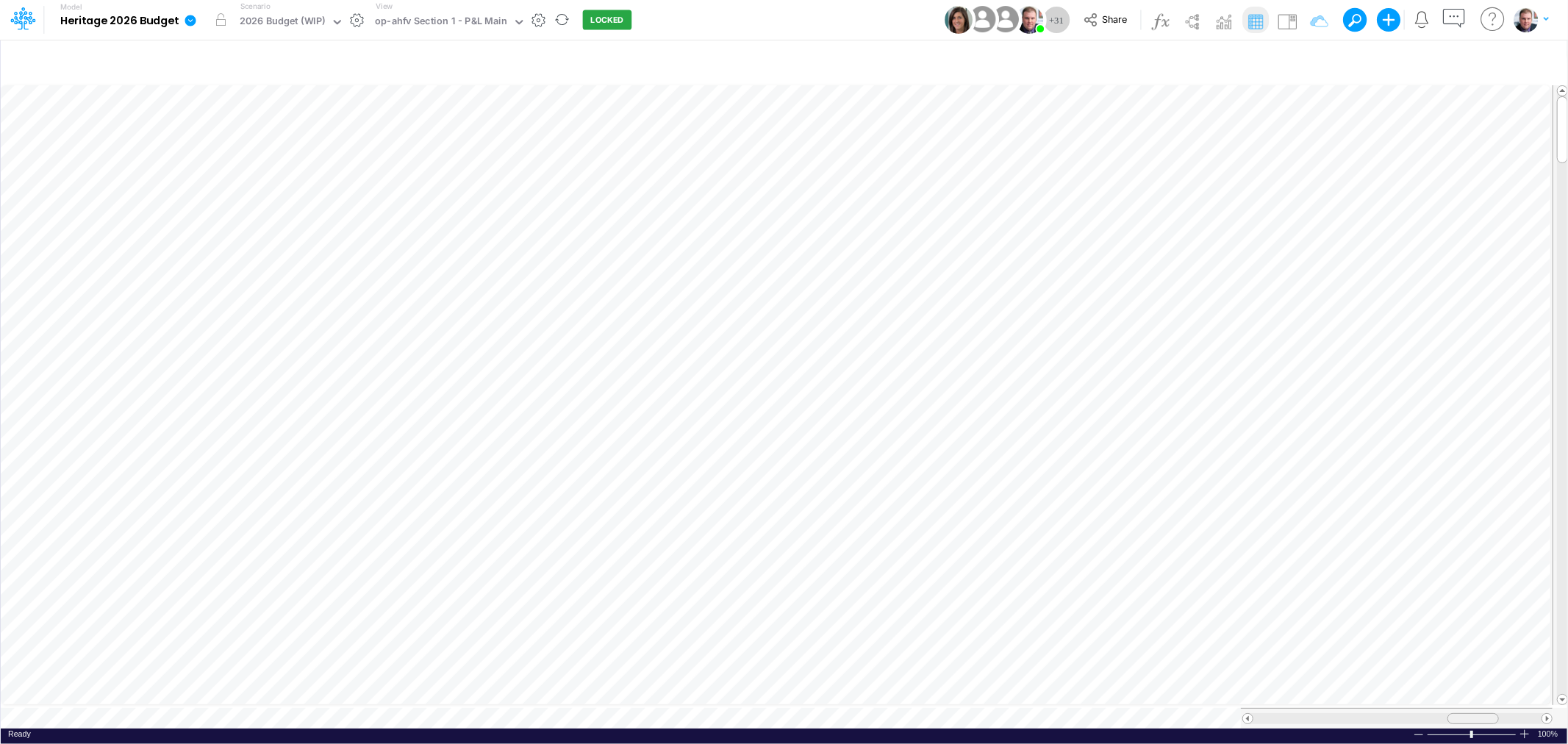
drag, startPoint x: 1414, startPoint y: 715, endPoint x: 1459, endPoint y: 713, distance: 45.0
click at [1459, 713] on div at bounding box center [1473, 719] width 52 height 11
click at [1229, 709] on tr at bounding box center [776, 719] width 1552 height 21
drag, startPoint x: 1282, startPoint y: 708, endPoint x: 1243, endPoint y: 707, distance: 39.0
click at [1243, 713] on div at bounding box center [1397, 719] width 310 height 11
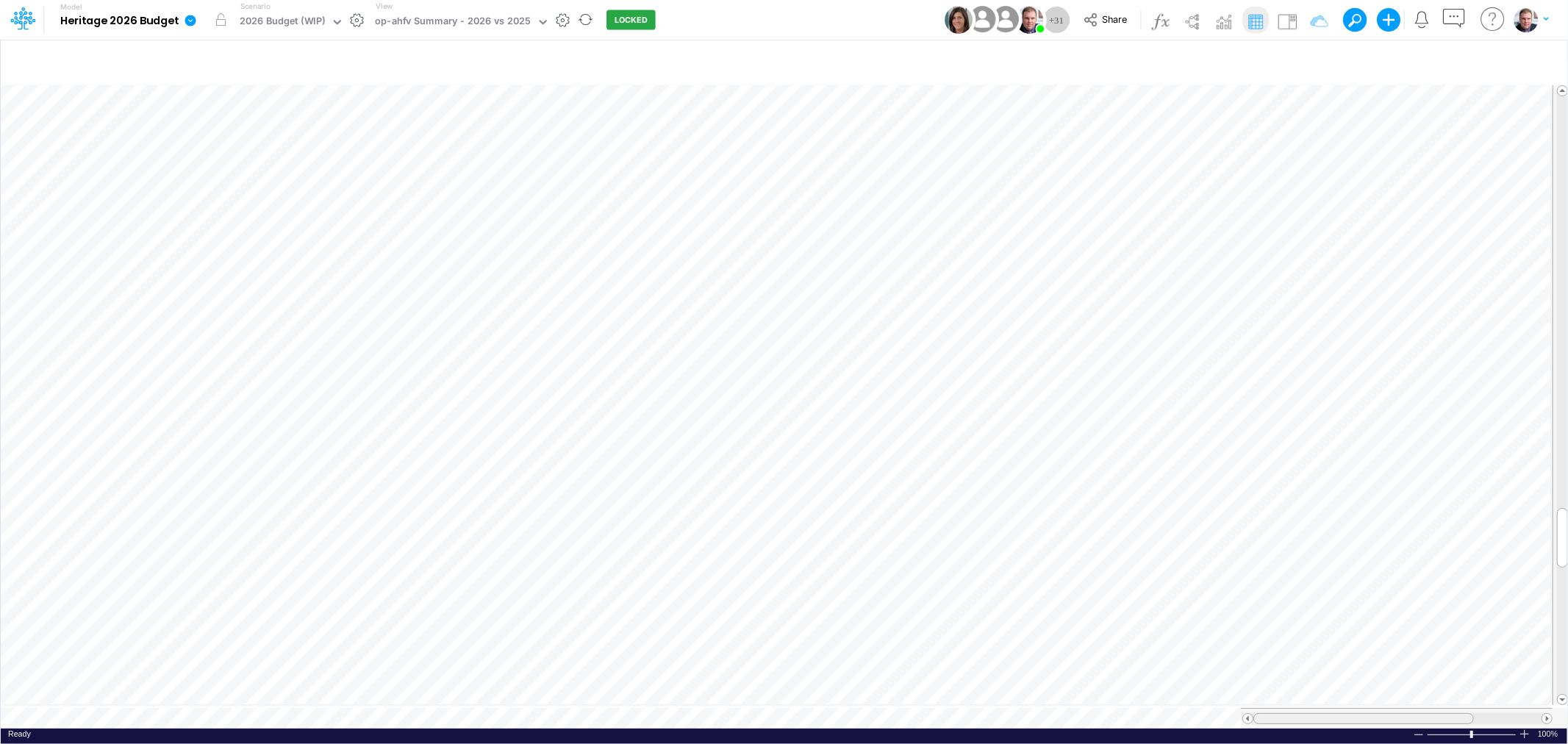
drag, startPoint x: 1342, startPoint y: 708, endPoint x: 1270, endPoint y: 701, distance: 72.3
click at [1280, 709] on div at bounding box center [1396, 719] width 312 height 21
click at [1451, 699] on table at bounding box center [784, 406] width 1568 height 647
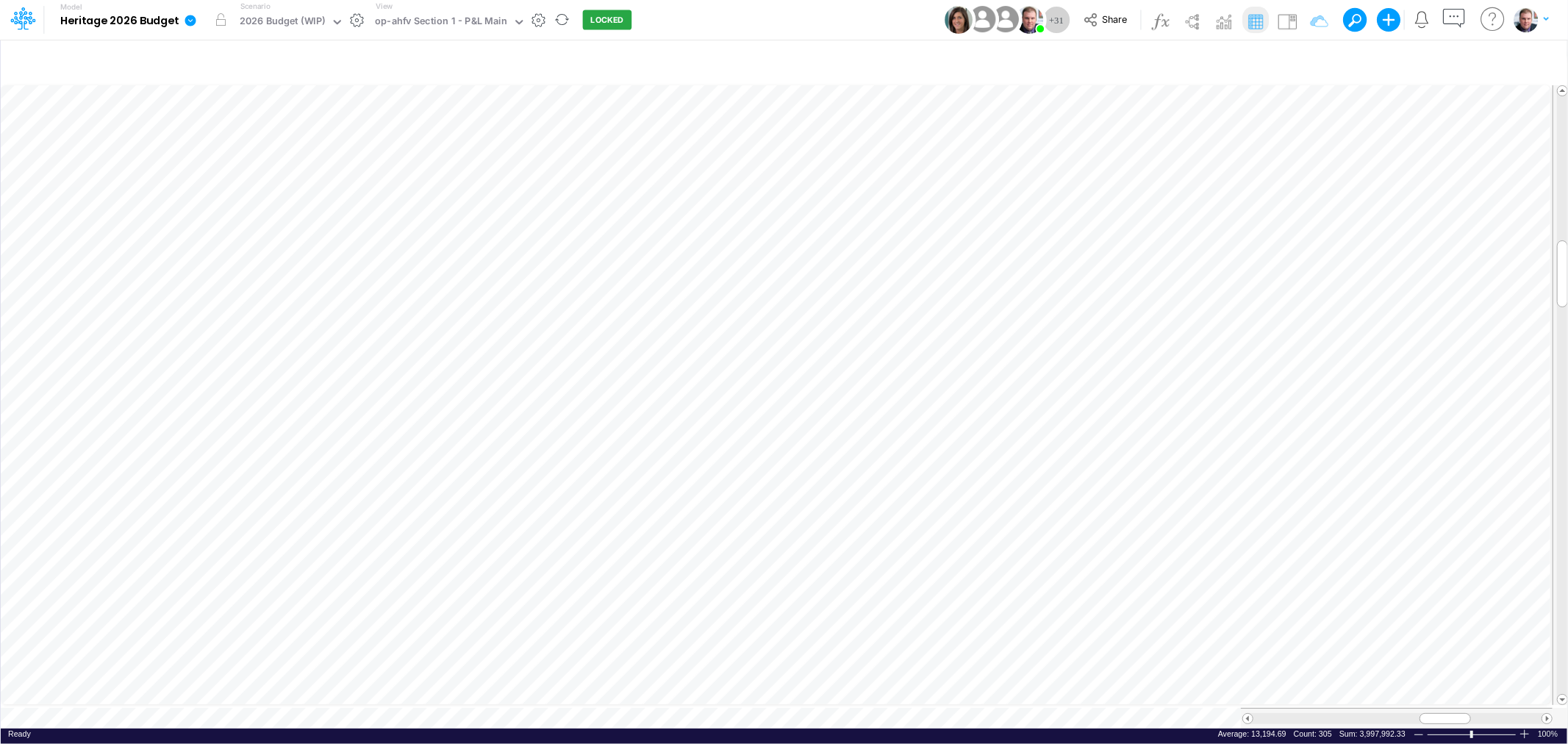
scroll to position [0, 1]
drag, startPoint x: 1419, startPoint y: 711, endPoint x: 1340, endPoint y: 707, distance: 79.1
click at [1340, 713] on div at bounding box center [1363, 719] width 221 height 11
drag, startPoint x: 1392, startPoint y: 710, endPoint x: 1363, endPoint y: 709, distance: 29.0
click at [1366, 713] on div at bounding box center [1363, 719] width 221 height 11
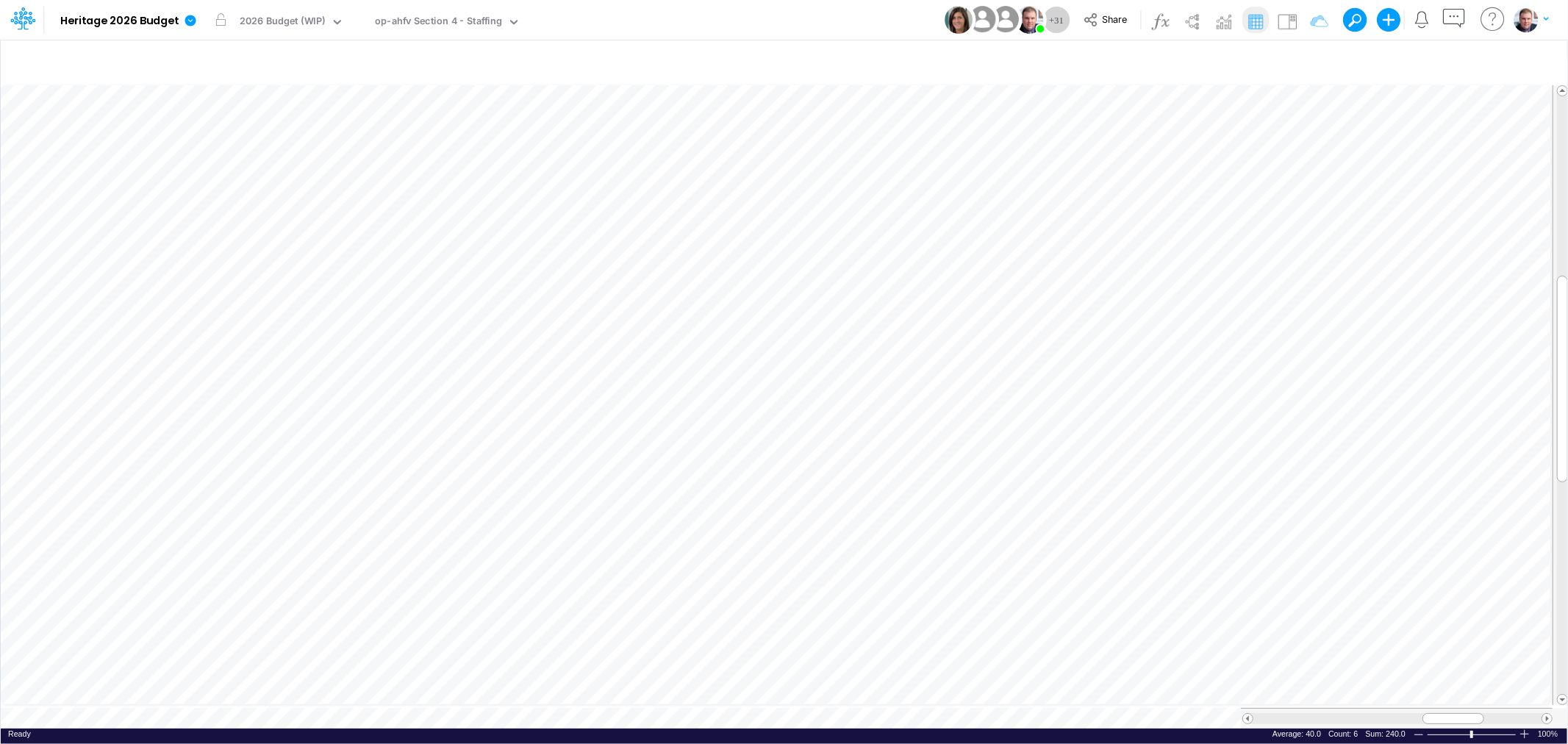
scroll to position [0, 1]
drag, startPoint x: 1450, startPoint y: 707, endPoint x: 1385, endPoint y: 709, distance: 65.0
click at [1409, 714] on span at bounding box center [1413, 719] width 10 height 10
click at [1530, 581] on tr at bounding box center [784, 396] width 1568 height 626
click at [1560, 588] on div at bounding box center [1563, 586] width 11 height 60
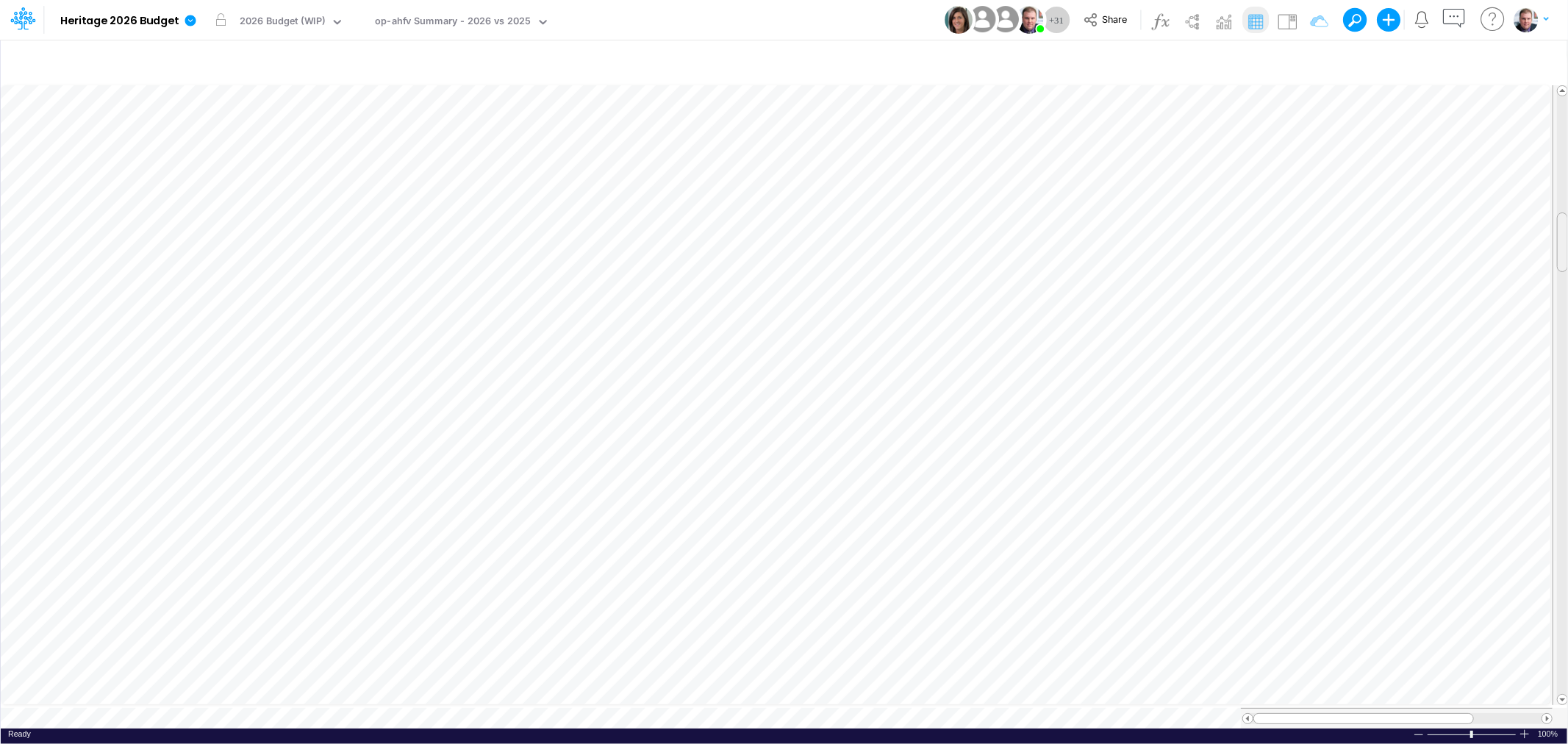
click at [1520, 244] on tr at bounding box center [784, 396] width 1568 height 626
click at [452, 25] on div "op-ahfv Section 4 - Staffing" at bounding box center [438, 22] width 127 height 17
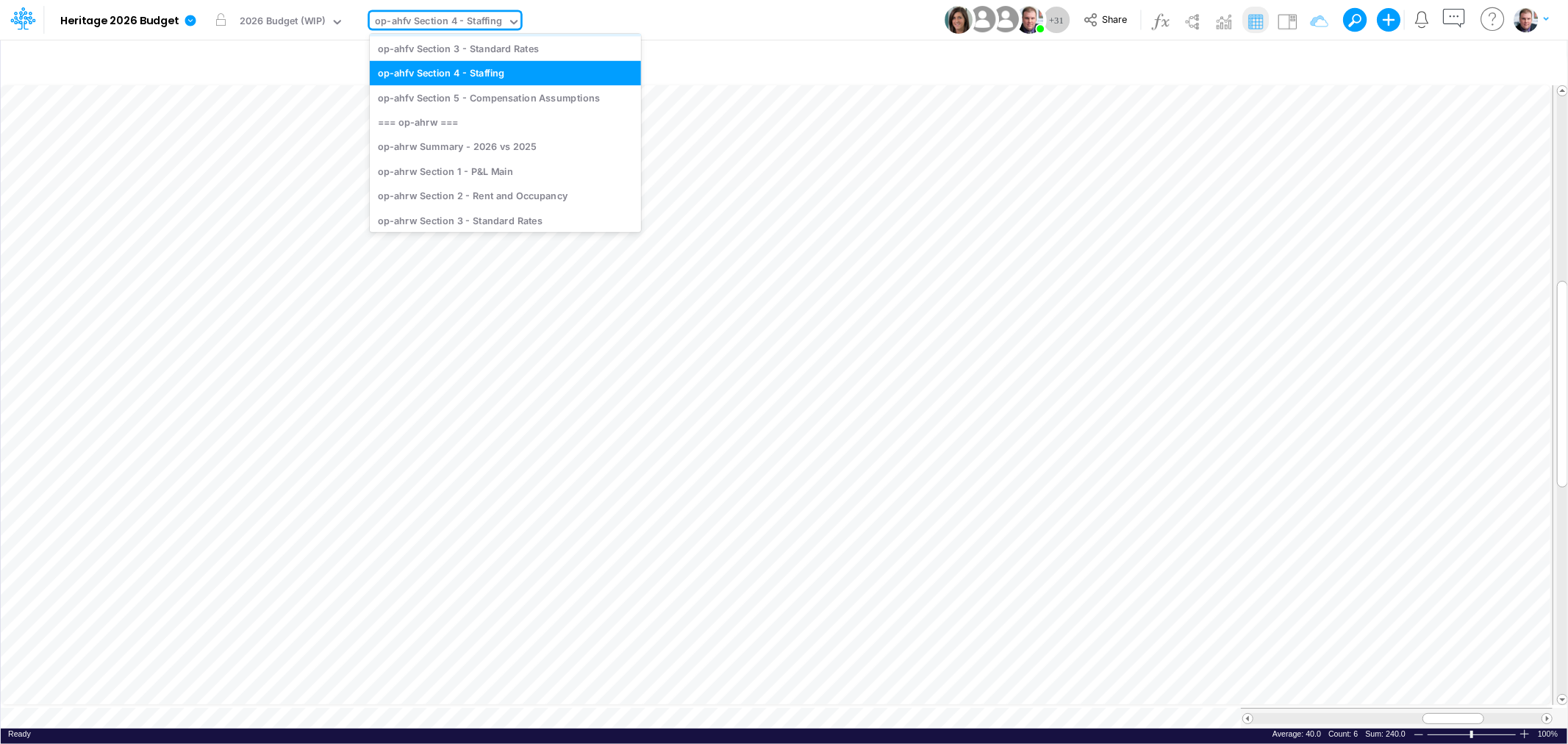
scroll to position [255, 0]
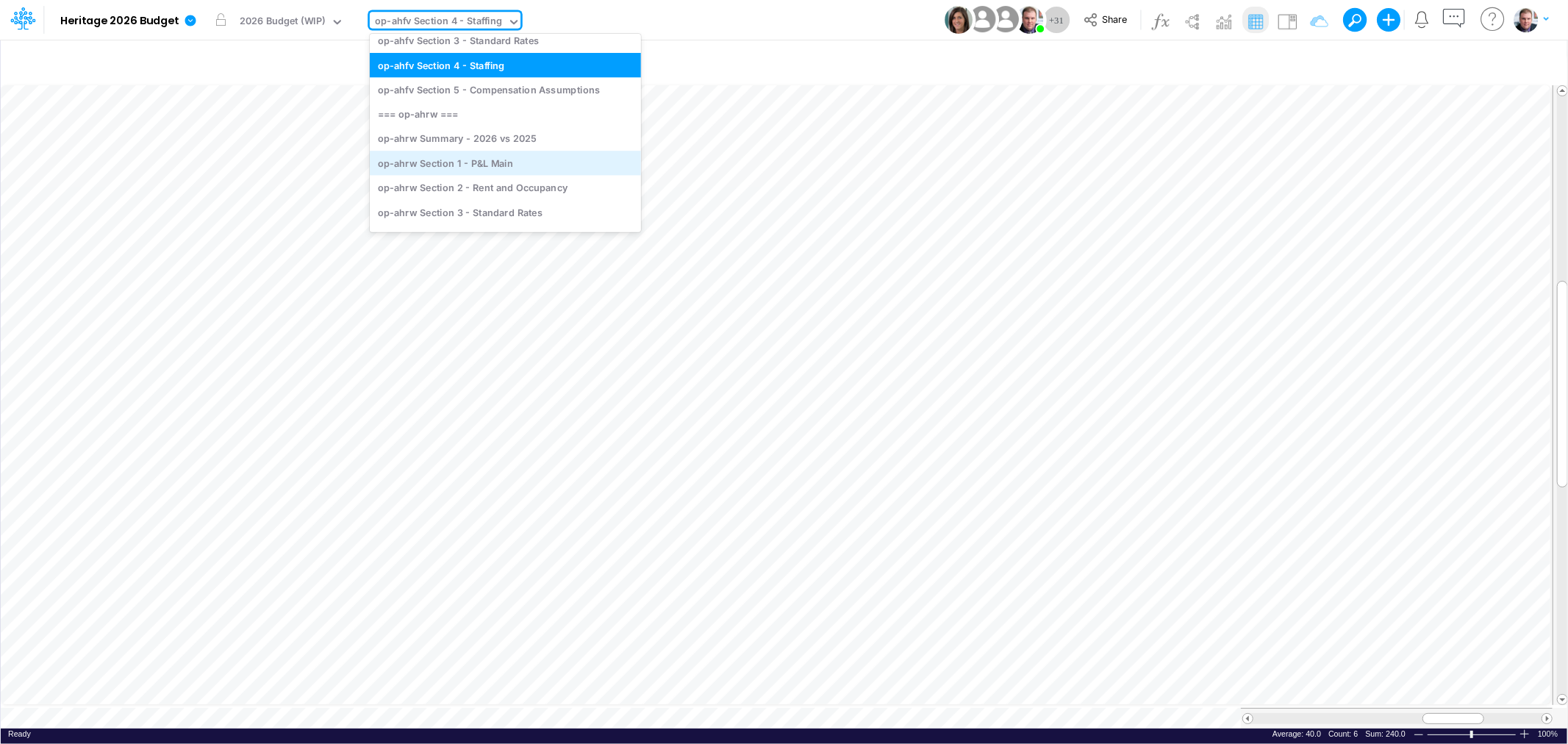
click at [478, 166] on div "op-ahrw Section 1 - P&L Main" at bounding box center [505, 163] width 271 height 25
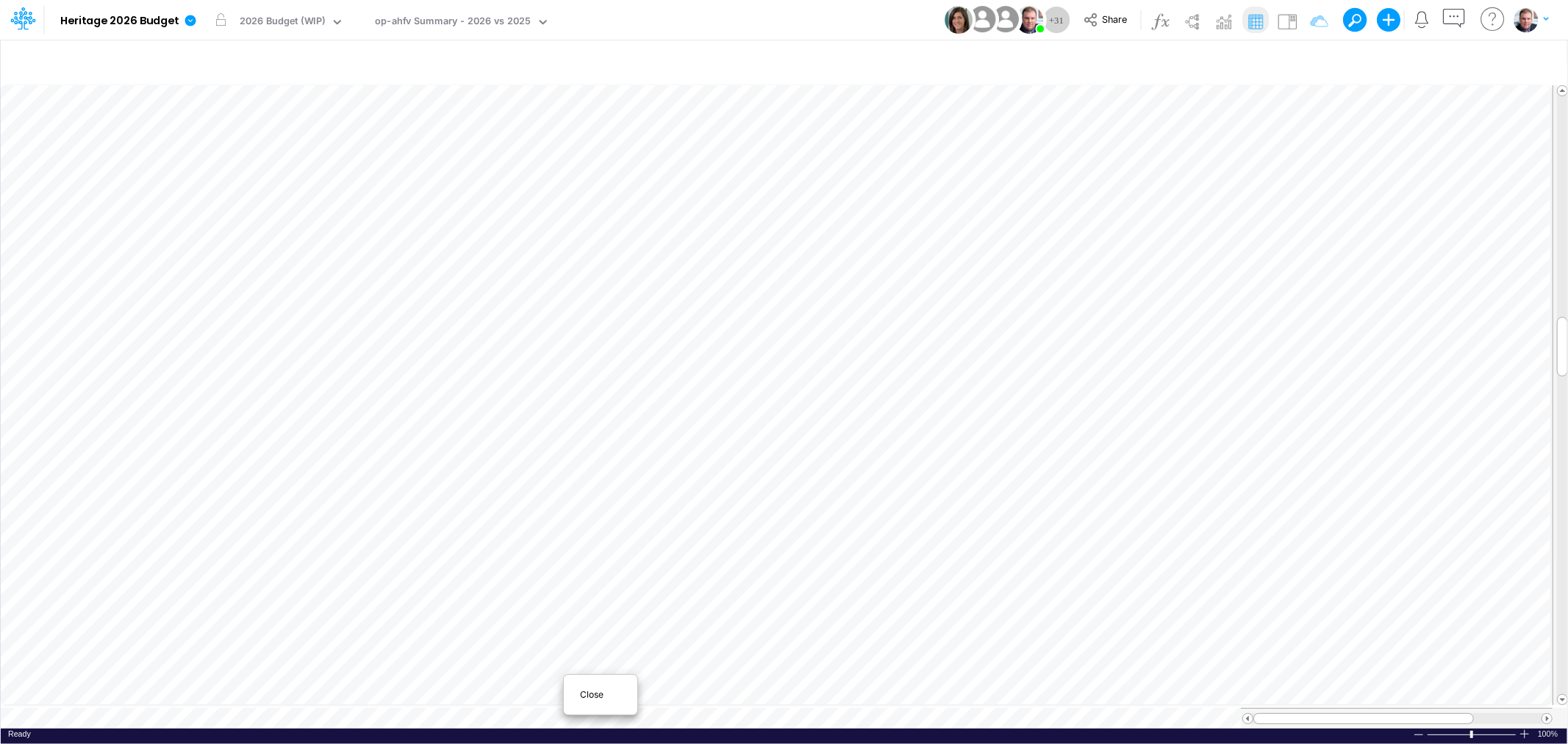
click at [583, 689] on span "Close" at bounding box center [600, 695] width 40 height 14
click at [507, 694] on span "Close" at bounding box center [521, 699] width 40 height 14
click at [662, 687] on span "Close" at bounding box center [672, 693] width 40 height 14
click at [515, 697] on span "Close" at bounding box center [534, 693] width 40 height 14
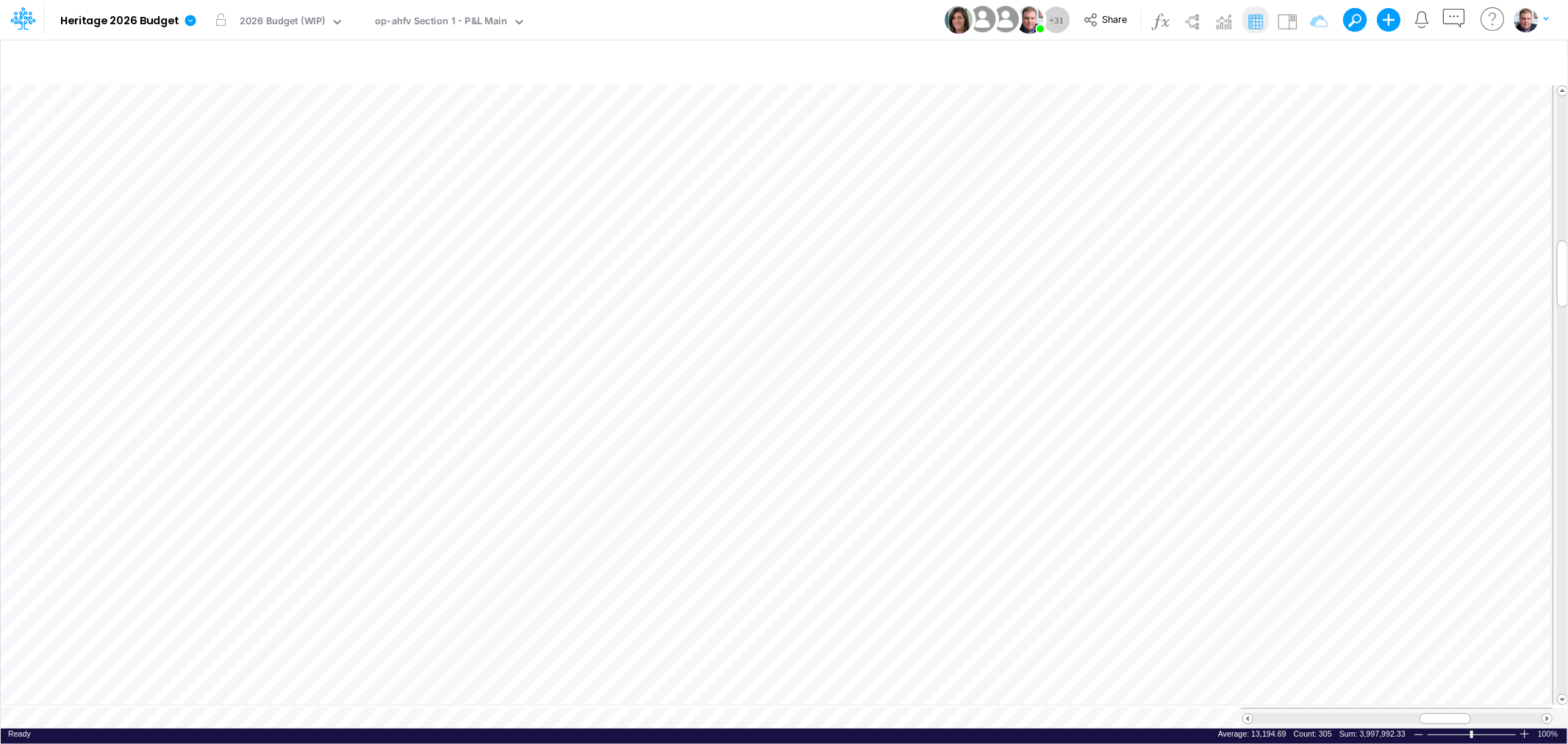
scroll to position [0, 1]
click at [354, 698] on span "Close" at bounding box center [371, 697] width 40 height 14
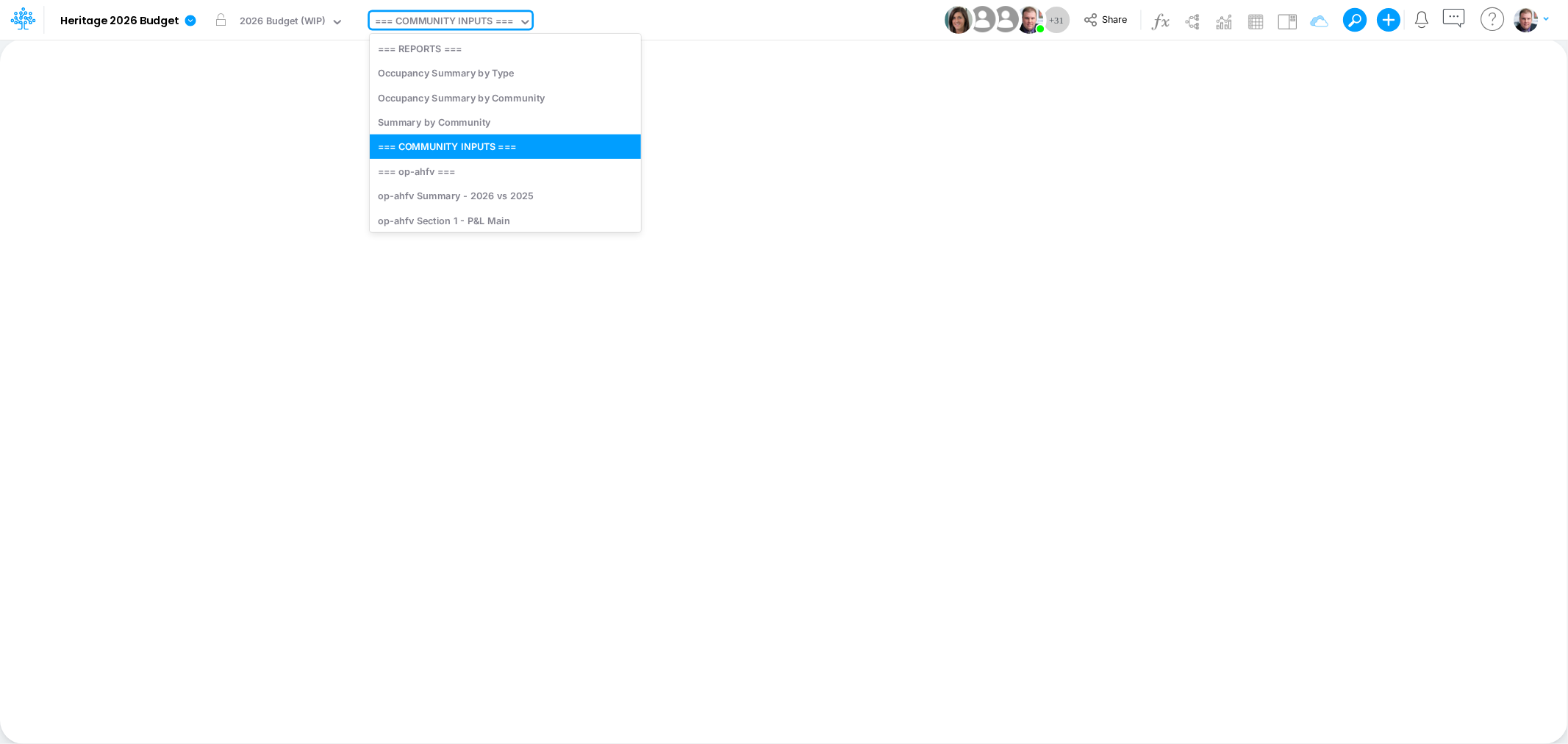
click at [403, 26] on div "=== COMMUNITY INPUTS ===" at bounding box center [444, 22] width 138 height 17
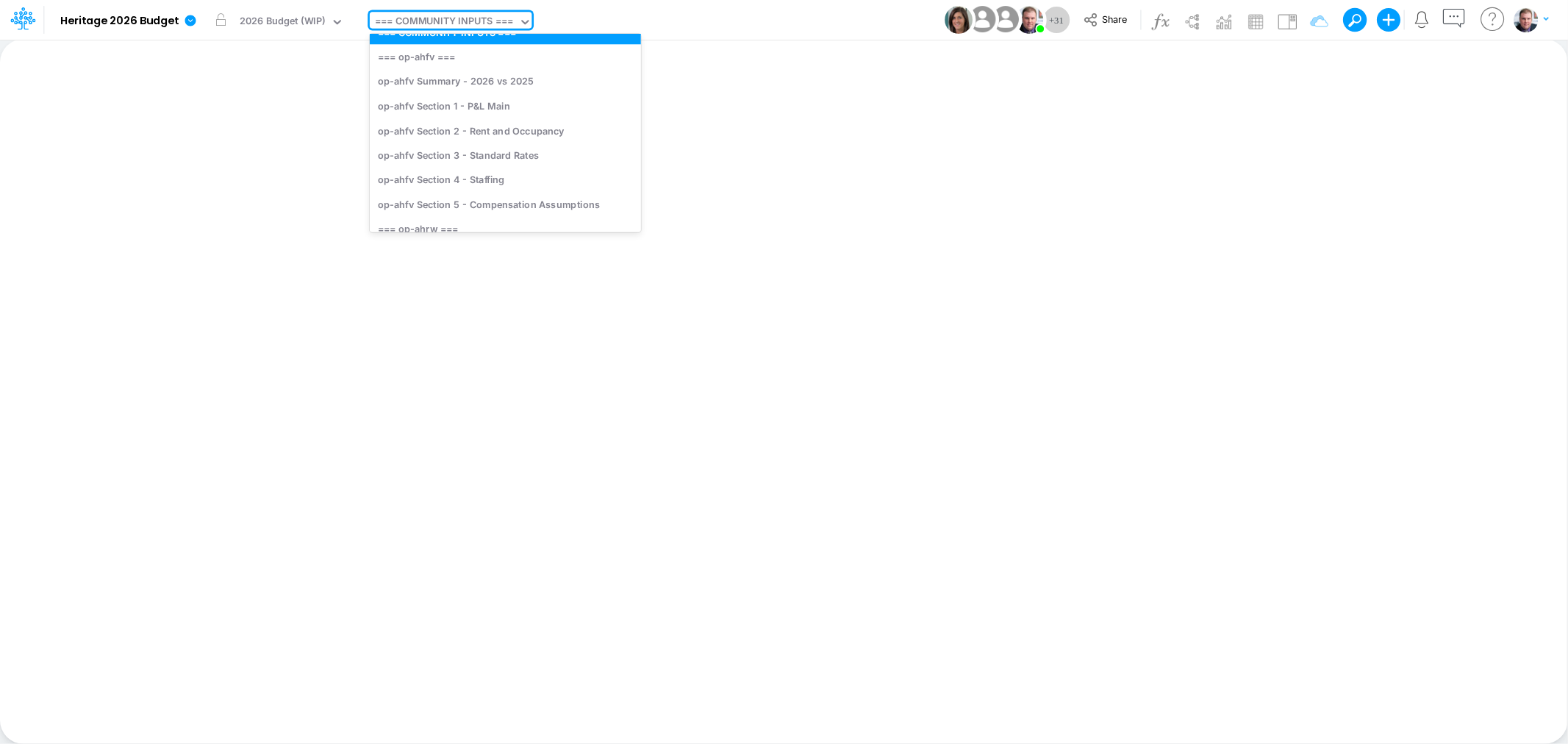
scroll to position [164, 0]
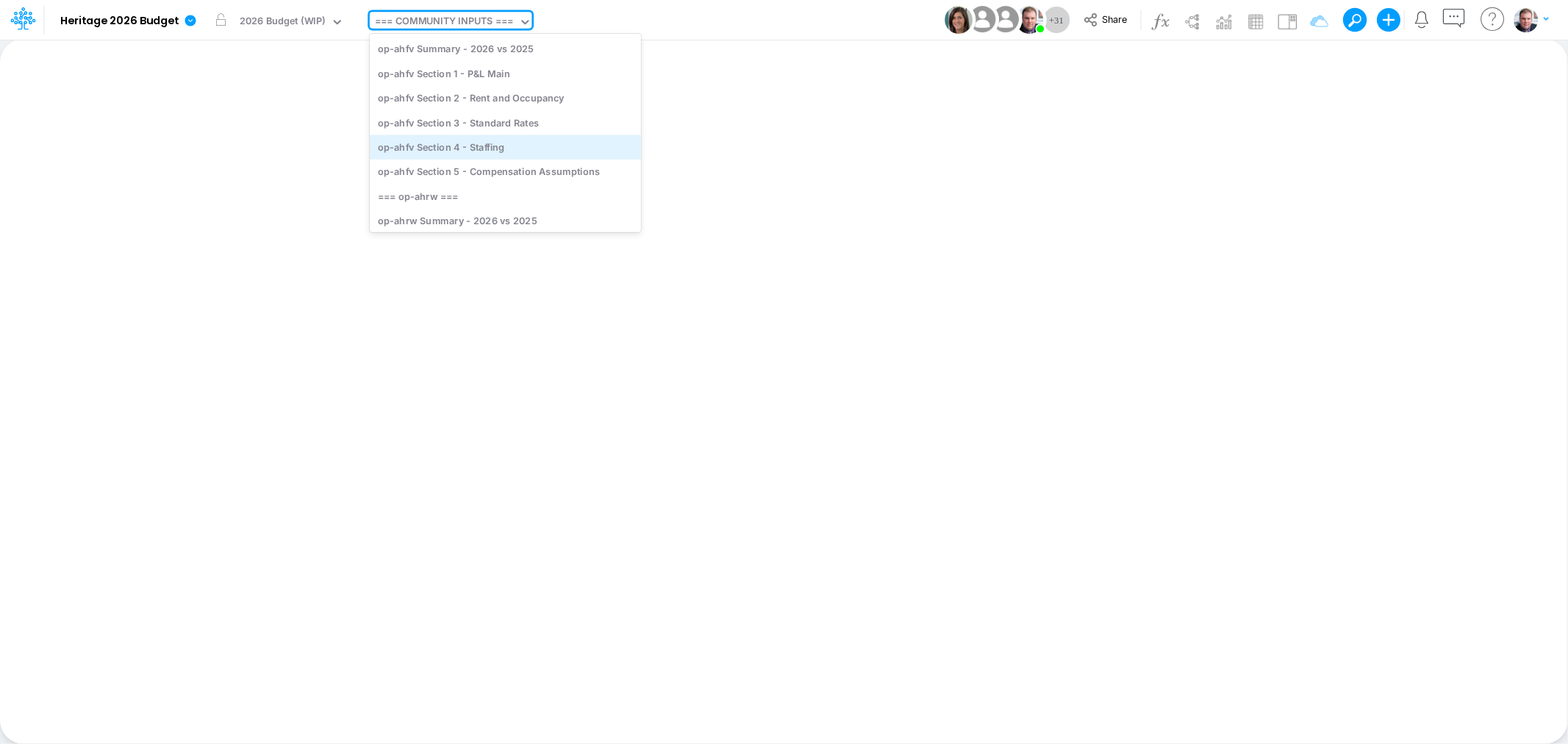
click at [501, 144] on div "op-ahfv Section 4 - Staffing" at bounding box center [505, 146] width 271 height 25
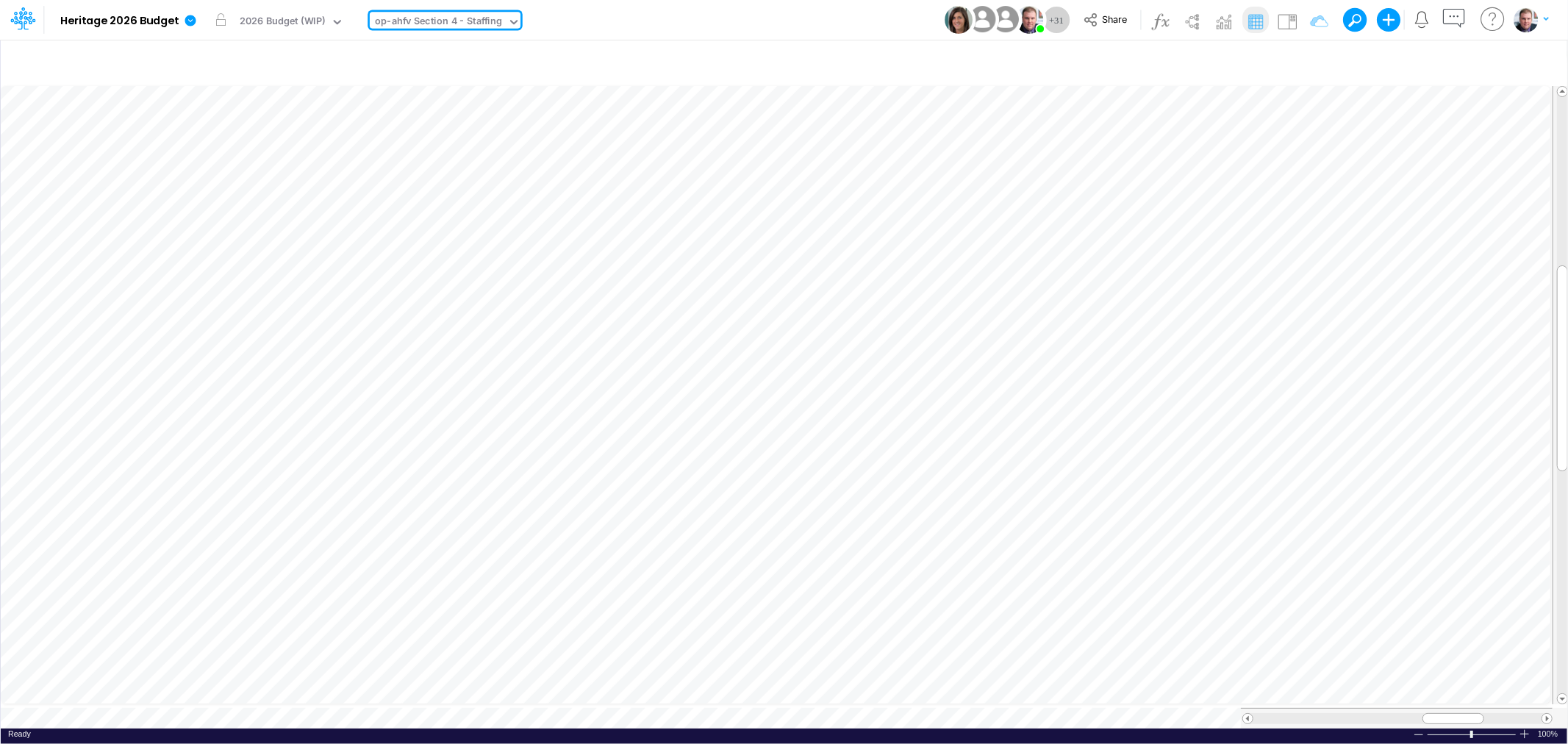
click at [467, 18] on div "op-ahfv Section 4 - Staffing" at bounding box center [438, 22] width 127 height 17
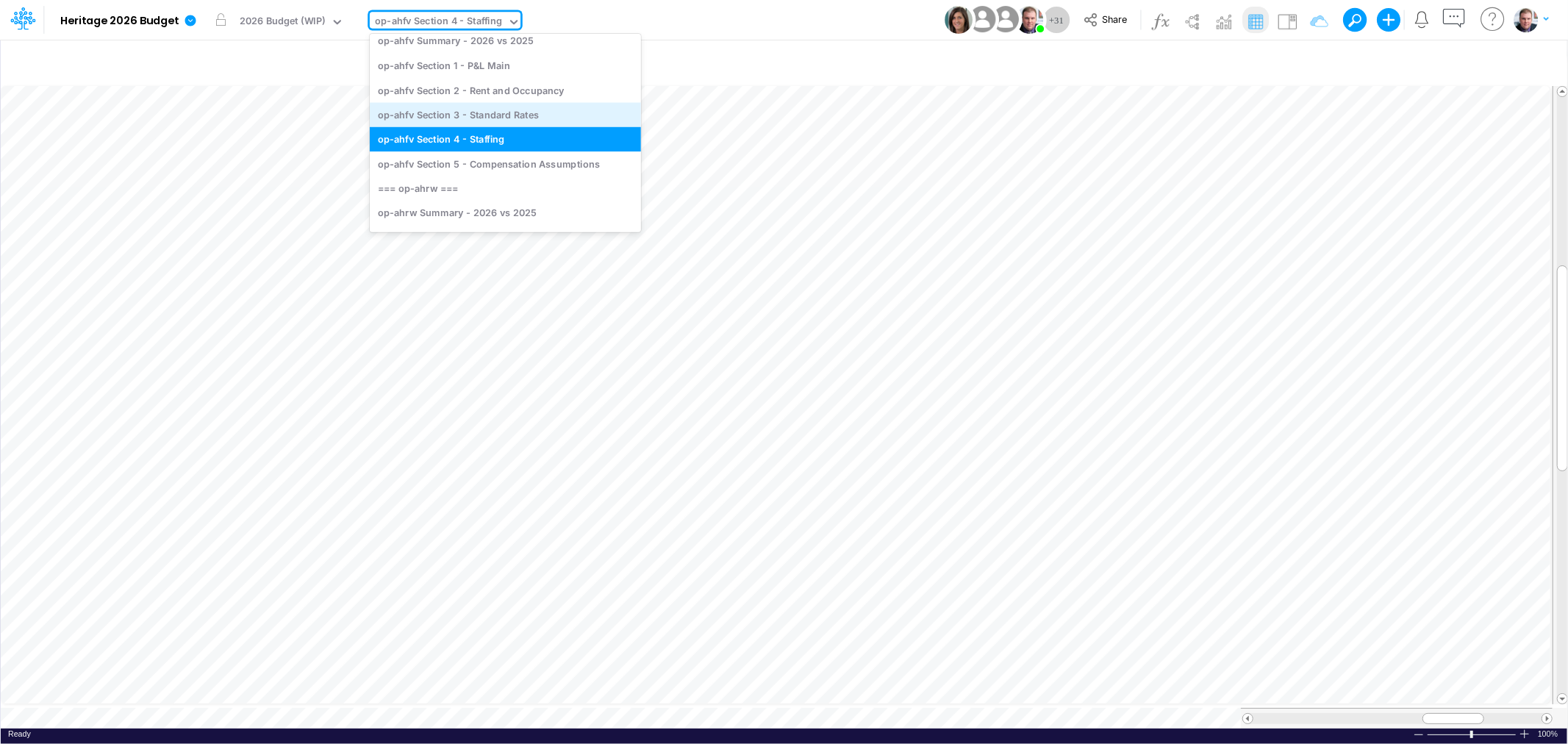
scroll to position [173, 0]
click at [498, 110] on div "op-ahfv Section 3 - Standard Rates" at bounding box center [505, 114] width 271 height 25
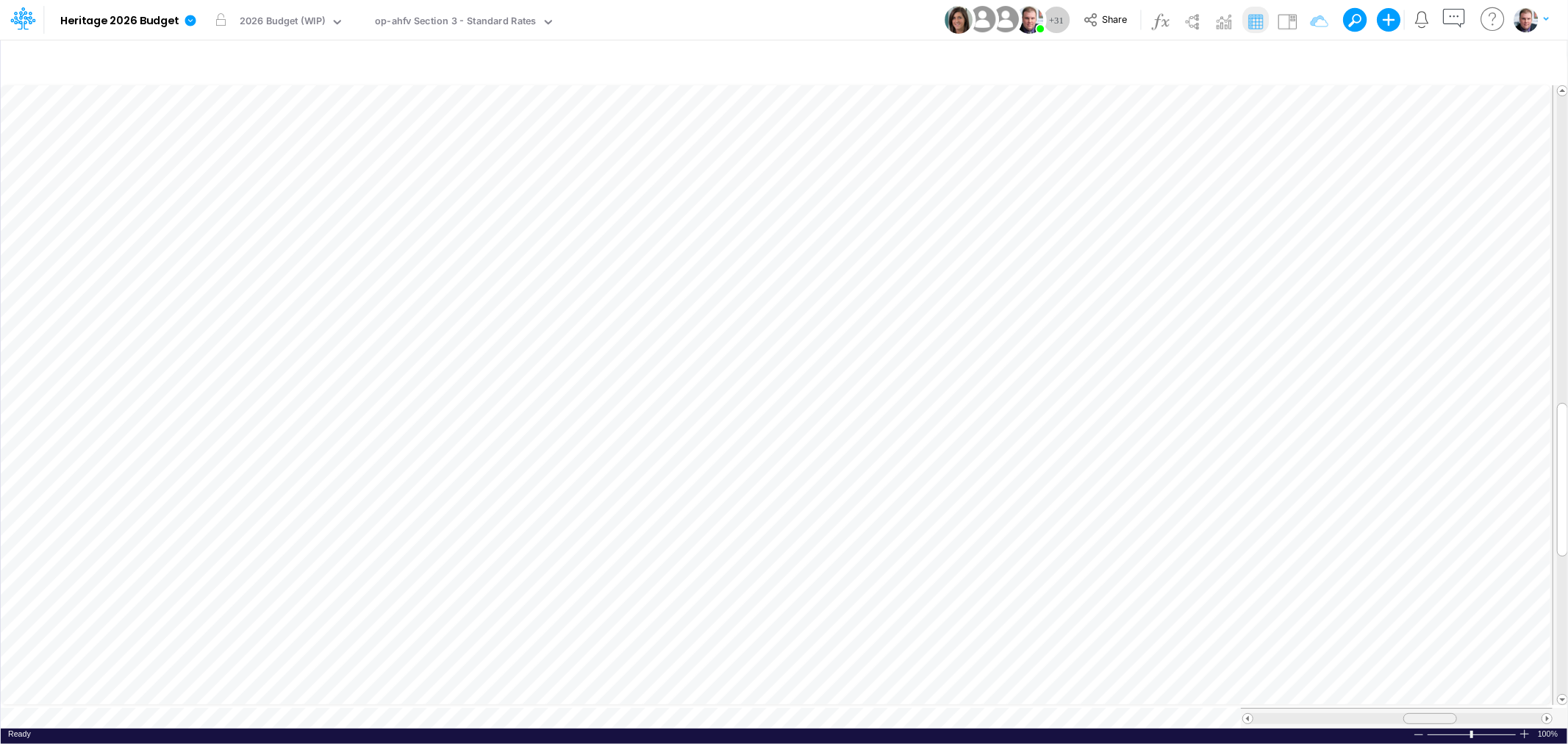
drag, startPoint x: 1417, startPoint y: 711, endPoint x: 1429, endPoint y: 711, distance: 12.0
click at [1429, 714] on span at bounding box center [1430, 719] width 10 height 10
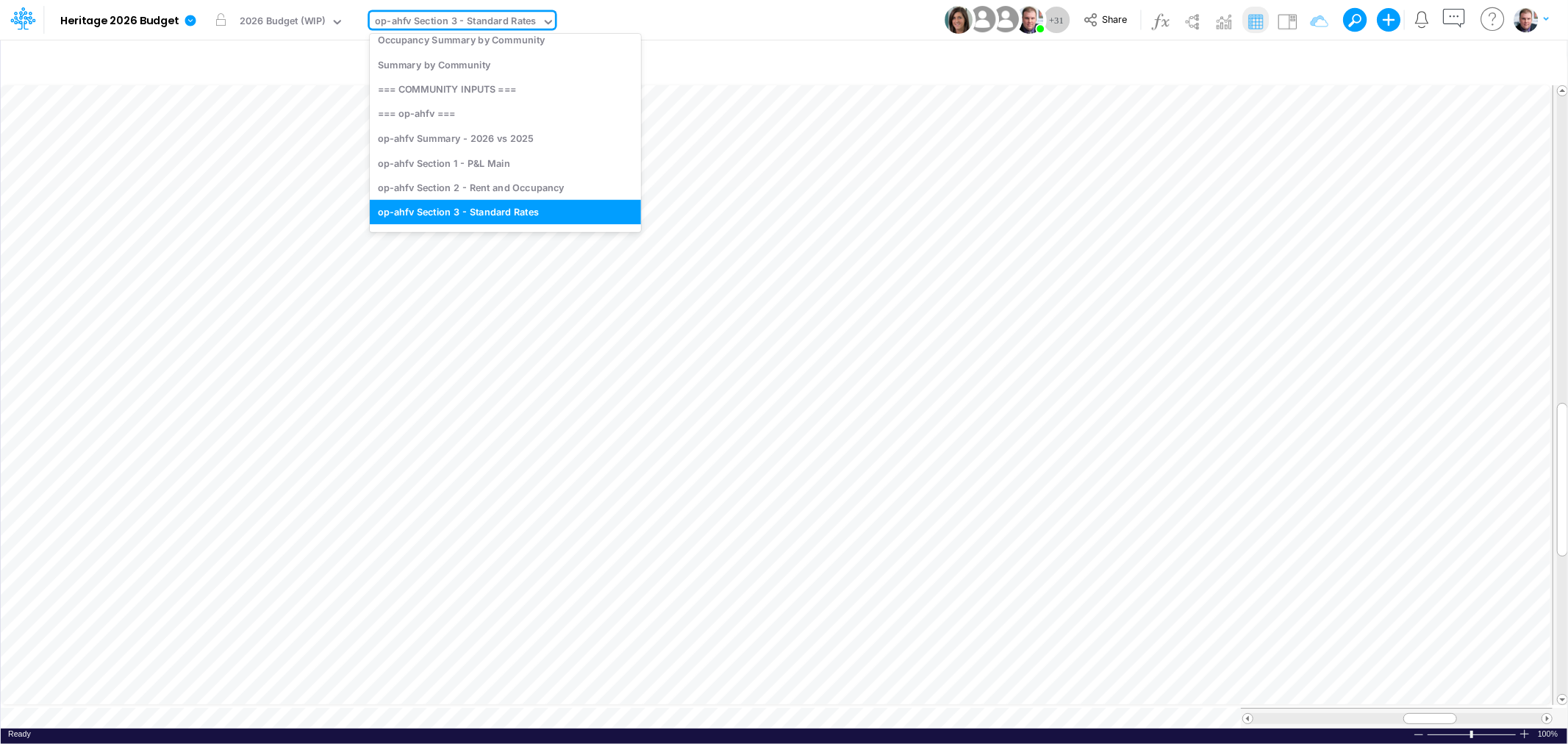
click at [485, 24] on div "op-ahfv Section 3 - Standard Rates" at bounding box center [455, 22] width 162 height 17
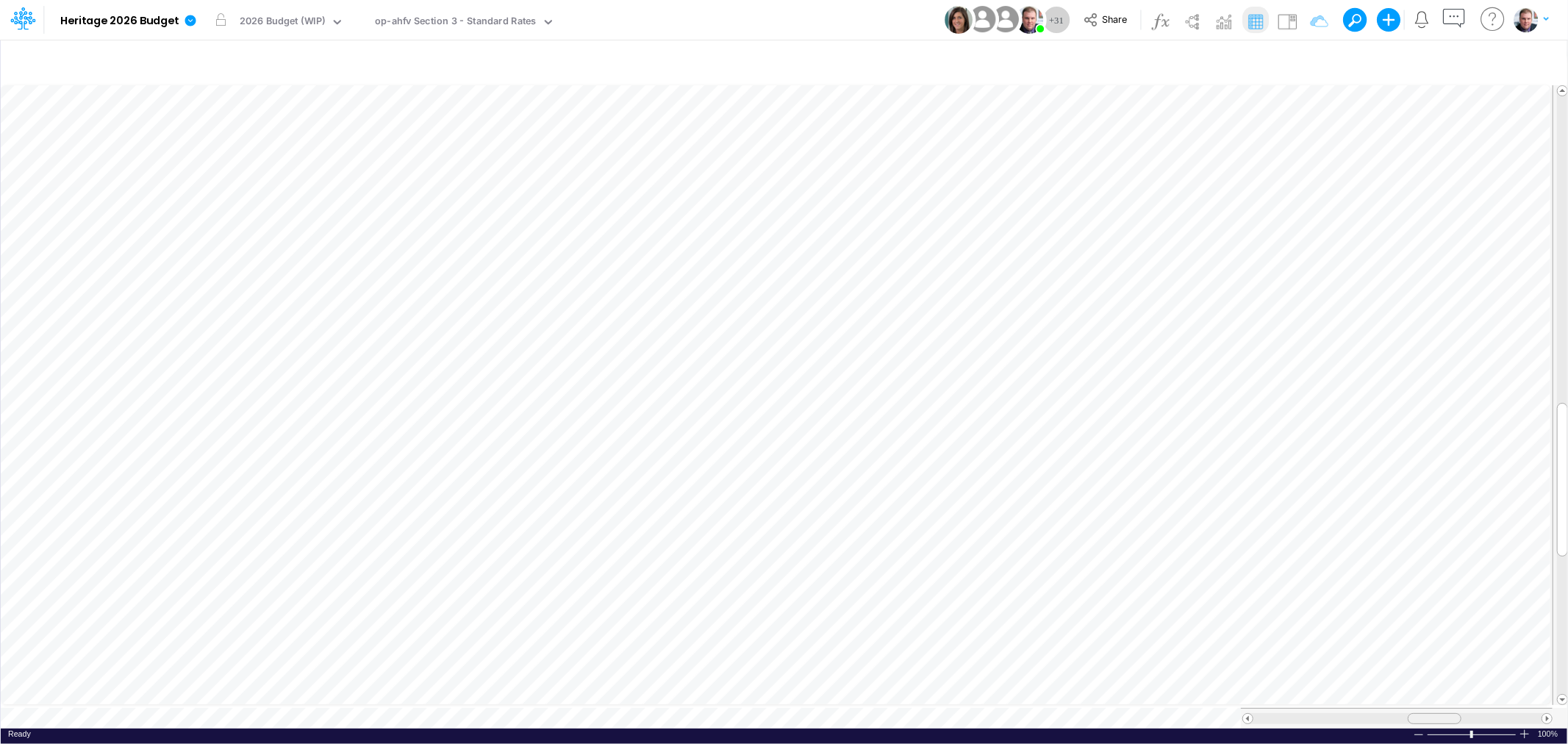
click at [1433, 714] on span at bounding box center [1434, 719] width 10 height 10
click at [466, 20] on div "op-ahfv Section 3 - Standard Rates" at bounding box center [455, 22] width 162 height 17
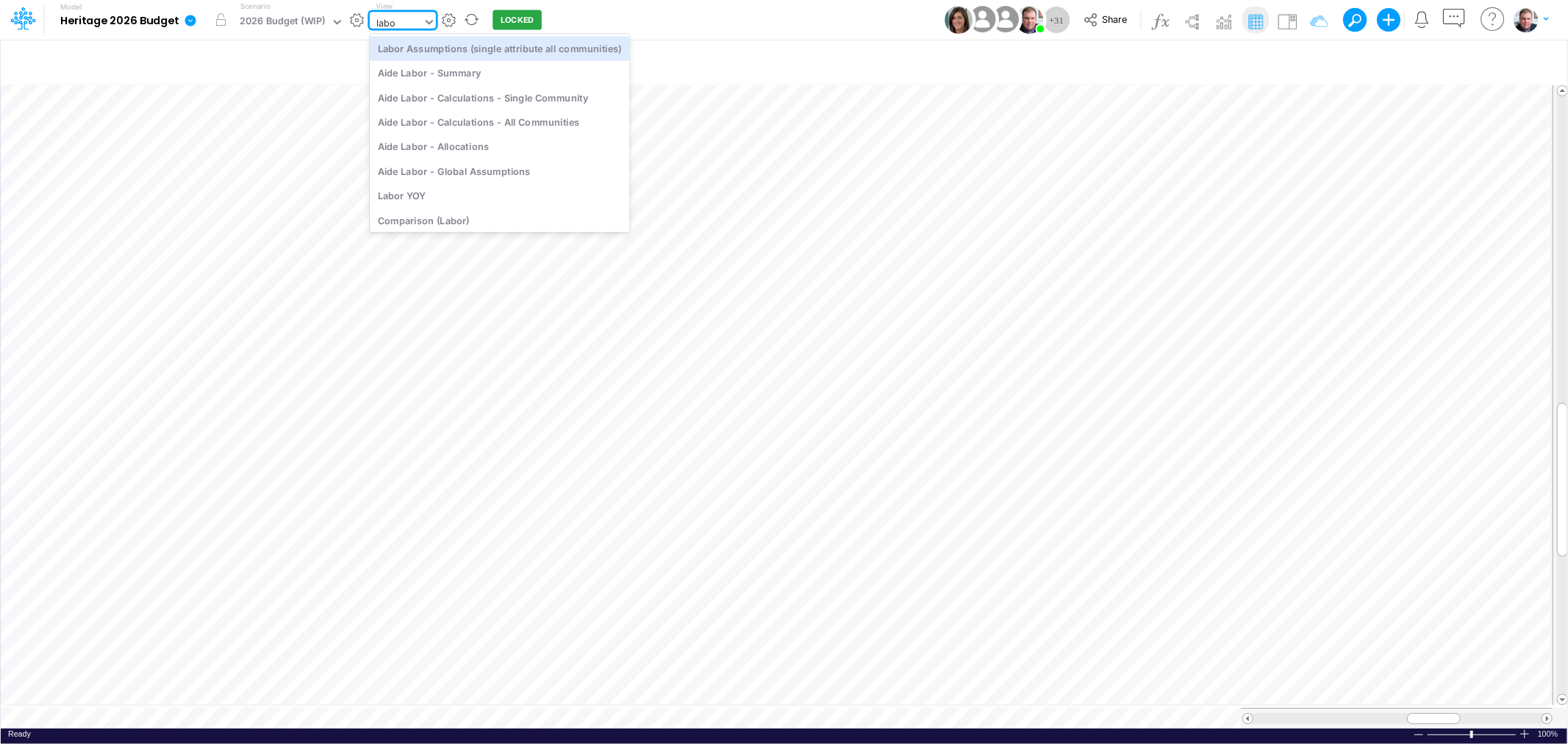
type input "labor"
click at [520, 98] on div "Aide Labor - Calculations - Single Community" at bounding box center [500, 97] width 260 height 25
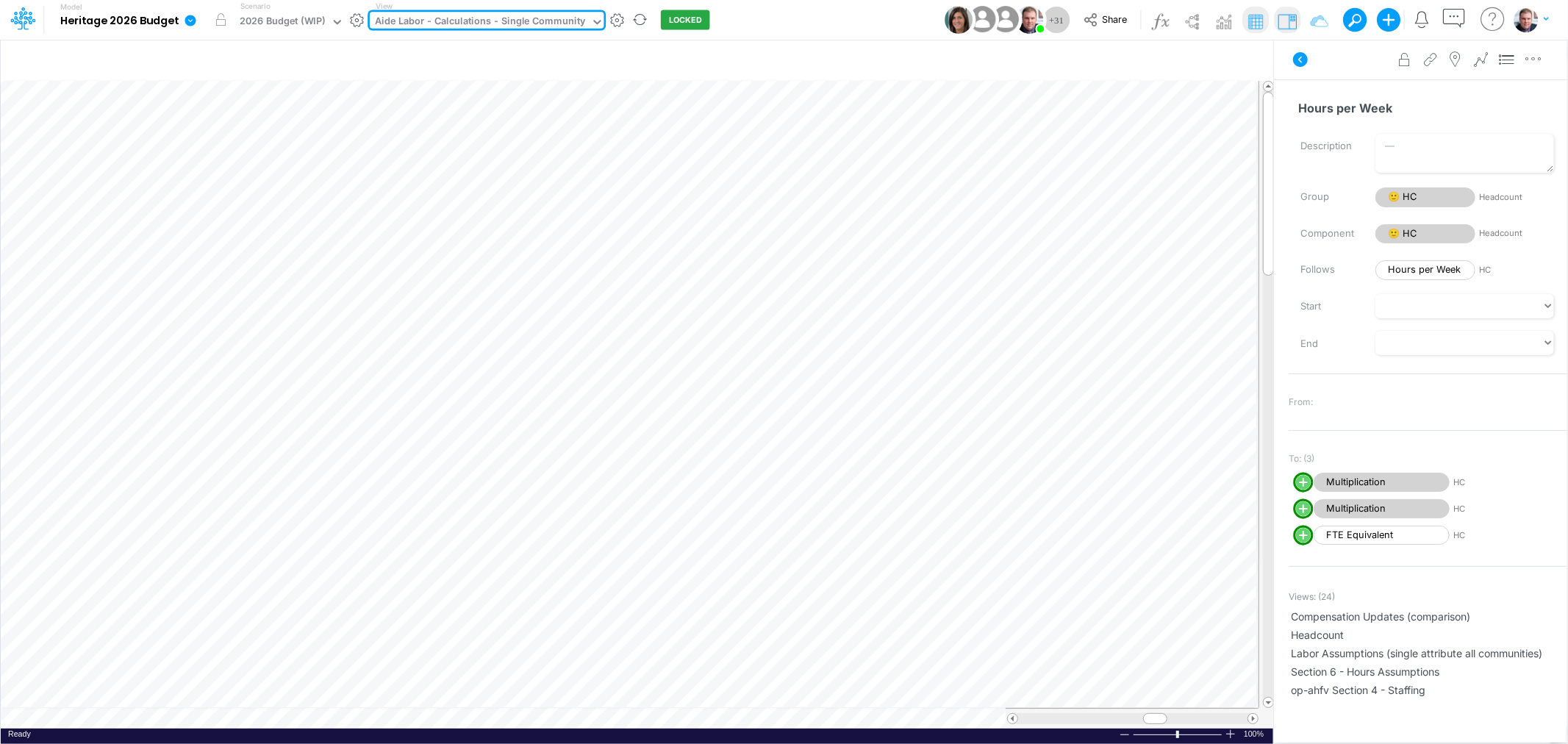
click at [476, 25] on div "Aide Labor - Calculations - Single Community" at bounding box center [479, 22] width 210 height 17
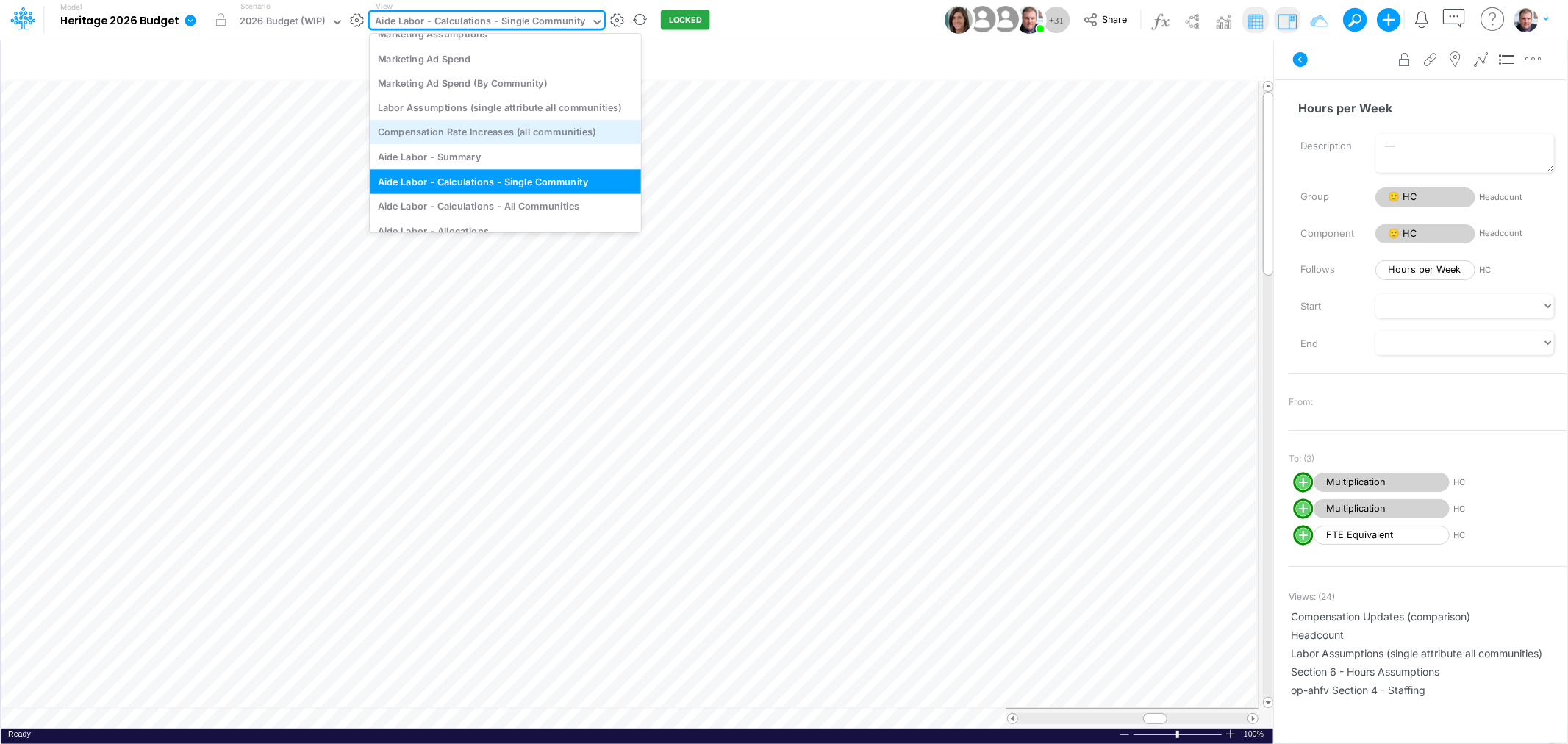
scroll to position [5082, 0]
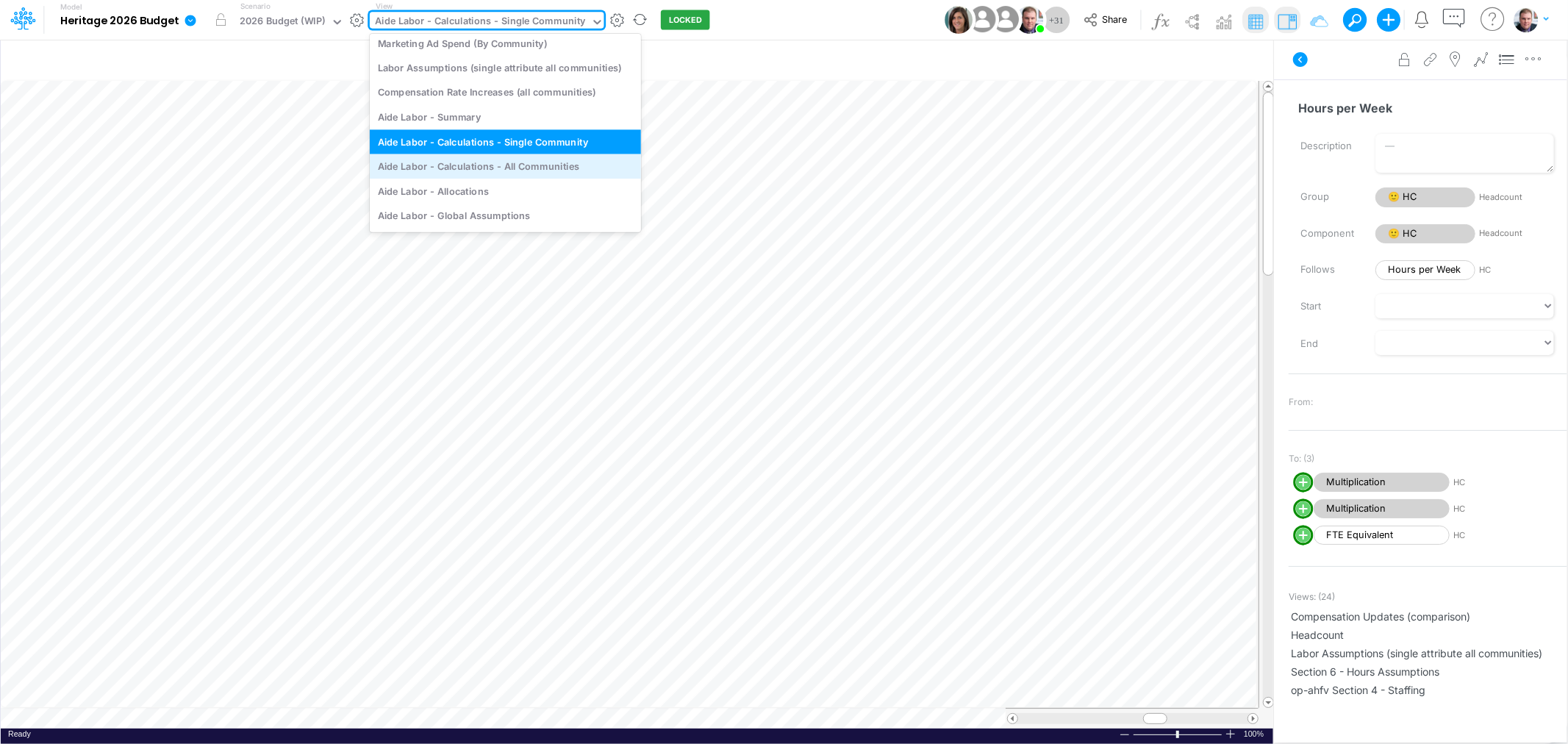
click at [528, 167] on div "Aide Labor - Calculations - All Communities" at bounding box center [505, 166] width 271 height 25
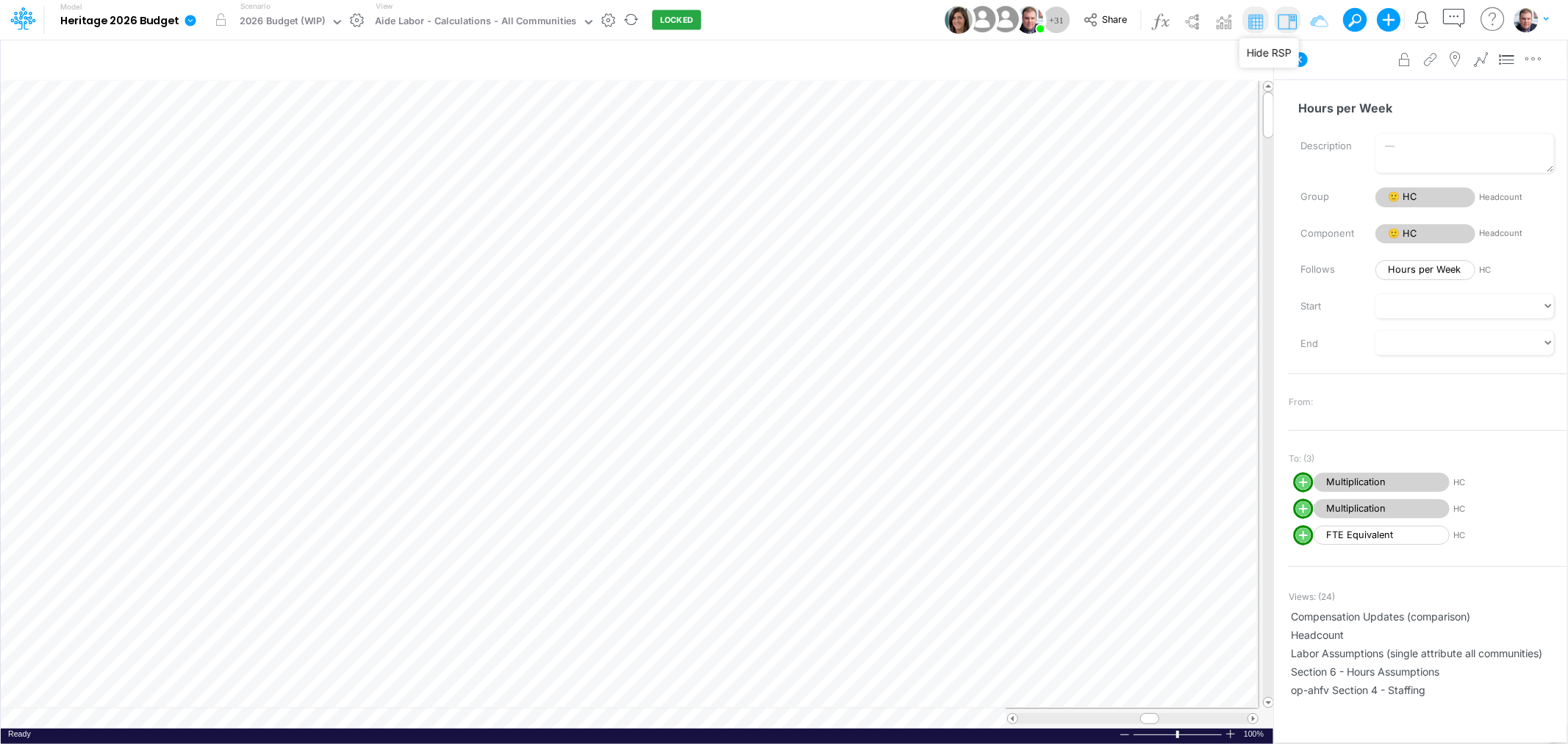
click at [1285, 16] on img at bounding box center [1287, 22] width 24 height 24
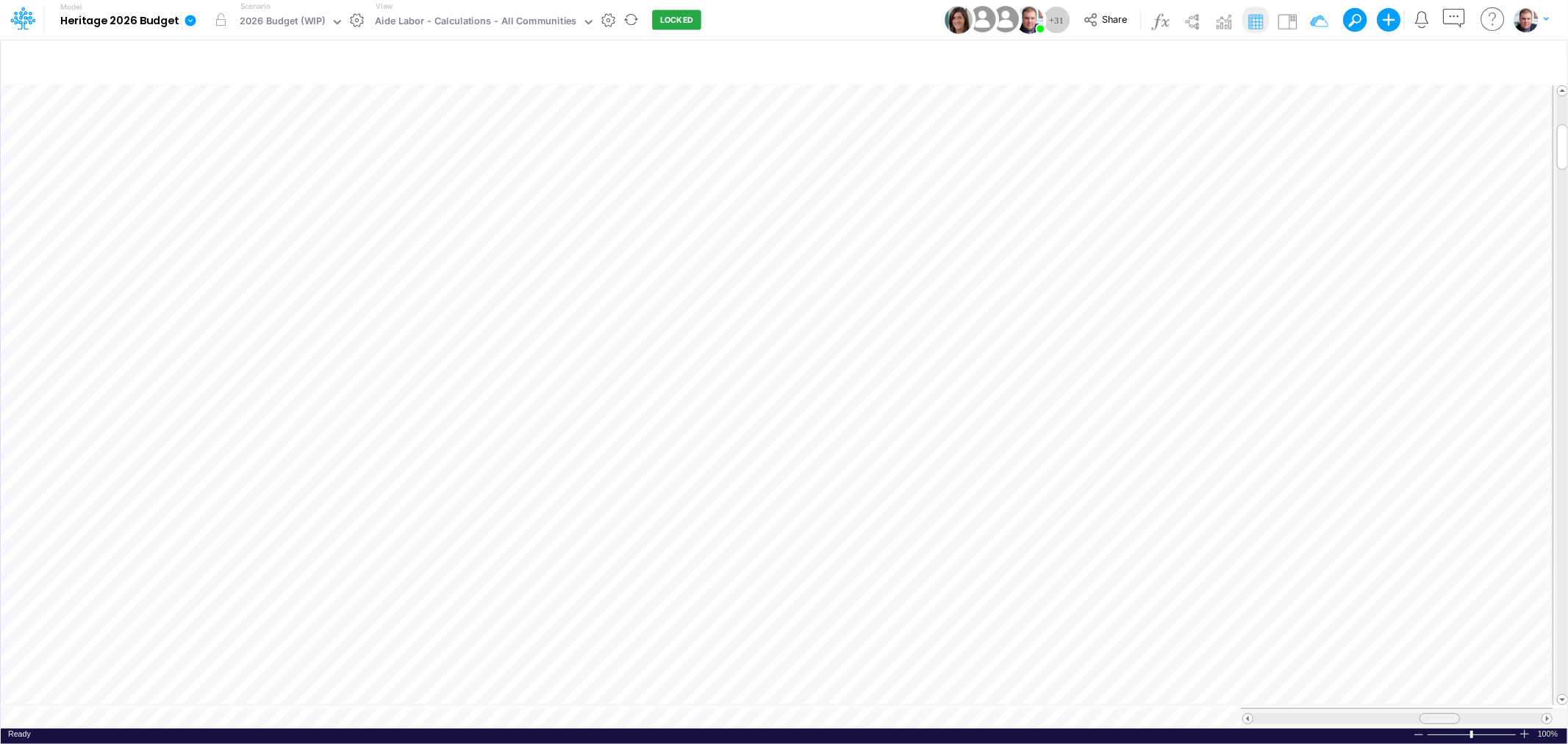
drag, startPoint x: 1408, startPoint y: 708, endPoint x: 1430, endPoint y: 708, distance: 22.0
click at [1430, 713] on div at bounding box center [1440, 719] width 40 height 11
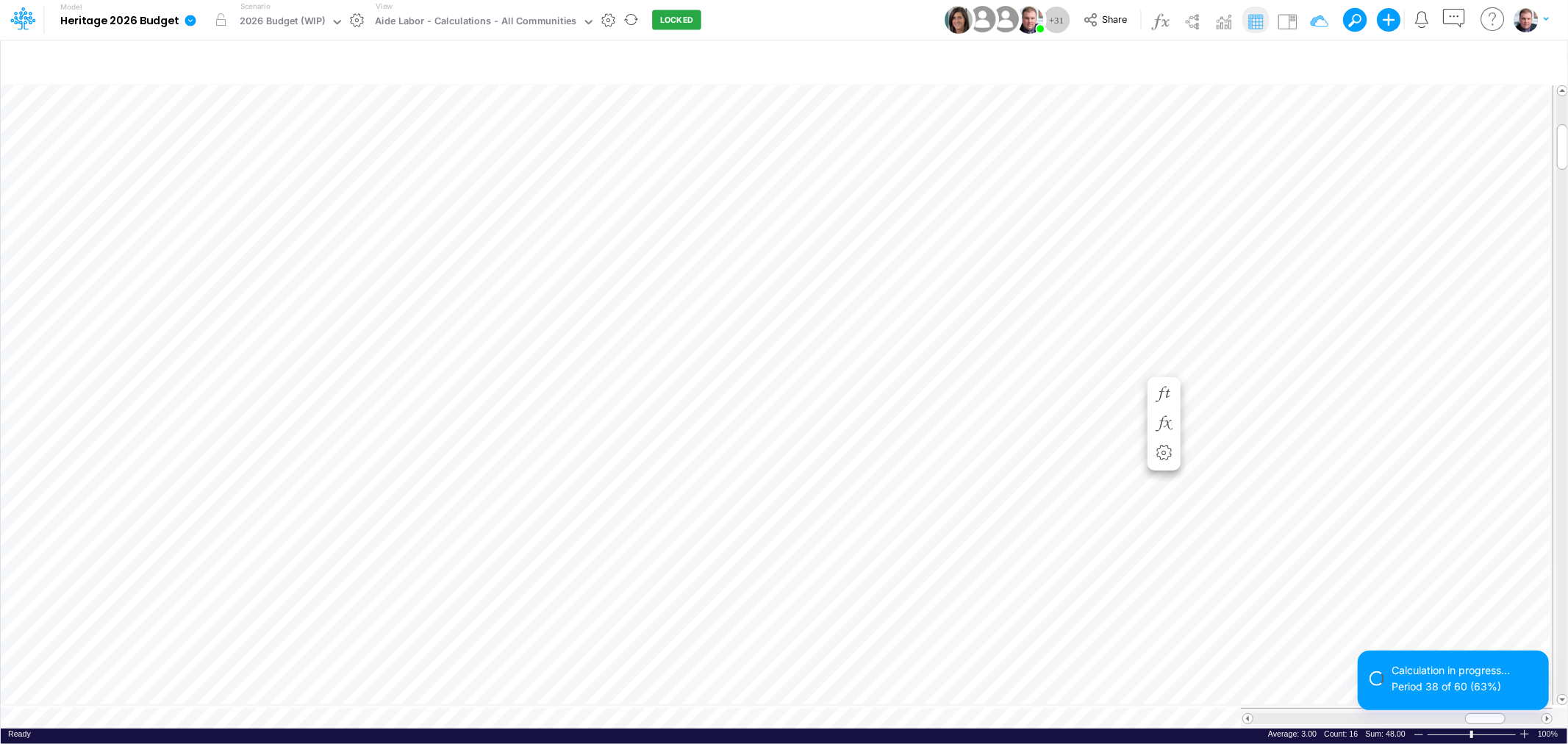
scroll to position [0, 1]
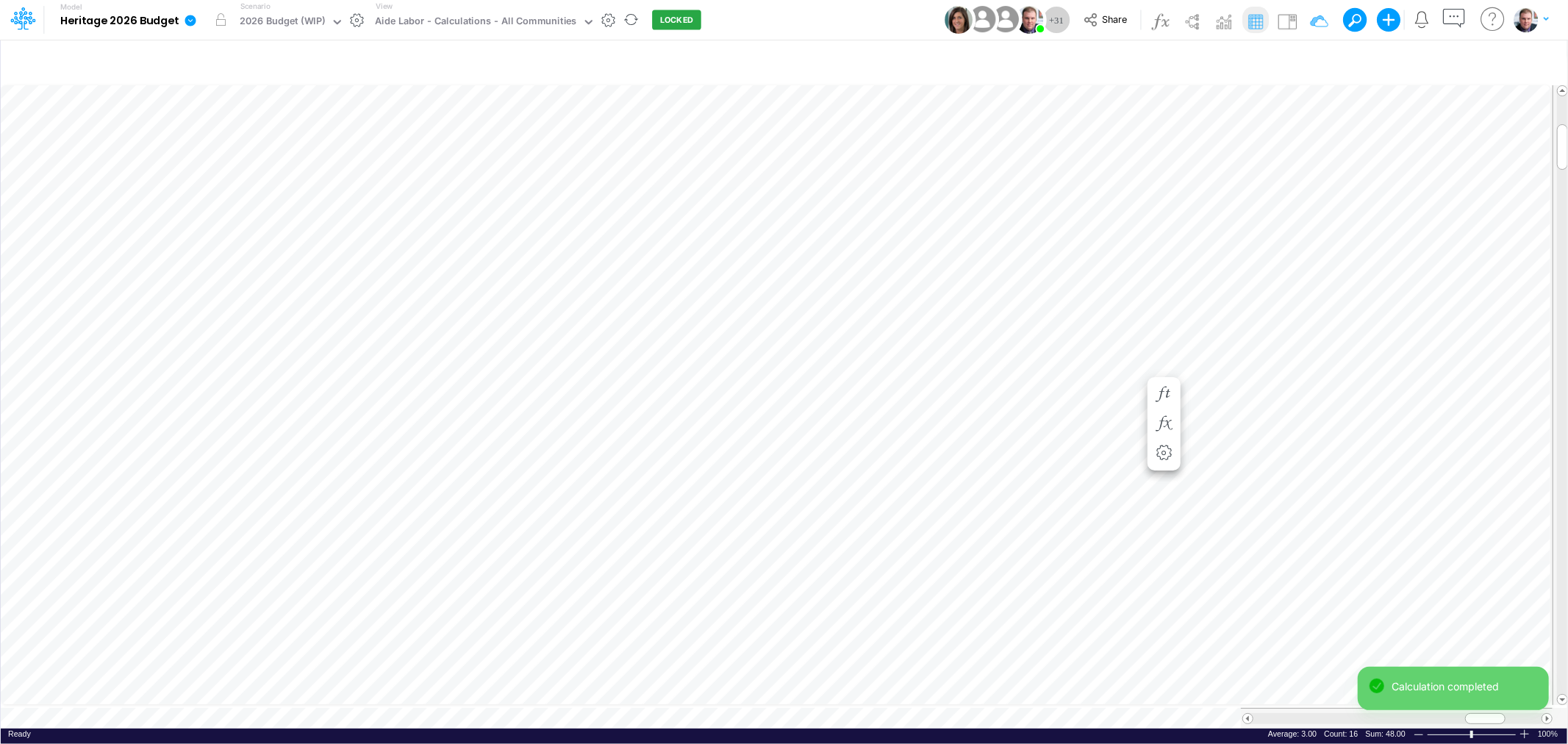
click at [1248, 714] on span at bounding box center [1248, 719] width 10 height 10
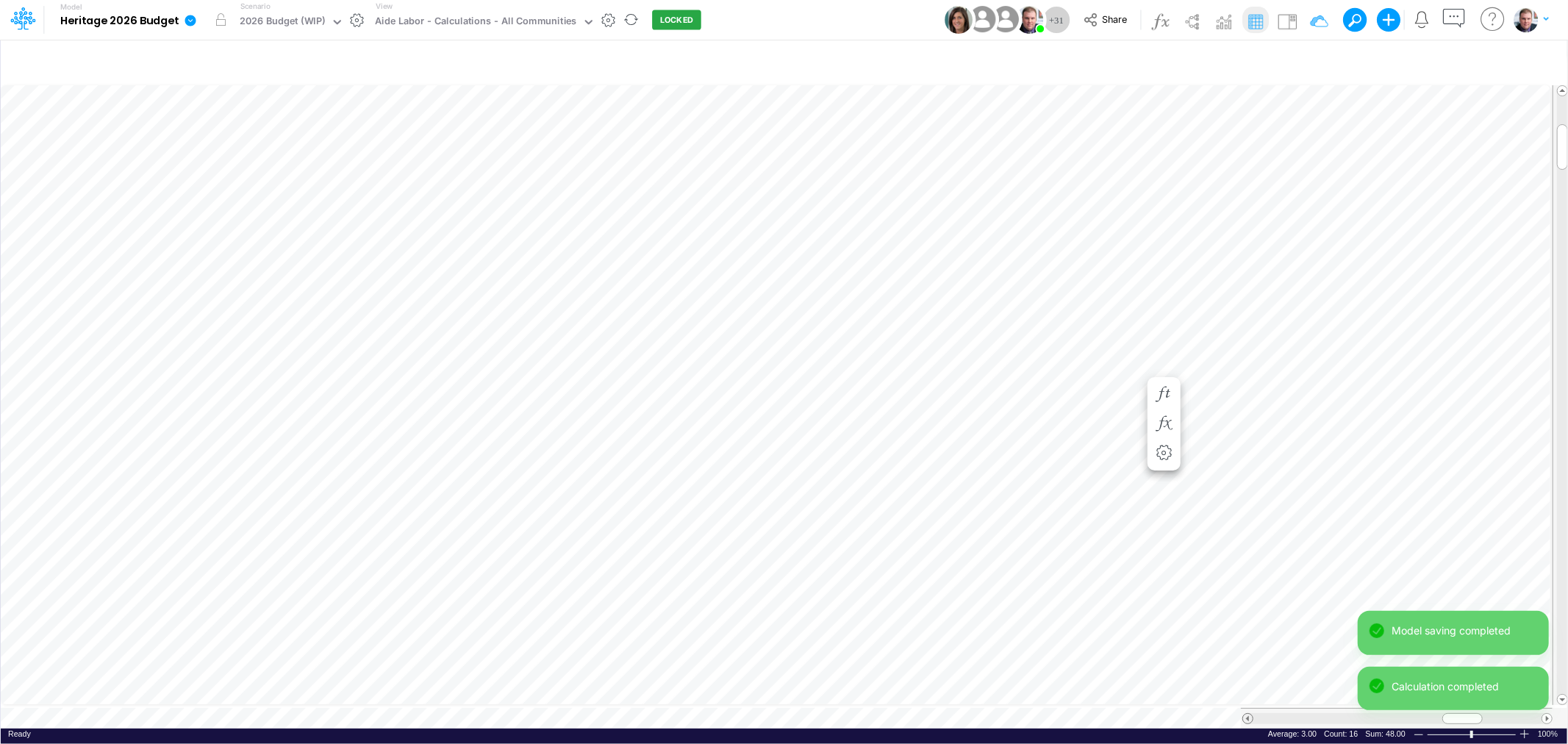
click at [1248, 714] on span at bounding box center [1248, 719] width 10 height 10
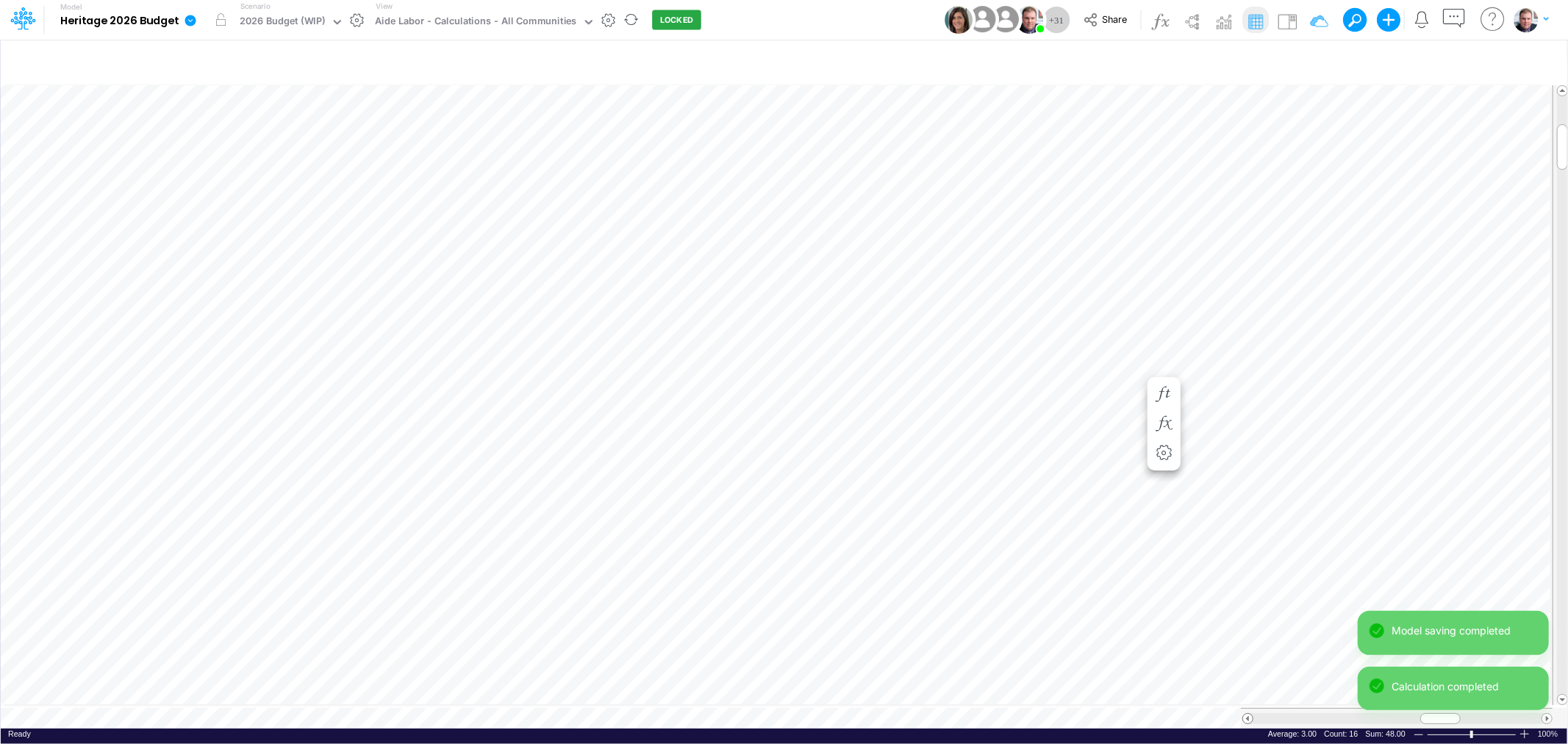
click at [1248, 714] on span at bounding box center [1248, 719] width 10 height 10
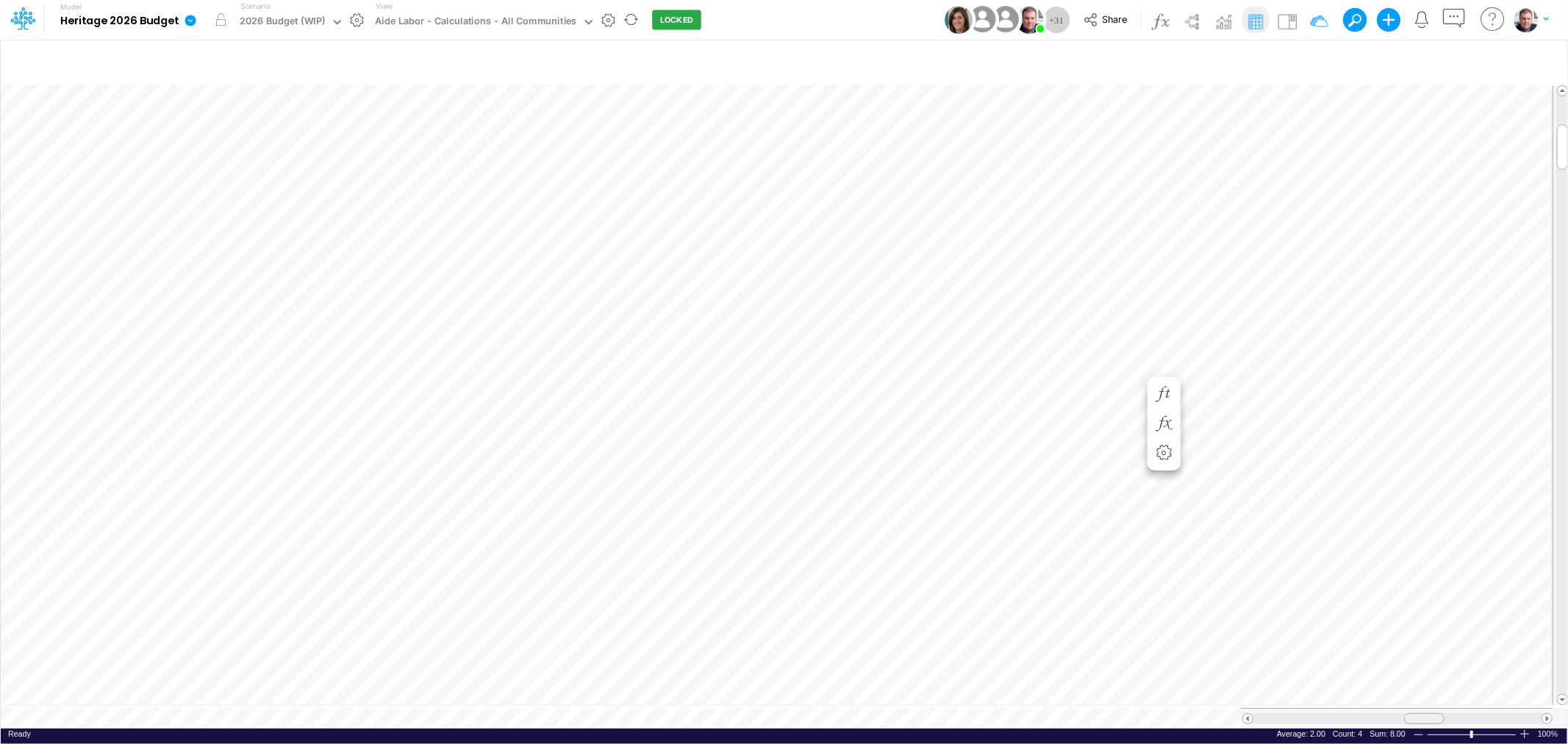
drag, startPoint x: 1443, startPoint y: 709, endPoint x: 1431, endPoint y: 711, distance: 12.2
click at [1431, 713] on div at bounding box center [1424, 719] width 40 height 11
drag, startPoint x: 1413, startPoint y: 710, endPoint x: 1435, endPoint y: 711, distance: 22.0
click at [1435, 713] on div at bounding box center [1444, 719] width 40 height 11
click at [908, 692] on span "Close" at bounding box center [928, 693] width 40 height 14
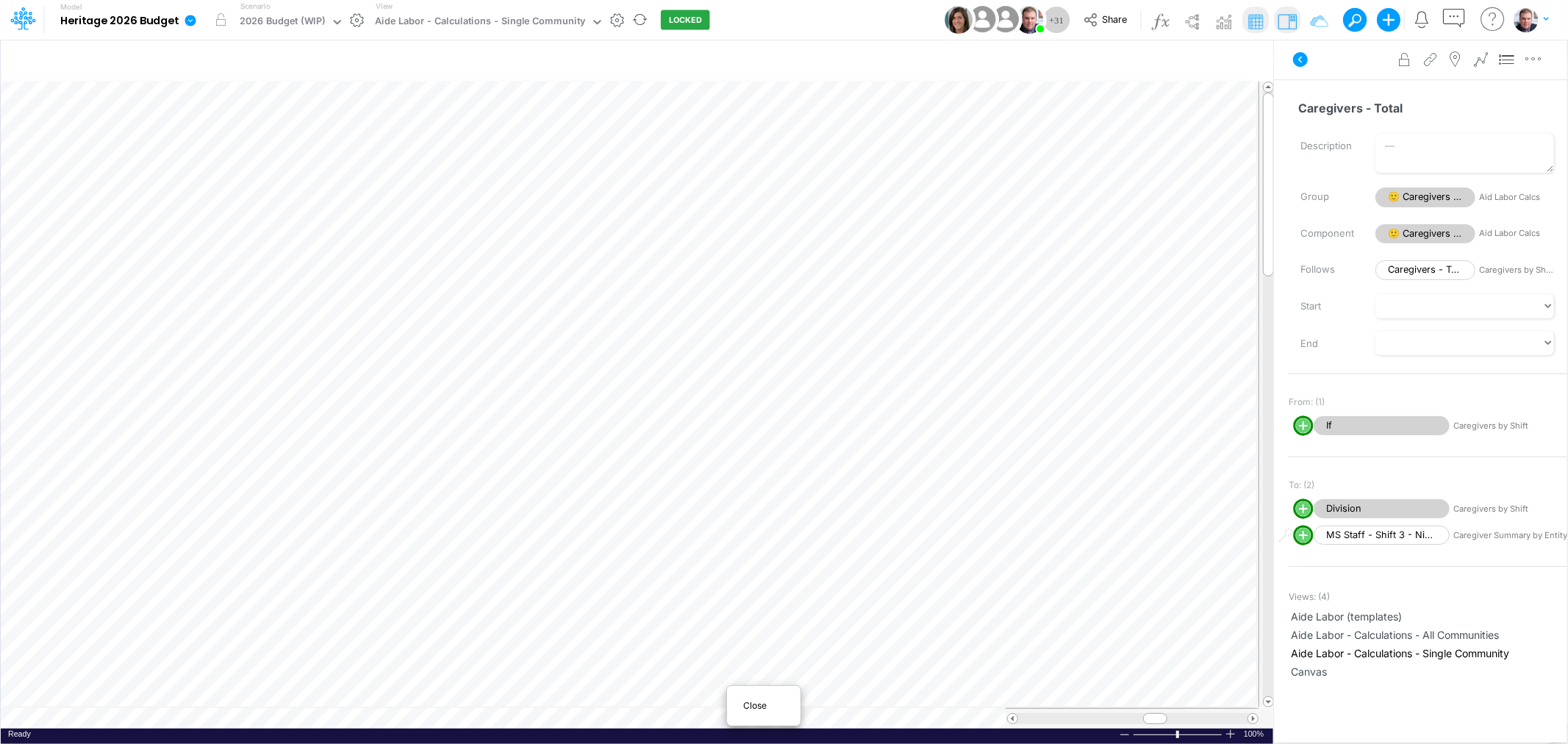
click at [748, 706] on span "Close" at bounding box center [764, 706] width 40 height 14
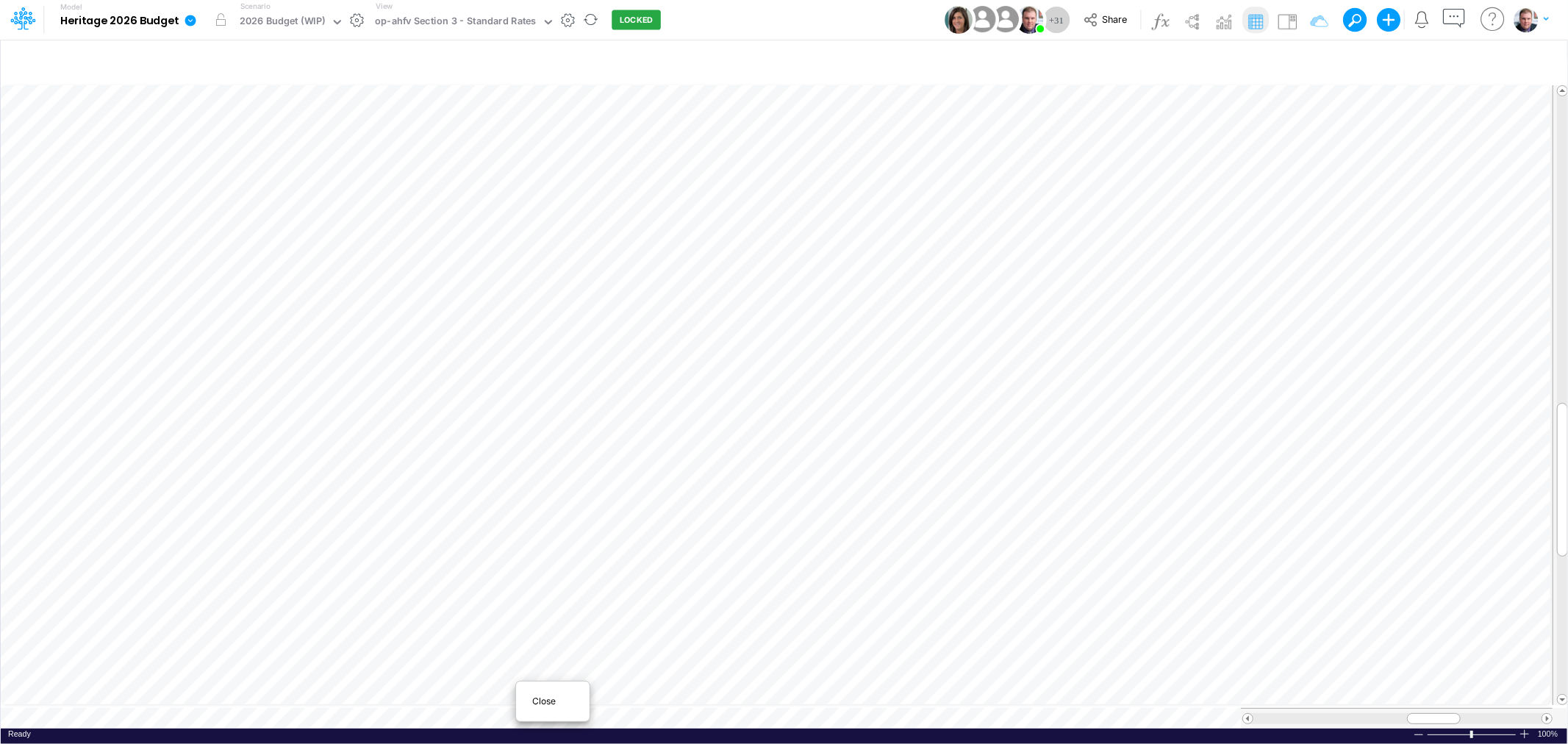
click at [529, 704] on div "Close" at bounding box center [553, 701] width 64 height 17
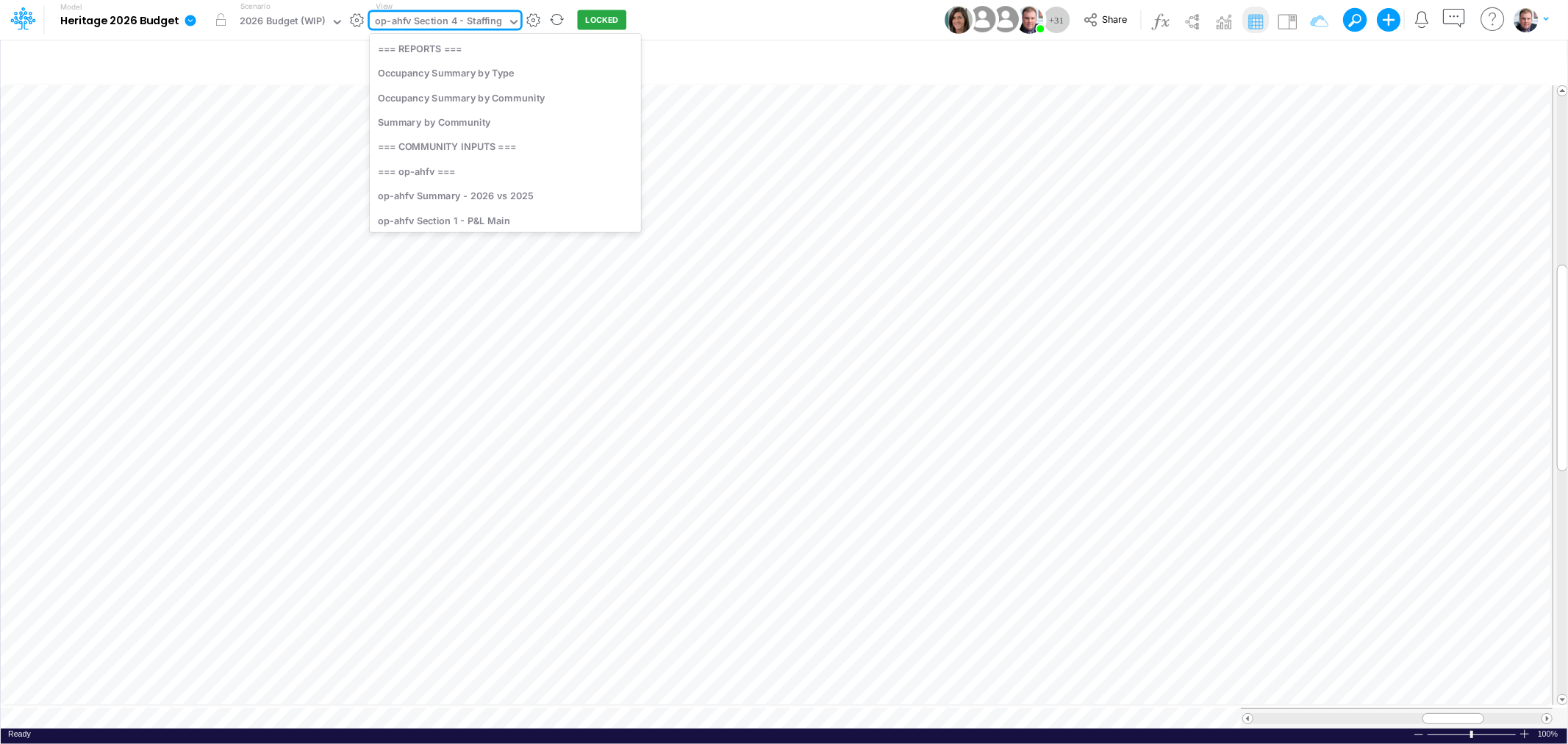
click at [405, 23] on div "op-ahfv Section 4 - Staffing" at bounding box center [438, 22] width 127 height 17
type input "rw"
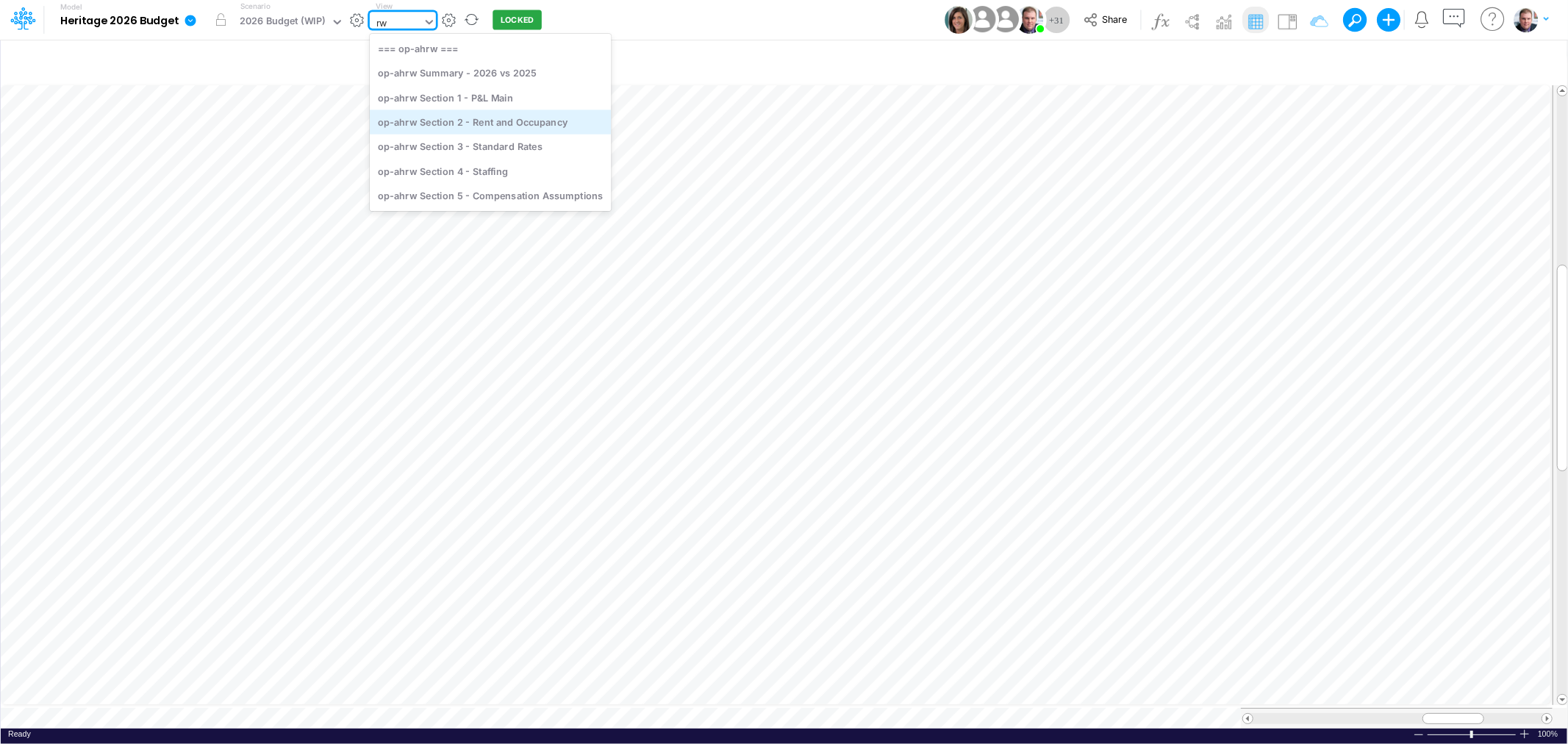
click at [530, 116] on div "op-ahrw Section 2 - Rent and Occupancy" at bounding box center [490, 121] width 241 height 25
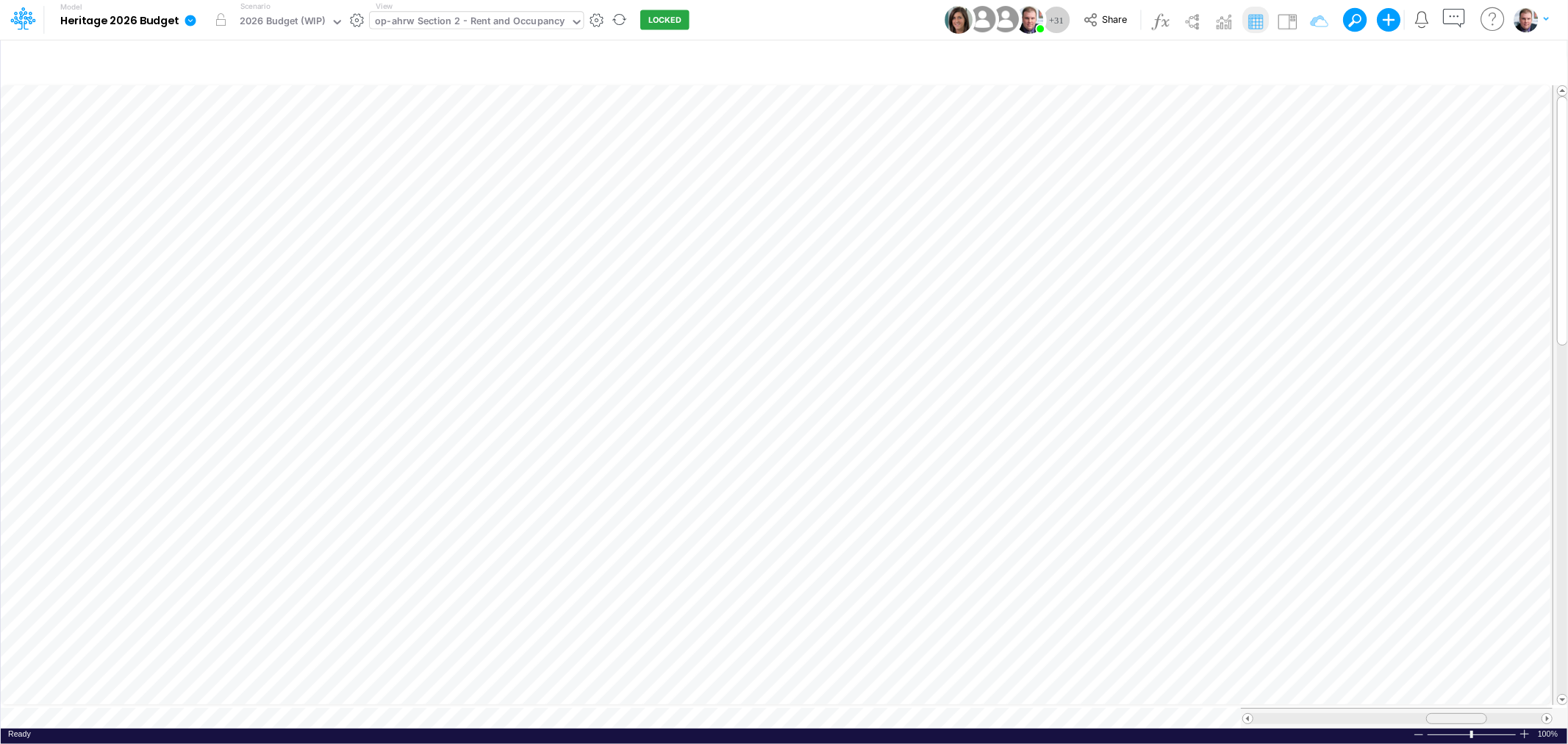
drag, startPoint x: 1393, startPoint y: 713, endPoint x: 1433, endPoint y: 713, distance: 40.0
click at [1433, 713] on div at bounding box center [1456, 719] width 61 height 11
drag, startPoint x: 1023, startPoint y: 219, endPoint x: 1009, endPoint y: 217, distance: 14.1
click at [1009, 217] on div "13" at bounding box center [1042, 221] width 72 height 14
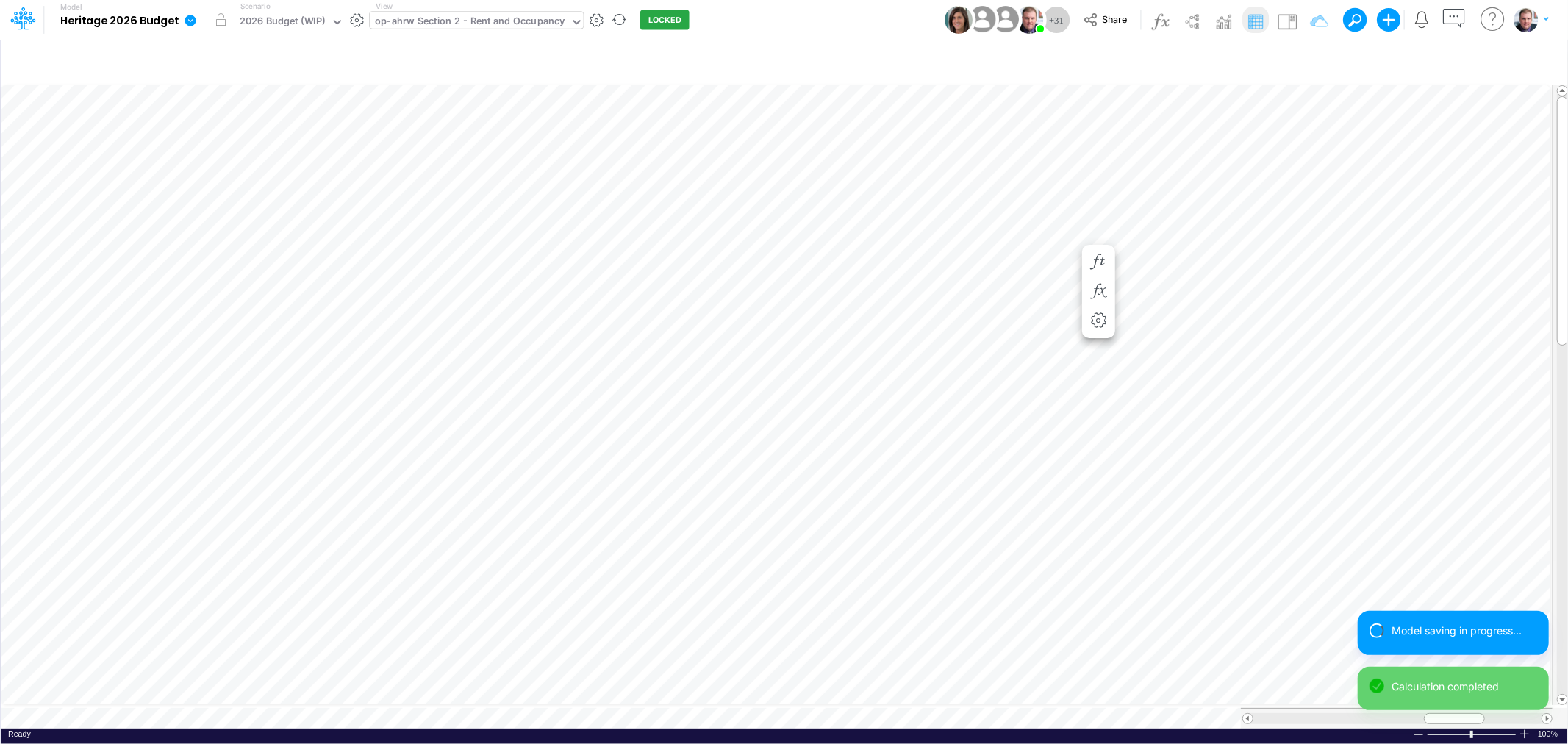
scroll to position [0, 1]
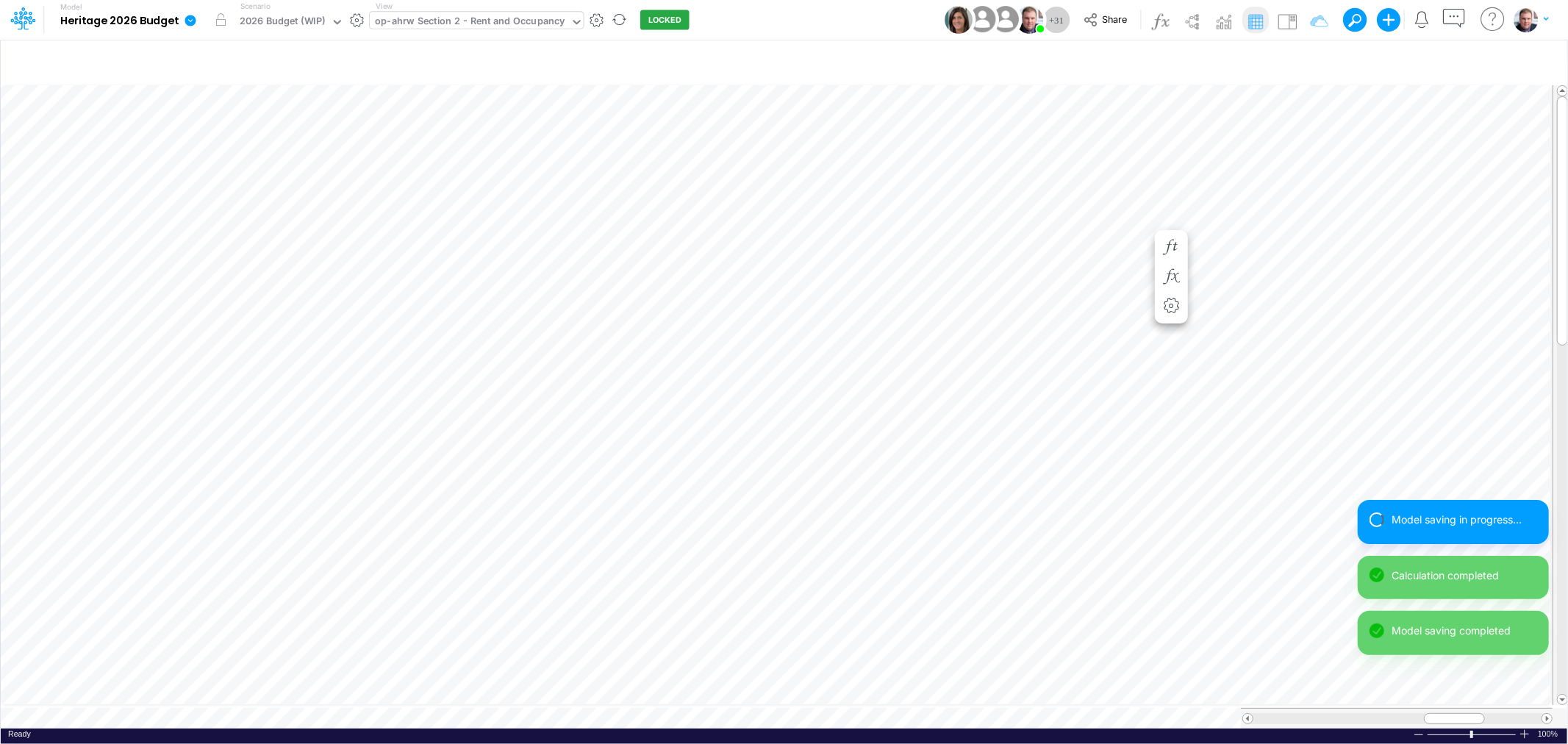
scroll to position [0, 1]
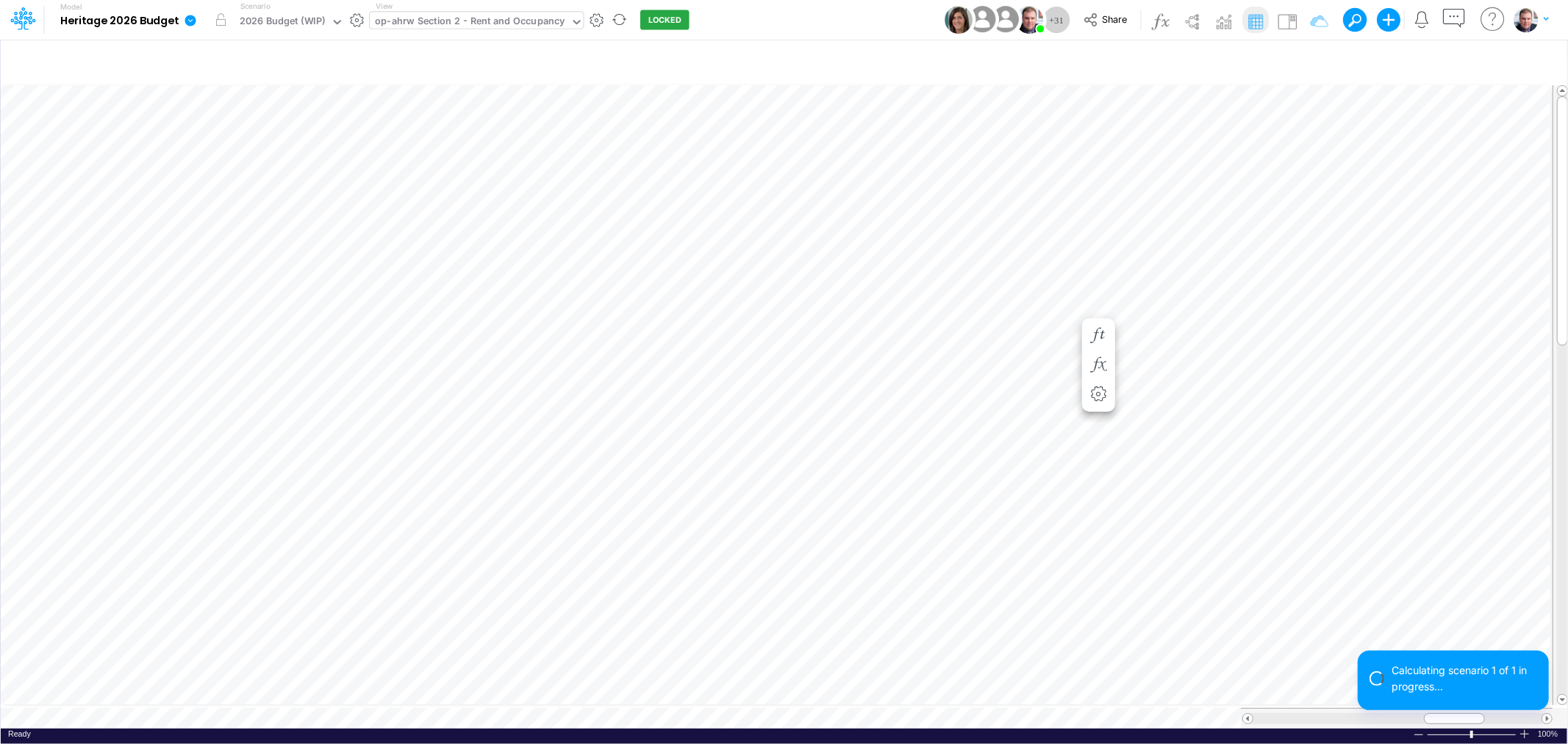
scroll to position [0, 1]
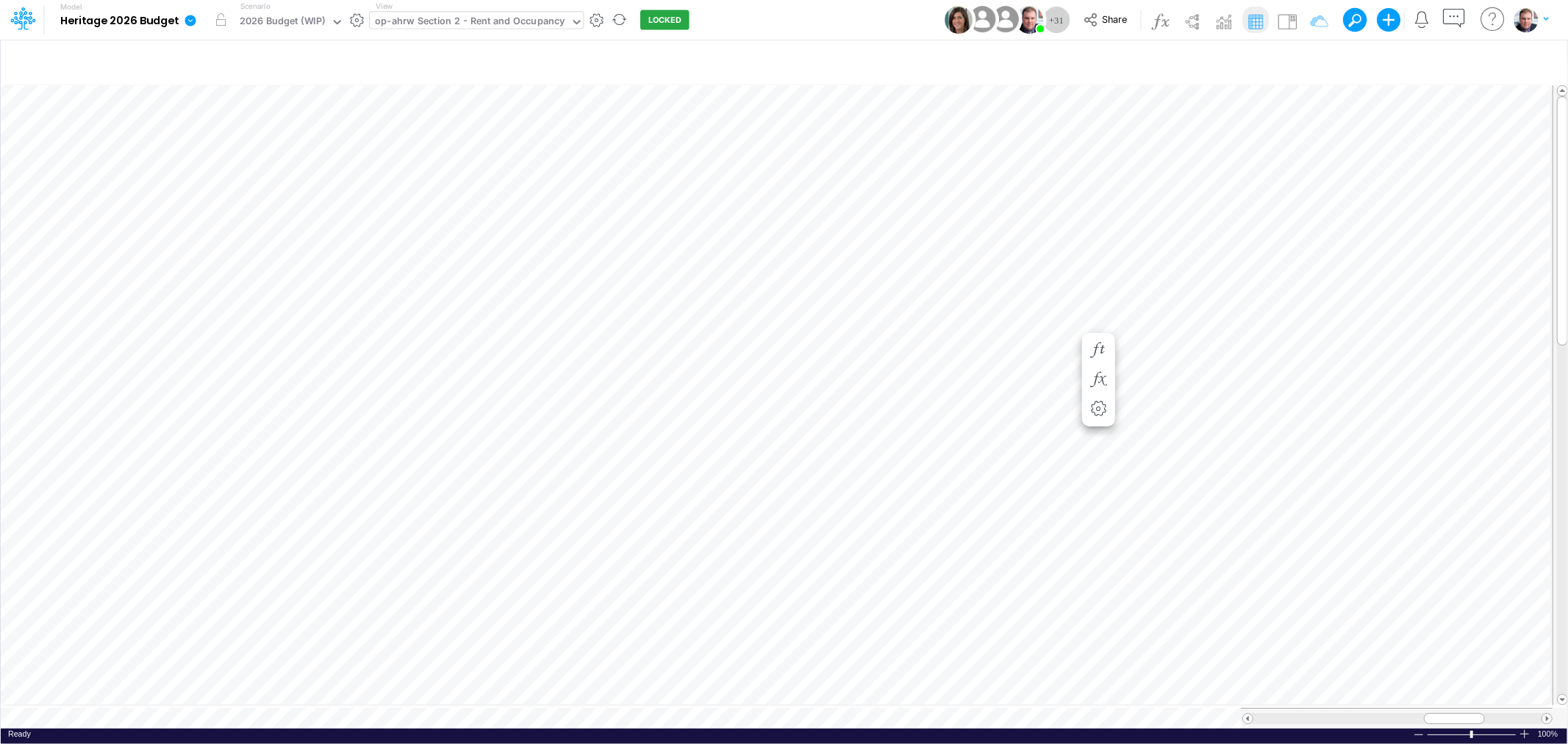
scroll to position [0, 1]
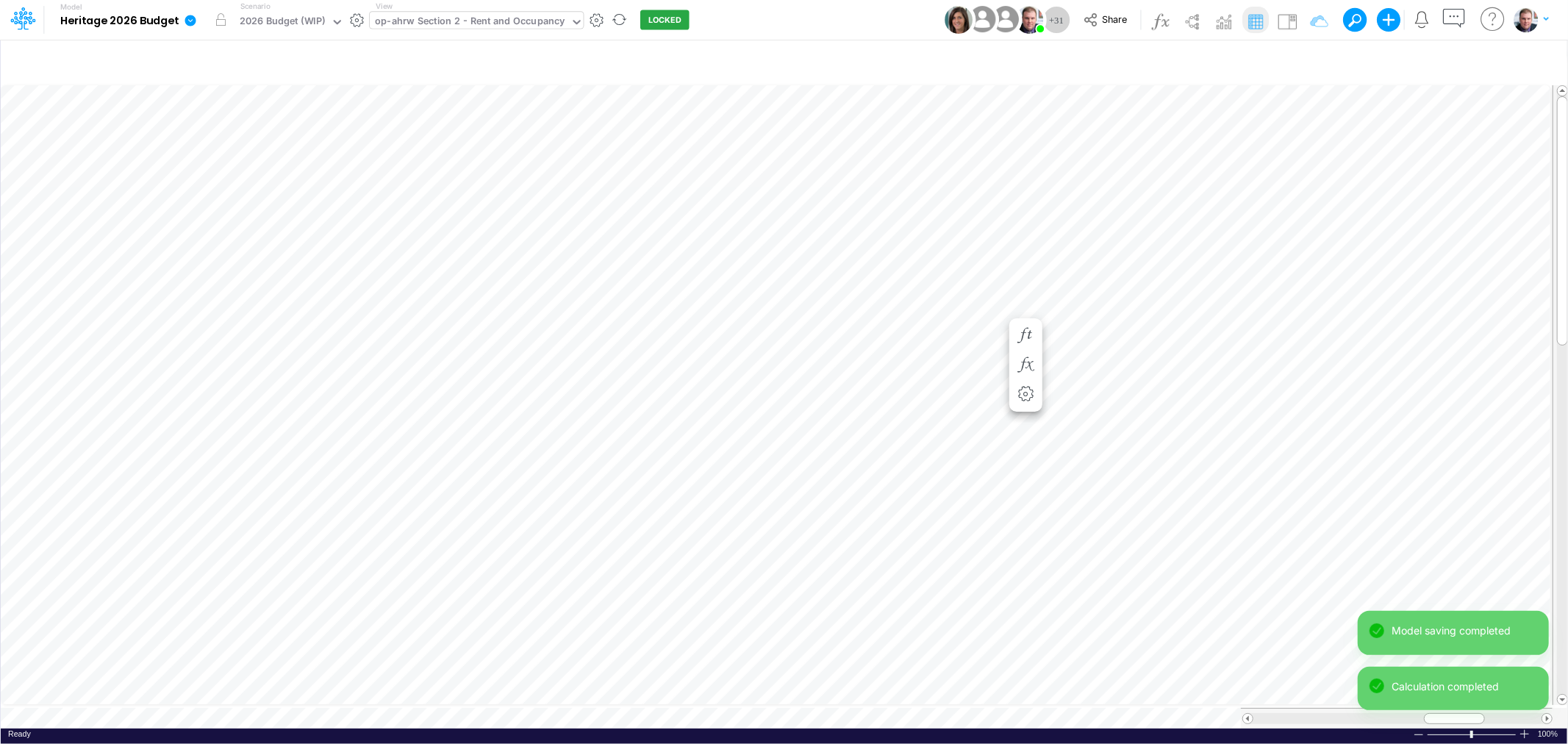
scroll to position [0, 1]
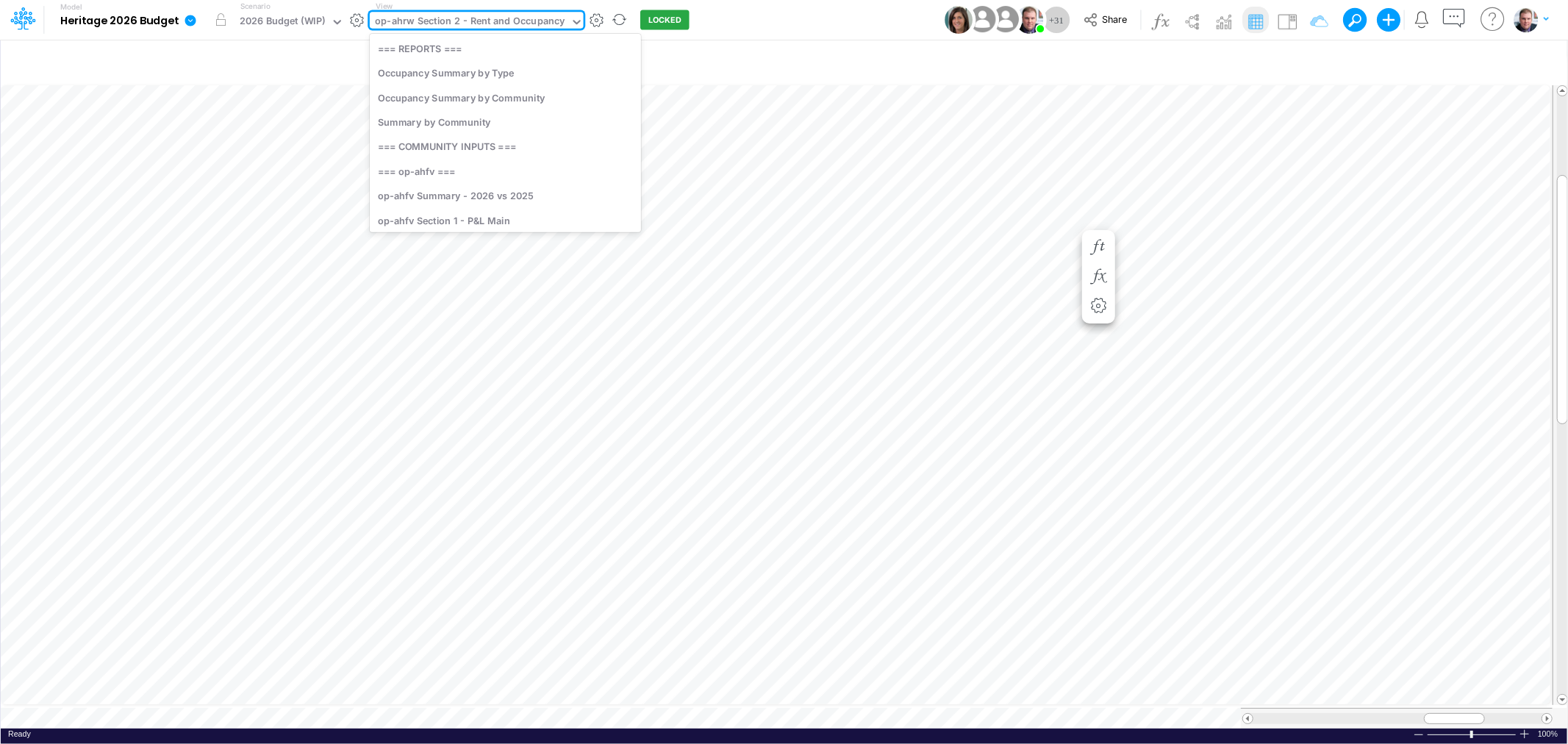
click at [462, 17] on div "op-ahrw Section 2 - Rent and Occupancy" at bounding box center [469, 22] width 190 height 17
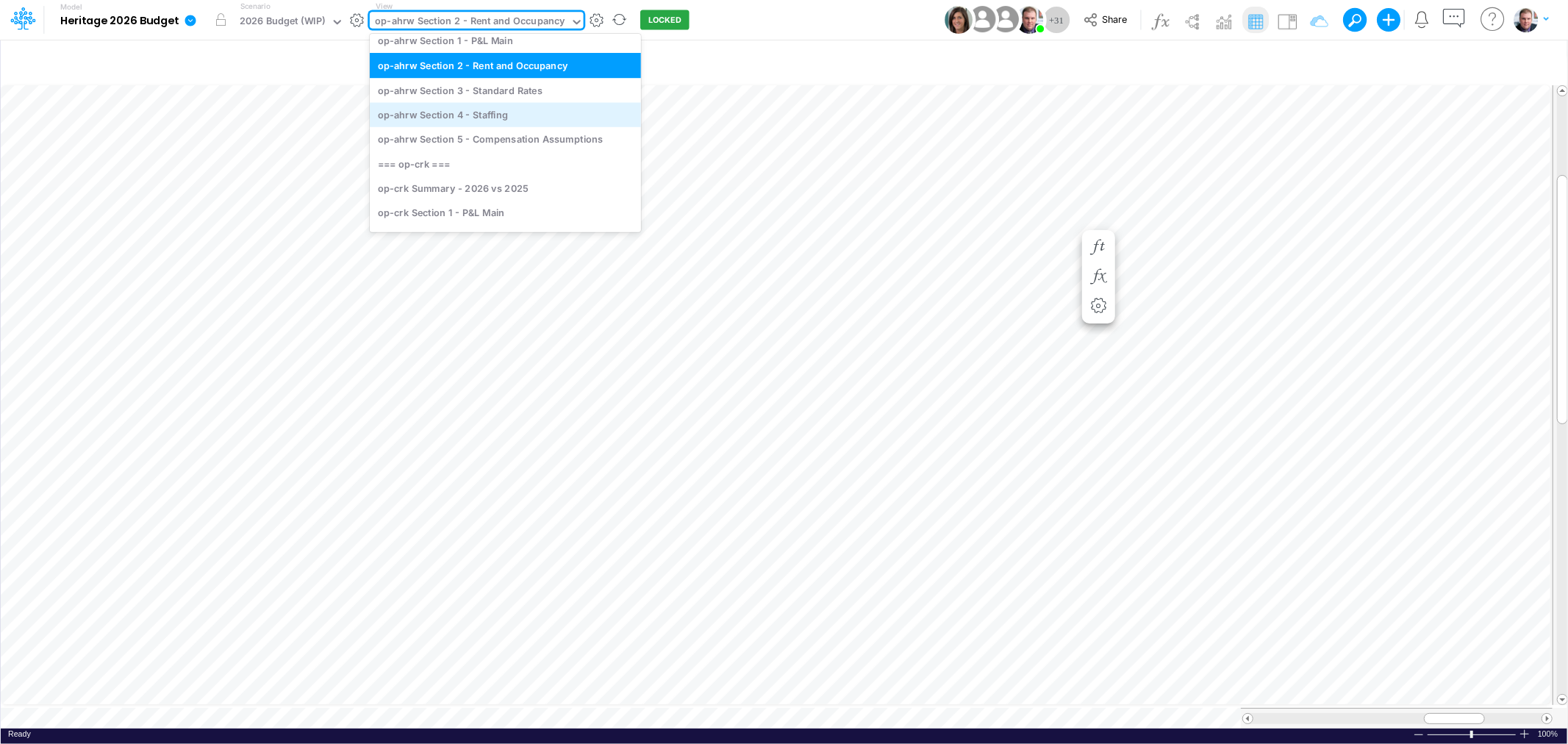
click at [466, 106] on div "op-ahrw Section 4 - Staffing" at bounding box center [505, 114] width 271 height 25
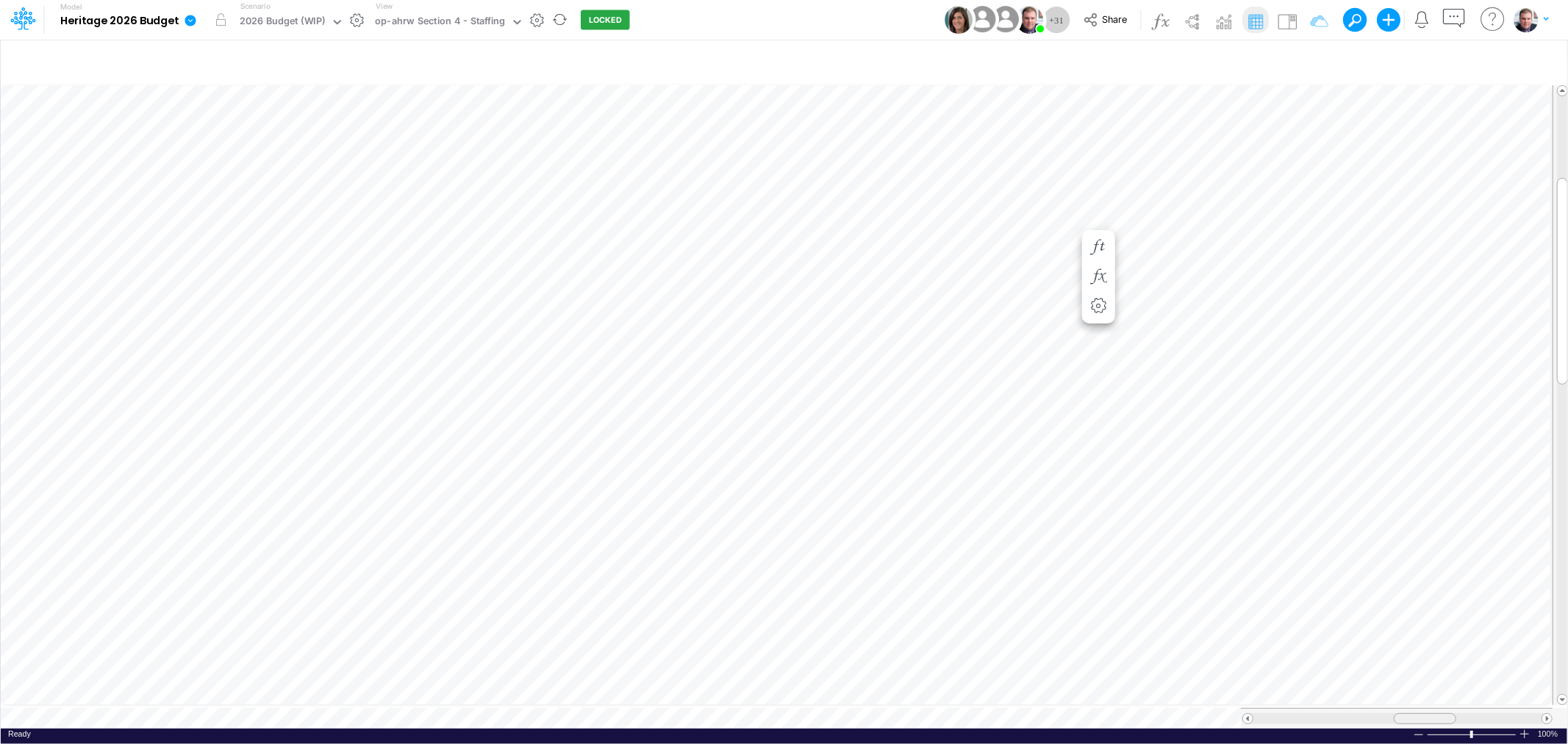
drag, startPoint x: 1451, startPoint y: 707, endPoint x: 1422, endPoint y: 709, distance: 29.1
click at [1422, 714] on span at bounding box center [1424, 719] width 10 height 10
drag, startPoint x: 451, startPoint y: 20, endPoint x: 454, endPoint y: 10, distance: 10.4
click at [451, 24] on div "op-ahrw Section 2 - Rent and Occupancy" at bounding box center [469, 22] width 190 height 17
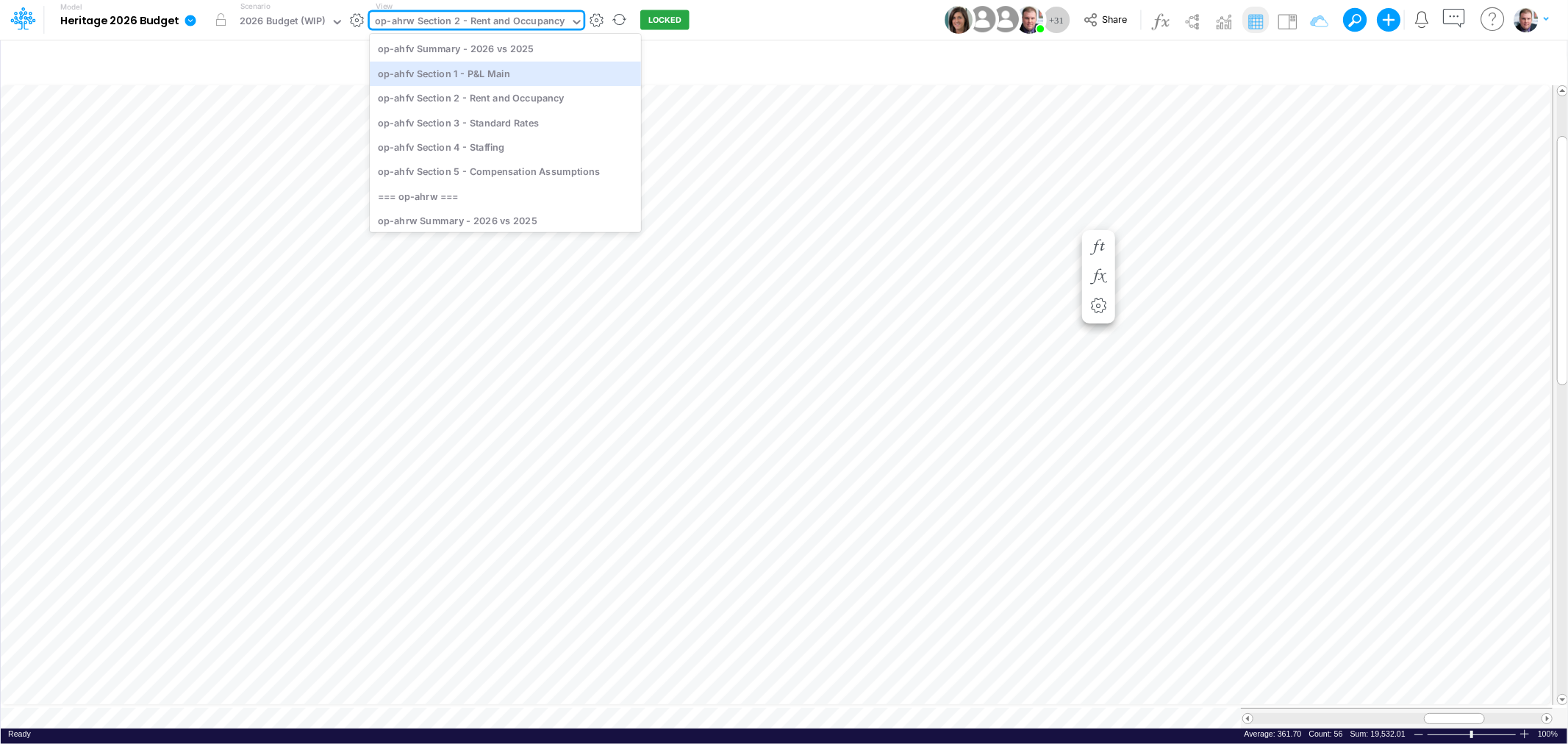
scroll to position [245, 0]
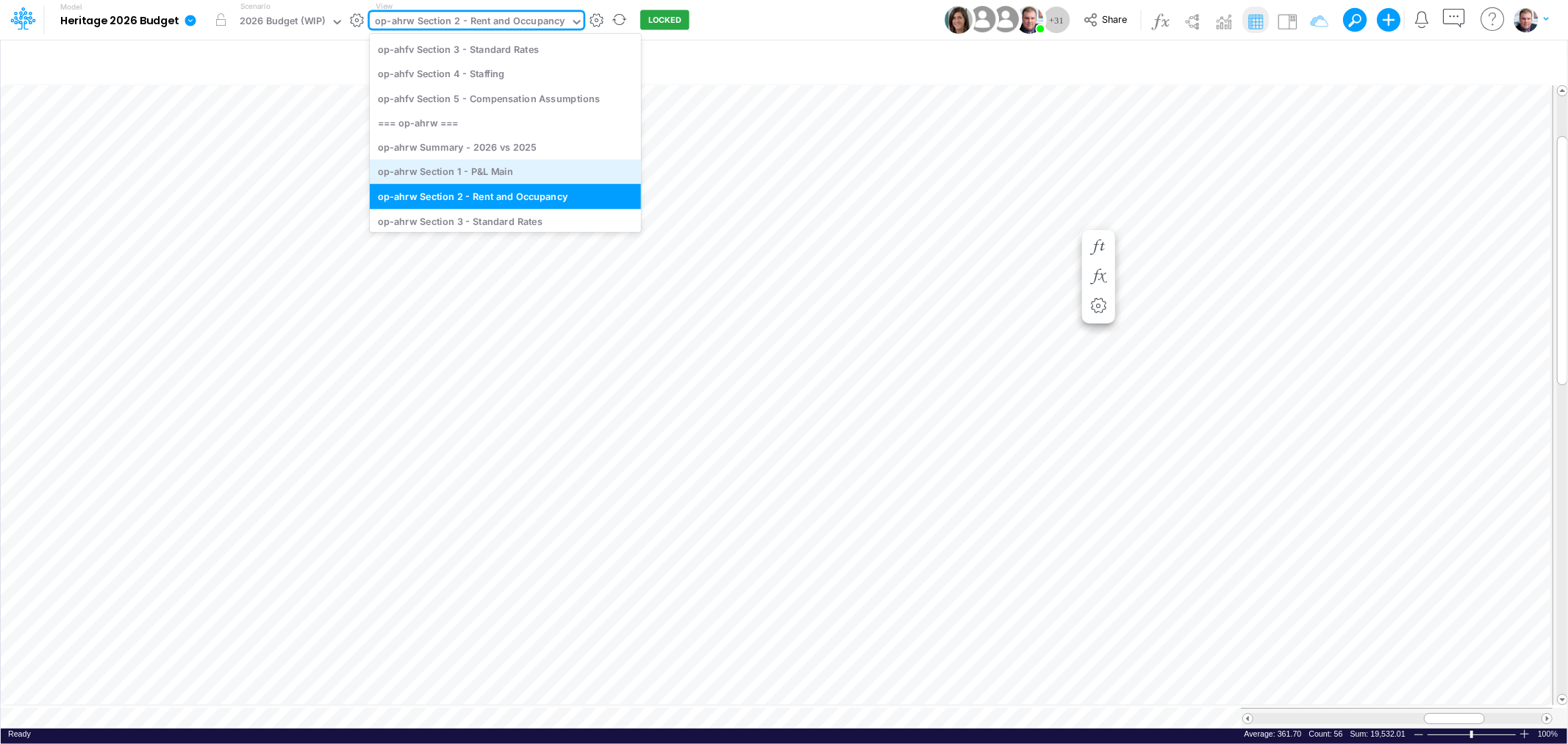
click at [487, 169] on div "op-ahrw Section 1 - P&L Main" at bounding box center [505, 171] width 271 height 25
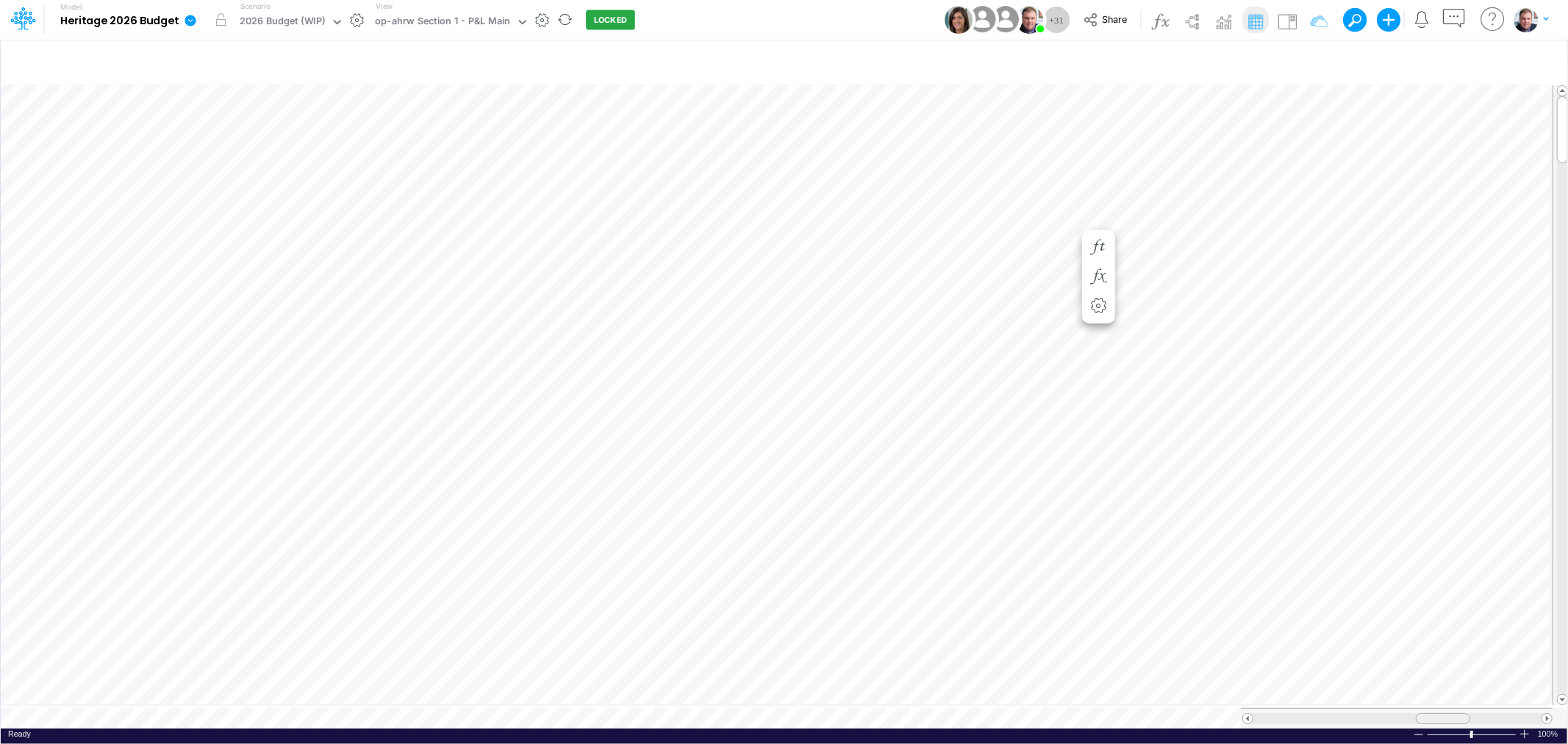
drag, startPoint x: 1414, startPoint y: 709, endPoint x: 1441, endPoint y: 700, distance: 28.5
click at [1441, 700] on table at bounding box center [784, 406] width 1568 height 647
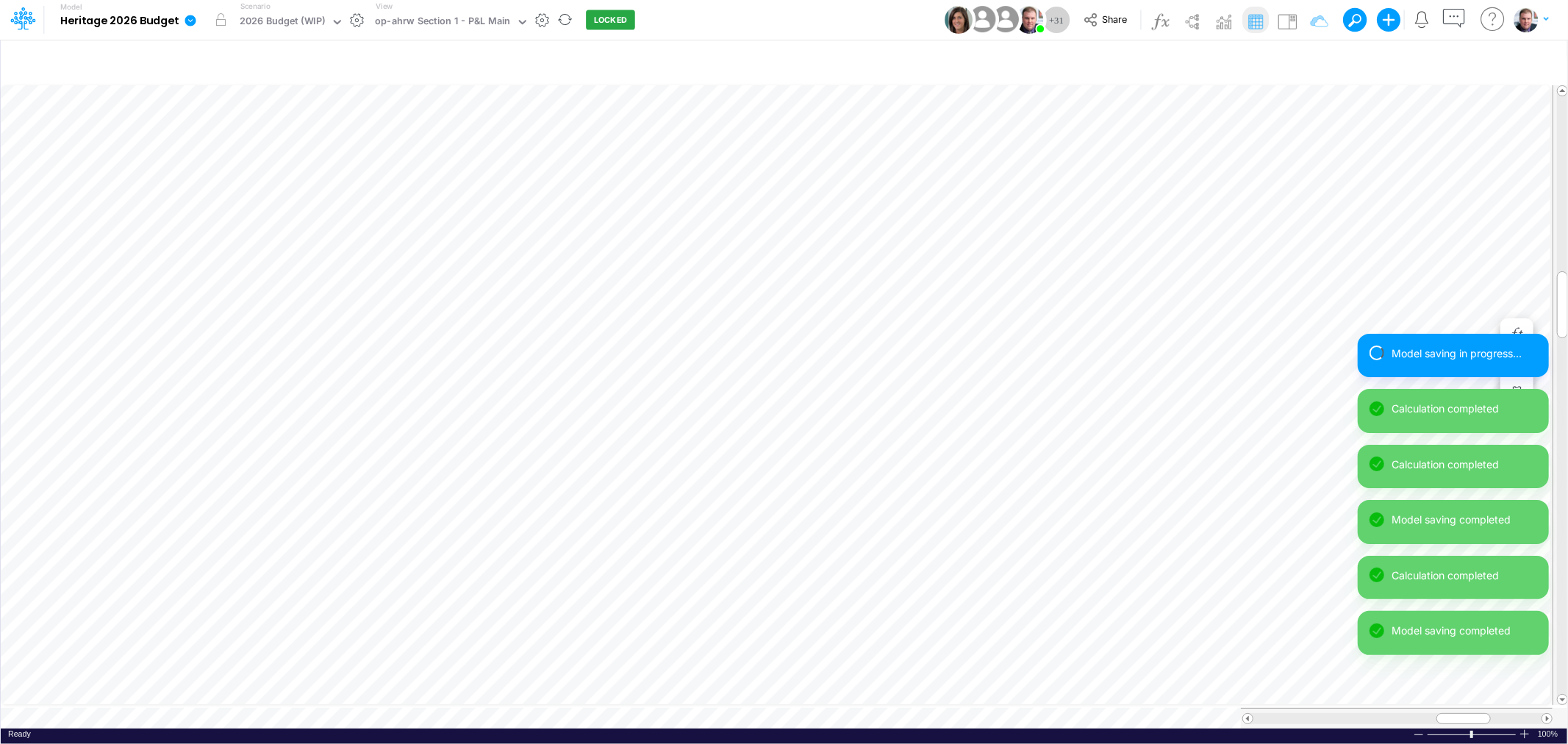
scroll to position [0, 1]
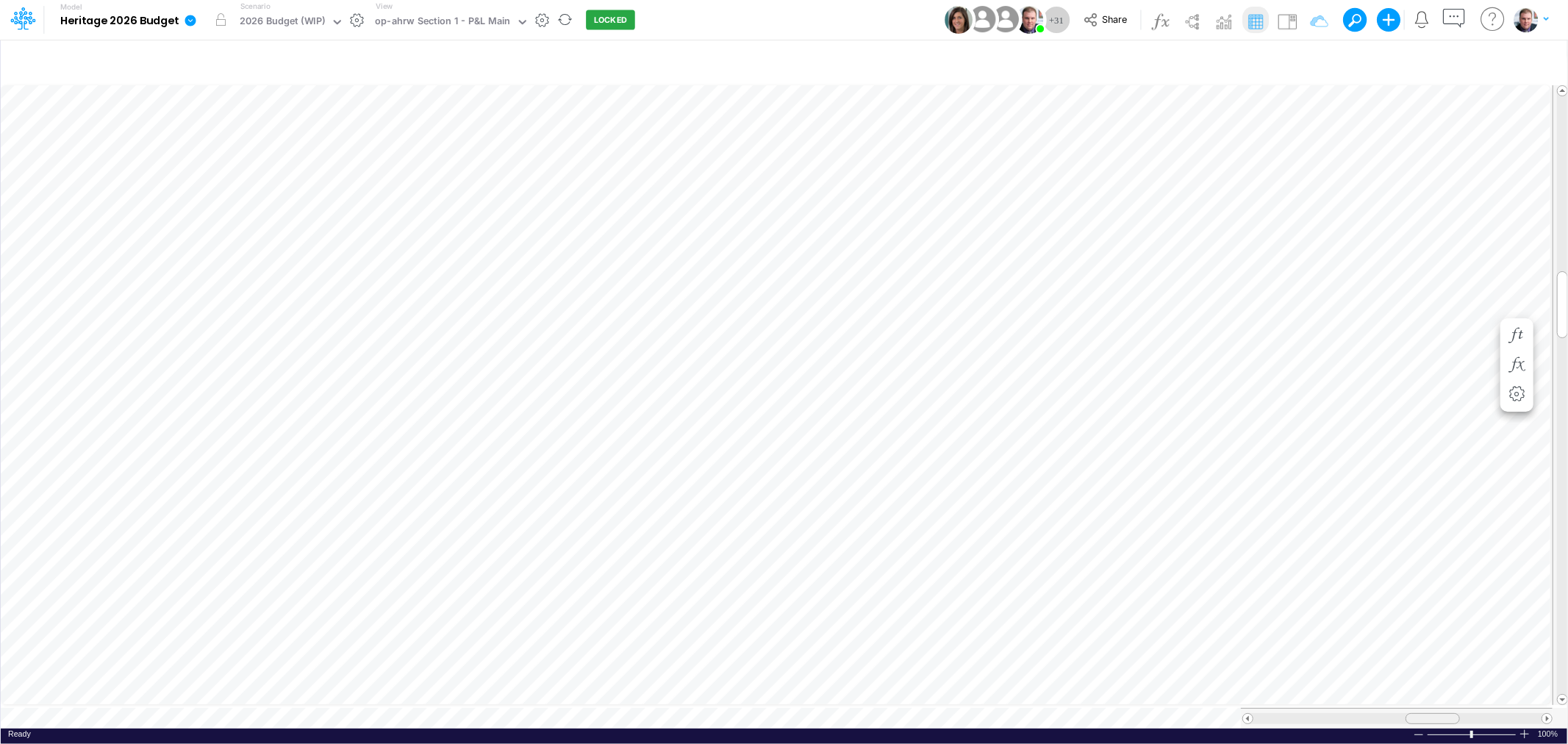
drag, startPoint x: 1475, startPoint y: 713, endPoint x: 1444, endPoint y: 708, distance: 31.4
click at [1444, 713] on div at bounding box center [1433, 719] width 55 height 11
click at [456, 16] on div "op-ahrw Section 1 - P&L Main" at bounding box center [442, 22] width 135 height 17
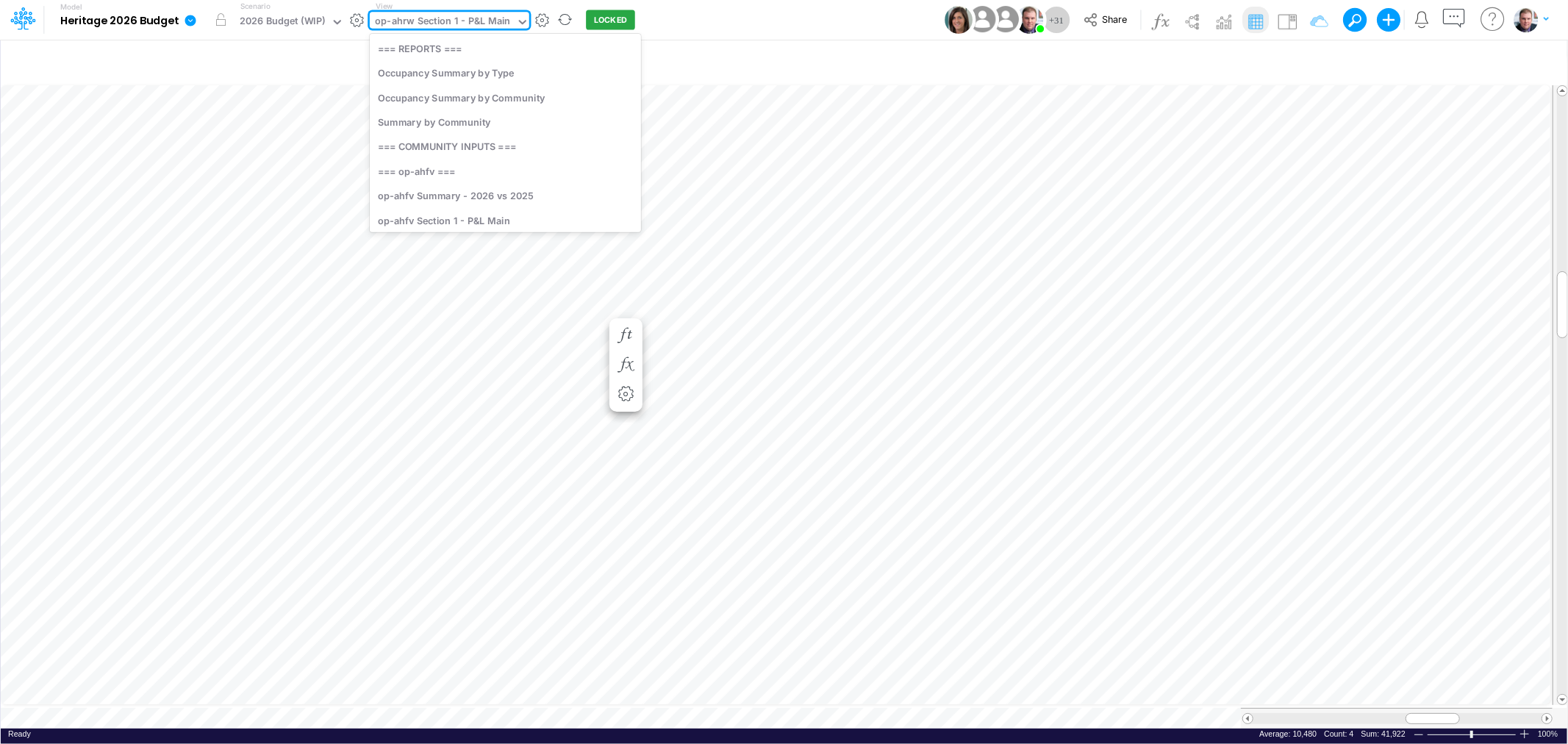
scroll to position [200, 0]
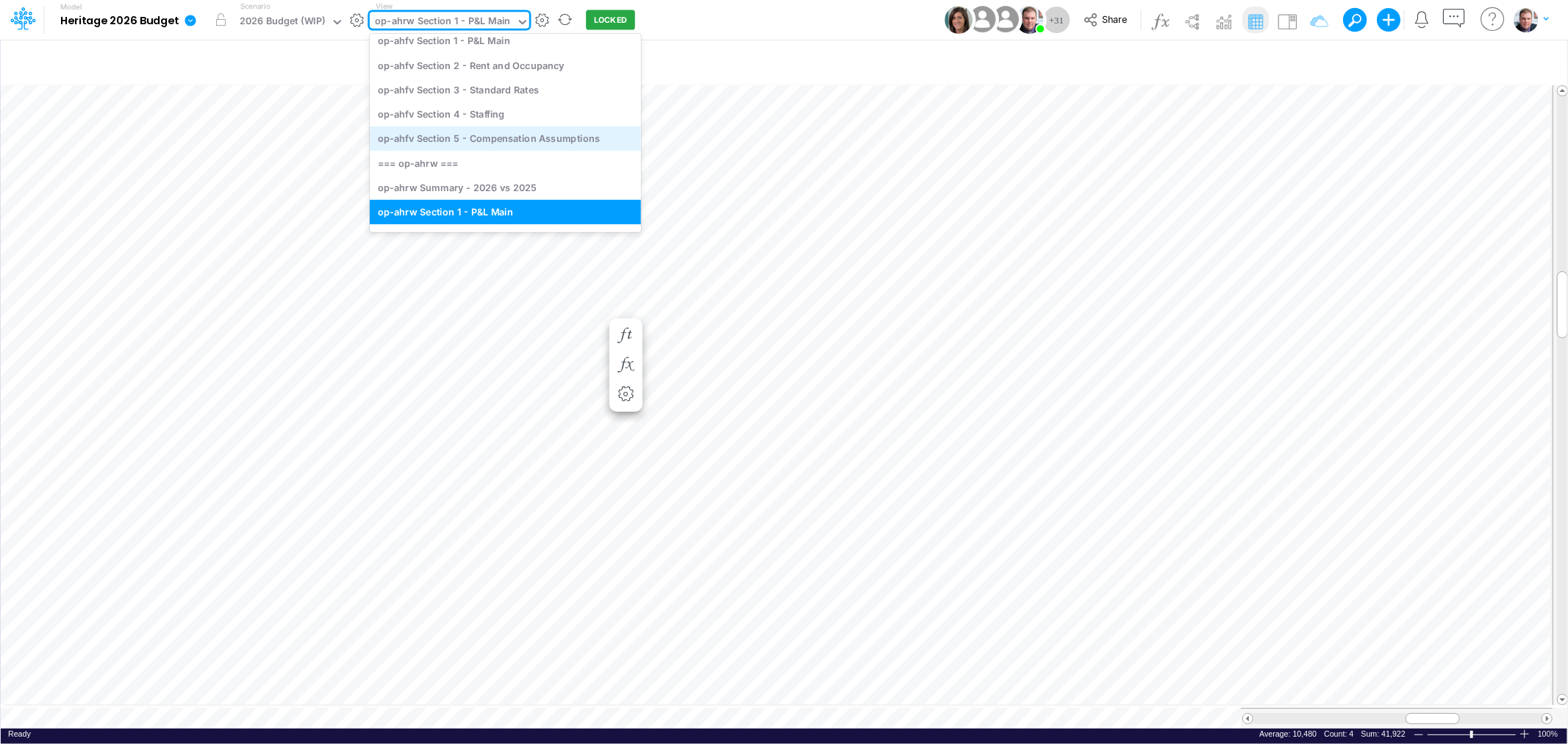
click at [1031, 246] on div "Model Heritage 2026 Budget Edit model settings Duplicate Import QuickBooks Quic…" at bounding box center [784, 372] width 1568 height 744
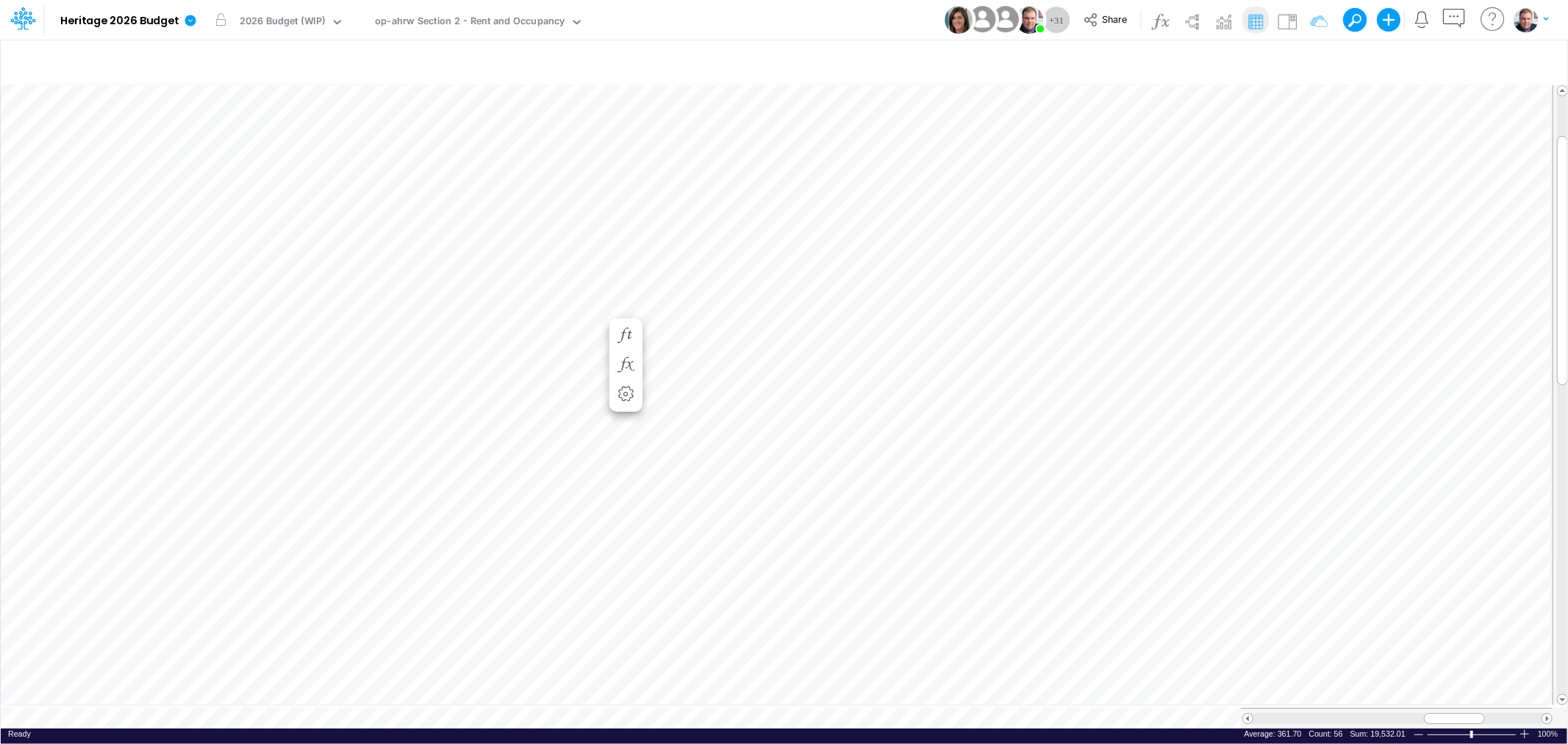
scroll to position [0, 1]
drag, startPoint x: 1446, startPoint y: 708, endPoint x: 1437, endPoint y: 709, distance: 9.1
click at [1437, 713] on div at bounding box center [1445, 719] width 61 height 11
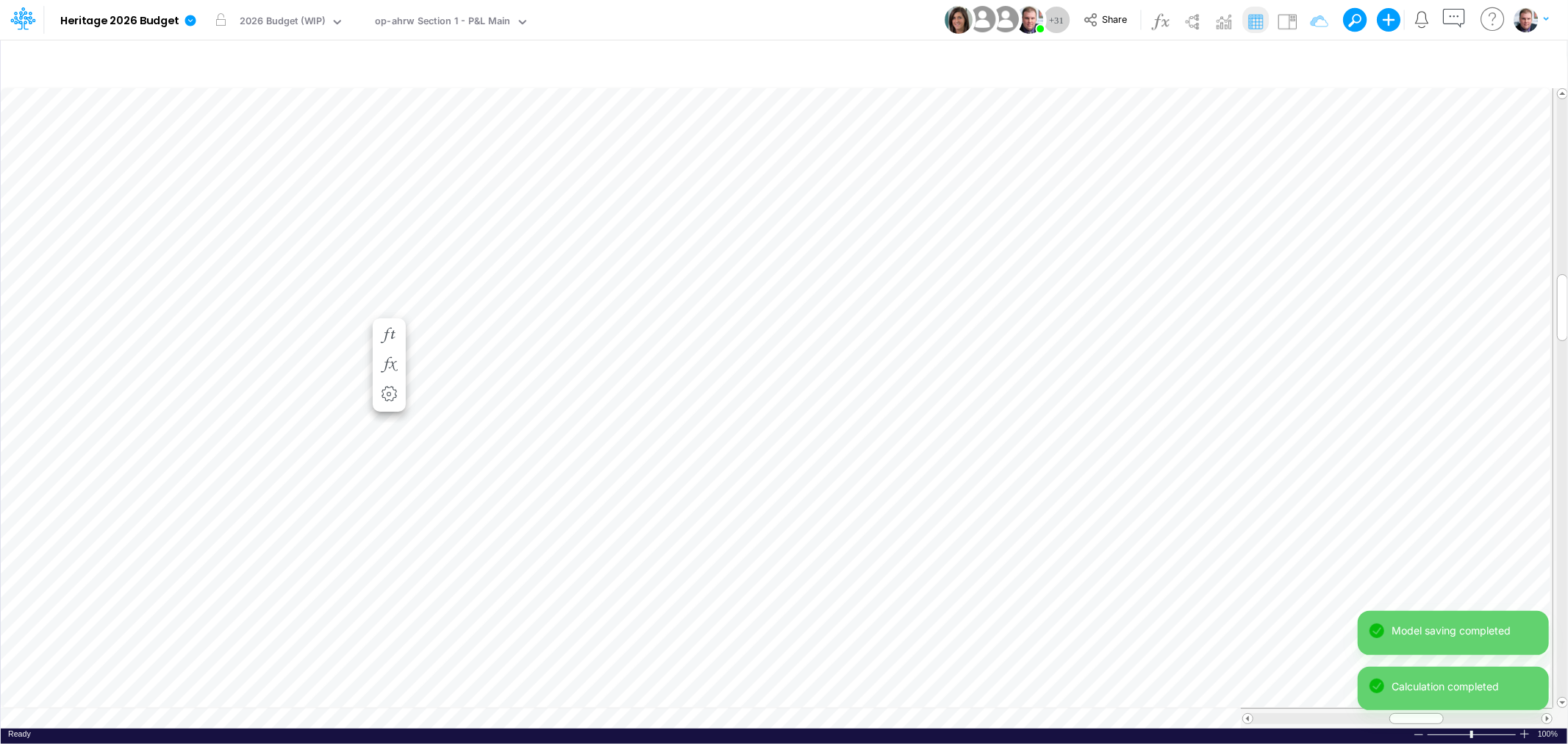
scroll to position [0, 1]
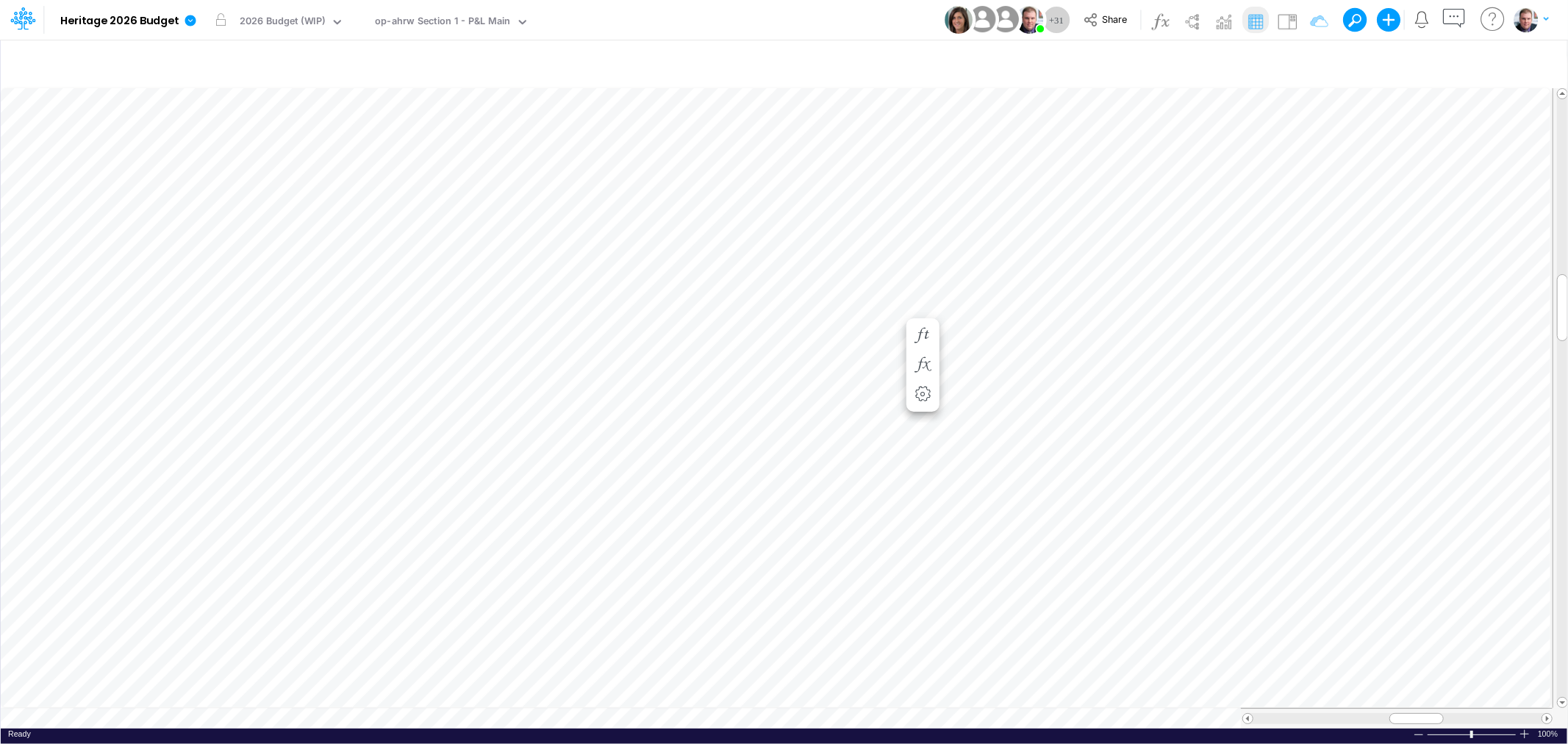
scroll to position [0, 1]
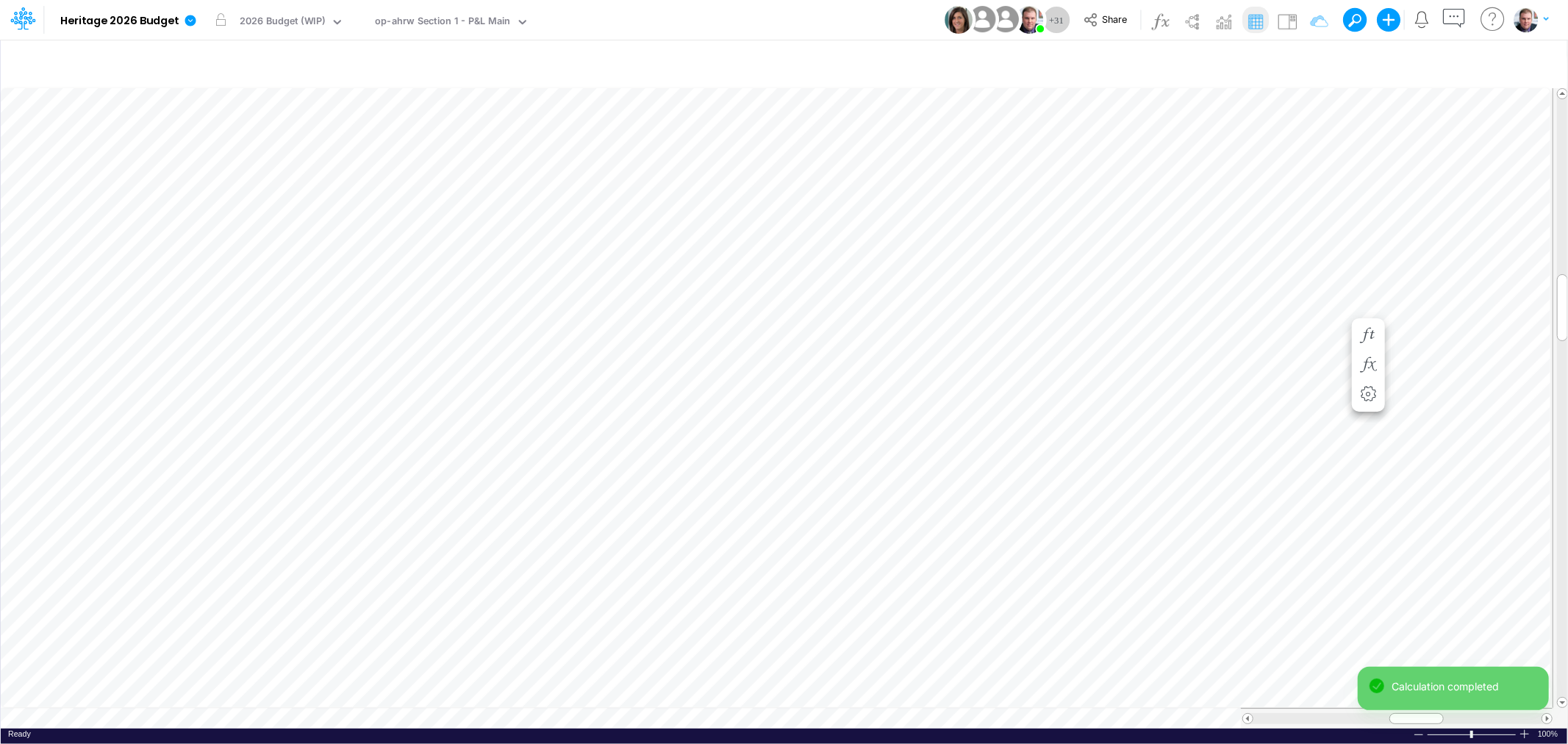
scroll to position [0, 1]
drag, startPoint x: 1408, startPoint y: 709, endPoint x: 1427, endPoint y: 701, distance: 20.6
click at [1427, 701] on table at bounding box center [784, 406] width 1568 height 647
drag, startPoint x: 1441, startPoint y: 709, endPoint x: 1467, endPoint y: 708, distance: 26.0
click at [1467, 713] on div at bounding box center [1463, 719] width 55 height 11
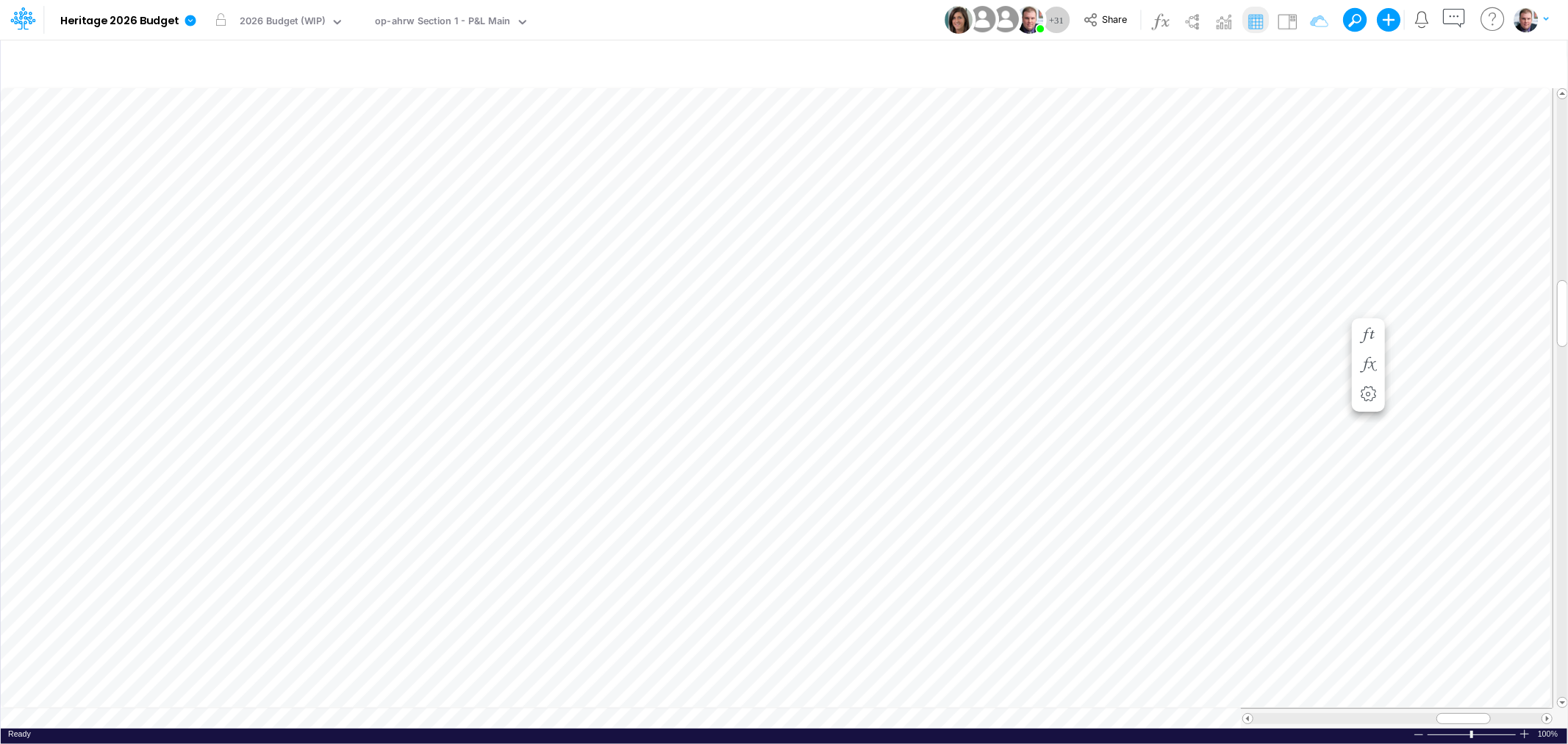
scroll to position [0, 1]
drag, startPoint x: 1452, startPoint y: 716, endPoint x: 1435, endPoint y: 715, distance: 17.0
click at [1435, 715] on div at bounding box center [1431, 719] width 61 height 11
click at [714, 379] on div "4615.075723905724" at bounding box center [764, 383] width 101 height 17
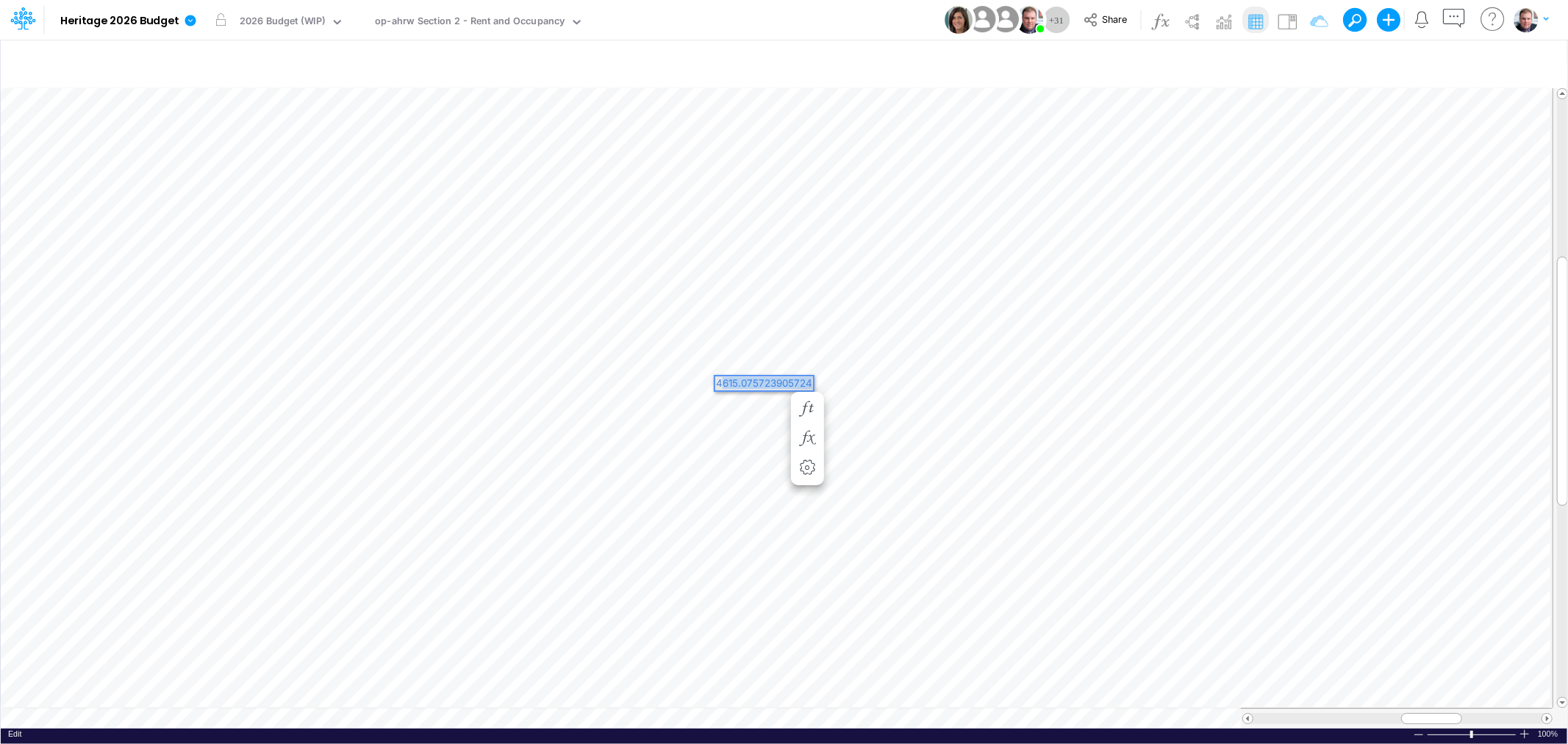
drag, startPoint x: 719, startPoint y: 379, endPoint x: 809, endPoint y: 379, distance: 90.0
click at [809, 379] on div "4615.075723905724" at bounding box center [764, 383] width 98 height 14
click at [712, 372] on div "Paste Cut Copy AutoFill $19,999 4615.075723905724" at bounding box center [784, 406] width 1566 height 647
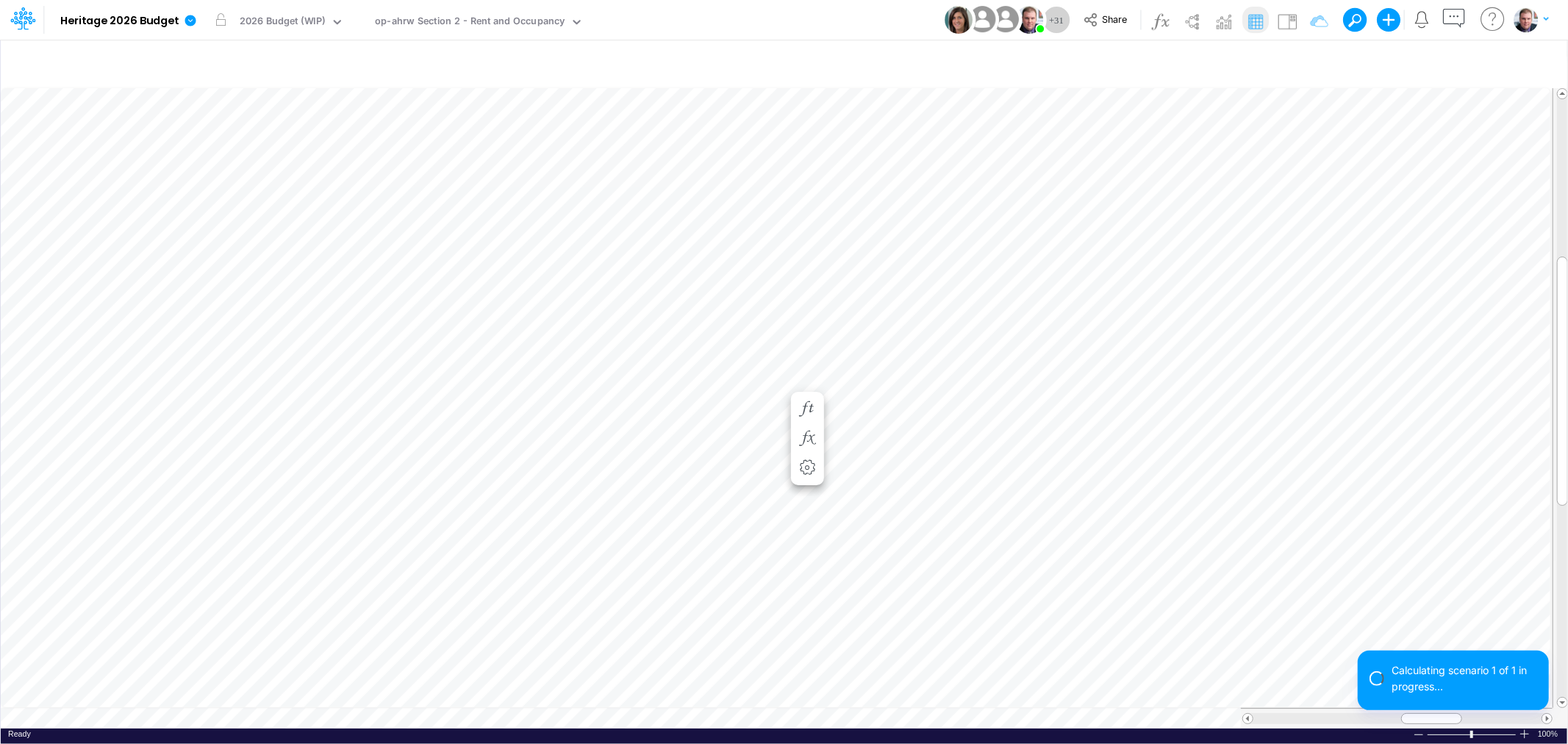
scroll to position [0, 1]
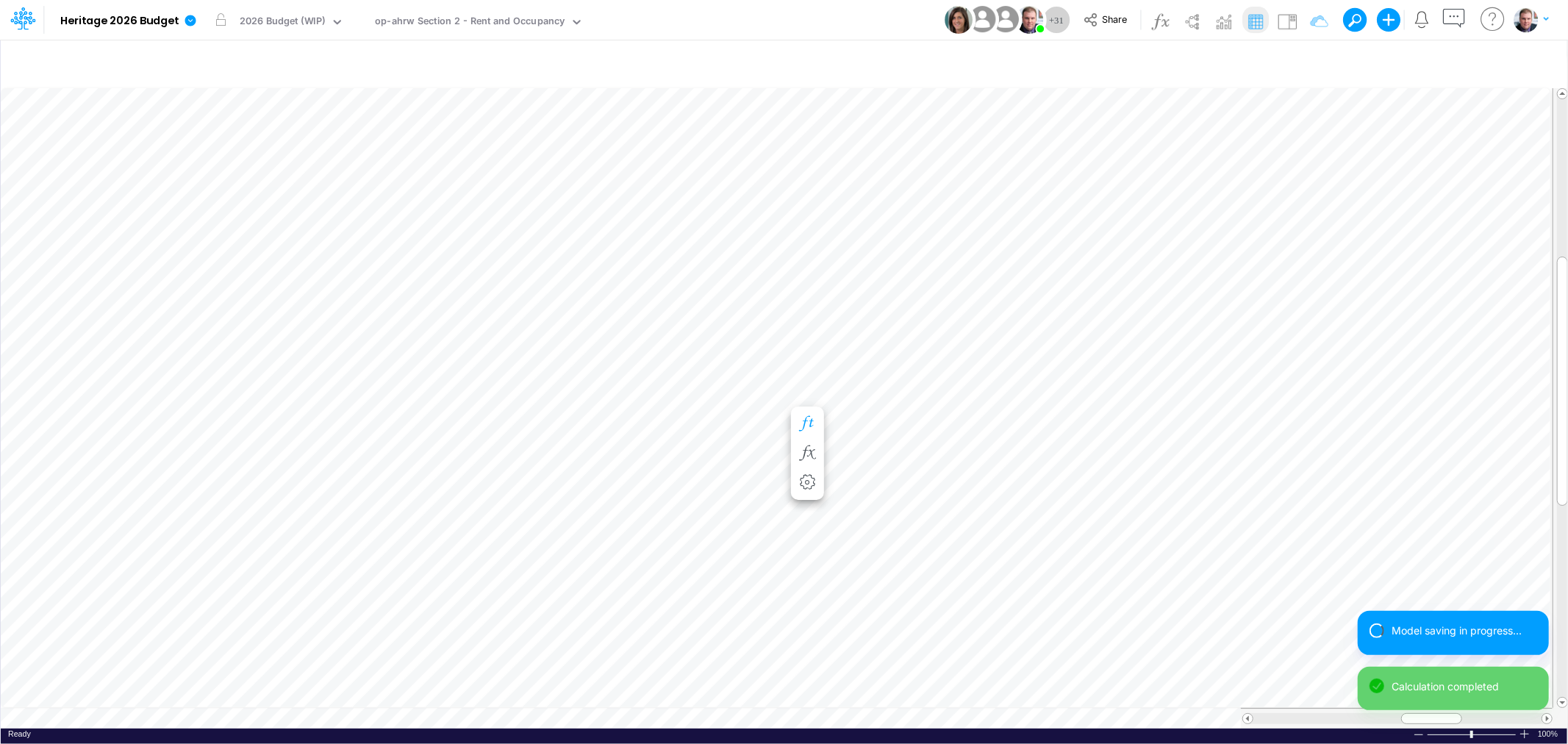
scroll to position [0, 1]
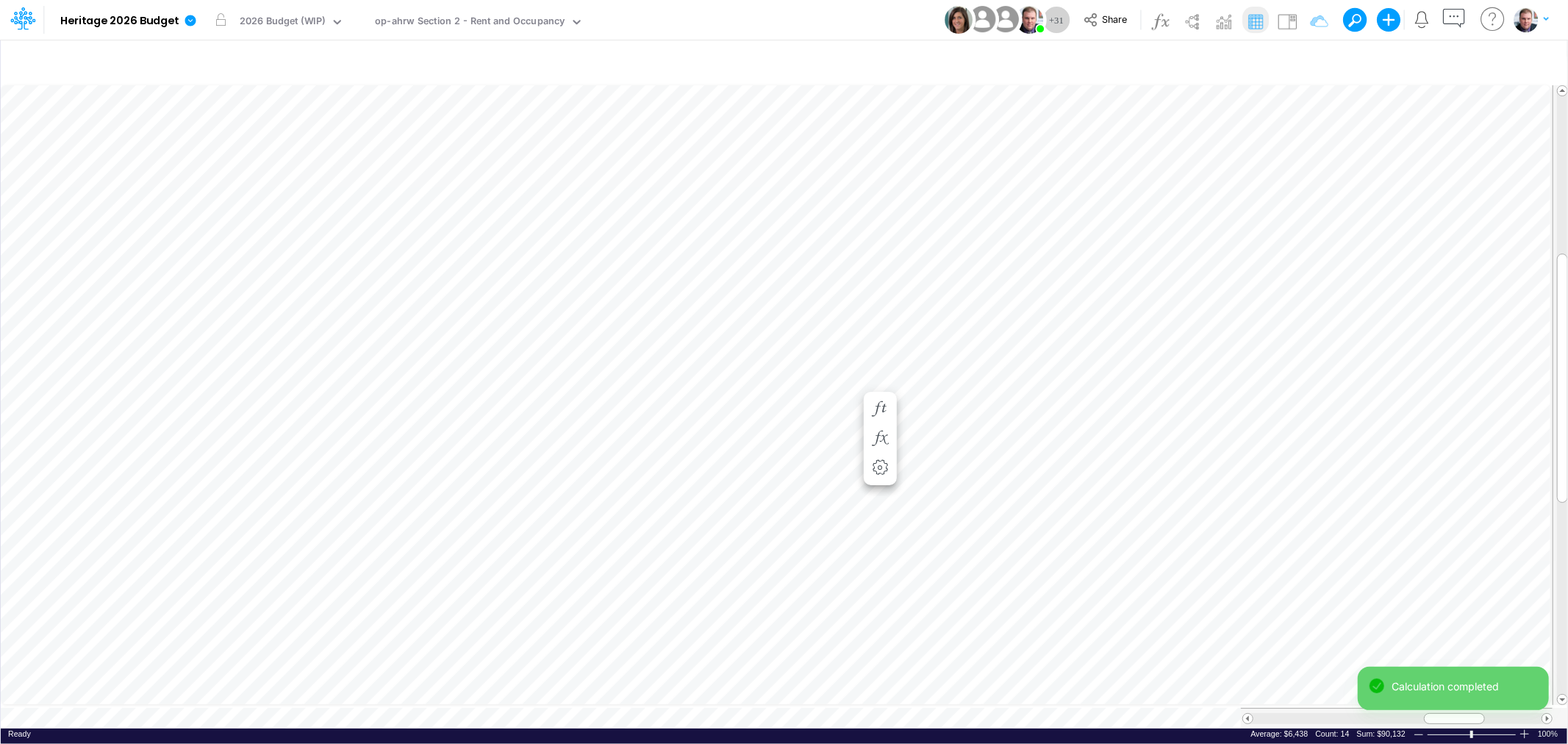
scroll to position [0, 1]
click at [1247, 715] on span at bounding box center [1248, 719] width 10 height 10
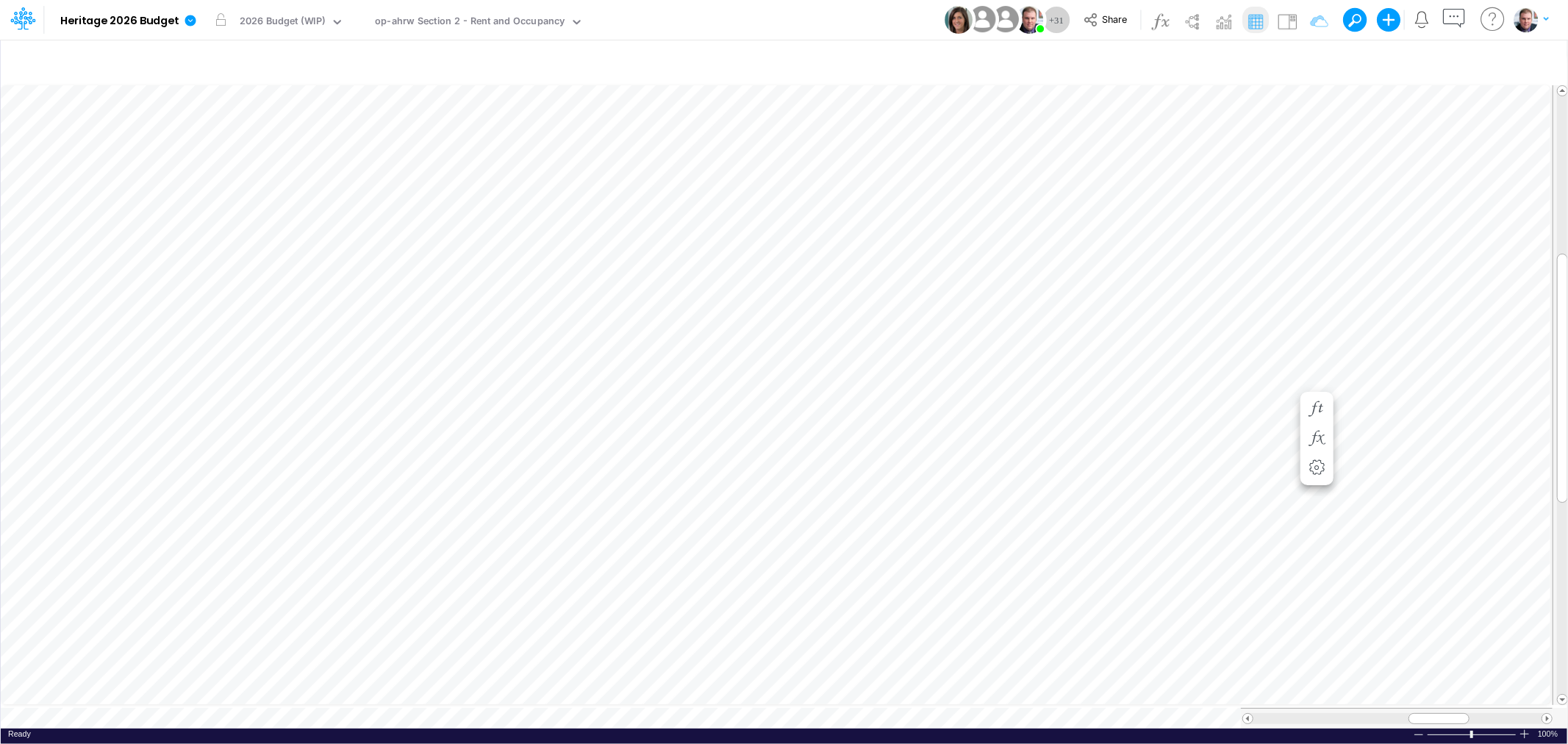
scroll to position [0, 0]
click at [1198, 378] on div "Paste Cut Copy AutoFill 6438" at bounding box center [784, 406] width 1566 height 647
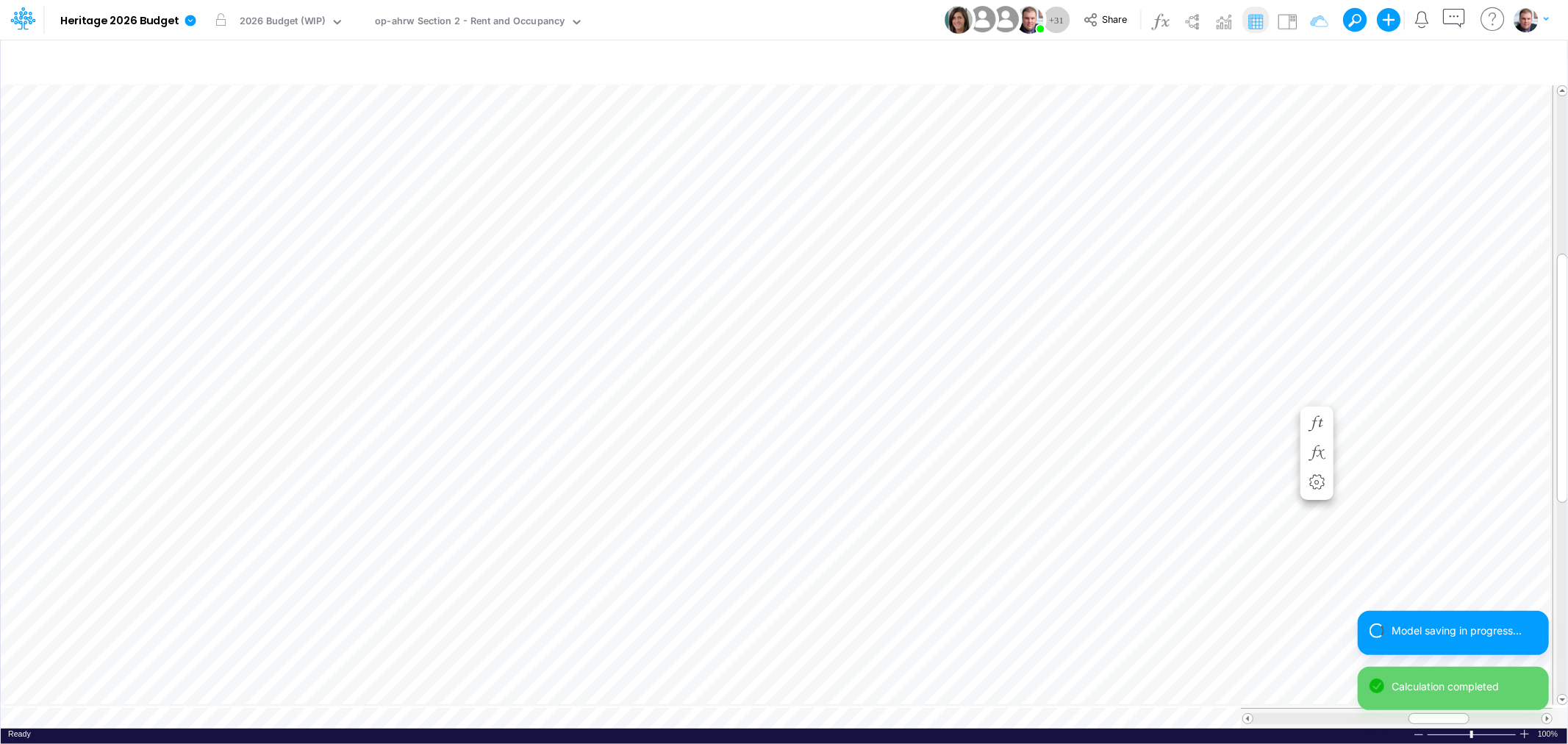
scroll to position [0, 1]
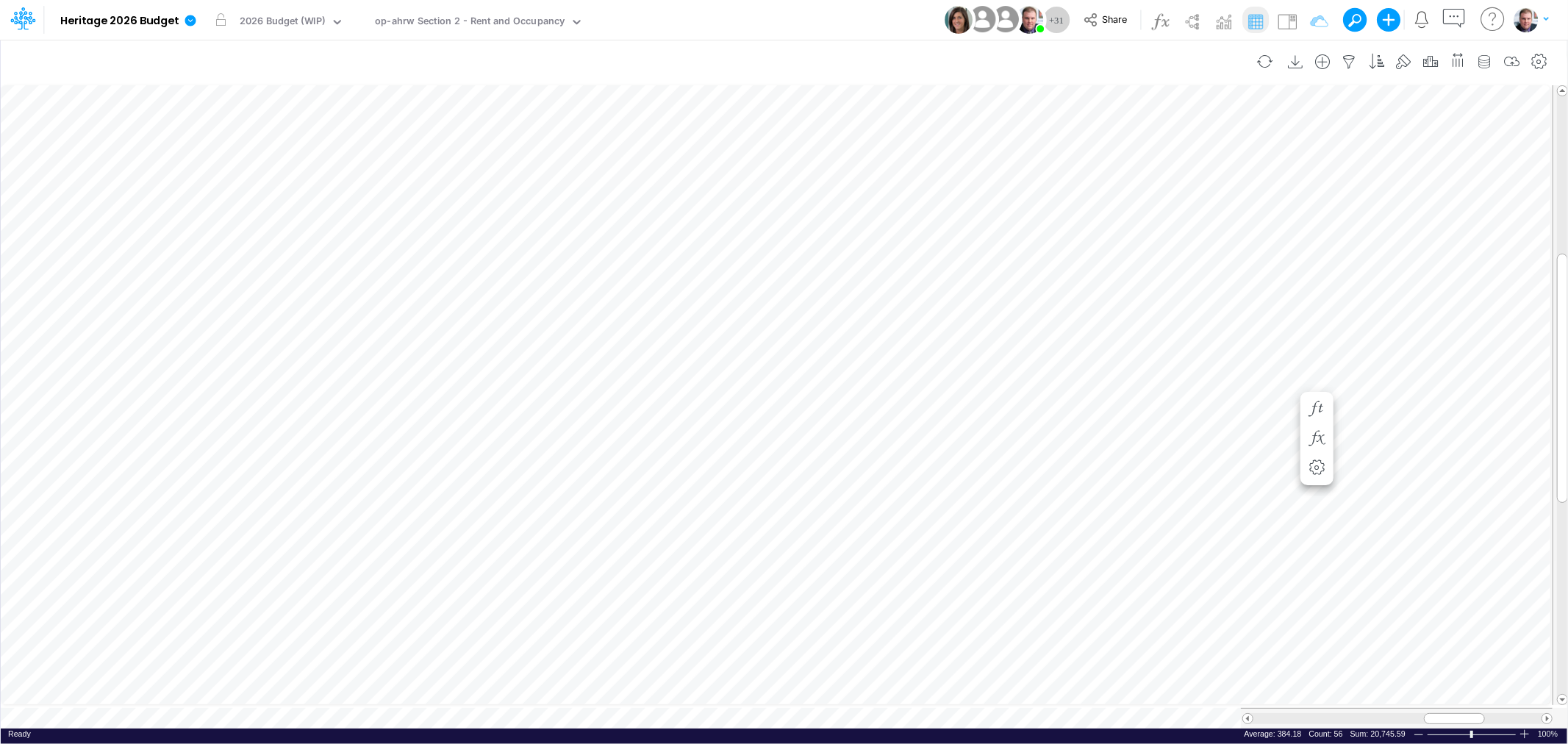
scroll to position [0, 1]
click at [1247, 714] on span at bounding box center [1248, 719] width 10 height 10
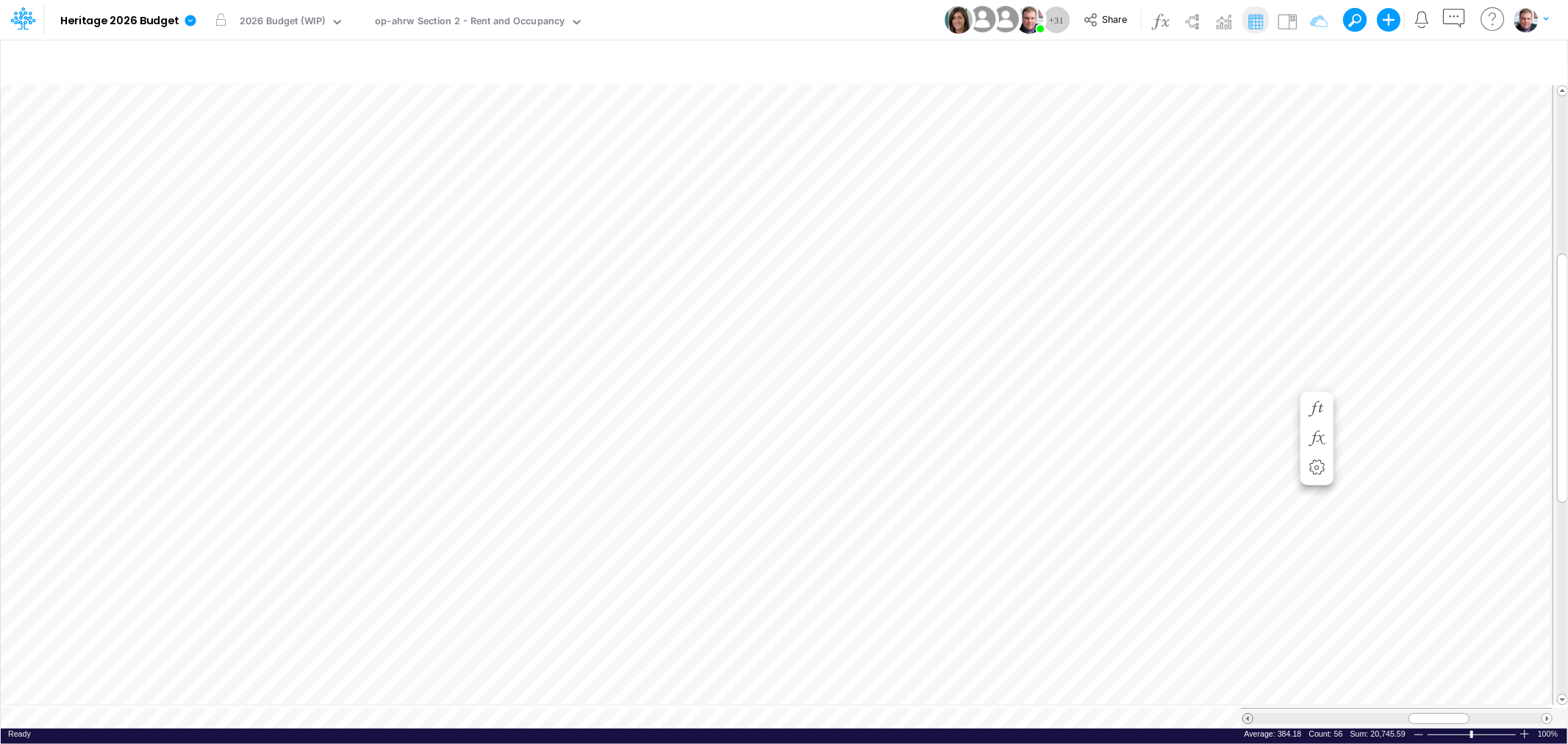
click at [1247, 714] on span at bounding box center [1248, 719] width 10 height 10
click at [473, 17] on div "op-ahrw Section 1 - P&L Main" at bounding box center [442, 22] width 135 height 17
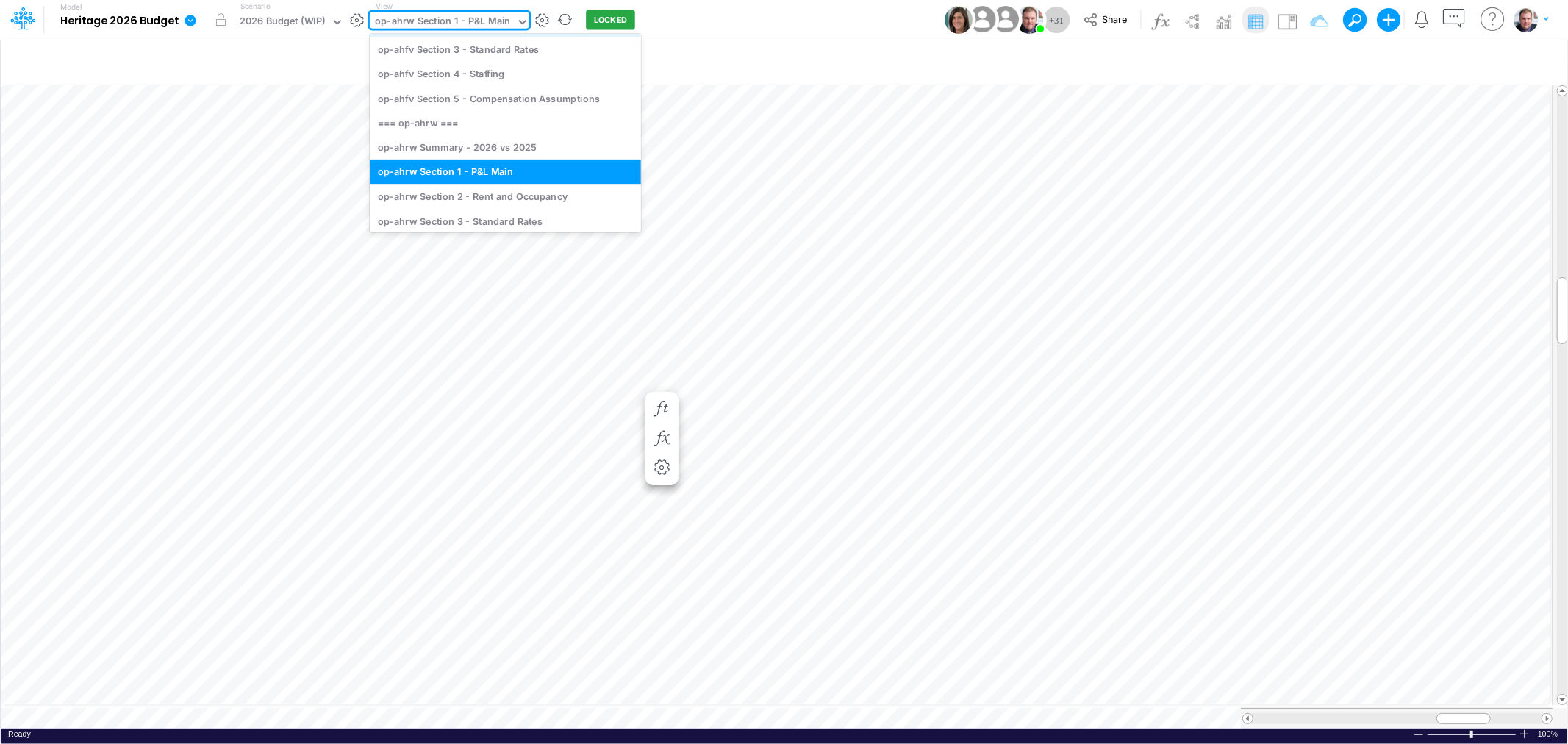
scroll to position [327, 0]
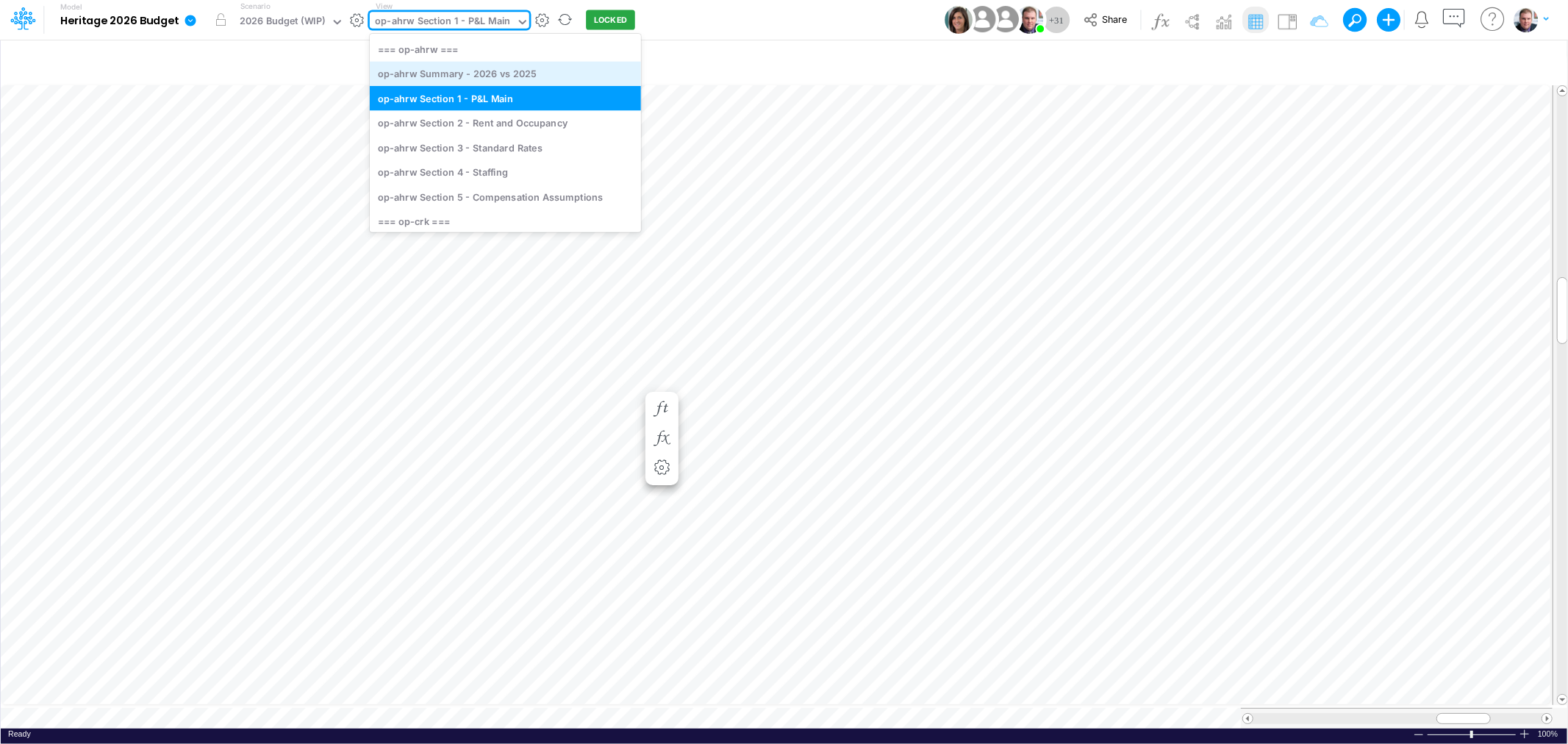
click at [502, 72] on div "op-ahrw Summary - 2026 vs 2025" at bounding box center [505, 74] width 271 height 25
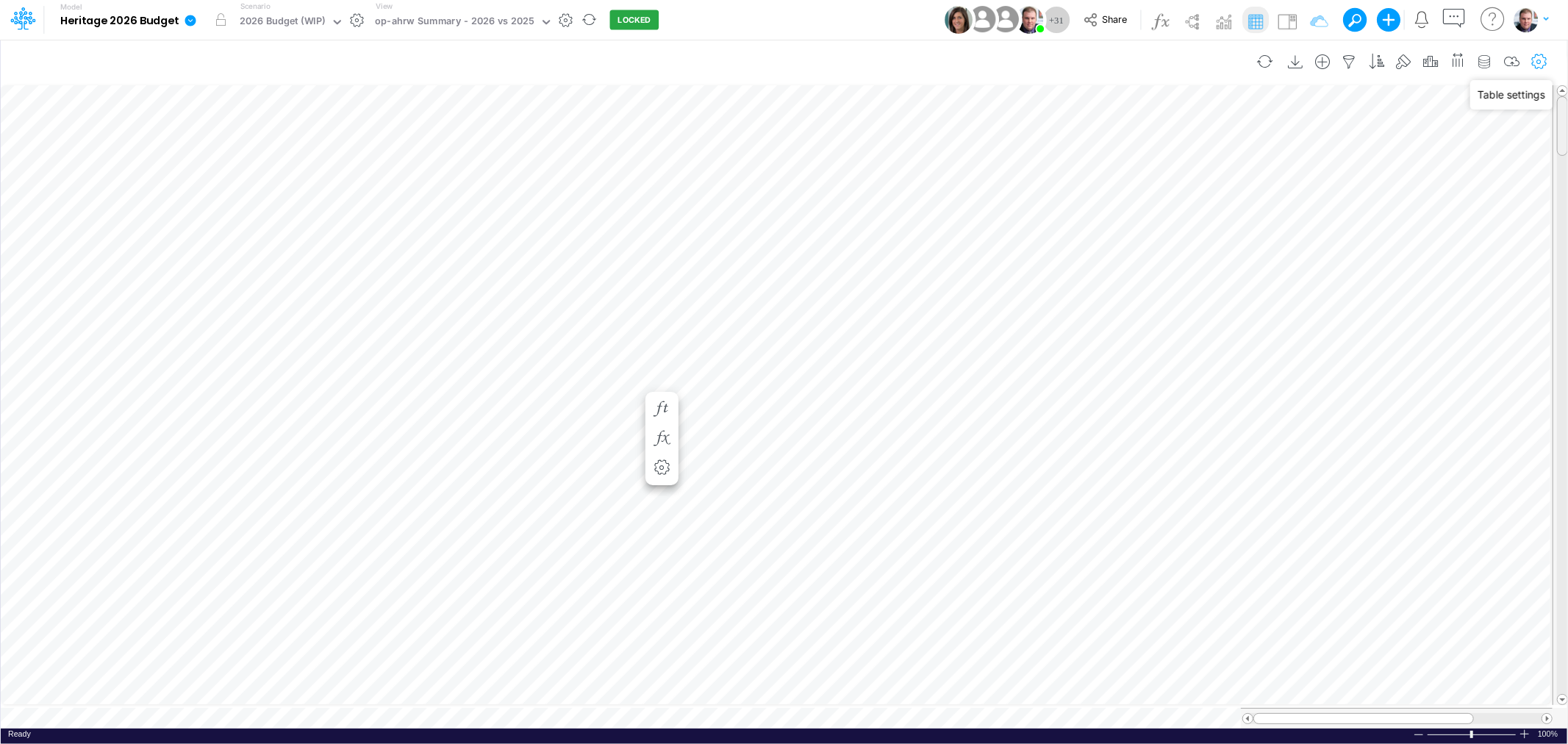
drag, startPoint x: 1563, startPoint y: 578, endPoint x: 1547, endPoint y: 71, distance: 507.3
click at [1547, 71] on div "Insert new Conditional formatting Paste Cut Copy AutoFill Ready 100% Sum: null …" at bounding box center [784, 392] width 1567 height 706
drag, startPoint x: 1561, startPoint y: 596, endPoint x: 1534, endPoint y: 48, distance: 548.7
click at [1534, 48] on div "Insert new Conditional formatting Paste Cut Copy AutoFill Ready 100% Sum: null …" at bounding box center [784, 392] width 1567 height 706
